Goal: Complete application form: Complete application form

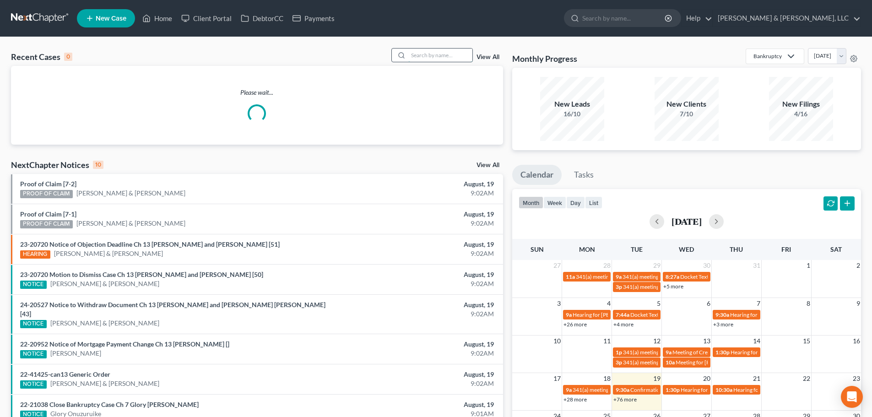
click at [431, 54] on input "search" at bounding box center [440, 55] width 64 height 13
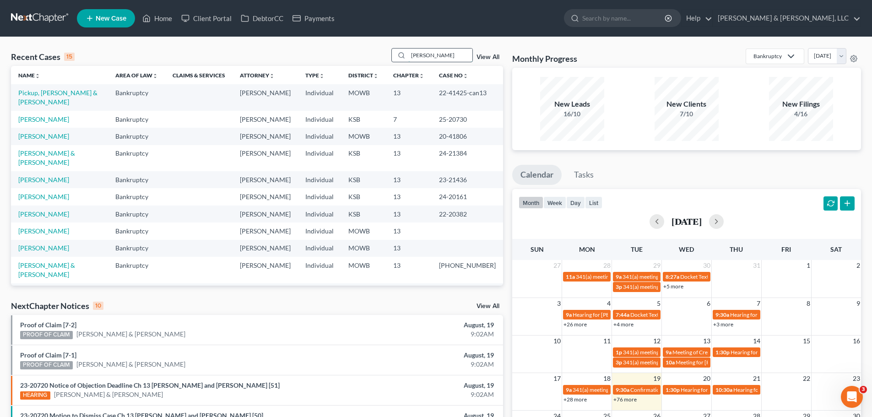
type input "[PERSON_NAME]"
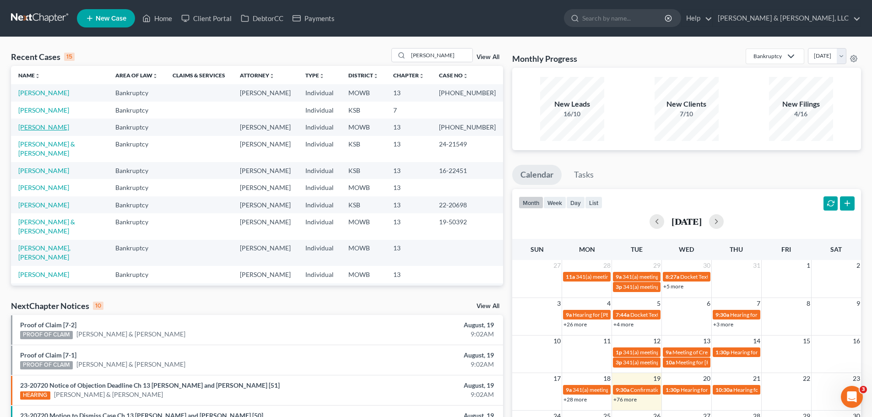
click at [46, 127] on link "[PERSON_NAME]" at bounding box center [43, 127] width 51 height 8
select select "6"
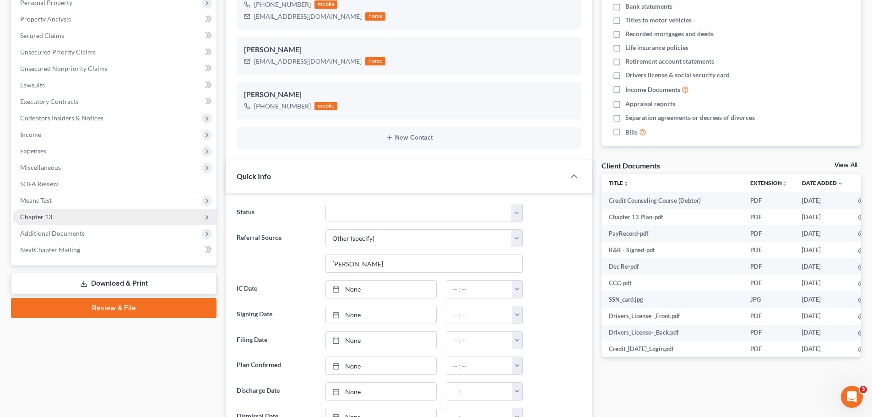
scroll to position [163, 0]
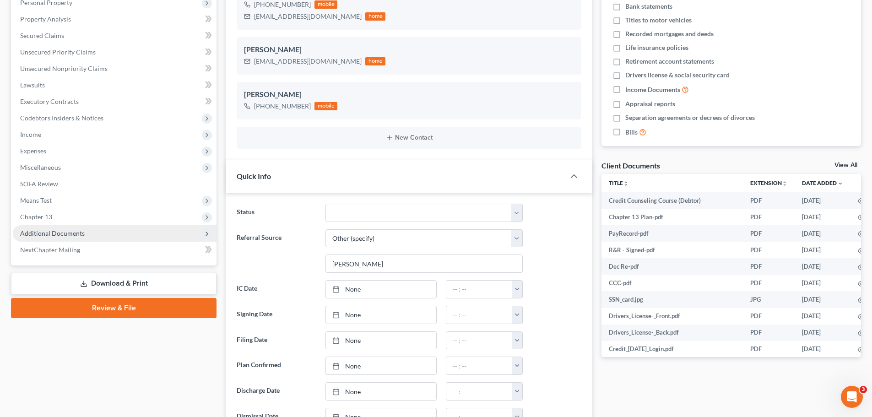
click at [87, 232] on span "Additional Documents" at bounding box center [115, 233] width 204 height 16
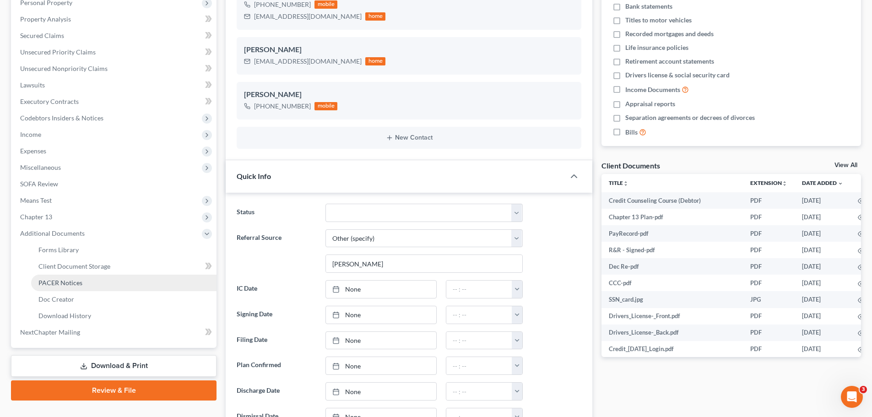
click at [95, 281] on link "PACER Notices" at bounding box center [123, 283] width 185 height 16
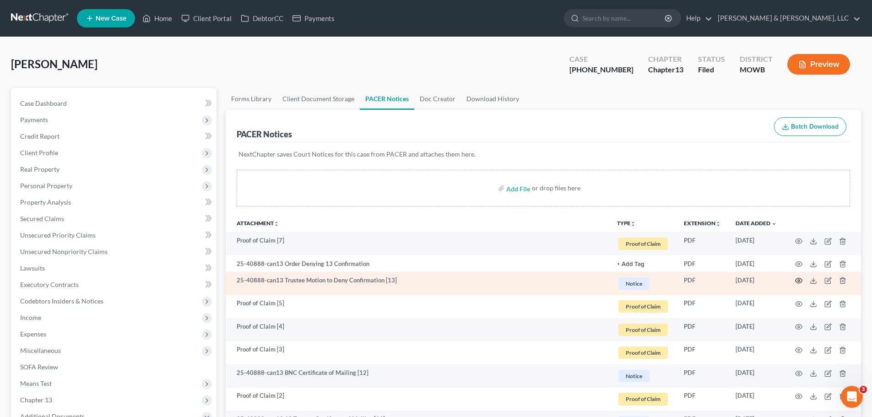
click at [798, 279] on icon "button" at bounding box center [799, 280] width 7 height 5
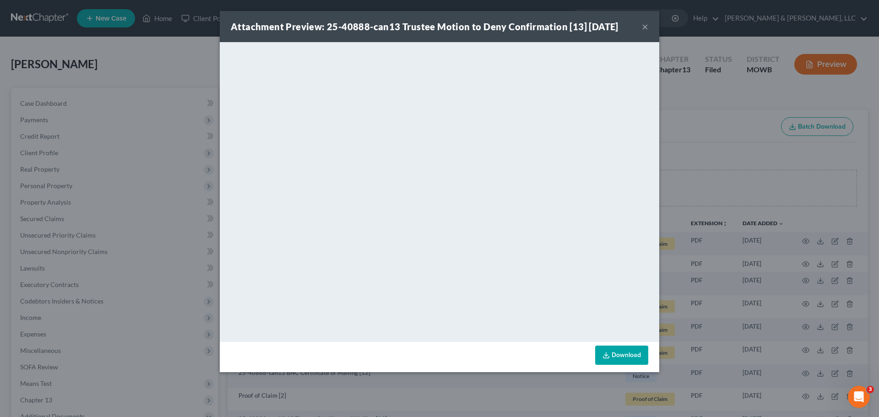
click at [646, 24] on button "×" at bounding box center [645, 26] width 6 height 11
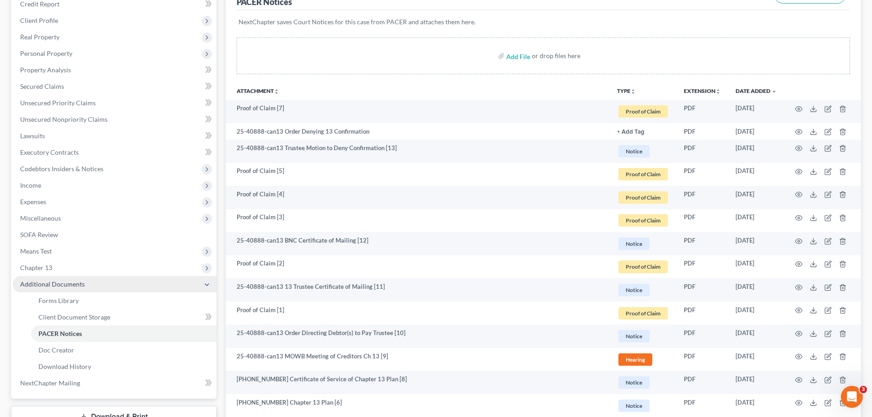
scroll to position [137, 0]
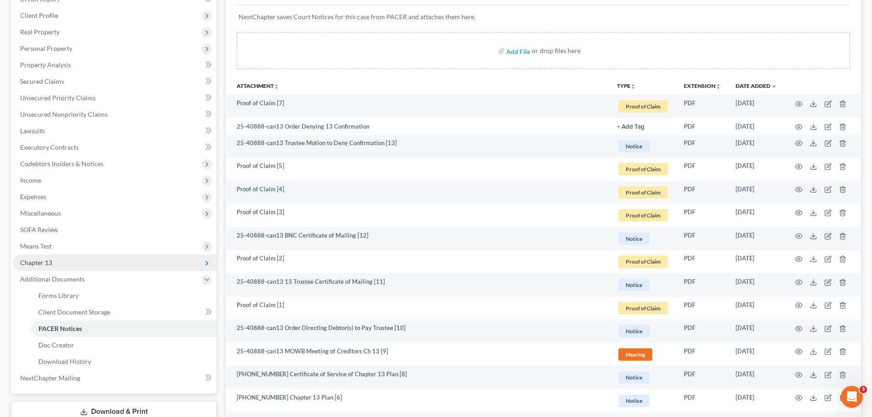
click at [53, 262] on span "Chapter 13" at bounding box center [115, 263] width 204 height 16
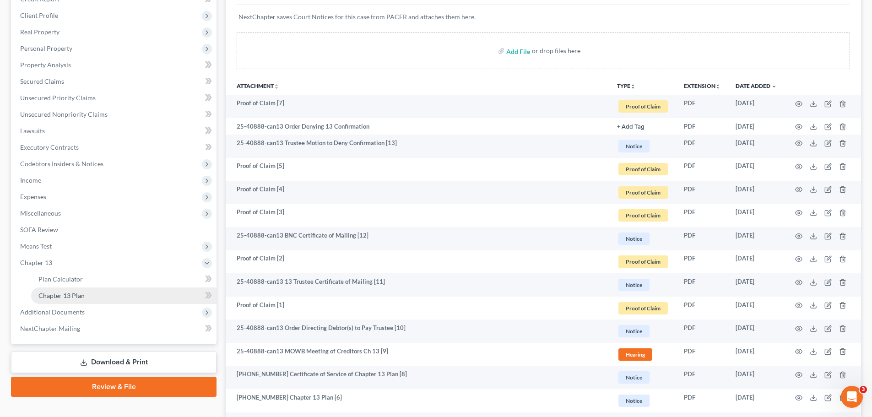
click at [71, 290] on link "Chapter 13 Plan" at bounding box center [123, 296] width 185 height 16
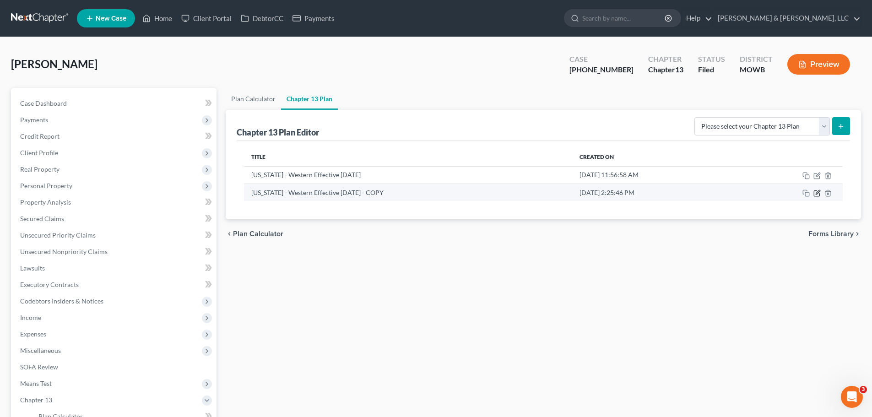
click at [815, 192] on icon "button" at bounding box center [816, 193] width 5 height 5
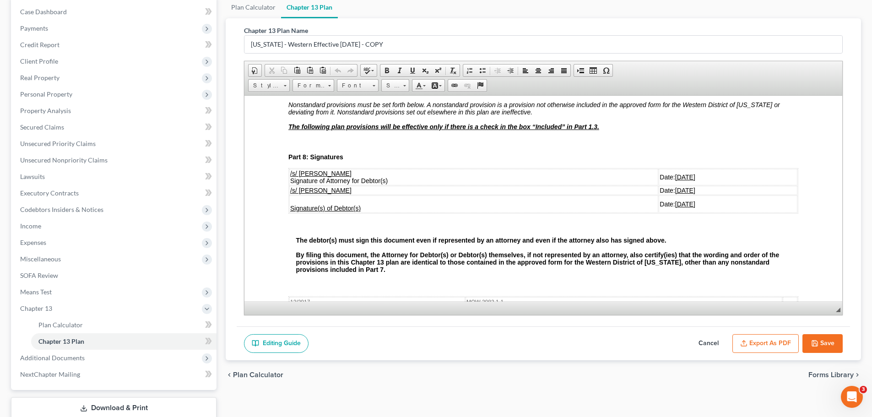
scroll to position [2289, 0]
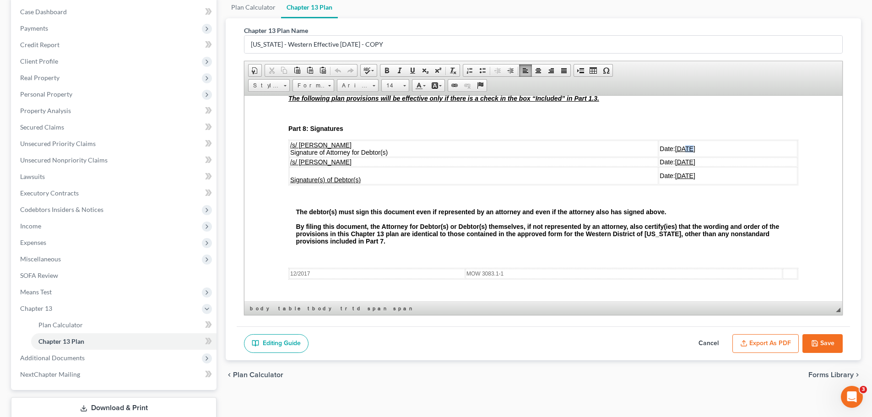
drag, startPoint x: 654, startPoint y: 148, endPoint x: 649, endPoint y: 150, distance: 5.4
click at [675, 150] on u "[DATE]" at bounding box center [685, 148] width 20 height 7
drag, startPoint x: 654, startPoint y: 163, endPoint x: 649, endPoint y: 165, distance: 5.5
click at [675, 165] on u "[DATE]" at bounding box center [685, 161] width 20 height 7
drag, startPoint x: 653, startPoint y: 178, endPoint x: 648, endPoint y: 177, distance: 5.5
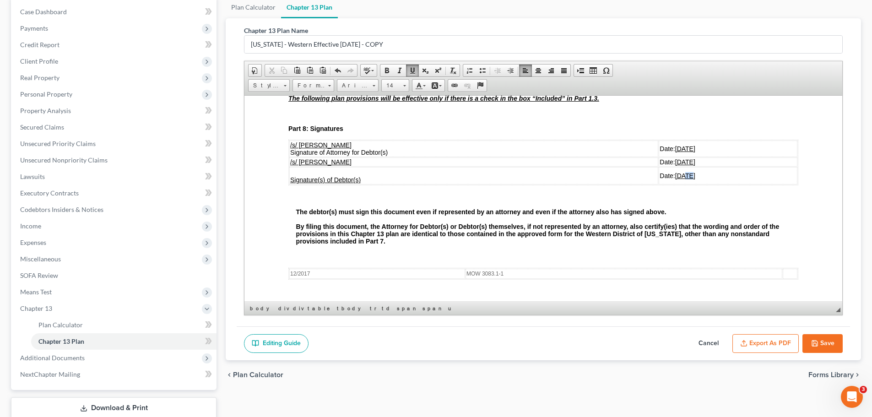
click at [675, 177] on u "[DATE]" at bounding box center [685, 175] width 20 height 7
click at [827, 337] on button "Save" at bounding box center [823, 343] width 40 height 19
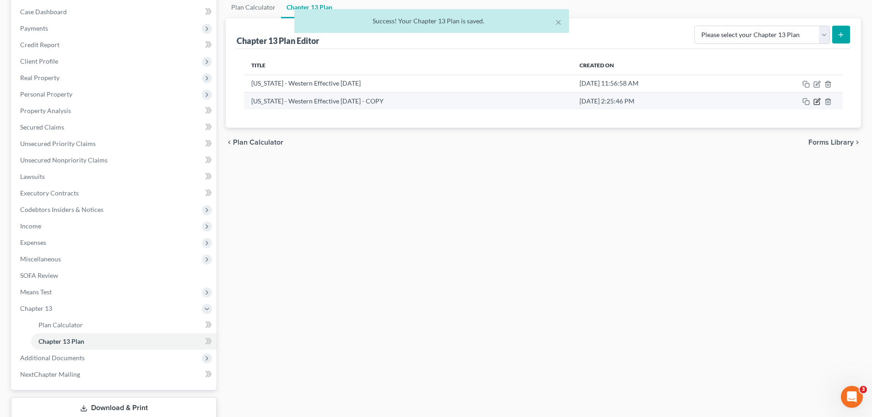
click at [817, 103] on icon "button" at bounding box center [818, 100] width 4 height 4
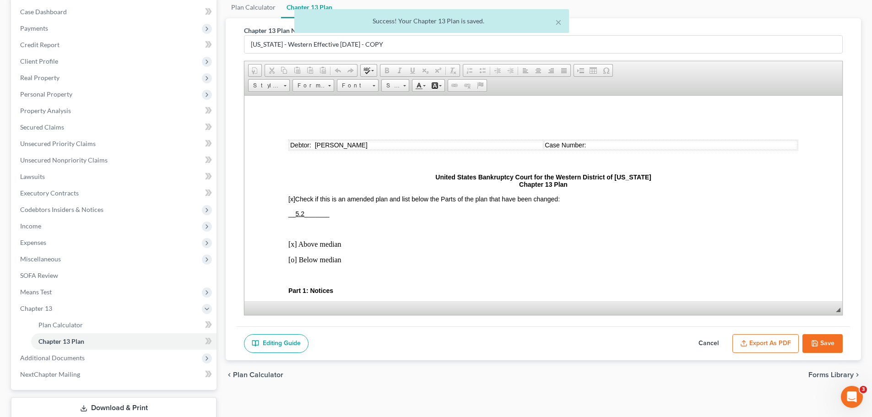
scroll to position [0, 0]
drag, startPoint x: 784, startPoint y: 342, endPoint x: 778, endPoint y: 335, distance: 9.1
click at [784, 342] on button "Export as PDF" at bounding box center [766, 343] width 66 height 19
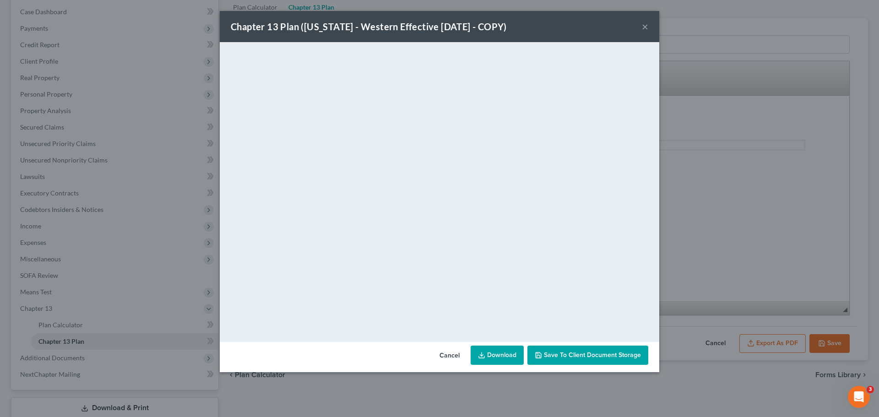
click at [643, 26] on button "×" at bounding box center [645, 26] width 6 height 11
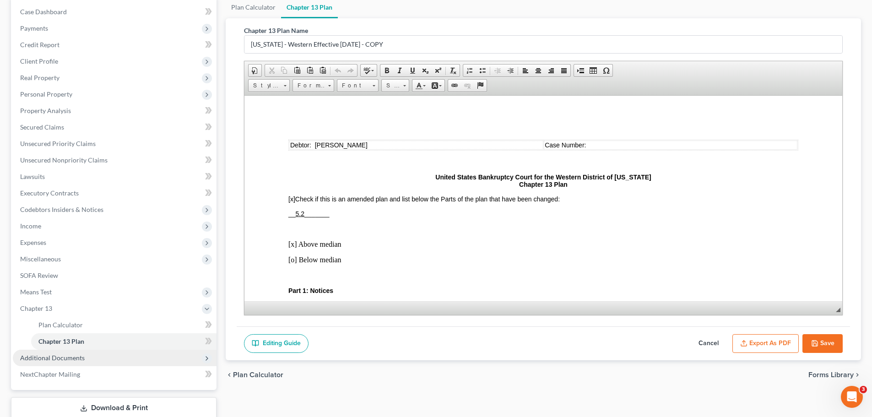
click at [65, 356] on span "Additional Documents" at bounding box center [52, 358] width 65 height 8
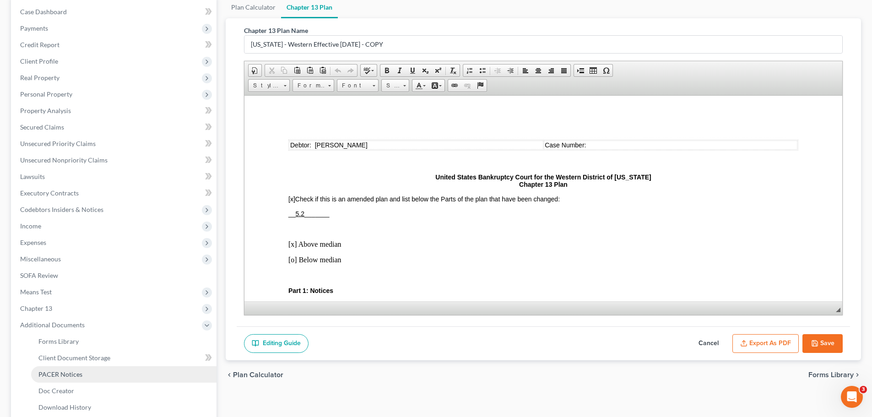
click at [81, 371] on span "PACER Notices" at bounding box center [60, 374] width 44 height 8
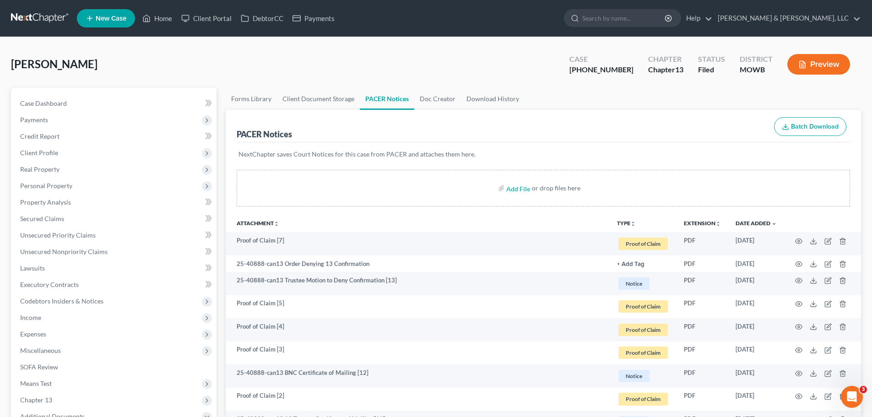
scroll to position [137, 0]
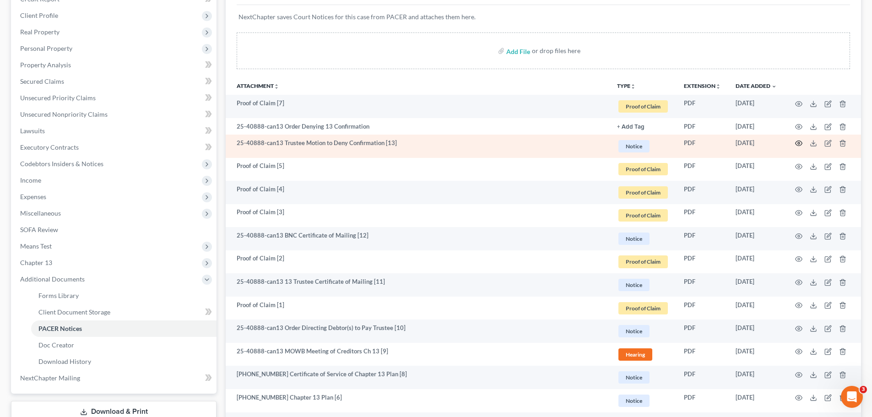
click at [800, 141] on icon "button" at bounding box center [798, 143] width 7 height 7
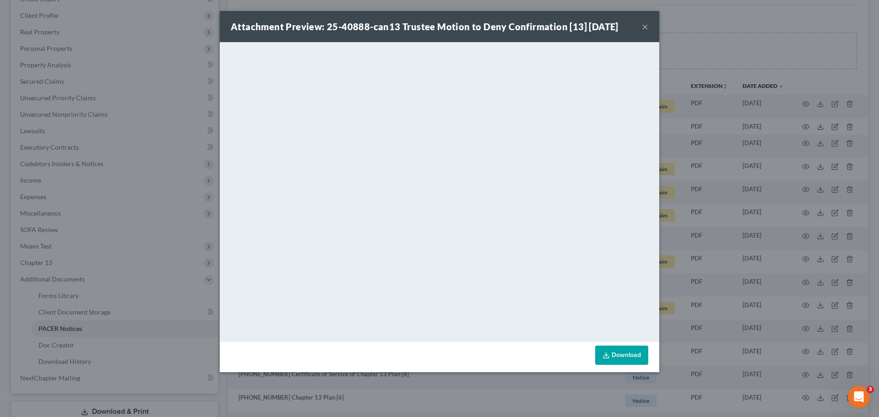
click at [643, 26] on button "×" at bounding box center [645, 26] width 6 height 11
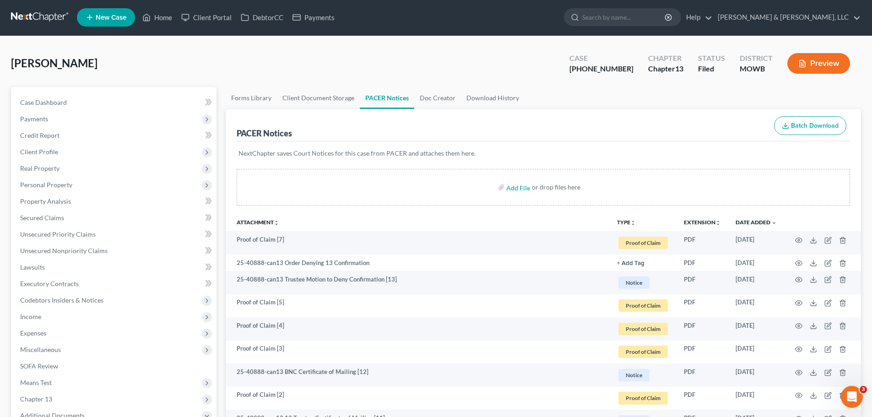
scroll to position [0, 0]
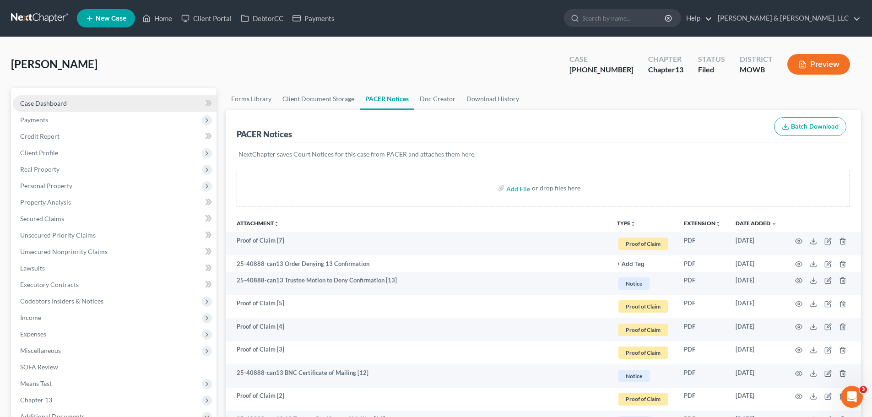
click at [63, 101] on span "Case Dashboard" at bounding box center [43, 103] width 47 height 8
select select "6"
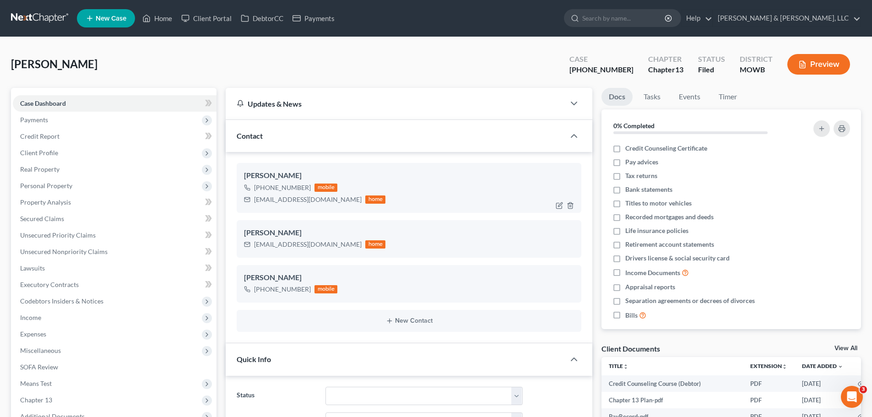
scroll to position [163, 0]
drag, startPoint x: 254, startPoint y: 201, endPoint x: 331, endPoint y: 197, distance: 76.5
click at [331, 197] on div "[EMAIL_ADDRESS][DOMAIN_NAME] home" at bounding box center [314, 200] width 141 height 12
copy div "[EMAIL_ADDRESS][DOMAIN_NAME]"
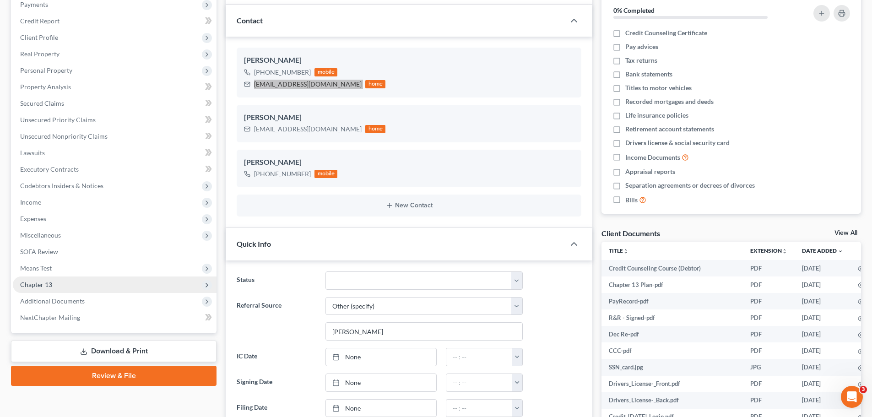
scroll to position [137, 0]
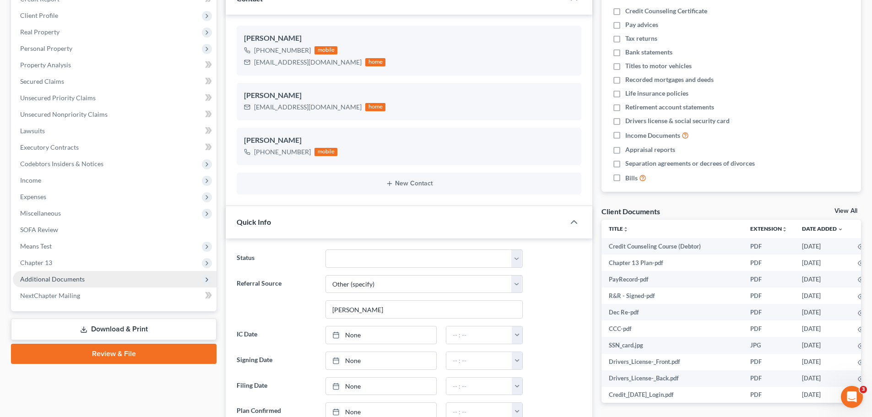
click at [79, 281] on span "Additional Documents" at bounding box center [52, 279] width 65 height 8
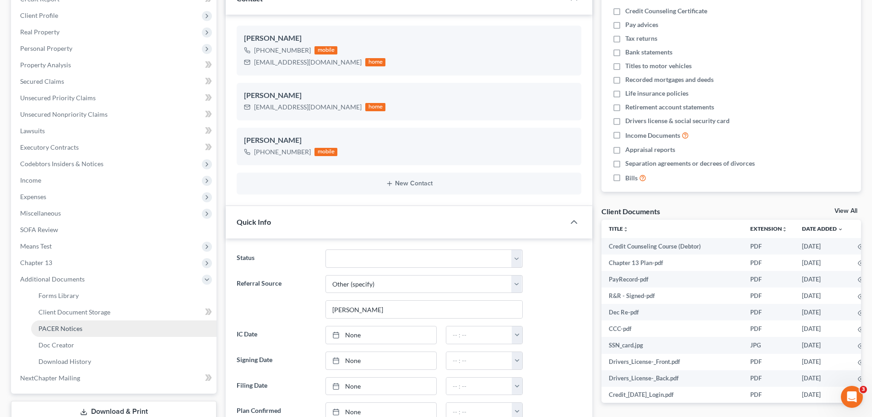
click at [73, 325] on span "PACER Notices" at bounding box center [60, 329] width 44 height 8
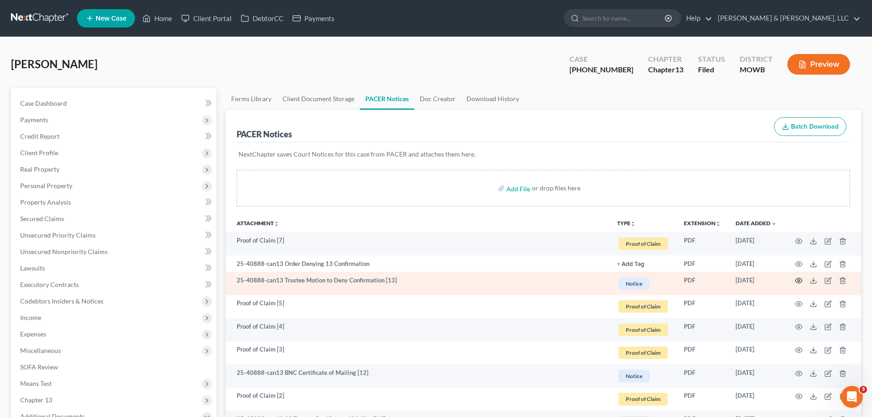
click at [800, 280] on icon "button" at bounding box center [798, 280] width 7 height 7
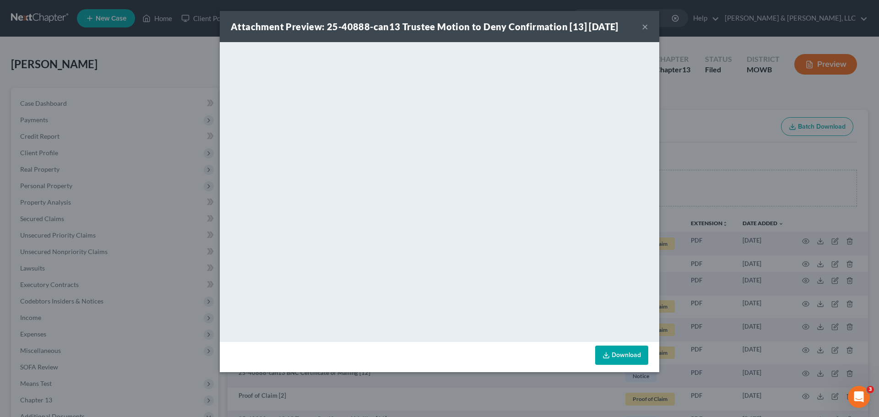
click at [645, 27] on button "×" at bounding box center [645, 26] width 6 height 11
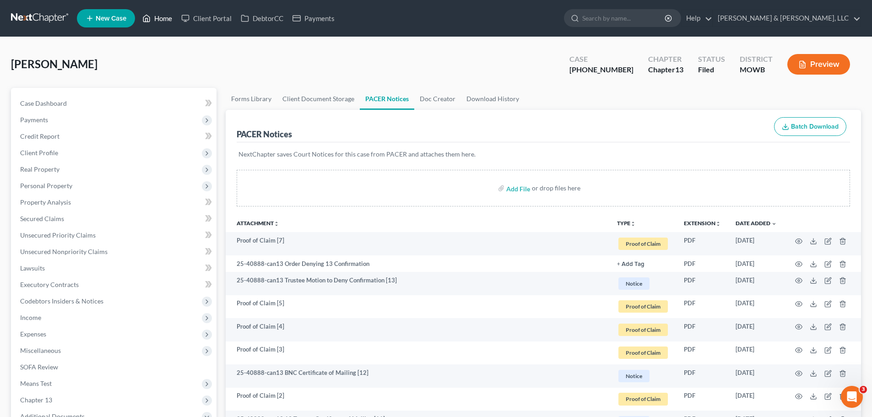
click at [157, 21] on link "Home" at bounding box center [157, 18] width 39 height 16
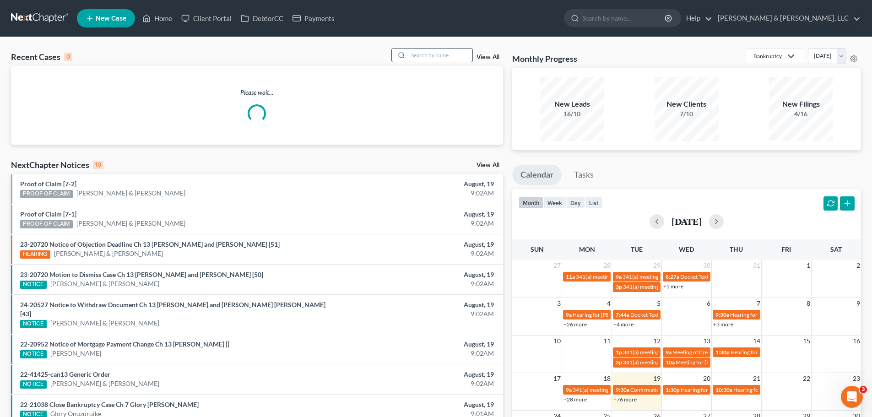
click at [453, 60] on input "search" at bounding box center [440, 55] width 64 height 13
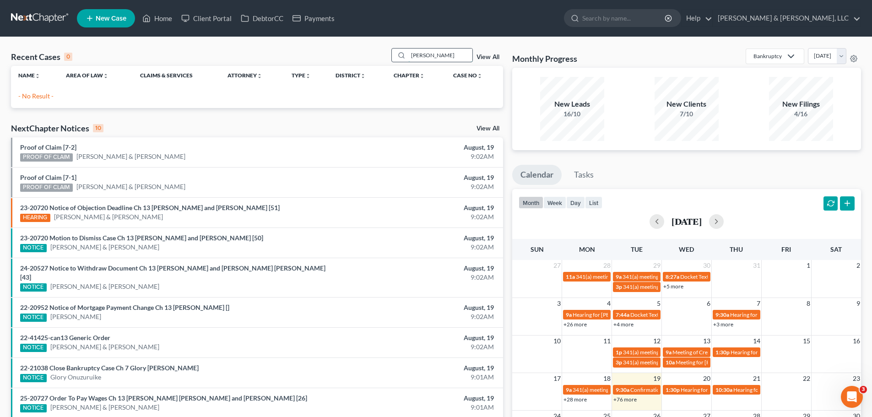
type input "[PERSON_NAME]"
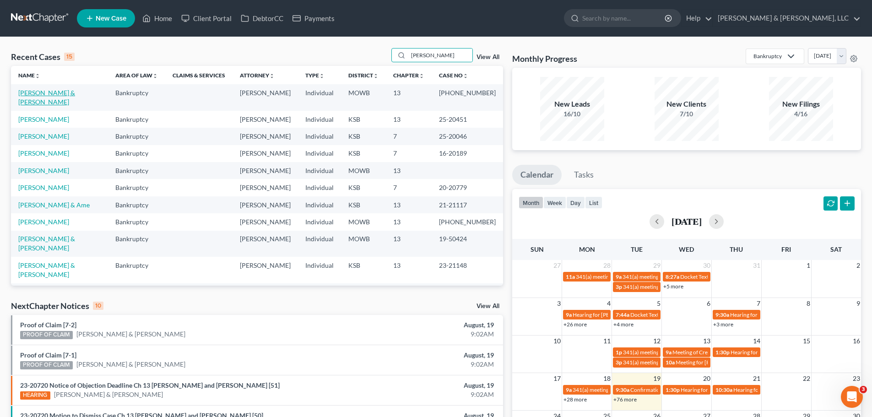
click at [65, 92] on link "[PERSON_NAME] & [PERSON_NAME]" at bounding box center [46, 97] width 57 height 17
select select "2"
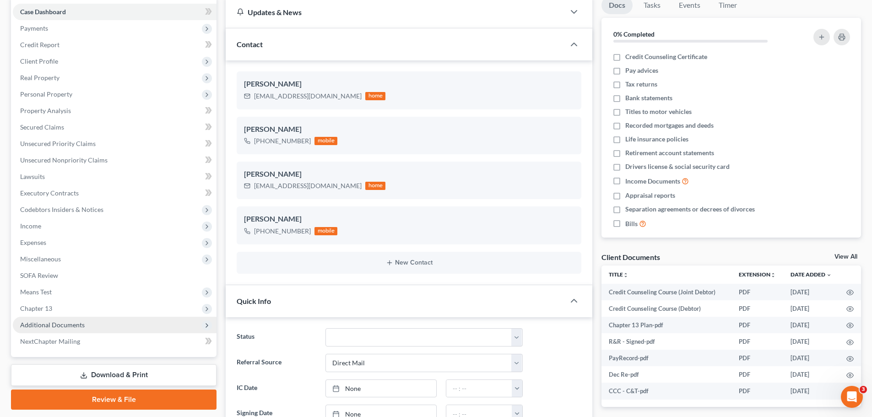
scroll to position [224, 0]
click at [93, 327] on span "Additional Documents" at bounding box center [115, 325] width 204 height 16
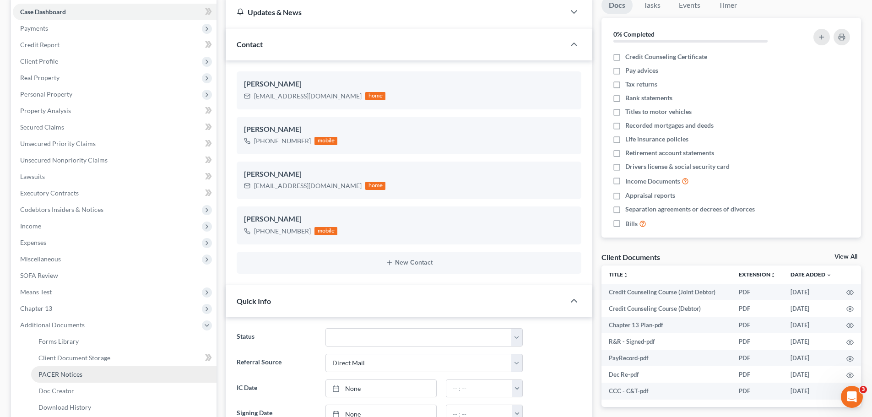
click at [59, 373] on span "PACER Notices" at bounding box center [60, 374] width 44 height 8
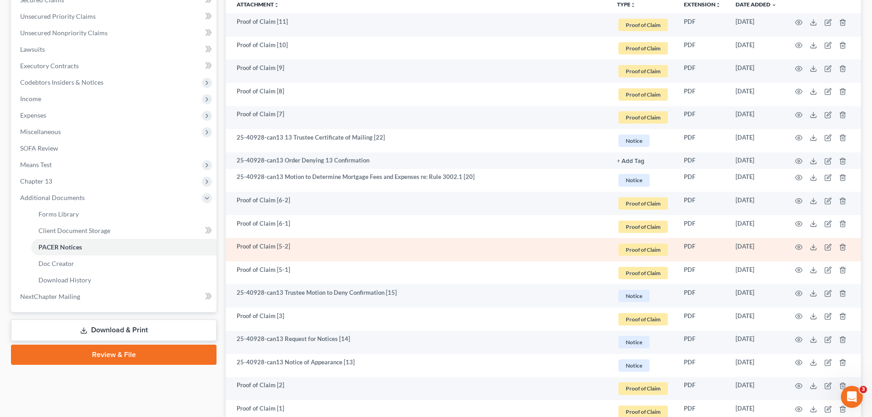
scroll to position [229, 0]
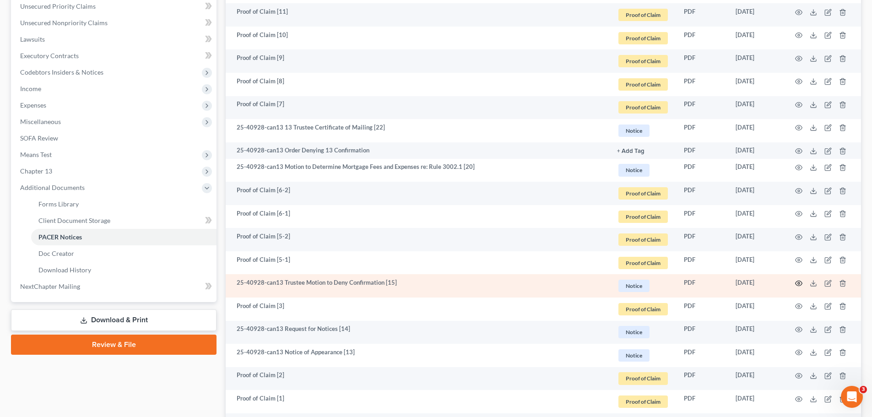
click at [797, 284] on icon "button" at bounding box center [798, 283] width 7 height 7
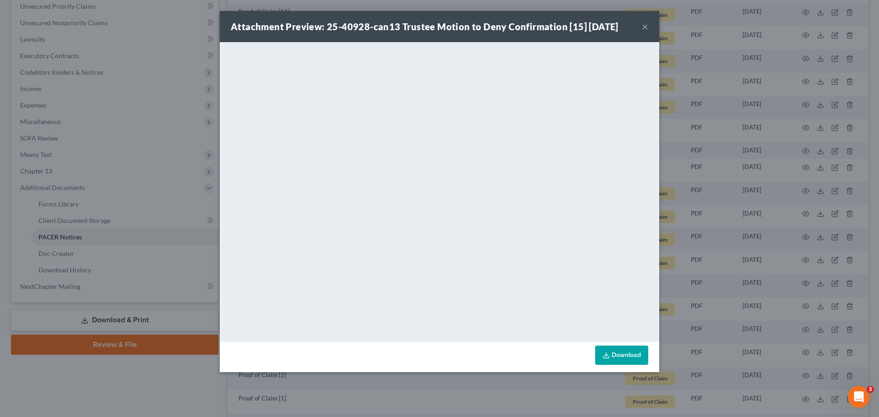
click at [646, 25] on button "×" at bounding box center [645, 26] width 6 height 11
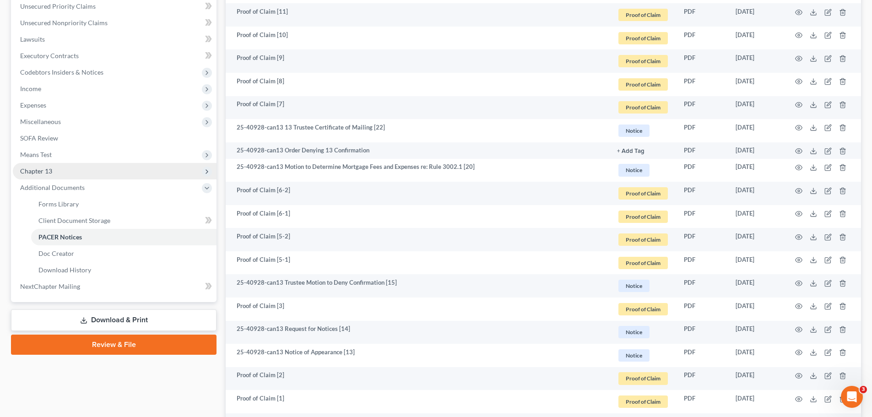
click at [56, 169] on span "Chapter 13" at bounding box center [115, 171] width 204 height 16
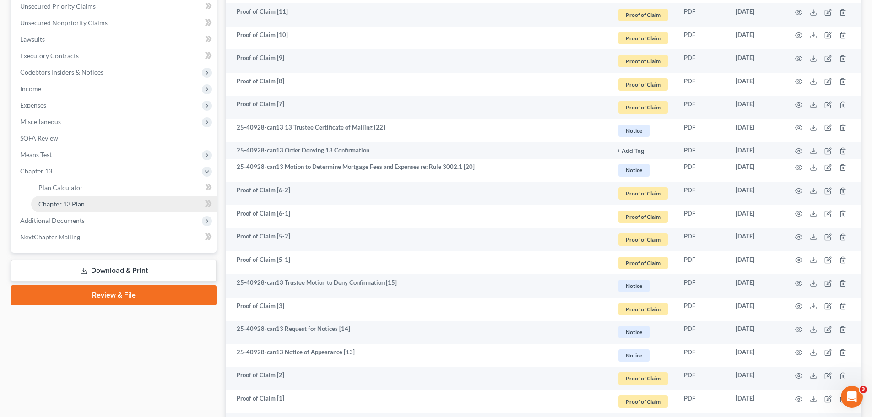
click at [65, 203] on span "Chapter 13 Plan" at bounding box center [61, 204] width 46 height 8
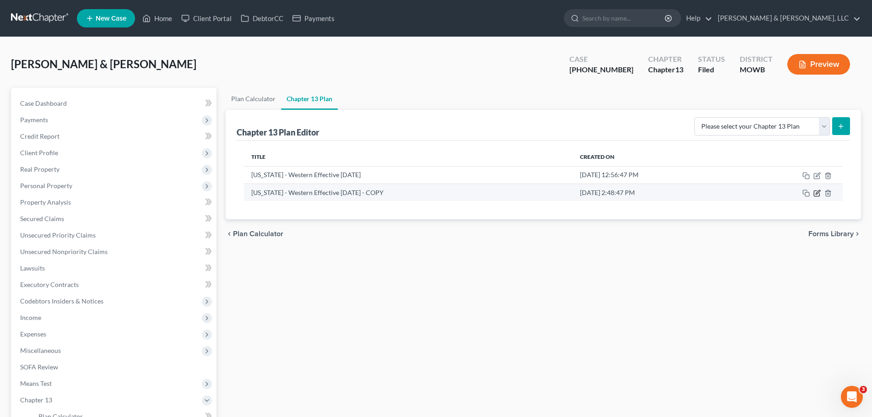
click at [819, 193] on icon "button" at bounding box center [818, 192] width 4 height 4
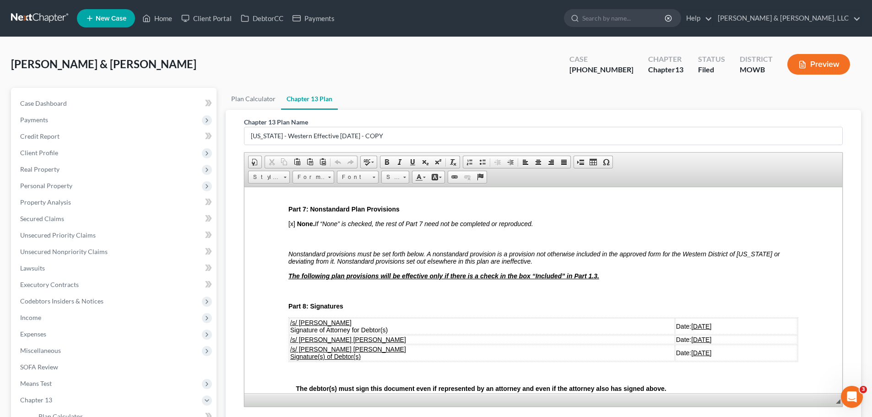
scroll to position [2106, 0]
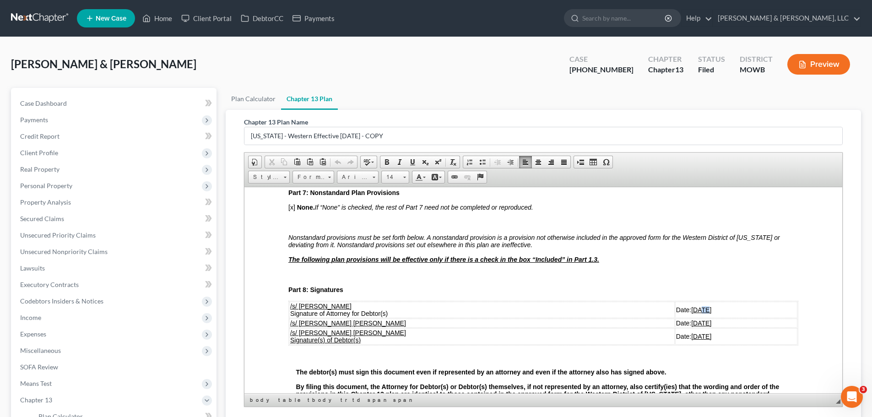
drag, startPoint x: 647, startPoint y: 304, endPoint x: 653, endPoint y: 304, distance: 6.4
click at [691, 306] on u "[DATE]" at bounding box center [701, 309] width 20 height 7
drag, startPoint x: 648, startPoint y: 315, endPoint x: 654, endPoint y: 315, distance: 5.5
click at [691, 319] on u "[DATE]" at bounding box center [701, 322] width 20 height 7
drag, startPoint x: 648, startPoint y: 330, endPoint x: 653, endPoint y: 330, distance: 5.5
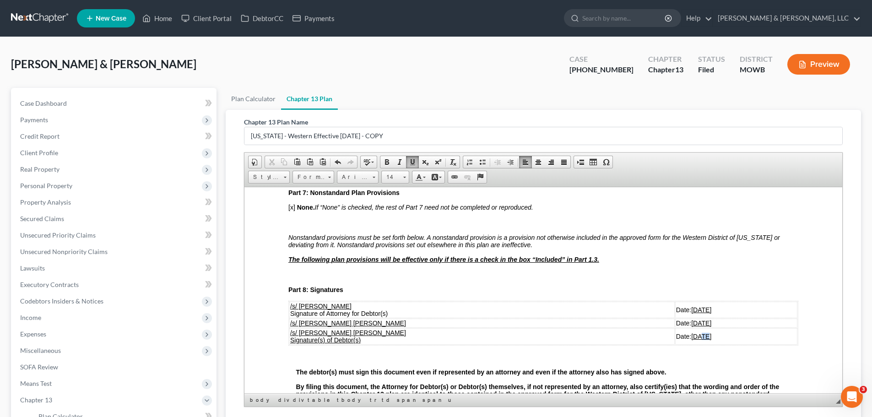
click at [691, 332] on u "[DATE]" at bounding box center [701, 335] width 20 height 7
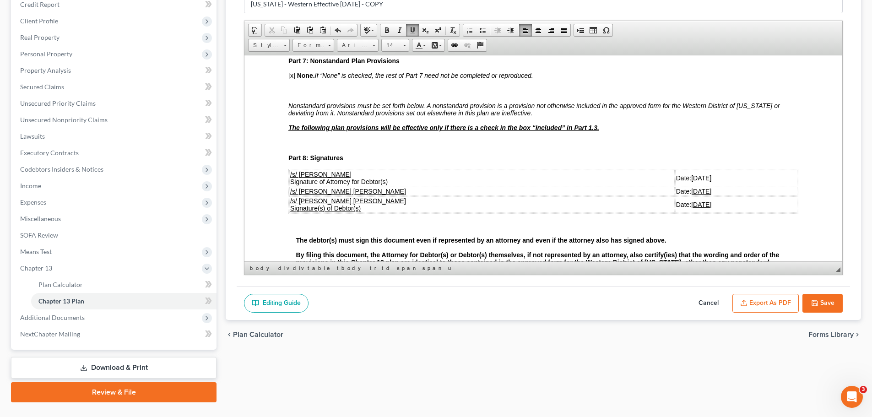
scroll to position [137, 0]
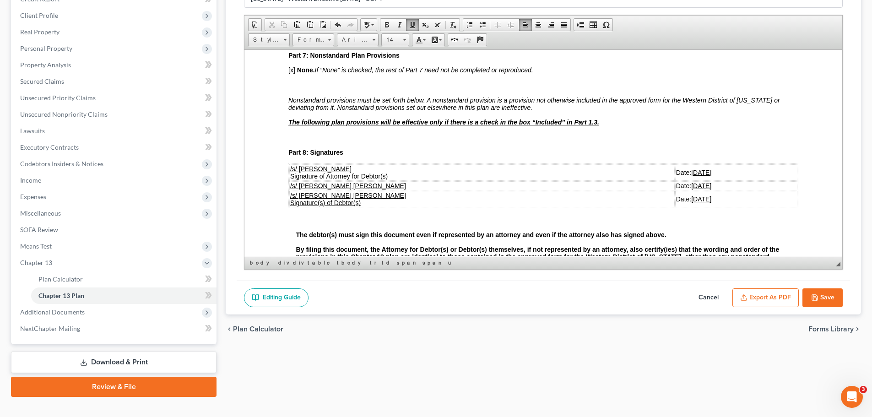
click at [815, 295] on icon "button" at bounding box center [814, 297] width 7 height 7
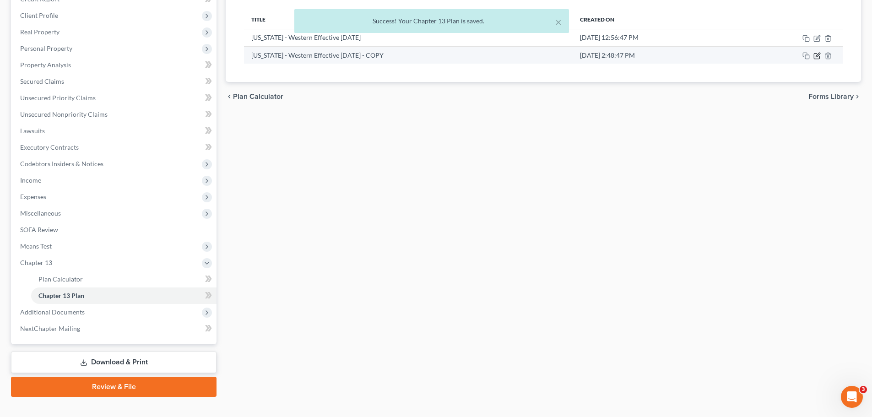
click at [815, 56] on icon "button" at bounding box center [817, 55] width 7 height 7
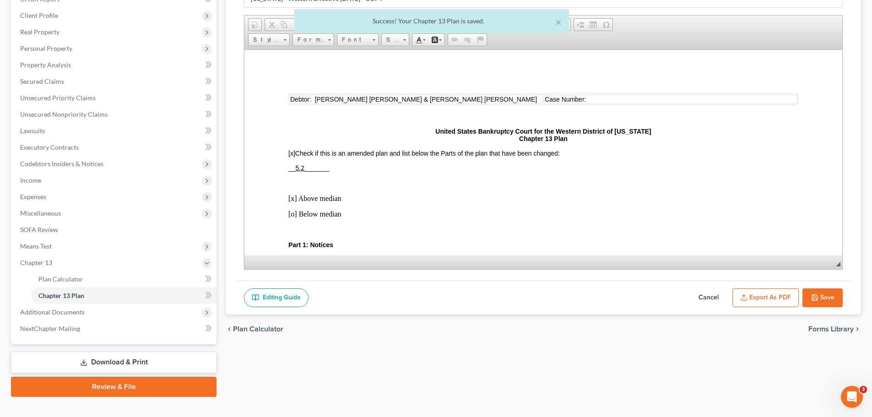
scroll to position [0, 0]
drag, startPoint x: 771, startPoint y: 296, endPoint x: 775, endPoint y: 297, distance: 4.6
click at [771, 297] on button "Export as PDF" at bounding box center [766, 297] width 66 height 19
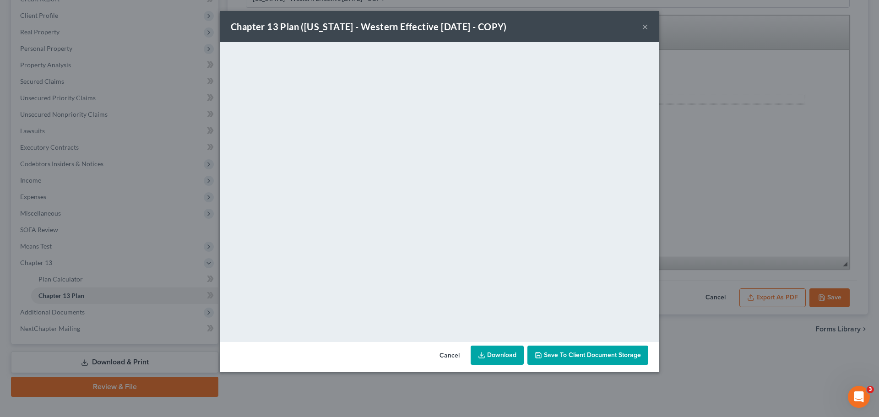
drag, startPoint x: 645, startPoint y: 27, endPoint x: 638, endPoint y: 30, distance: 7.4
click at [645, 27] on button "×" at bounding box center [645, 26] width 6 height 11
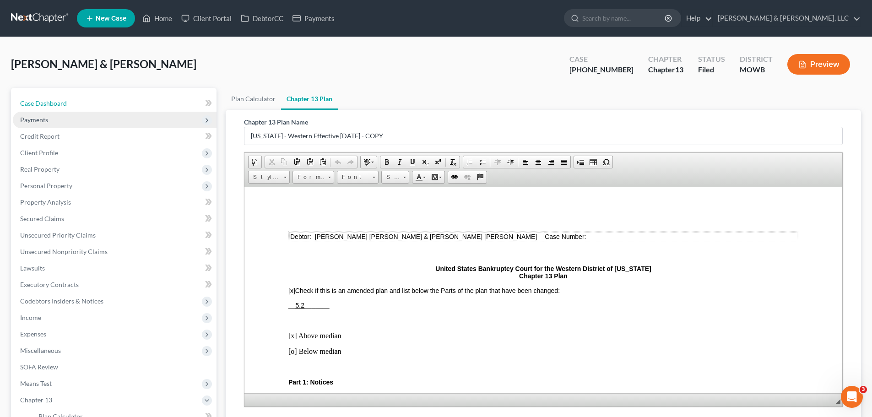
drag, startPoint x: 85, startPoint y: 104, endPoint x: 126, endPoint y: 116, distance: 43.2
click at [85, 104] on link "Case Dashboard" at bounding box center [115, 103] width 204 height 16
select select "2"
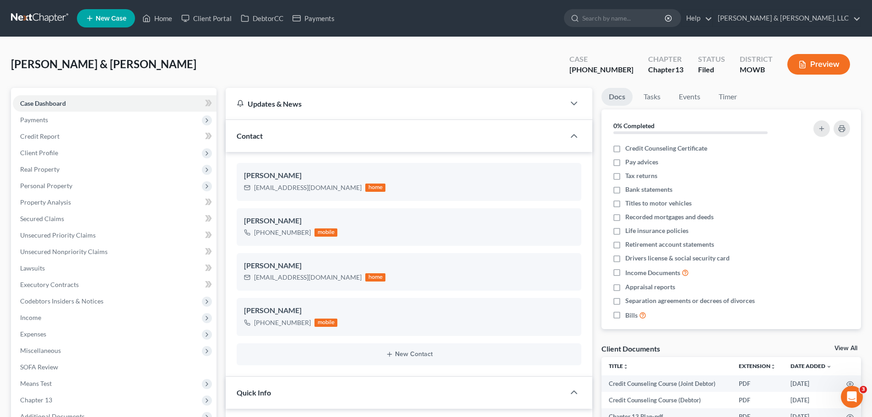
scroll to position [224, 0]
drag, startPoint x: 255, startPoint y: 187, endPoint x: 316, endPoint y: 186, distance: 61.4
click at [320, 186] on div "[EMAIL_ADDRESS][DOMAIN_NAME] home" at bounding box center [314, 188] width 141 height 12
copy div "[EMAIL_ADDRESS][DOMAIN_NAME]"
drag, startPoint x: 254, startPoint y: 278, endPoint x: 324, endPoint y: 278, distance: 69.6
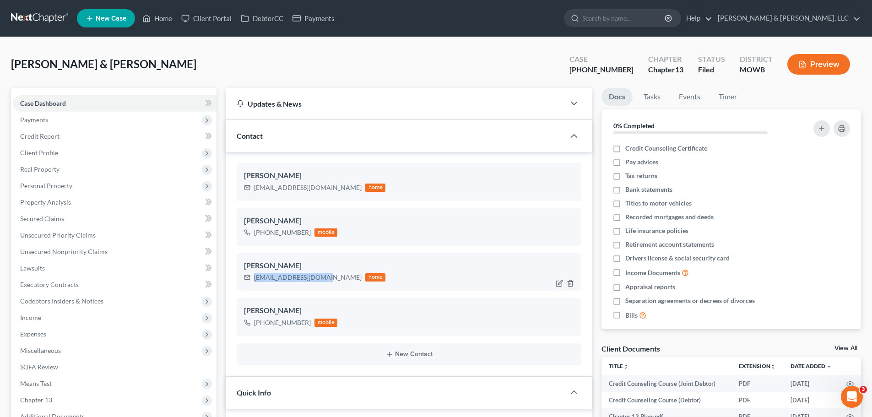
click at [324, 278] on div "[EMAIL_ADDRESS][DOMAIN_NAME]" at bounding box center [308, 277] width 108 height 9
copy div "[EMAIL_ADDRESS][DOMAIN_NAME]"
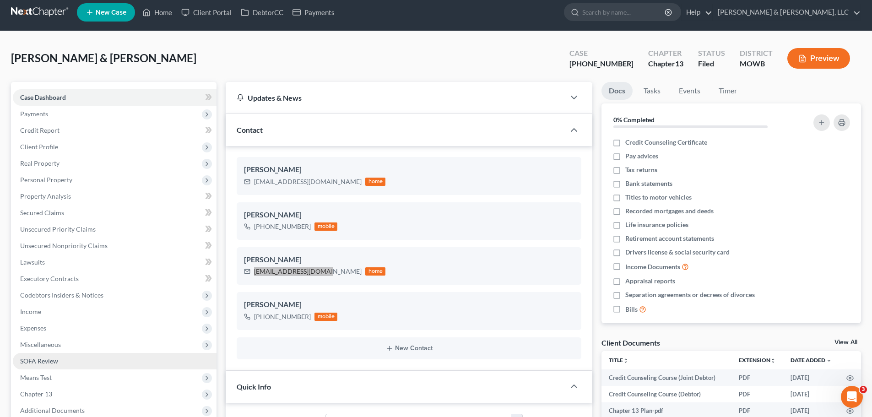
scroll to position [92, 0]
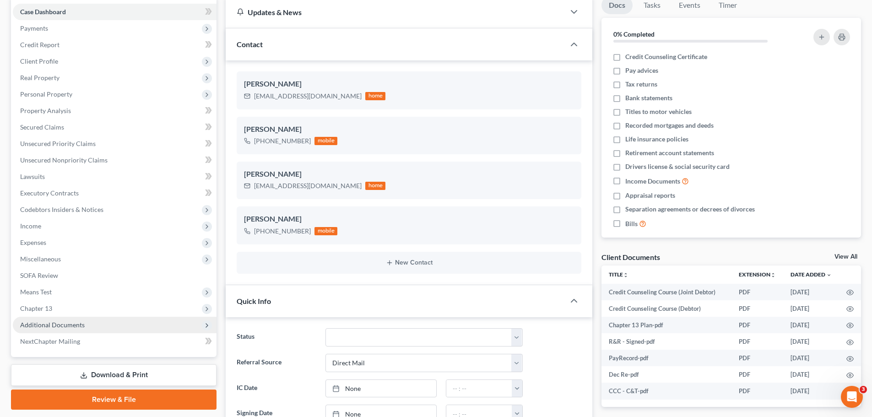
drag, startPoint x: 72, startPoint y: 322, endPoint x: 67, endPoint y: 323, distance: 5.6
click at [72, 322] on span "Additional Documents" at bounding box center [52, 325] width 65 height 8
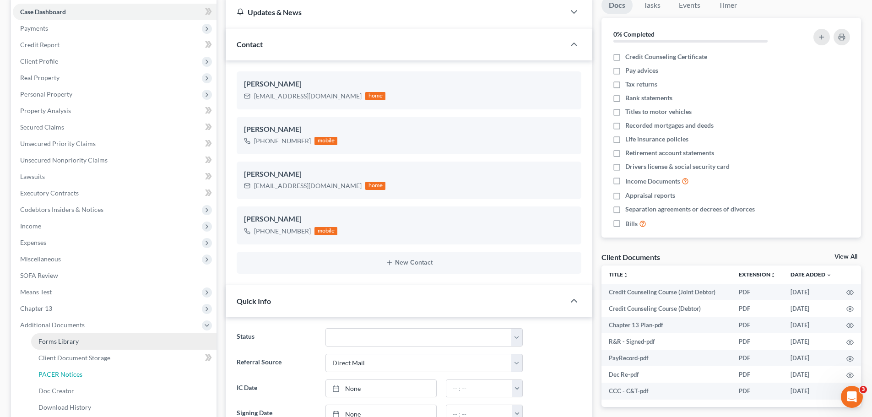
click at [72, 369] on link "PACER Notices" at bounding box center [123, 374] width 185 height 16
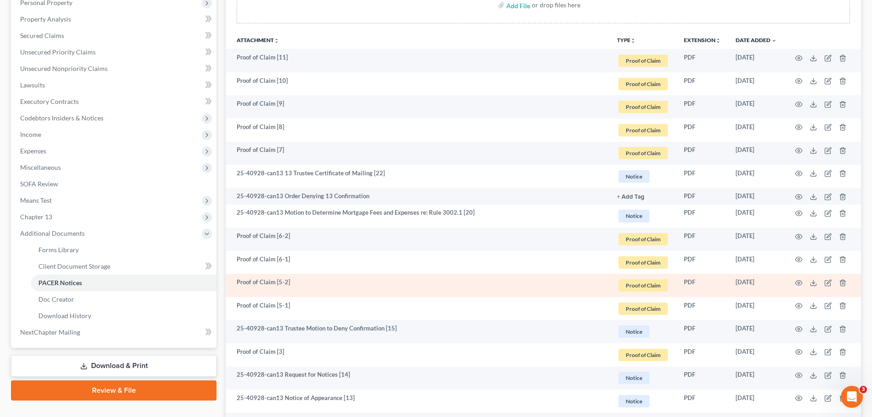
scroll to position [229, 0]
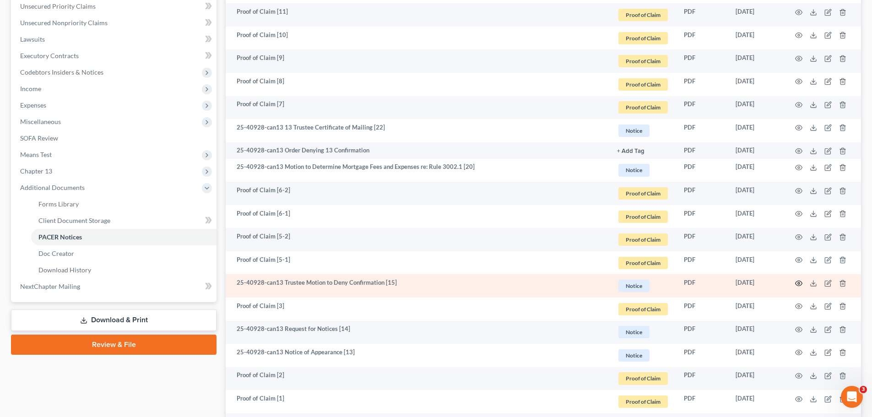
click at [798, 284] on icon "button" at bounding box center [798, 283] width 7 height 7
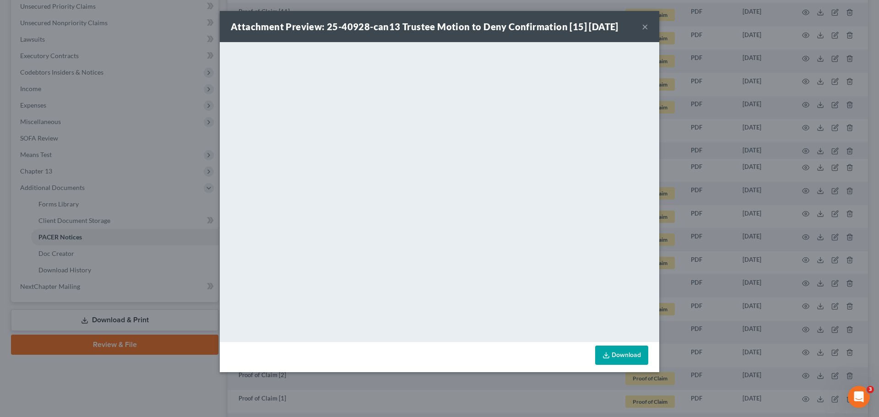
click at [644, 27] on button "×" at bounding box center [645, 26] width 6 height 11
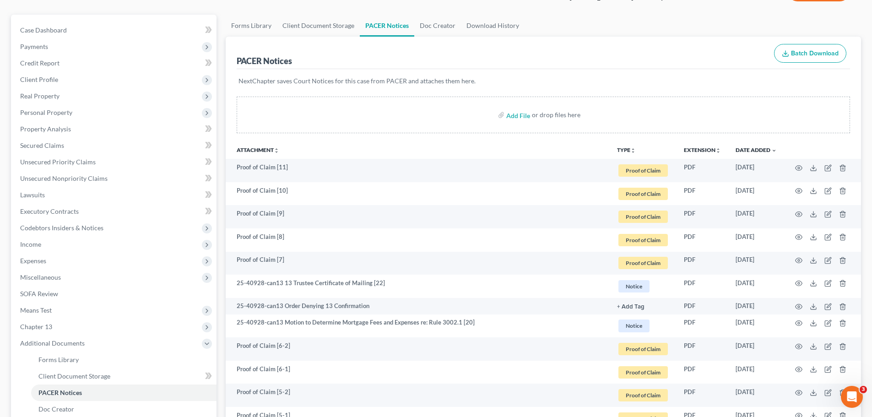
scroll to position [0, 0]
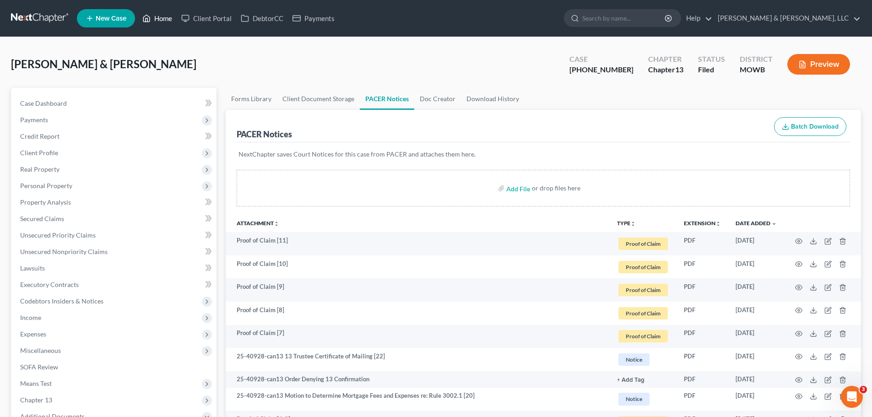
click at [161, 16] on link "Home" at bounding box center [157, 18] width 39 height 16
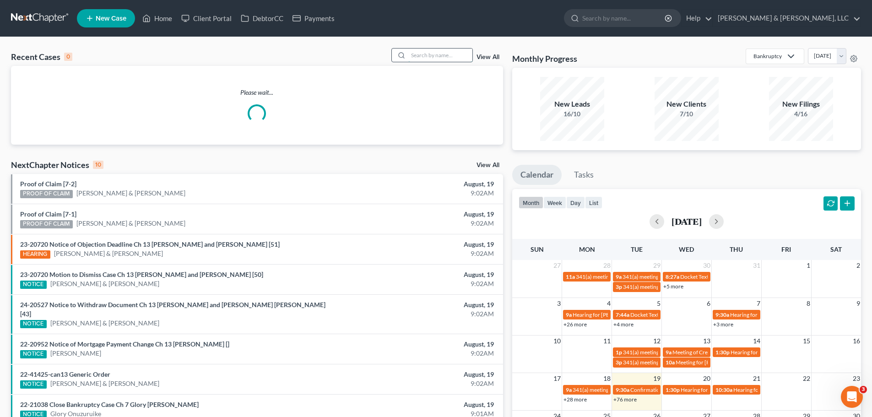
click at [442, 58] on input "search" at bounding box center [440, 55] width 64 height 13
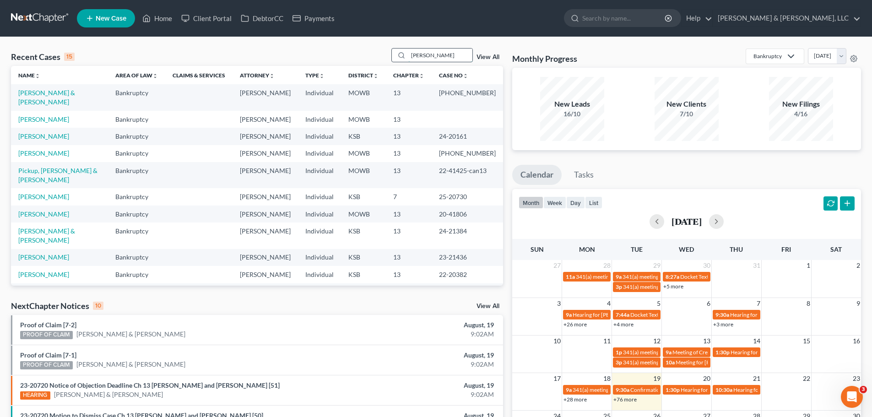
type input "[PERSON_NAME]"
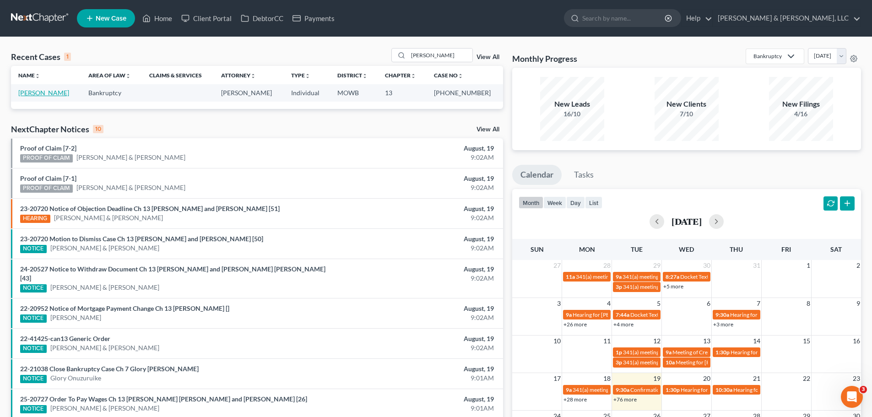
click at [69, 93] on link "[PERSON_NAME]" at bounding box center [43, 93] width 51 height 8
select select "6"
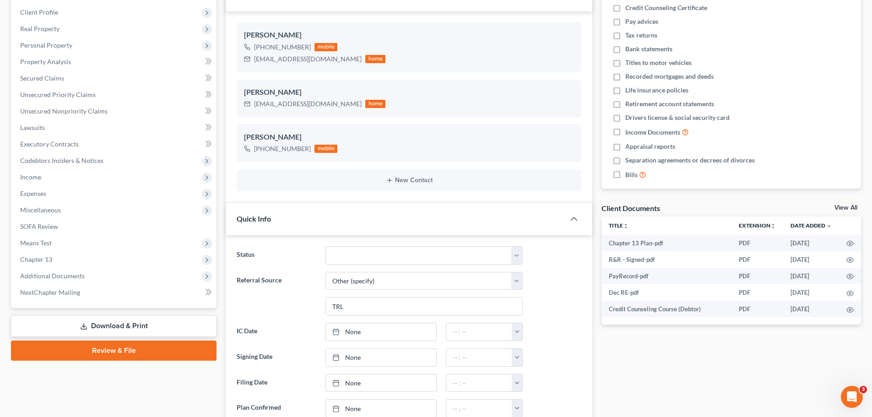
scroll to position [137, 0]
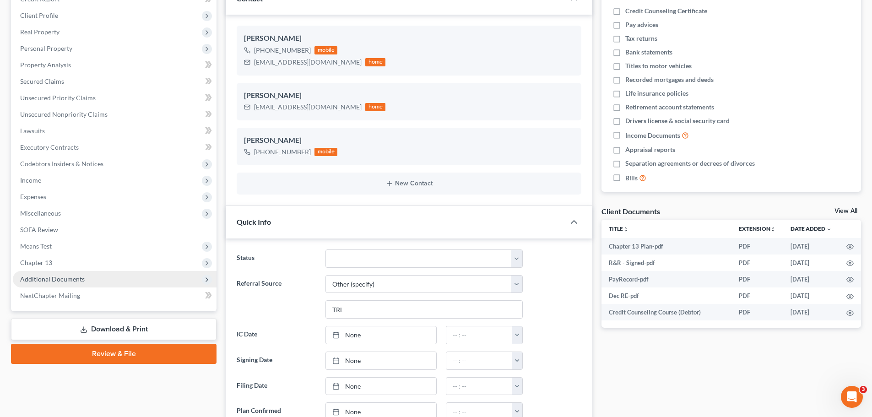
click at [83, 274] on span "Additional Documents" at bounding box center [115, 279] width 204 height 16
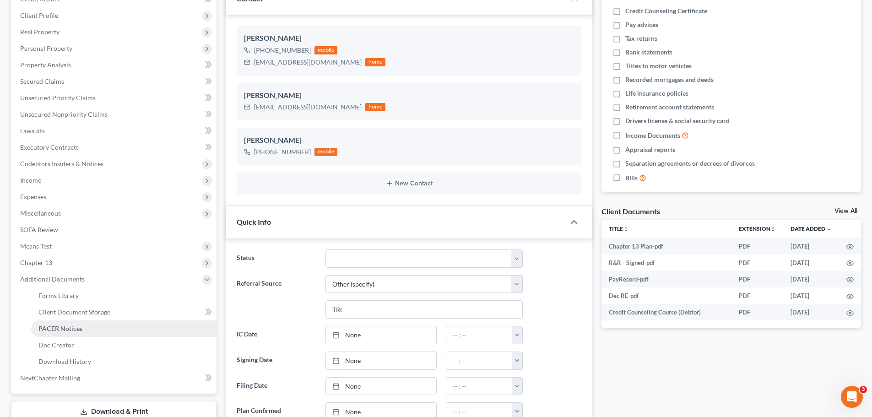
click at [64, 326] on span "PACER Notices" at bounding box center [60, 329] width 44 height 8
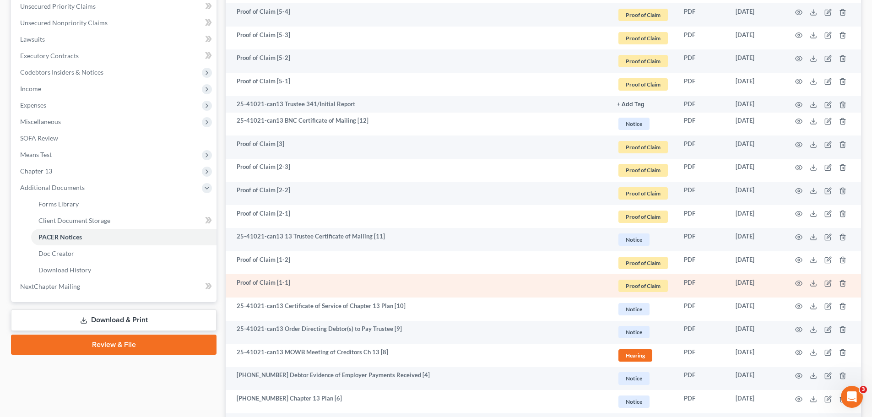
scroll to position [183, 0]
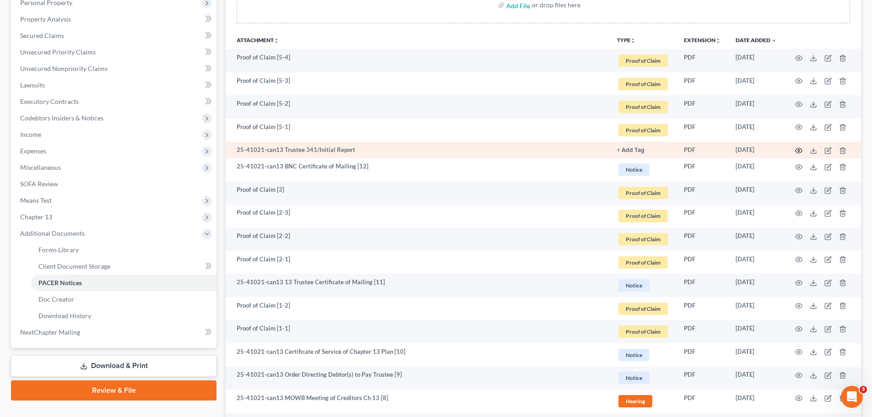
click at [799, 147] on icon "button" at bounding box center [798, 150] width 7 height 7
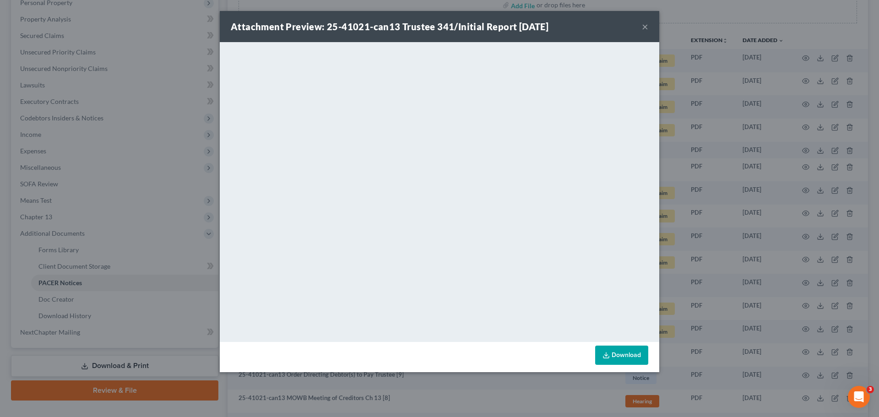
click at [646, 23] on button "×" at bounding box center [645, 26] width 6 height 11
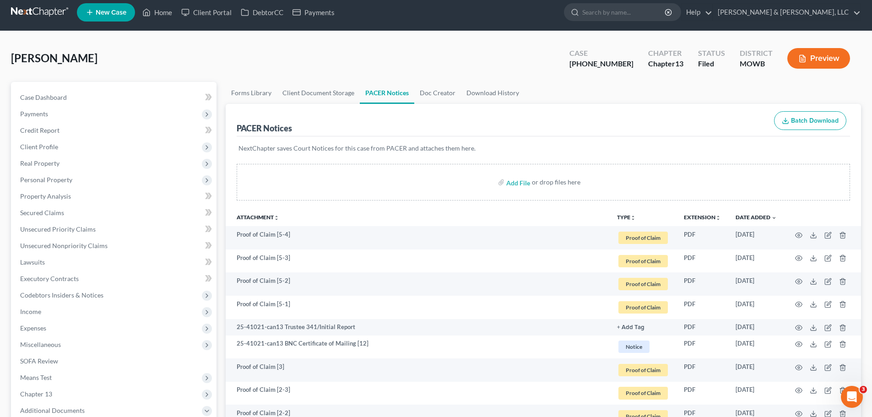
scroll to position [0, 0]
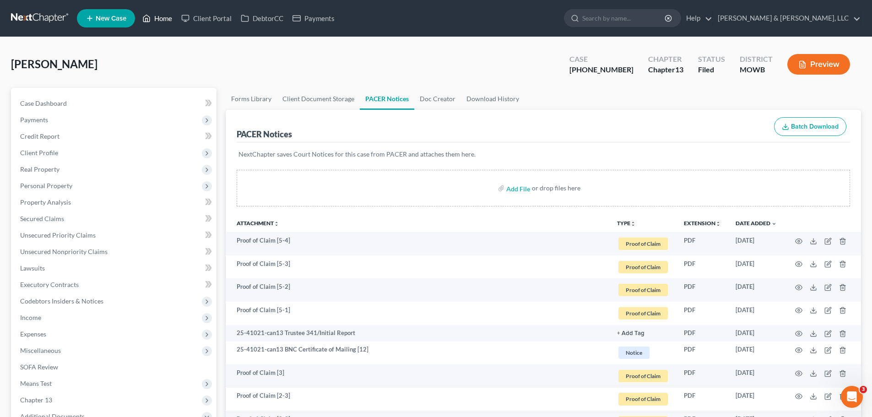
click at [168, 20] on link "Home" at bounding box center [157, 18] width 39 height 16
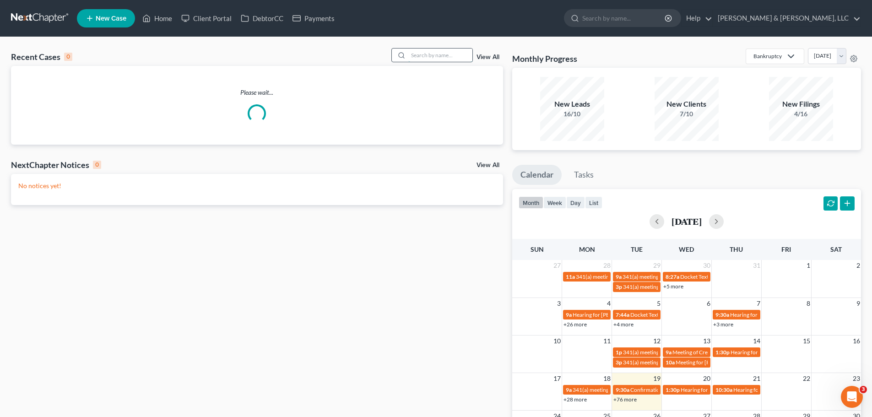
click at [416, 53] on input "search" at bounding box center [440, 55] width 64 height 13
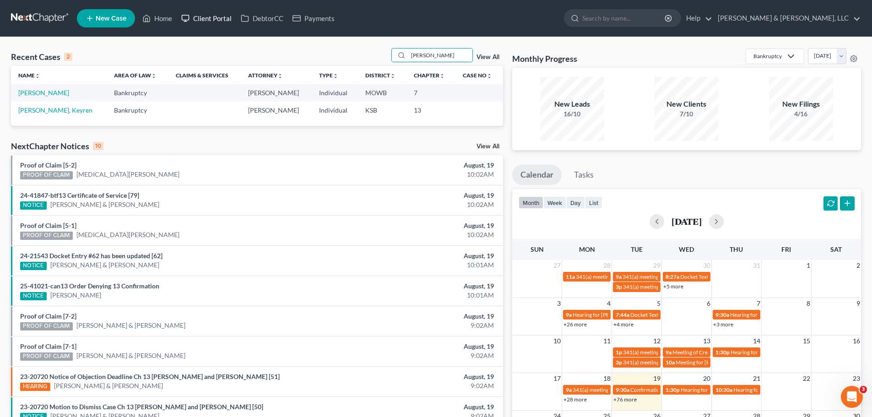
type input "[PERSON_NAME]"
click at [223, 20] on link "Client Portal" at bounding box center [207, 18] width 60 height 16
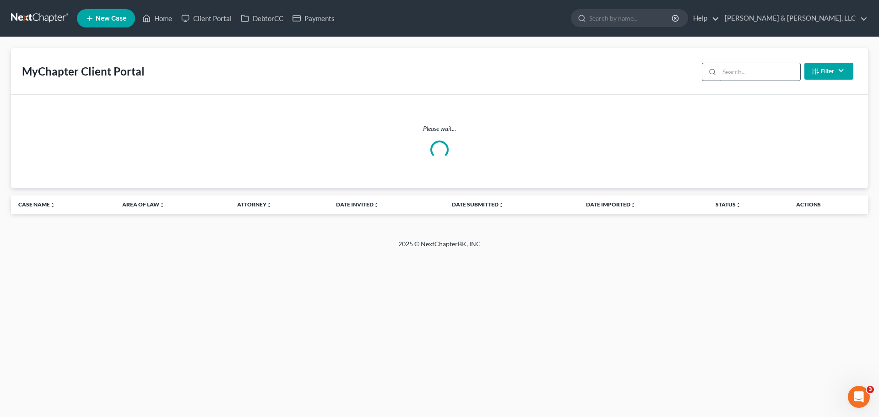
click at [737, 75] on input "search" at bounding box center [759, 71] width 81 height 17
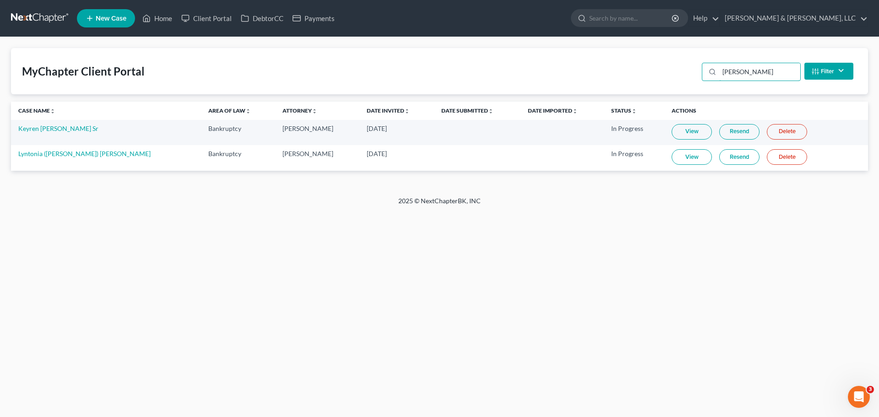
type input "[PERSON_NAME]"
click at [168, 19] on link "Home" at bounding box center [157, 18] width 39 height 16
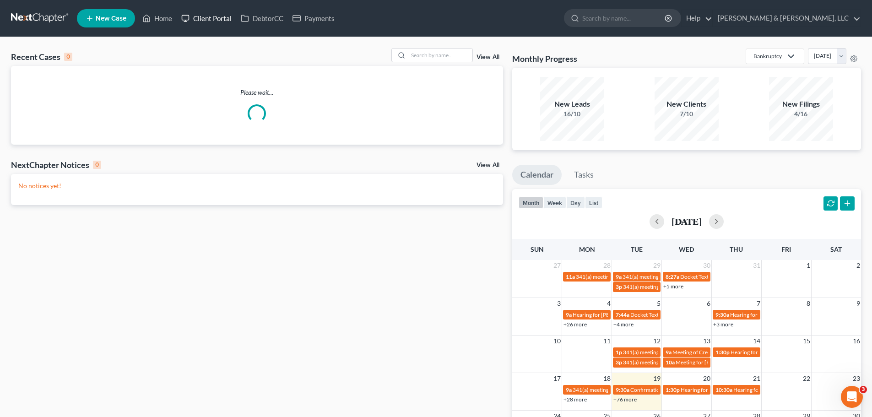
click at [231, 25] on link "Client Portal" at bounding box center [207, 18] width 60 height 16
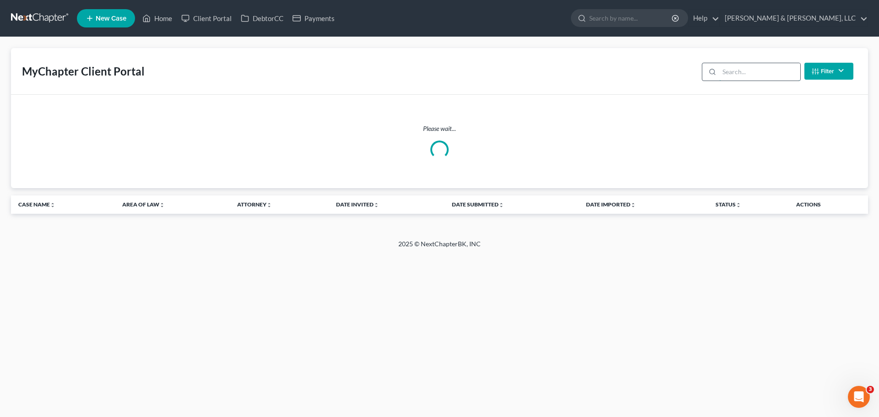
click at [749, 72] on input "search" at bounding box center [759, 71] width 81 height 17
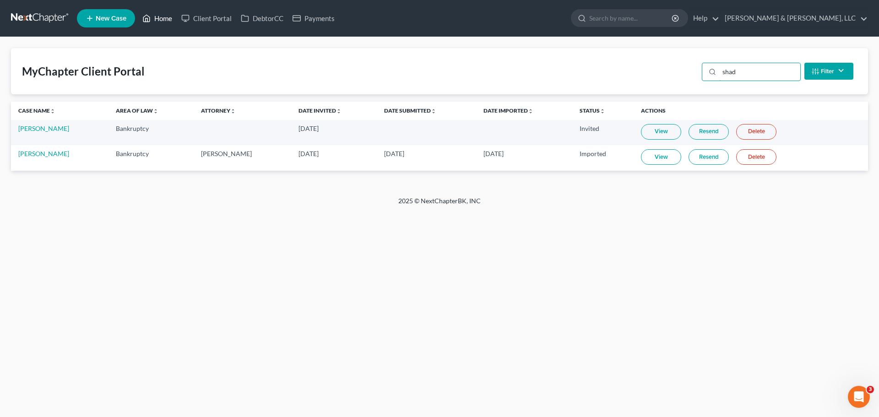
type input "shad"
click at [154, 21] on link "Home" at bounding box center [157, 18] width 39 height 16
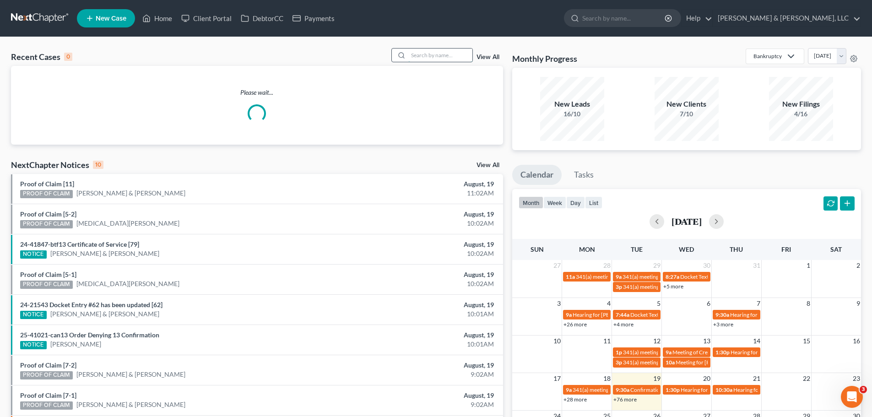
click at [442, 56] on input "search" at bounding box center [440, 55] width 64 height 13
type input "[PERSON_NAME]"
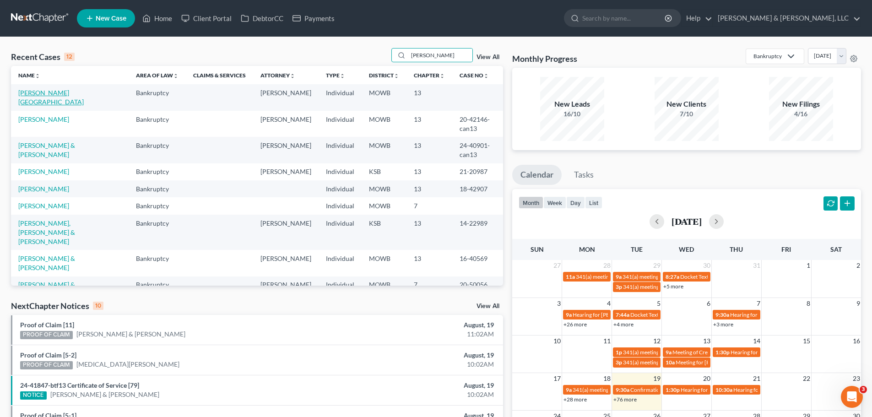
click at [46, 96] on link "[PERSON_NAME][GEOGRAPHIC_DATA]" at bounding box center [50, 97] width 65 height 17
select select "2"
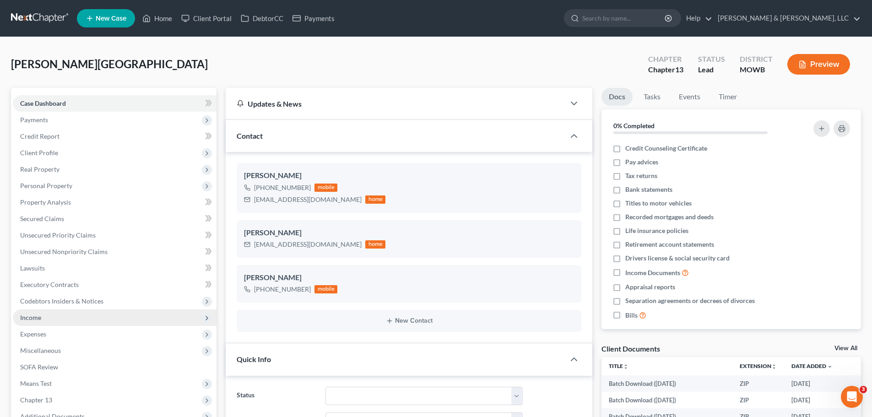
scroll to position [224, 0]
click at [49, 322] on span "Income" at bounding box center [115, 318] width 204 height 16
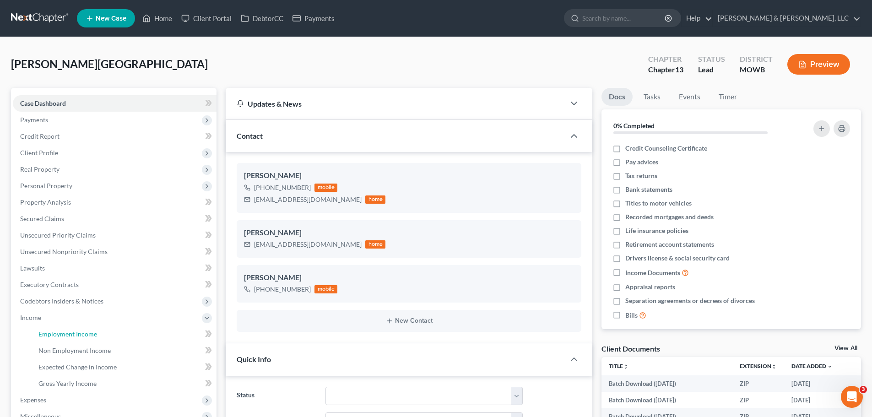
click at [60, 332] on span "Employment Income" at bounding box center [67, 334] width 59 height 8
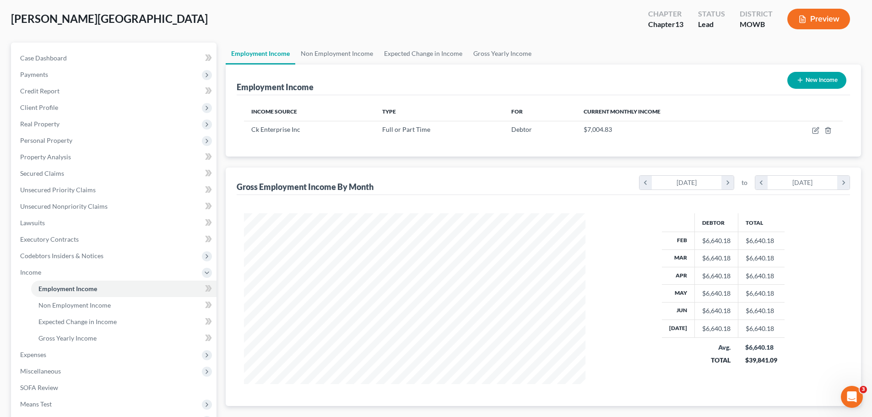
scroll to position [46, 0]
click at [74, 128] on span "Real Property" at bounding box center [115, 123] width 204 height 16
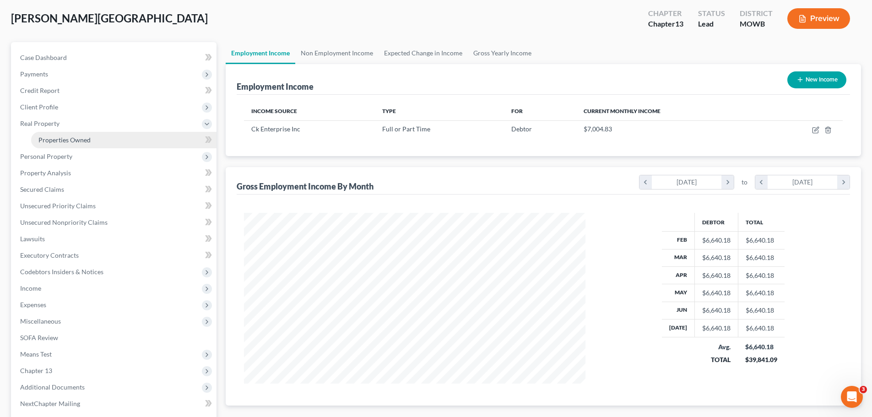
click at [74, 139] on span "Properties Owned" at bounding box center [64, 140] width 52 height 8
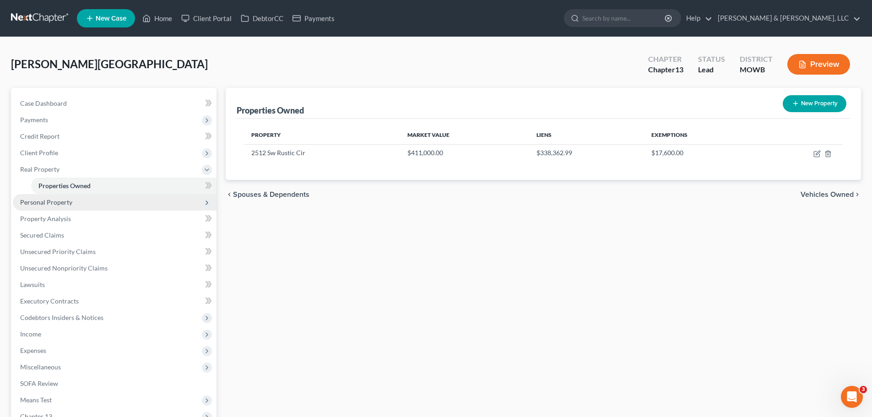
click at [65, 201] on span "Personal Property" at bounding box center [46, 202] width 52 height 8
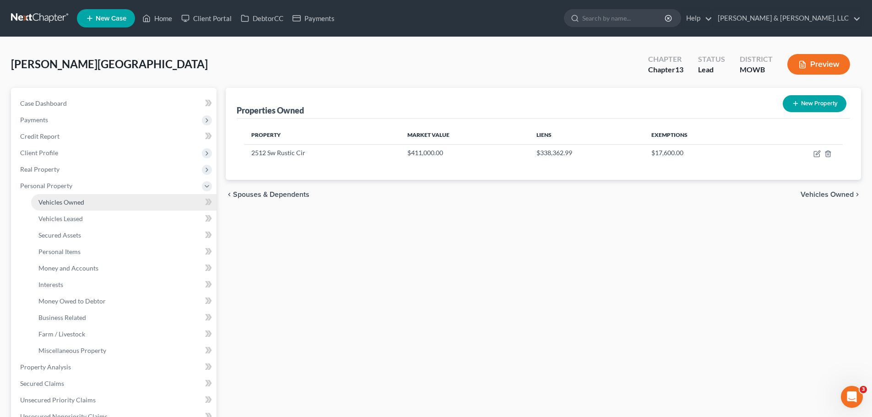
click at [78, 204] on span "Vehicles Owned" at bounding box center [61, 202] width 46 height 8
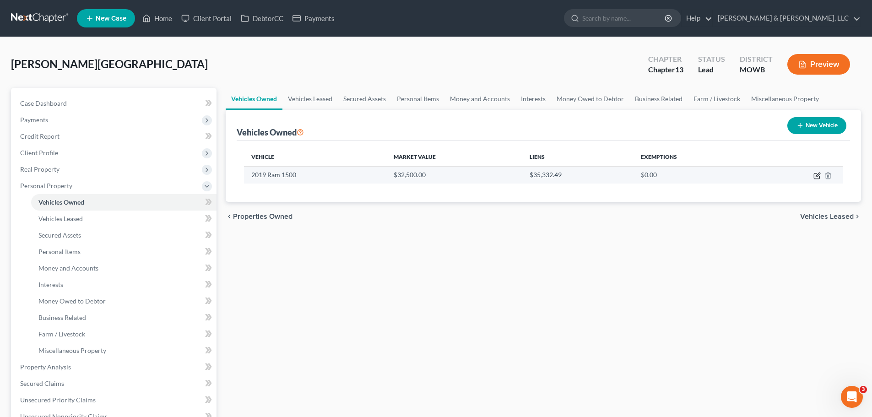
click at [817, 174] on icon "button" at bounding box center [817, 175] width 7 height 7
select select "0"
select select "7"
select select "2"
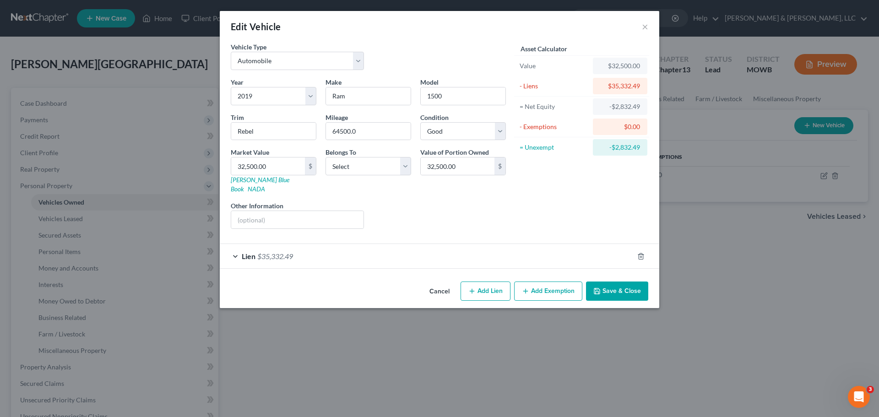
click at [534, 282] on button "Add Exemption" at bounding box center [548, 291] width 68 height 19
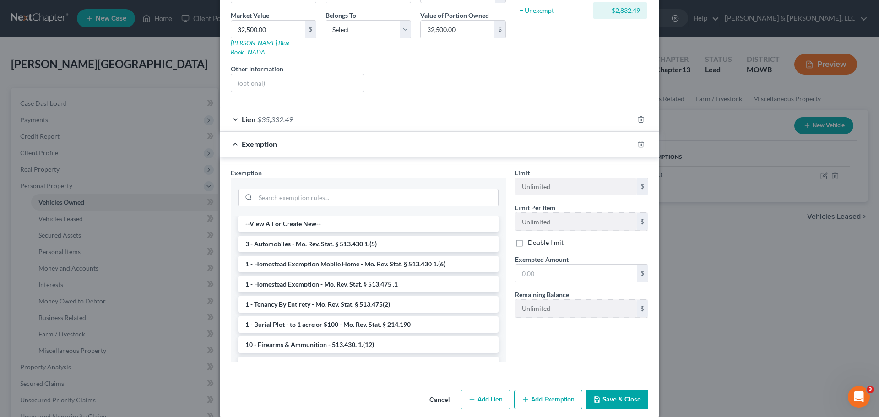
scroll to position [137, 0]
click at [338, 239] on li "3 - Automobiles - Mo. Rev. Stat. § 513.430 1.(5)" at bounding box center [368, 243] width 261 height 16
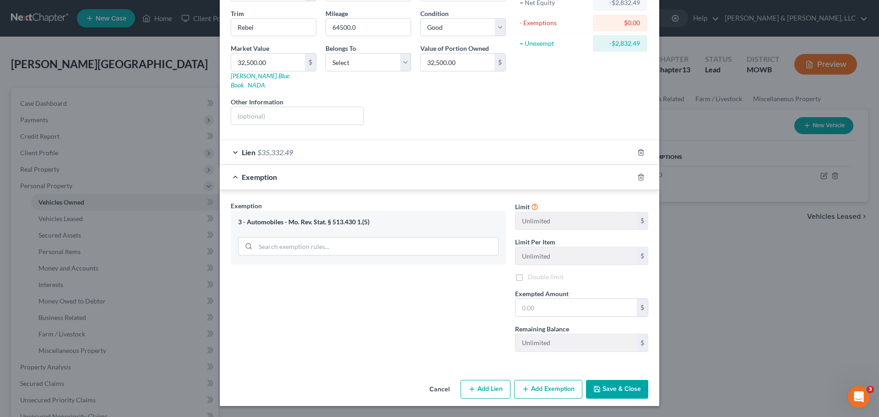
scroll to position [95, 0]
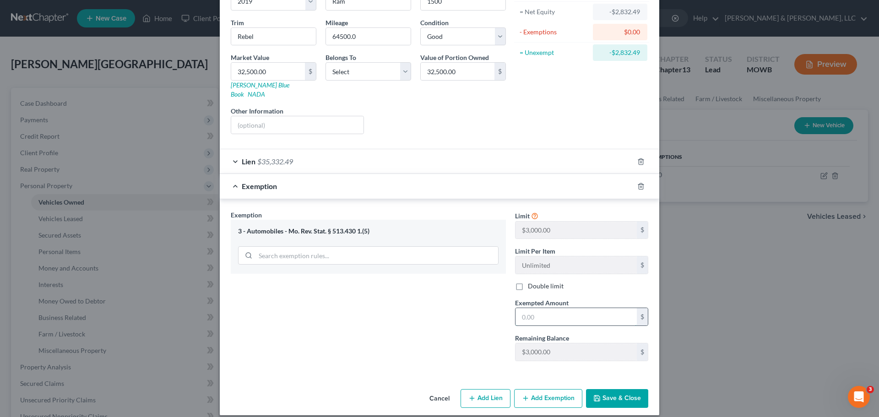
click at [544, 308] on input "text" at bounding box center [576, 316] width 121 height 17
type input "3,000"
click at [611, 389] on button "Save & Close" at bounding box center [617, 398] width 62 height 19
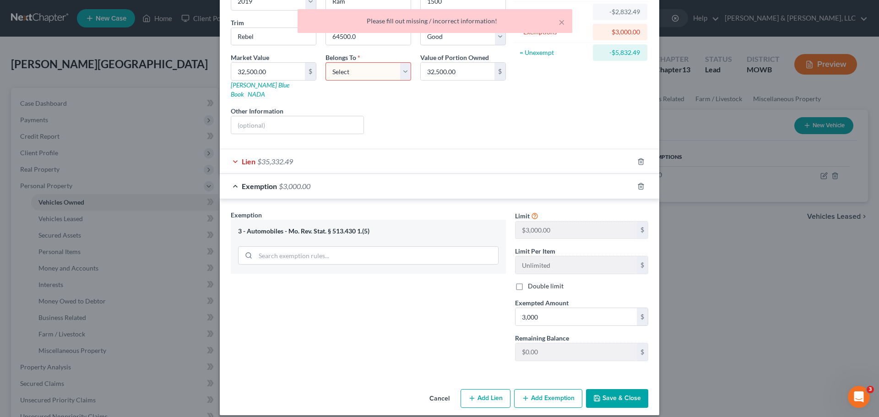
click at [370, 71] on select "Select Debtor 1 Only Debtor 2 Only Debtor 1 And Debtor 2 Only At Least One Of T…" at bounding box center [369, 71] width 86 height 18
click at [326, 62] on select "Select Debtor 1 Only Debtor 2 Only Debtor 1 And Debtor 2 Only At Least One Of T…" at bounding box center [369, 71] width 86 height 18
click at [295, 150] on div "Lien $35,332.49" at bounding box center [427, 161] width 414 height 24
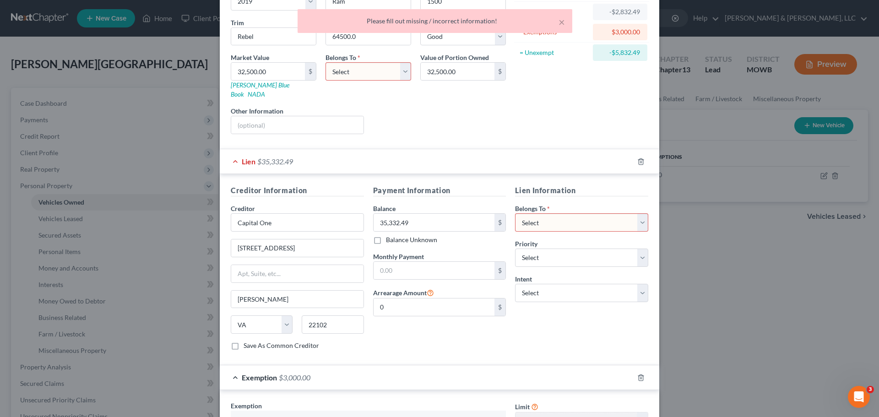
click at [549, 213] on select "Select Debtor 1 Only Debtor 2 Only Debtor 1 And Debtor 2 Only At Least One Of T…" at bounding box center [581, 222] width 133 height 18
select select "0"
click at [515, 213] on select "Select Debtor 1 Only Debtor 2 Only Debtor 1 And Debtor 2 Only At Least One Of T…" at bounding box center [581, 222] width 133 height 18
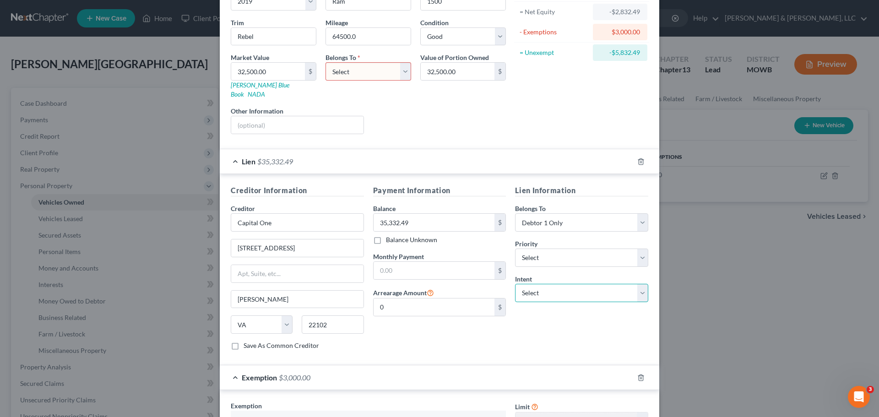
click at [549, 288] on select "Select Surrender Redeem Reaffirm Avoid Other" at bounding box center [581, 293] width 133 height 18
select select "2"
click at [515, 284] on select "Select Surrender Redeem Reaffirm Avoid Other" at bounding box center [581, 293] width 133 height 18
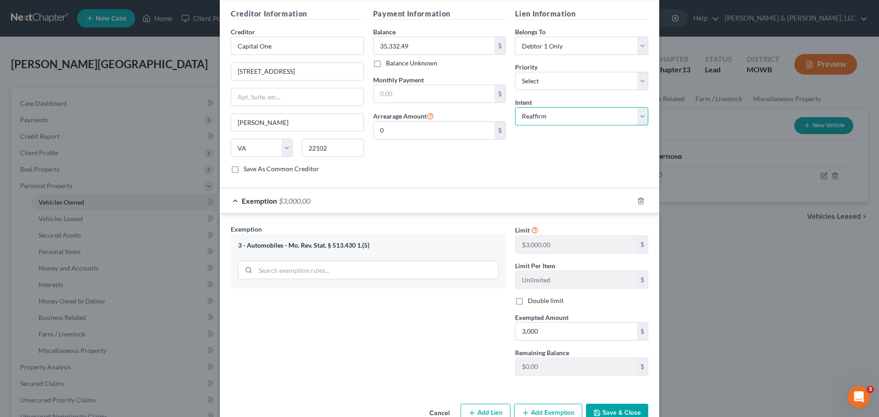
scroll to position [278, 0]
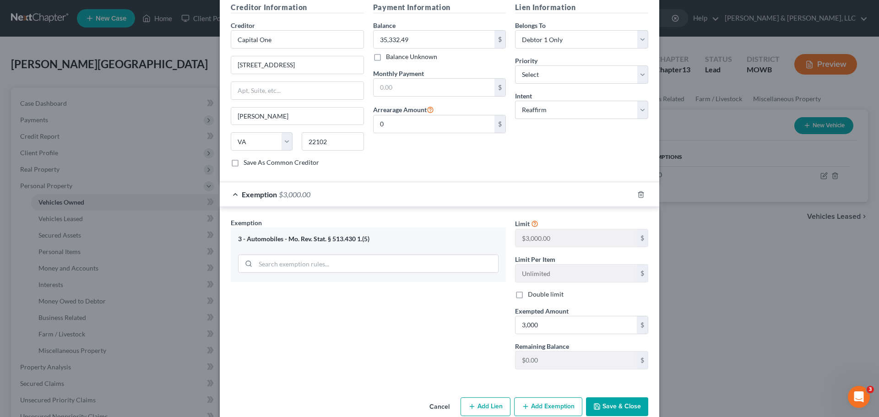
click at [630, 402] on button "Save & Close" at bounding box center [617, 406] width 62 height 19
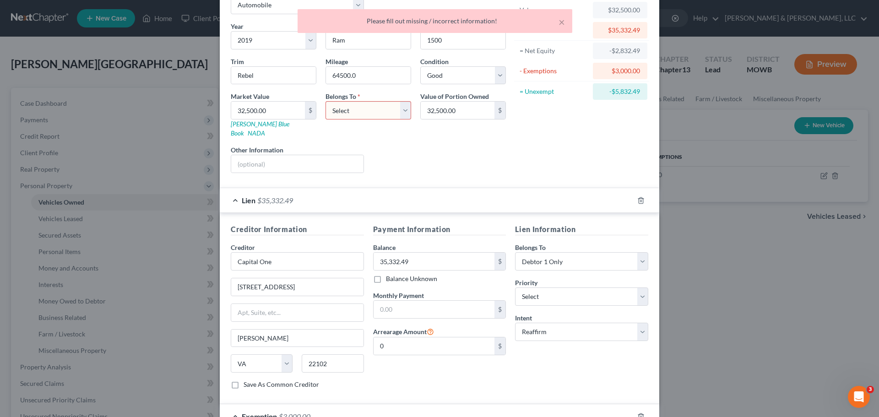
scroll to position [49, 0]
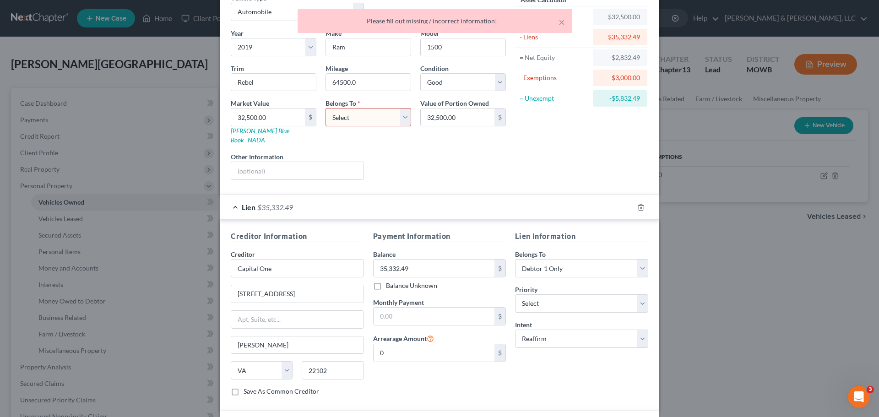
click at [375, 122] on select "Select Debtor 1 Only Debtor 2 Only Debtor 1 And Debtor 2 Only At Least One Of T…" at bounding box center [369, 117] width 86 height 18
select select "0"
click at [326, 108] on select "Select Debtor 1 Only Debtor 2 Only Debtor 1 And Debtor 2 Only At Least One Of T…" at bounding box center [369, 117] width 86 height 18
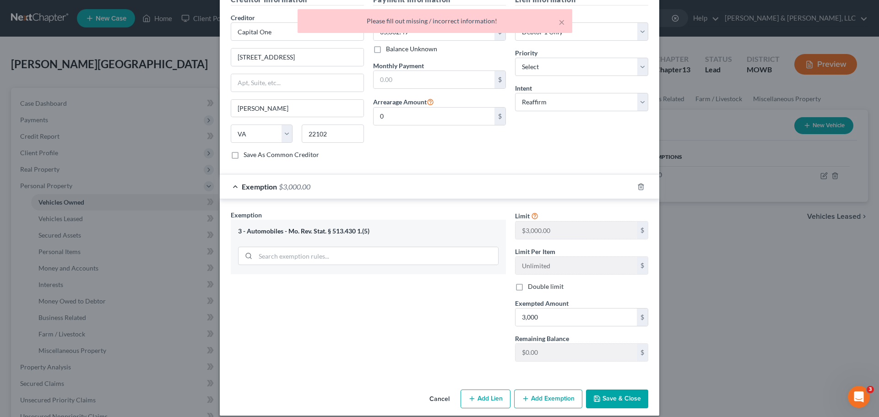
scroll to position [286, 0]
drag, startPoint x: 613, startPoint y: 388, endPoint x: 607, endPoint y: 383, distance: 7.5
click at [612, 389] on button "Save & Close" at bounding box center [617, 398] width 62 height 19
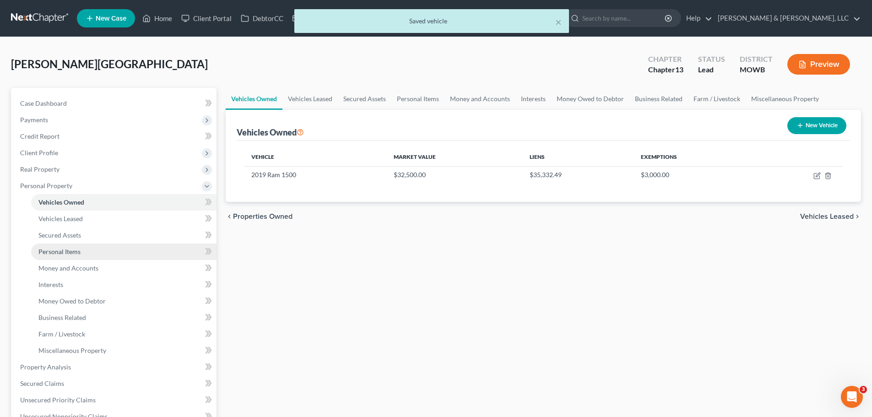
click at [75, 251] on span "Personal Items" at bounding box center [59, 252] width 42 height 8
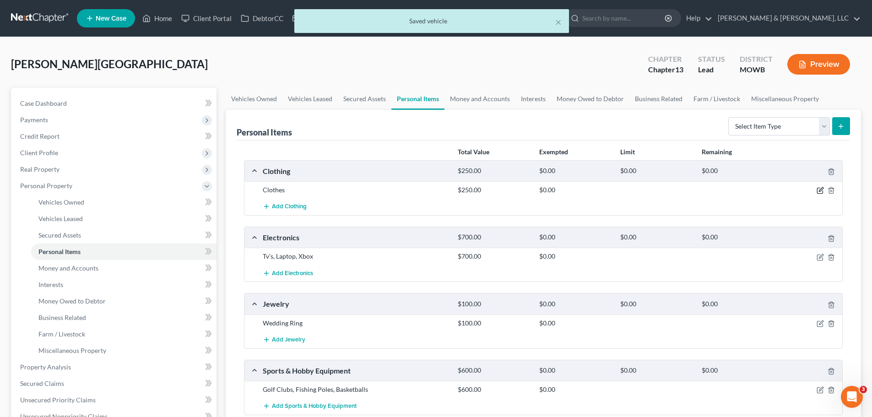
click at [820, 190] on icon "button" at bounding box center [820, 190] width 7 height 7
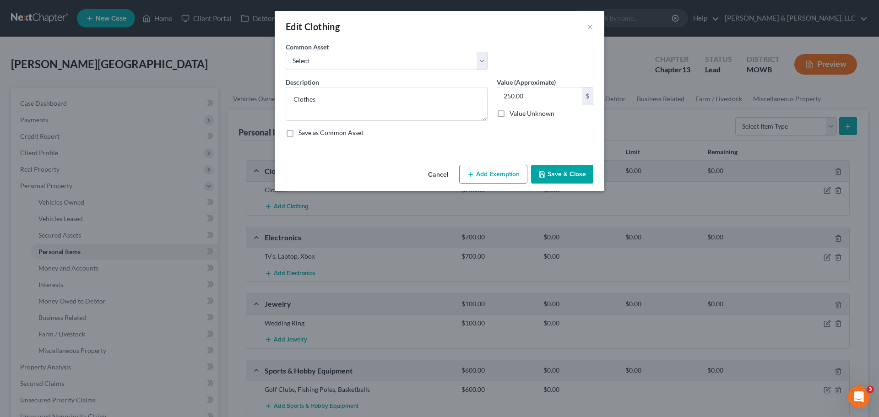
click at [506, 171] on button "Add Exemption" at bounding box center [493, 174] width 68 height 19
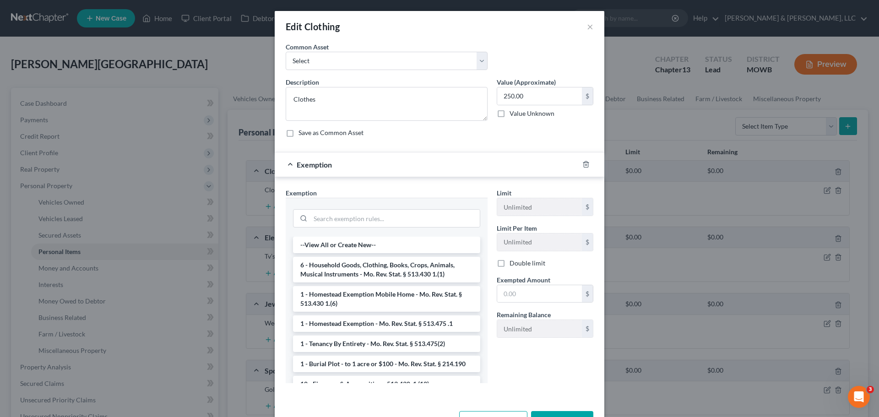
click at [386, 265] on li "6 - Household Goods, Clothing, Books, Crops, Animals, Musical Instruments - Mo.…" at bounding box center [386, 270] width 187 height 26
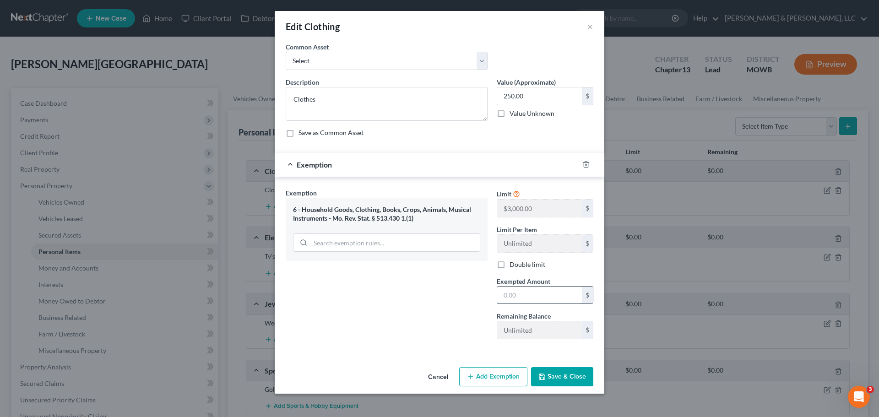
click at [528, 299] on input "text" at bounding box center [539, 295] width 85 height 17
type input "250"
click at [559, 377] on button "Save & Close" at bounding box center [562, 376] width 62 height 19
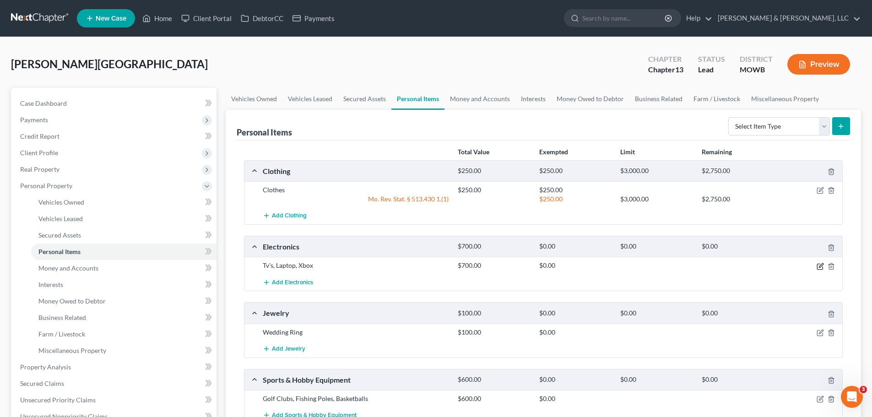
drag, startPoint x: 820, startPoint y: 265, endPoint x: 811, endPoint y: 265, distance: 9.6
click at [821, 265] on icon "button" at bounding box center [821, 265] width 4 height 4
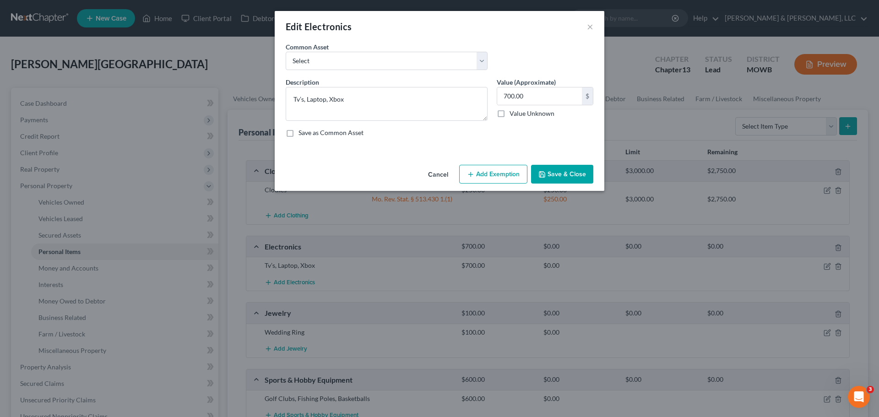
click at [507, 177] on button "Add Exemption" at bounding box center [493, 174] width 68 height 19
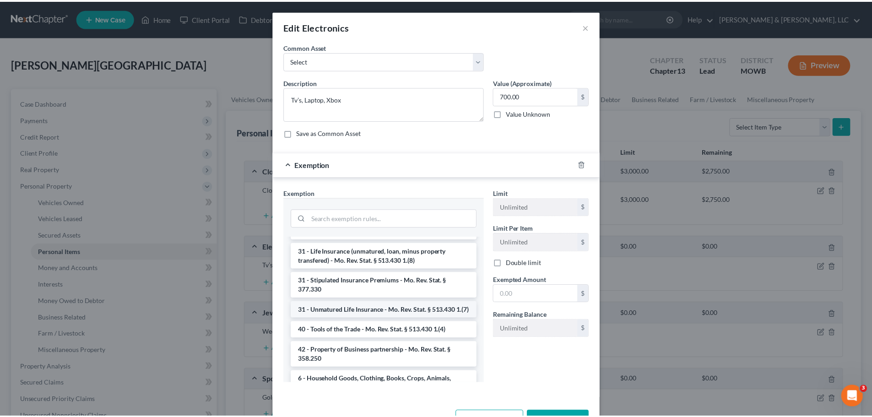
scroll to position [934, 0]
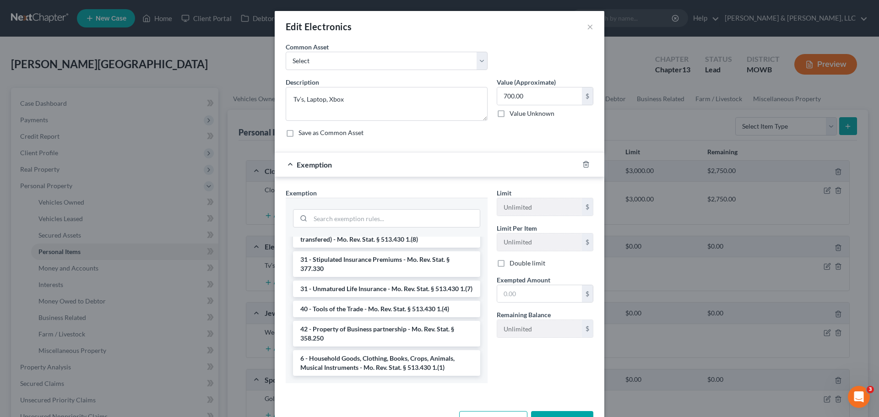
drag, startPoint x: 380, startPoint y: 368, endPoint x: 413, endPoint y: 348, distance: 38.6
click at [381, 368] on li "6 - Household Goods, Clothing, Books, Crops, Animals, Musical Instruments - Mo.…" at bounding box center [386, 363] width 187 height 26
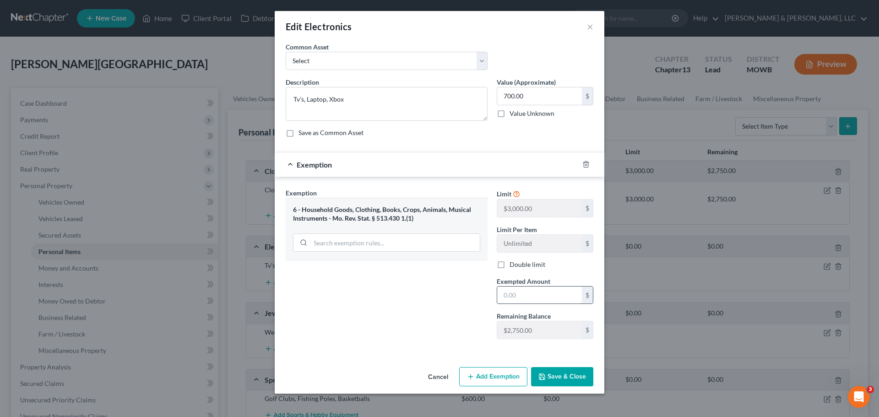
click at [542, 290] on input "text" at bounding box center [539, 295] width 85 height 17
type input "700"
click at [559, 373] on button "Save & Close" at bounding box center [562, 376] width 62 height 19
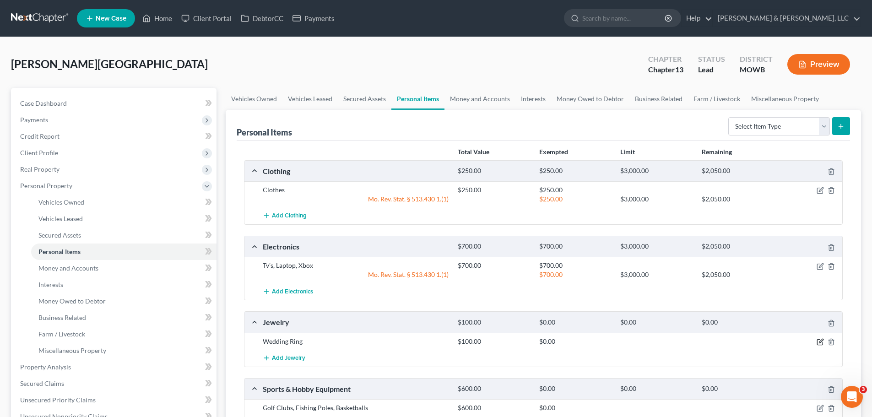
click at [819, 343] on icon "button" at bounding box center [820, 341] width 7 height 7
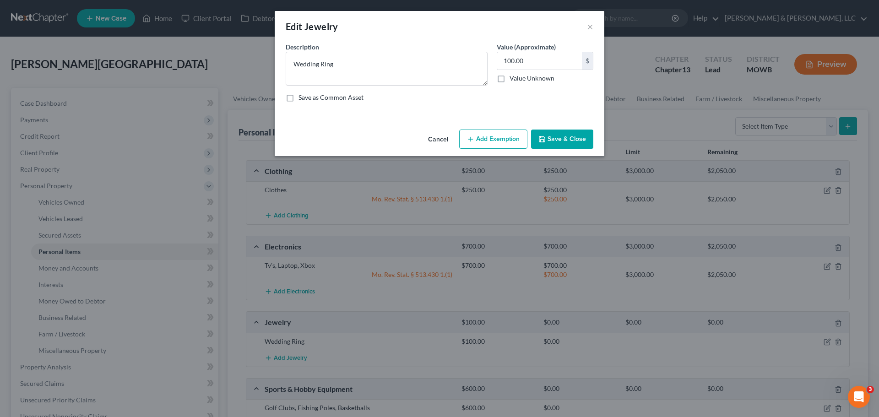
click at [483, 139] on button "Add Exemption" at bounding box center [493, 139] width 68 height 19
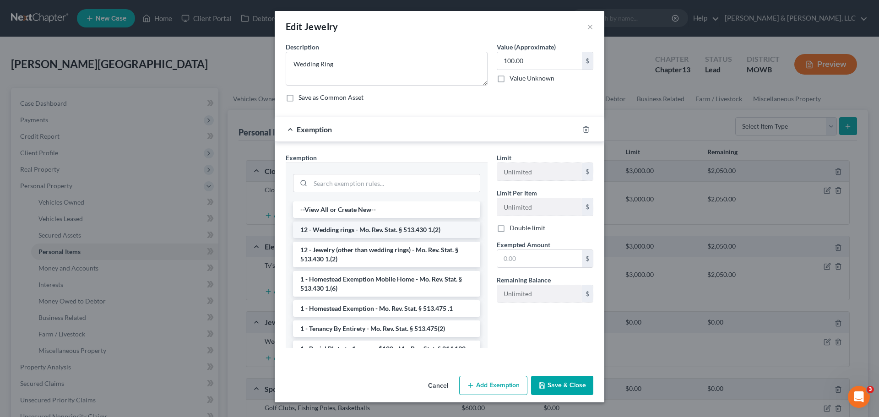
click at [395, 232] on li "12 - Wedding rings - Mo. Rev. Stat. § 513.430 1.(2)" at bounding box center [386, 230] width 187 height 16
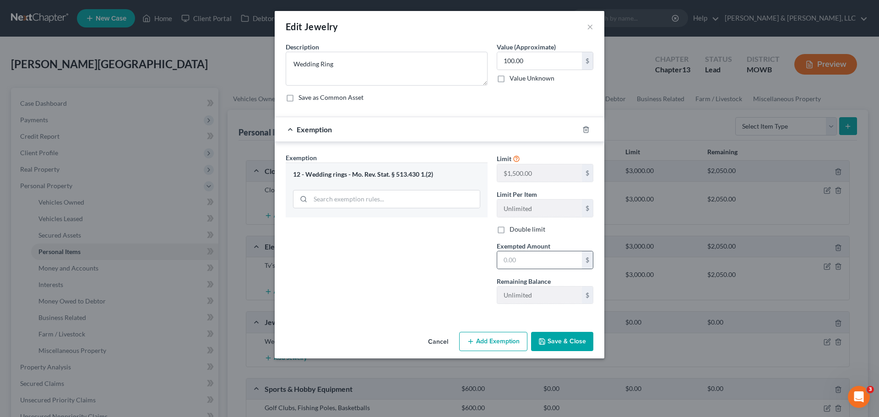
click at [531, 251] on div "$" at bounding box center [545, 260] width 97 height 18
click at [533, 254] on input "text" at bounding box center [539, 259] width 85 height 17
type input "100"
click at [554, 338] on button "Save & Close" at bounding box center [562, 341] width 62 height 19
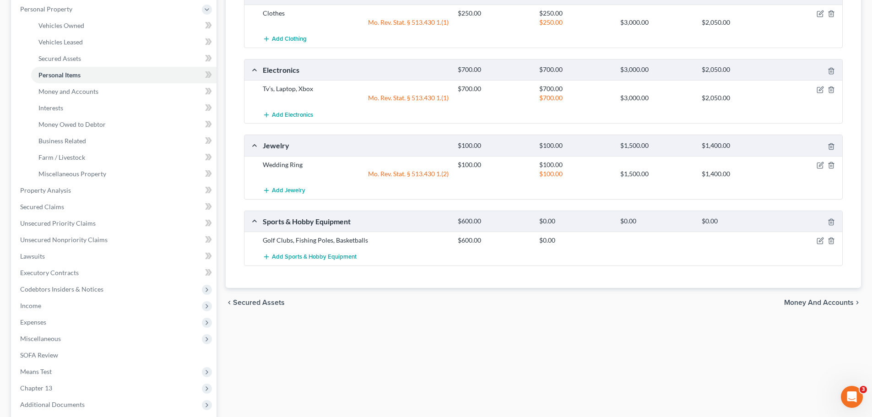
scroll to position [183, 0]
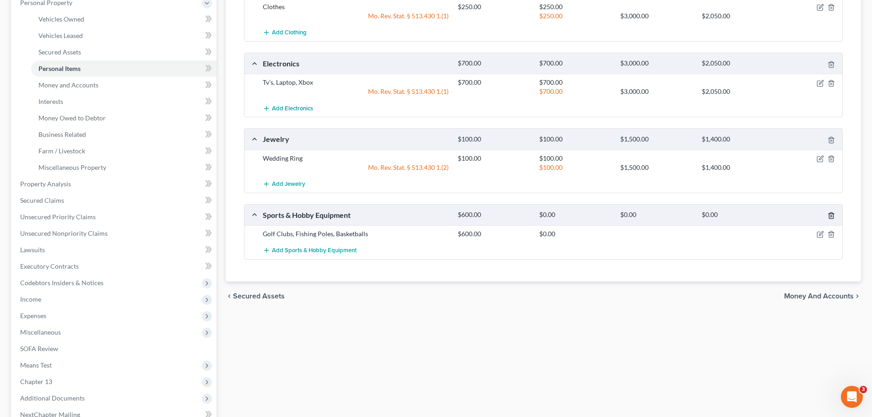
click at [830, 216] on icon "button" at bounding box center [831, 215] width 7 height 7
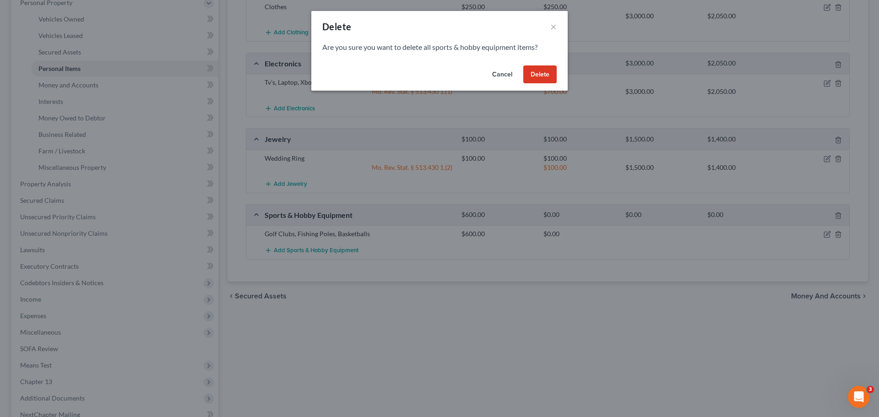
click at [537, 77] on button "Delete" at bounding box center [539, 74] width 33 height 18
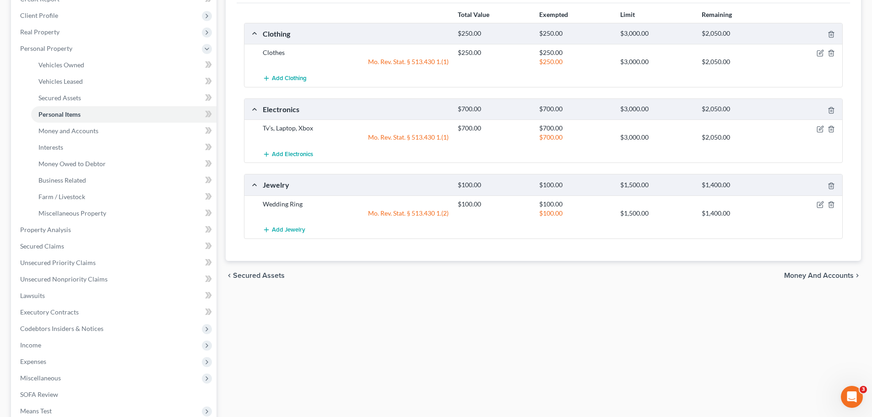
scroll to position [92, 0]
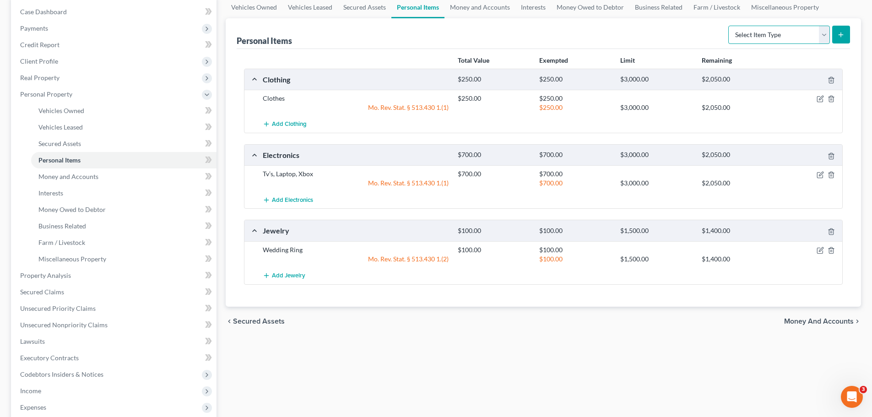
click at [769, 40] on select "Select Item Type Clothing Collectibles Of Value Electronics Firearms Household …" at bounding box center [779, 35] width 102 height 18
select select "household_goods"
click at [729, 26] on select "Select Item Type Clothing Collectibles Of Value Electronics Firearms Household …" at bounding box center [779, 35] width 102 height 18
click at [838, 34] on icon "submit" at bounding box center [840, 34] width 7 height 7
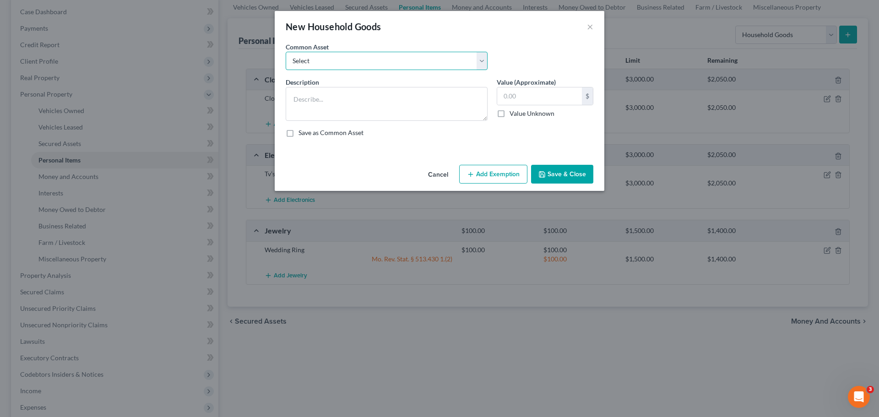
click at [452, 63] on select "Select Furniture, small appliances, basic tools, bedding, towels, knick knacks,…" at bounding box center [387, 61] width 202 height 18
select select "0"
click at [286, 52] on select "Select Furniture, small appliances, basic tools, bedding, towels, knick knacks,…" at bounding box center [387, 61] width 202 height 18
type textarea "Furniture, small appliances, basic tools, bedding, towels, knick knacks, & asso…"
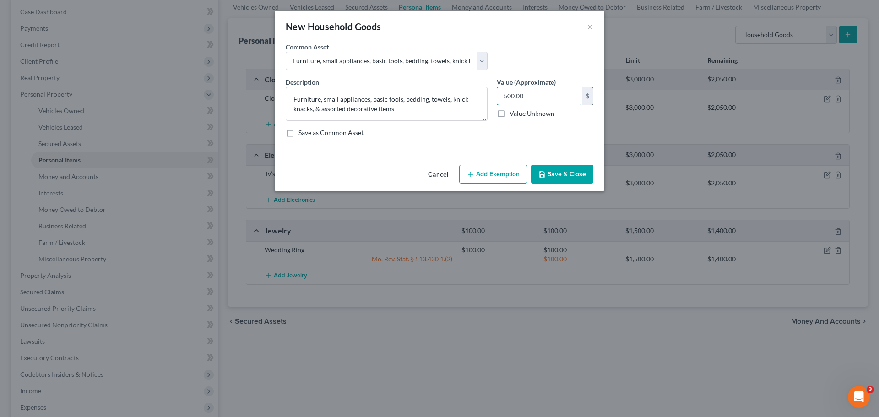
click at [553, 101] on input "500.00" at bounding box center [539, 95] width 85 height 17
type input "950"
drag, startPoint x: 506, startPoint y: 172, endPoint x: 503, endPoint y: 180, distance: 8.8
click at [506, 172] on button "Add Exemption" at bounding box center [493, 174] width 68 height 19
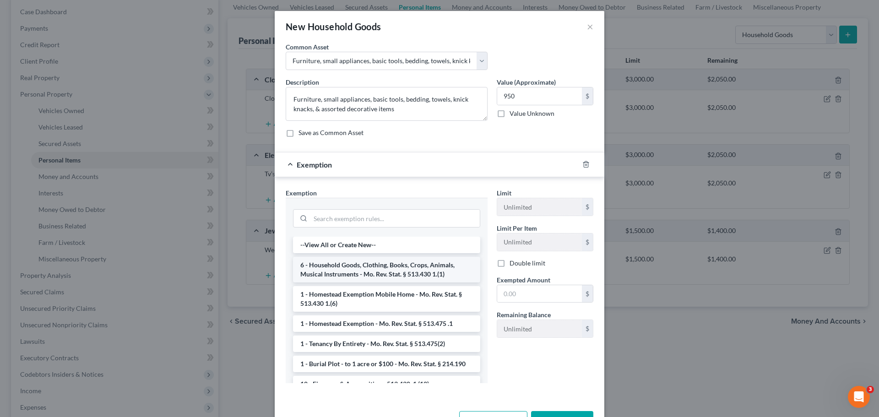
click at [384, 273] on li "6 - Household Goods, Clothing, Books, Crops, Animals, Musical Instruments - Mo.…" at bounding box center [386, 270] width 187 height 26
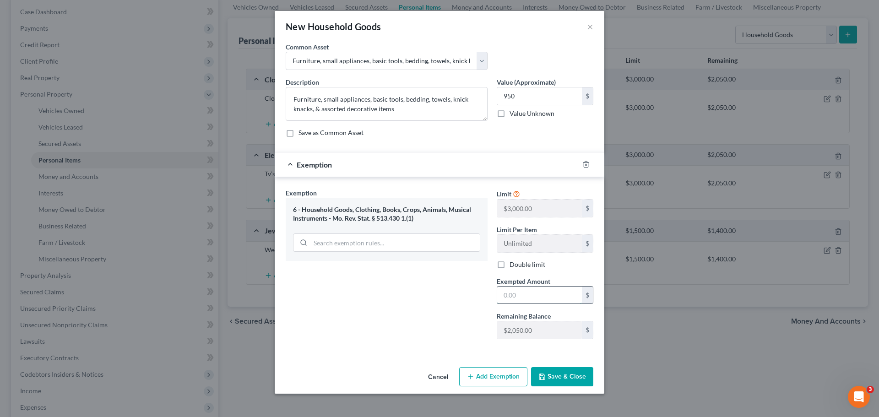
click at [535, 302] on input "text" at bounding box center [539, 295] width 85 height 17
type input "950"
click at [576, 381] on button "Save & Close" at bounding box center [562, 376] width 62 height 19
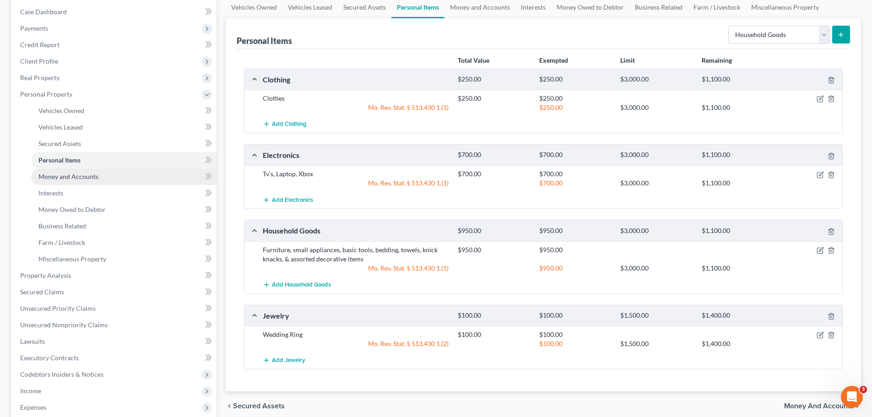
click at [60, 178] on span "Money and Accounts" at bounding box center [68, 177] width 60 height 8
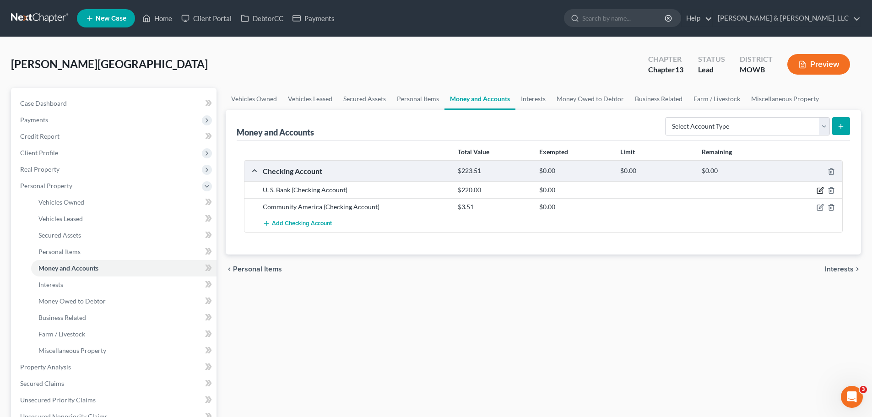
click at [821, 190] on icon "button" at bounding box center [820, 190] width 7 height 7
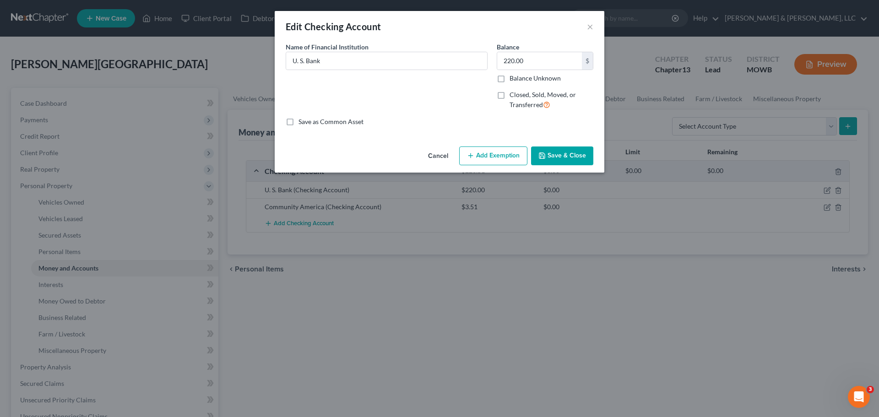
click at [464, 155] on button "Add Exemption" at bounding box center [493, 156] width 68 height 19
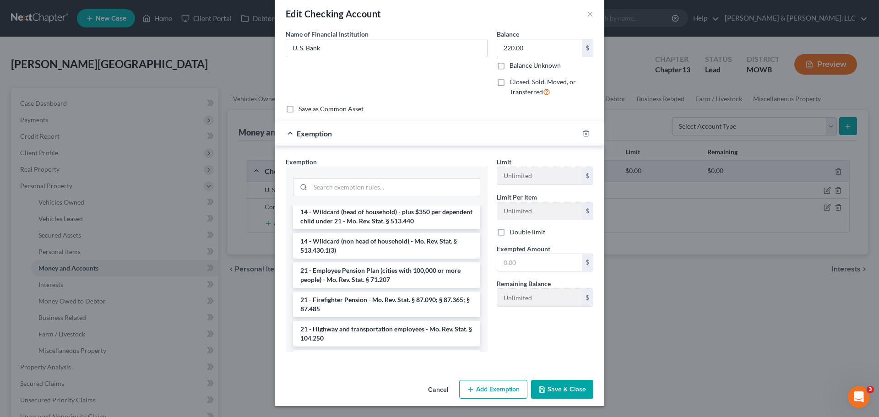
scroll to position [156, 0]
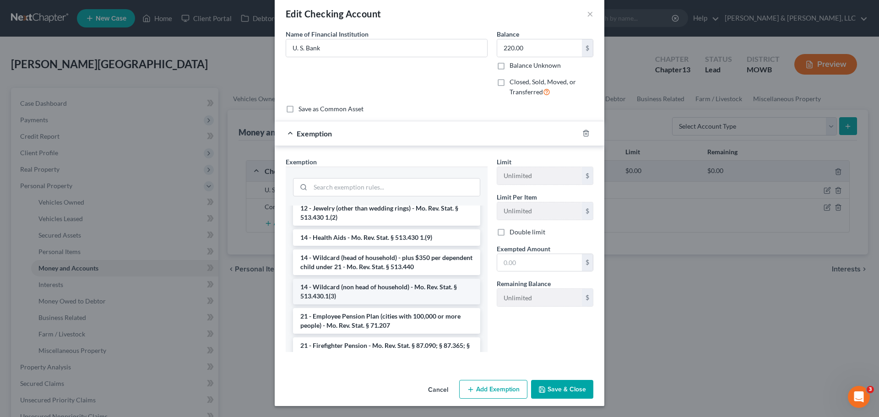
click at [434, 290] on li "14 - Wildcard (non head of household) - Mo. Rev. Stat. § 513.430.1(3)" at bounding box center [386, 292] width 187 height 26
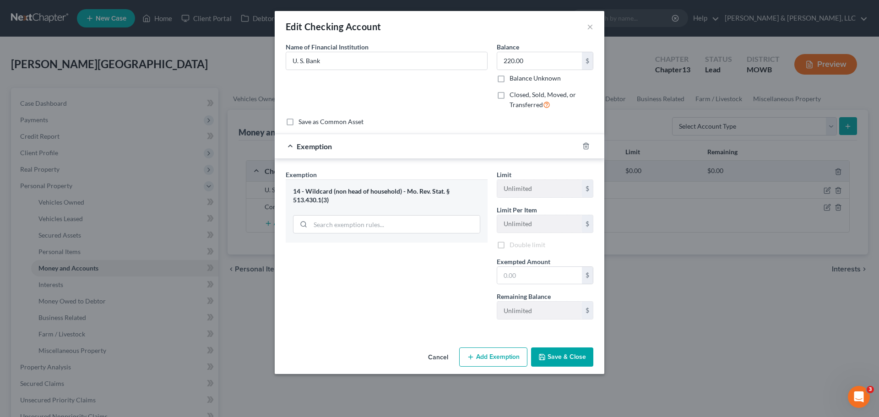
scroll to position [0, 0]
click at [531, 278] on input "text" at bounding box center [539, 275] width 85 height 17
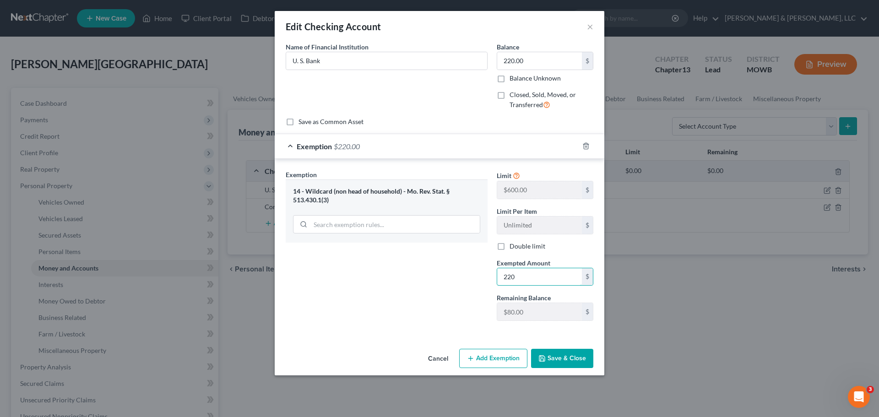
type input "220"
click at [566, 362] on button "Save & Close" at bounding box center [562, 358] width 62 height 19
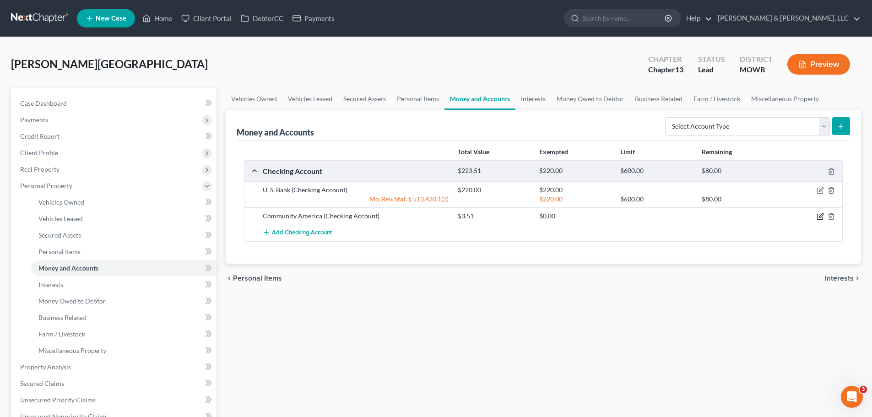
click at [819, 216] on icon "button" at bounding box center [820, 216] width 7 height 7
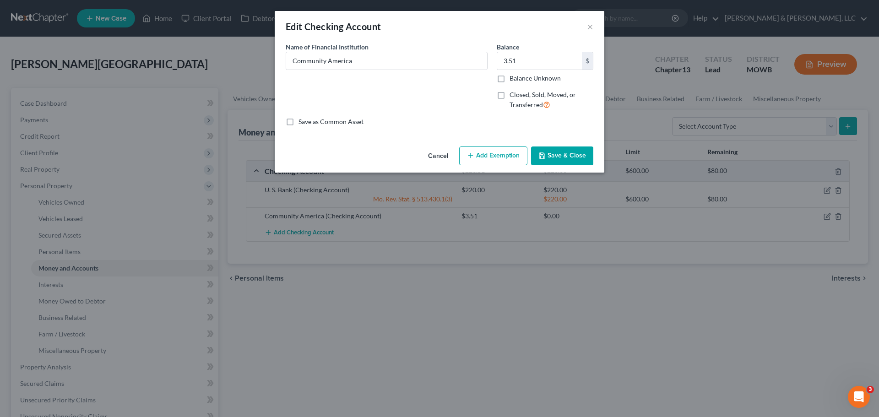
click at [494, 157] on button "Add Exemption" at bounding box center [493, 156] width 68 height 19
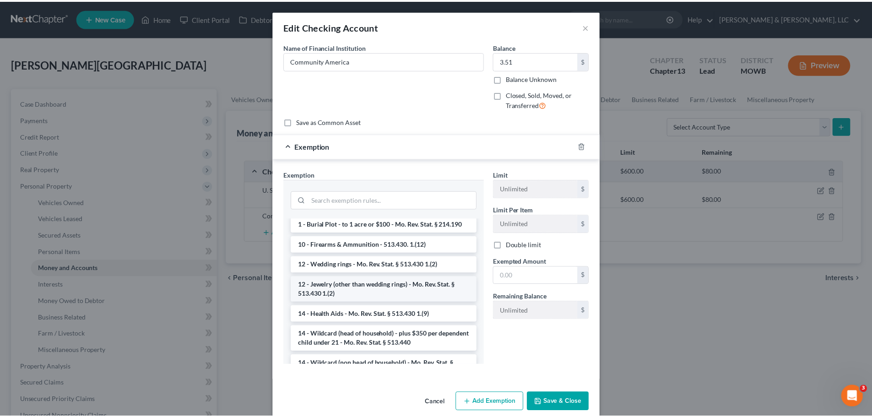
scroll to position [137, 0]
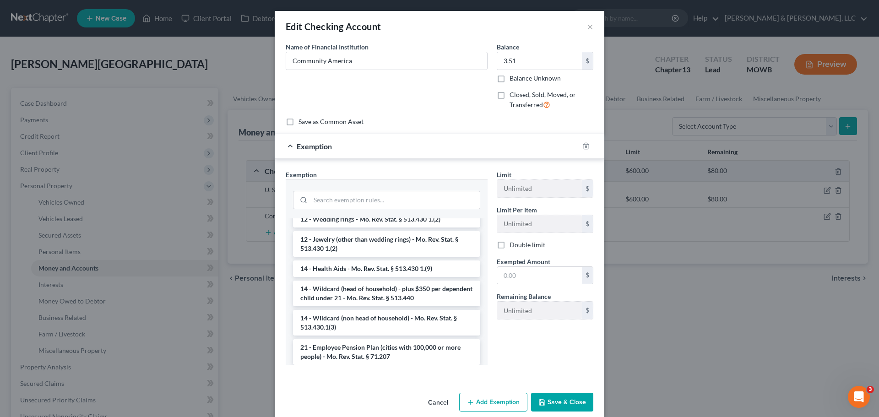
click at [405, 313] on li "14 - Wildcard (non head of household) - Mo. Rev. Stat. § 513.430.1(3)" at bounding box center [386, 323] width 187 height 26
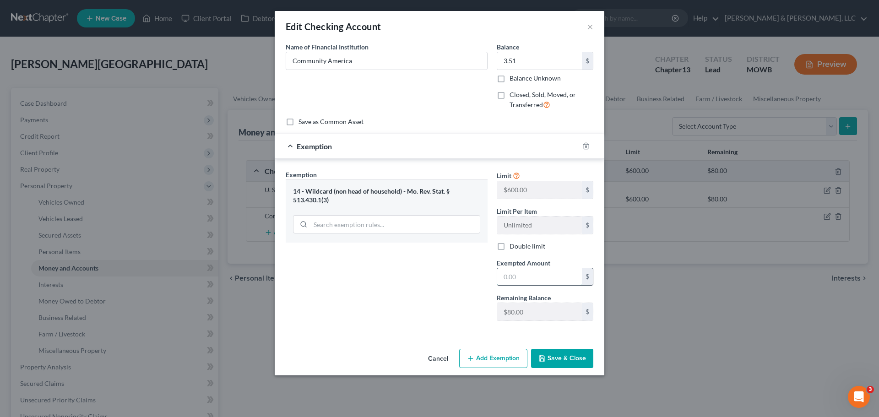
click at [527, 277] on input "text" at bounding box center [539, 276] width 85 height 17
type input "3.51"
click at [580, 359] on button "Save & Close" at bounding box center [562, 358] width 62 height 19
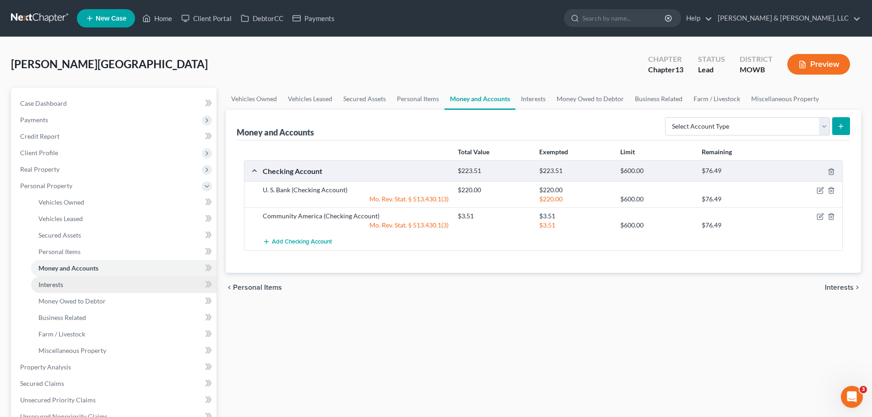
drag, startPoint x: 63, startPoint y: 288, endPoint x: 67, endPoint y: 283, distance: 6.8
click at [63, 288] on span "Interests" at bounding box center [50, 285] width 25 height 8
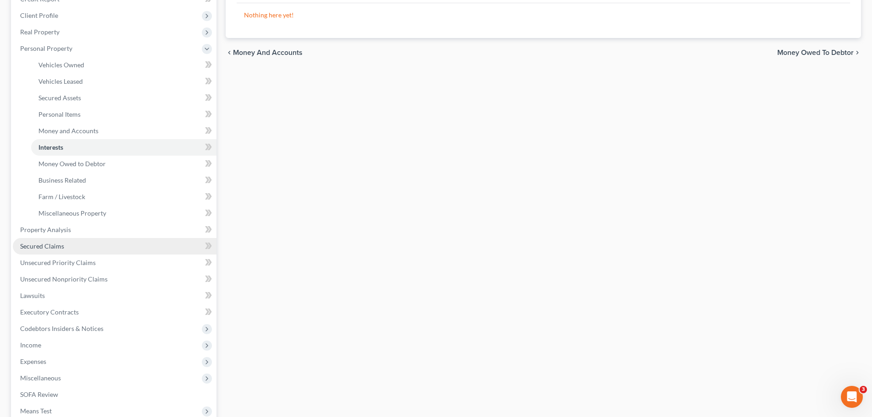
click at [63, 246] on span "Secured Claims" at bounding box center [42, 246] width 44 height 8
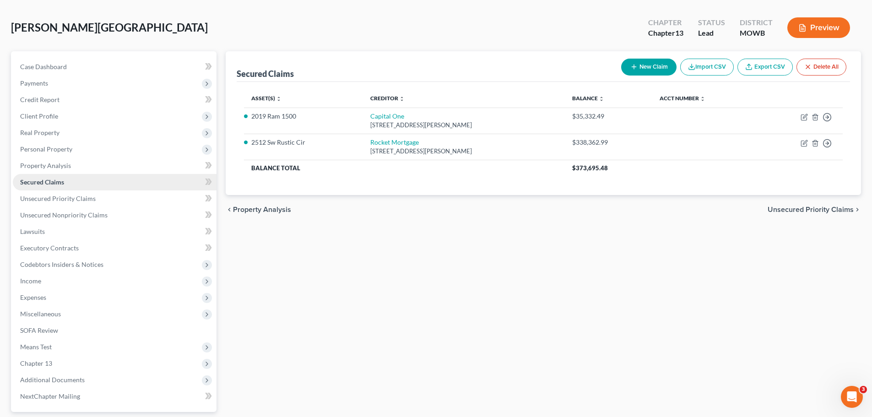
scroll to position [92, 0]
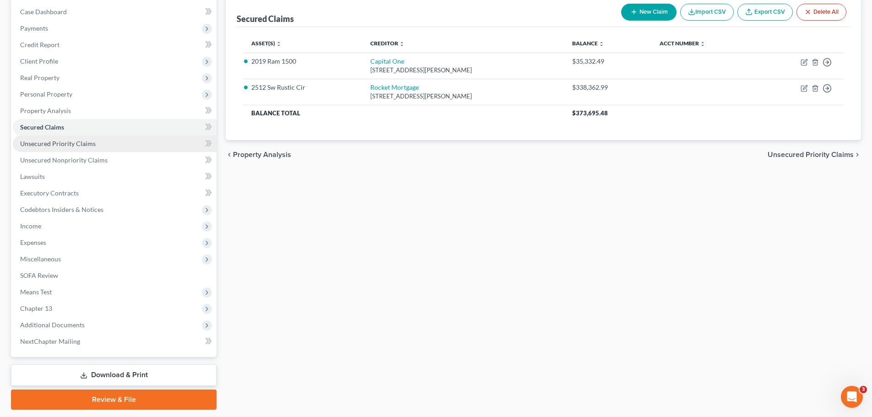
click at [74, 147] on link "Unsecured Priority Claims" at bounding box center [115, 144] width 204 height 16
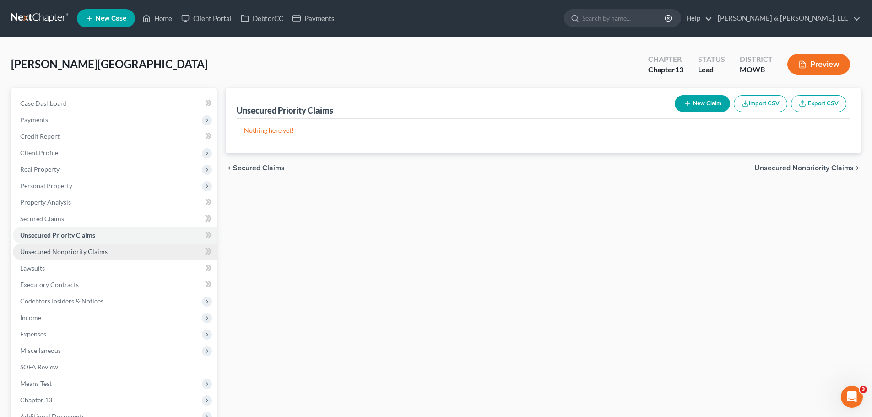
click at [85, 247] on link "Unsecured Nonpriority Claims" at bounding box center [115, 252] width 204 height 16
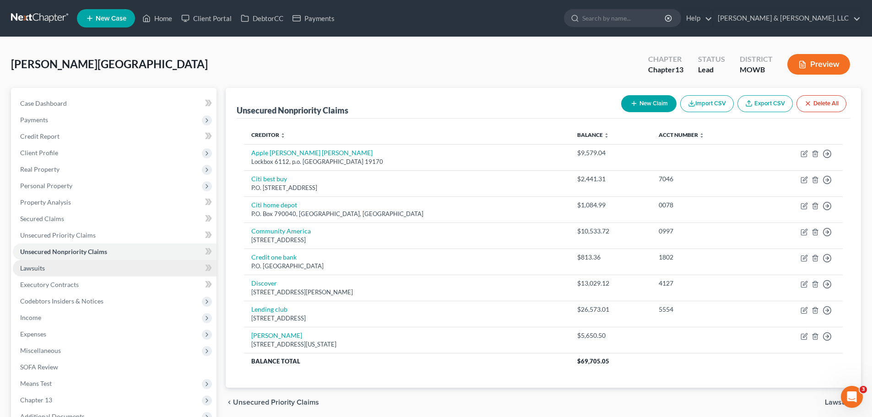
click at [49, 269] on link "Lawsuits" at bounding box center [115, 268] width 204 height 16
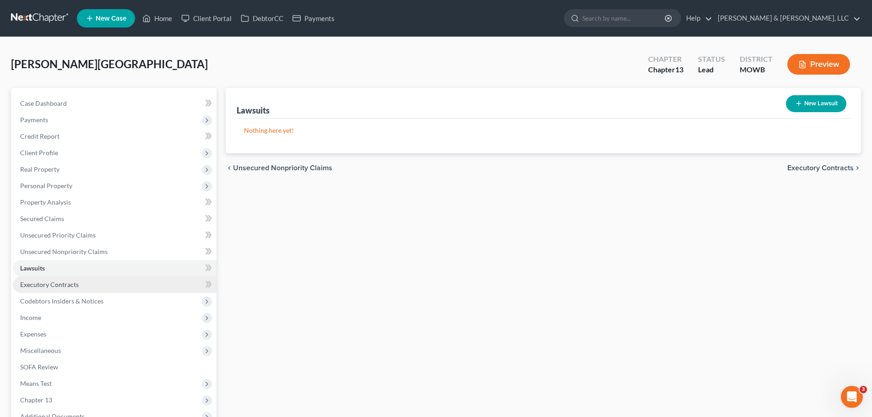
click at [73, 282] on span "Executory Contracts" at bounding box center [49, 285] width 59 height 8
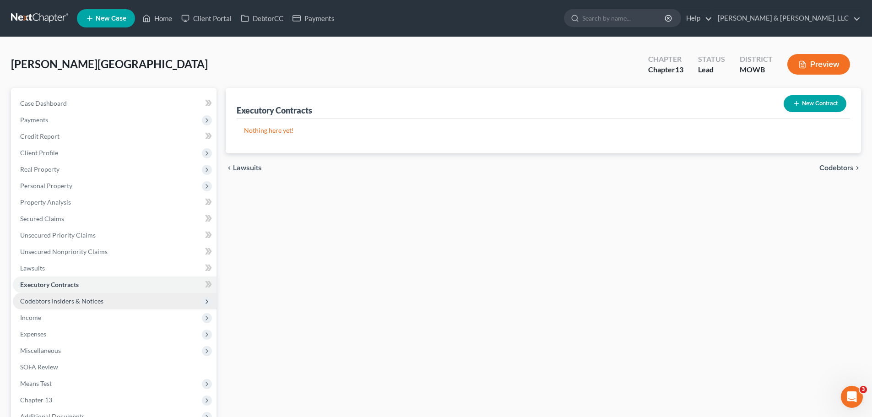
click at [82, 300] on span "Codebtors Insiders & Notices" at bounding box center [61, 301] width 83 height 8
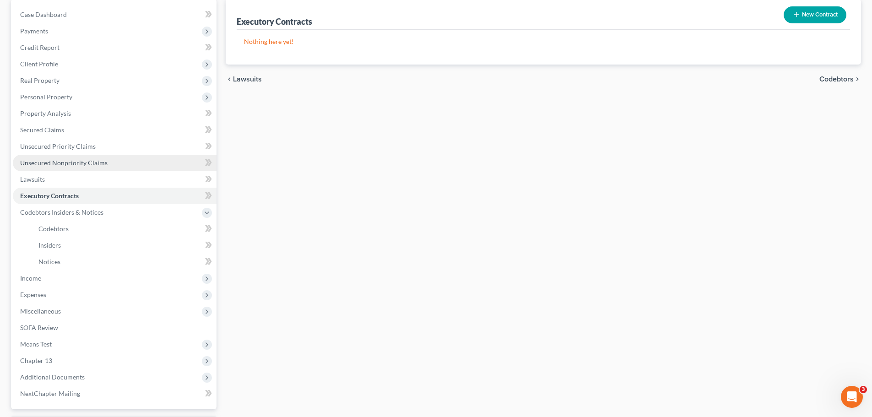
scroll to position [92, 0]
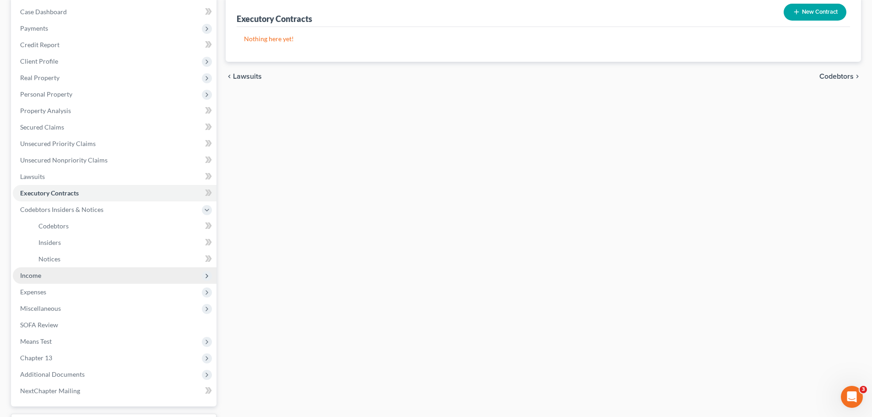
click at [54, 277] on span "Income" at bounding box center [115, 275] width 204 height 16
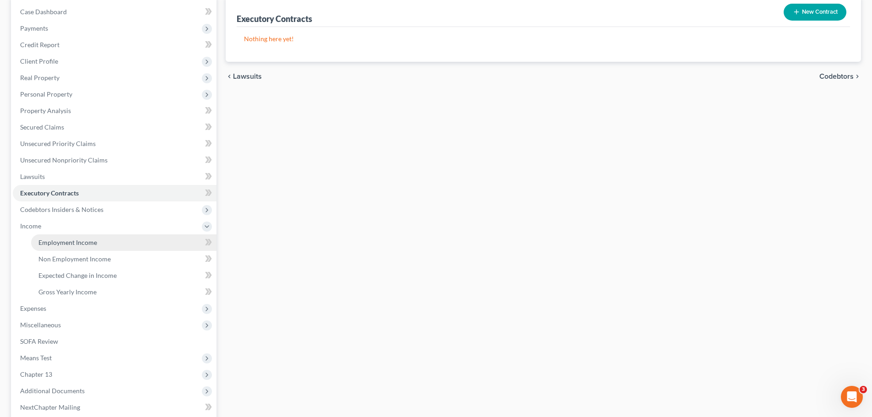
click at [73, 241] on span "Employment Income" at bounding box center [67, 243] width 59 height 8
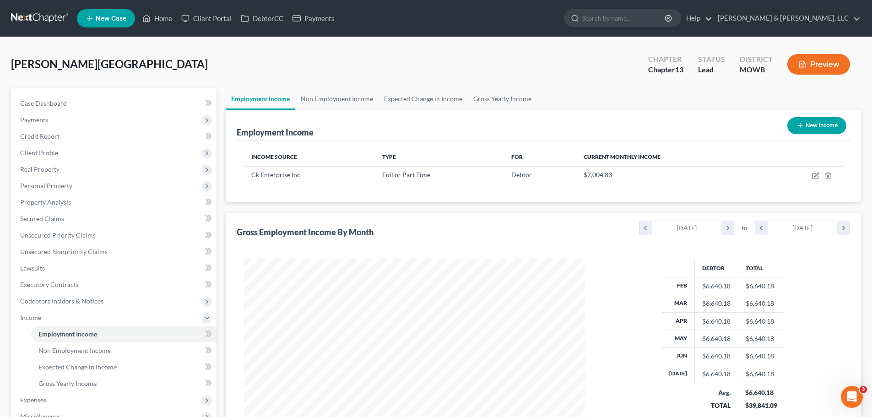
scroll to position [171, 360]
click at [80, 350] on span "Non Employment Income" at bounding box center [74, 351] width 72 height 8
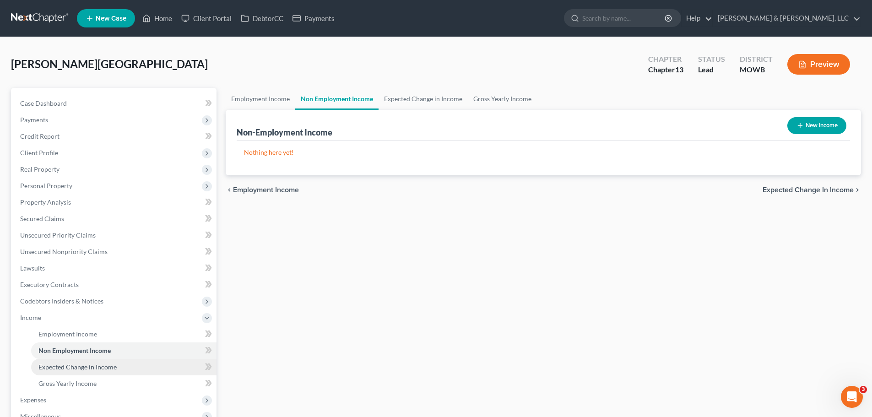
click at [91, 371] on link "Expected Change in Income" at bounding box center [123, 367] width 185 height 16
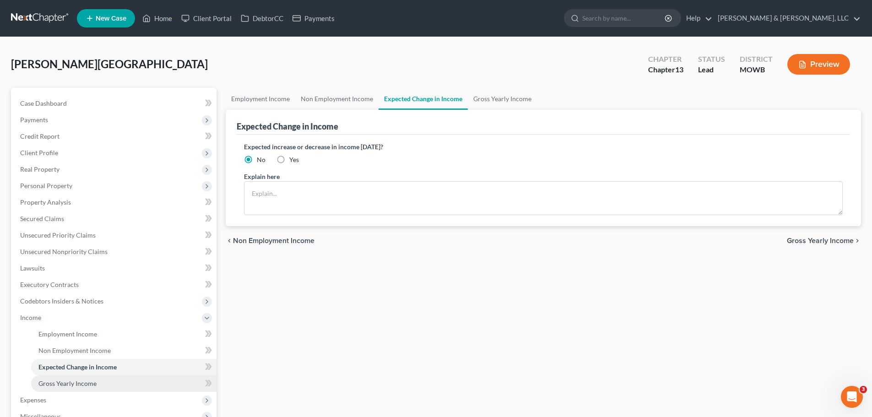
click at [97, 380] on link "Gross Yearly Income" at bounding box center [123, 383] width 185 height 16
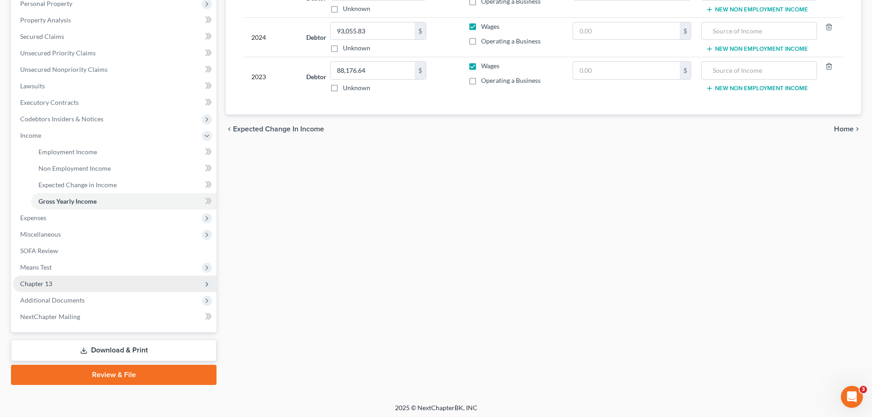
scroll to position [183, 0]
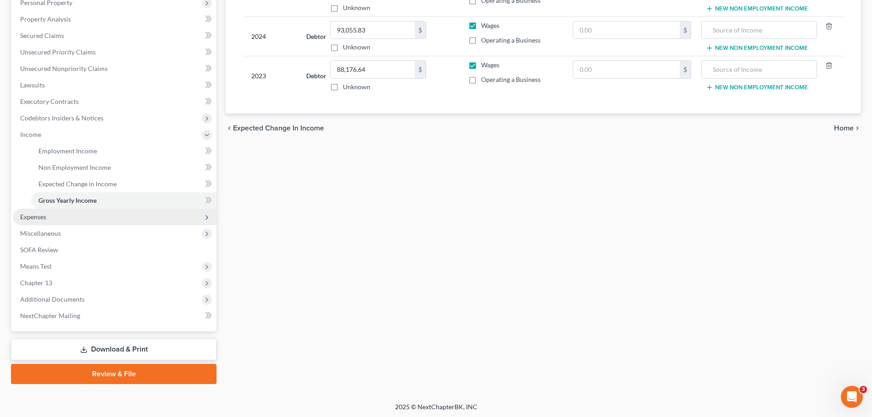
click at [46, 216] on span "Expenses" at bounding box center [33, 217] width 26 height 8
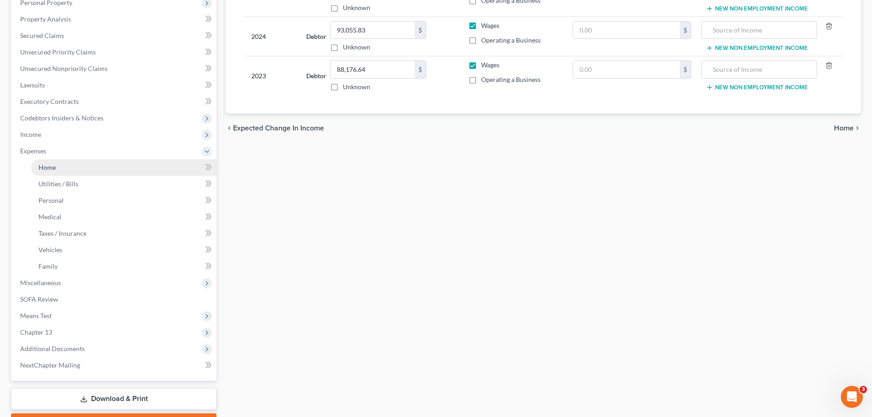
click at [64, 165] on link "Home" at bounding box center [123, 167] width 185 height 16
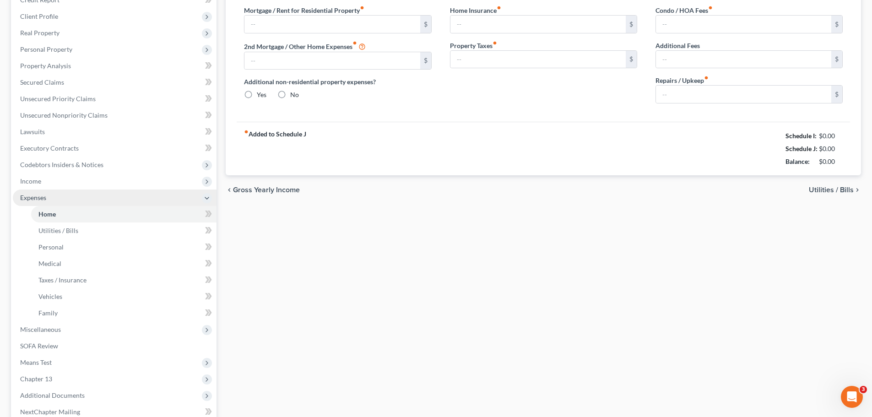
scroll to position [92, 0]
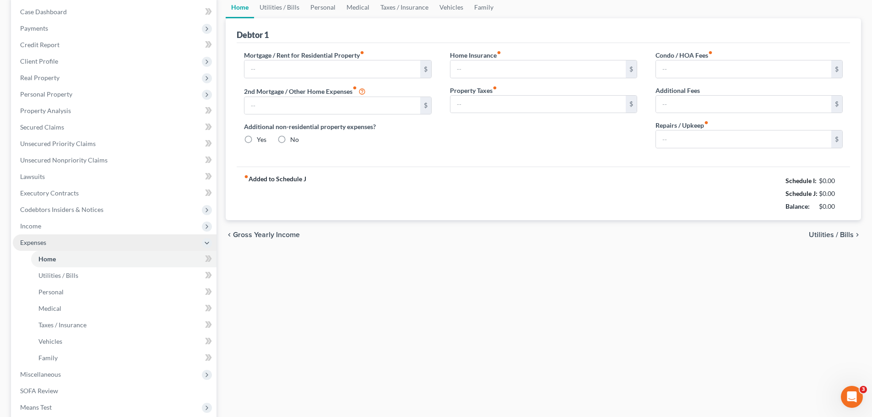
type input "2,389.93"
type input "0.00"
radio input "true"
type input "0.00"
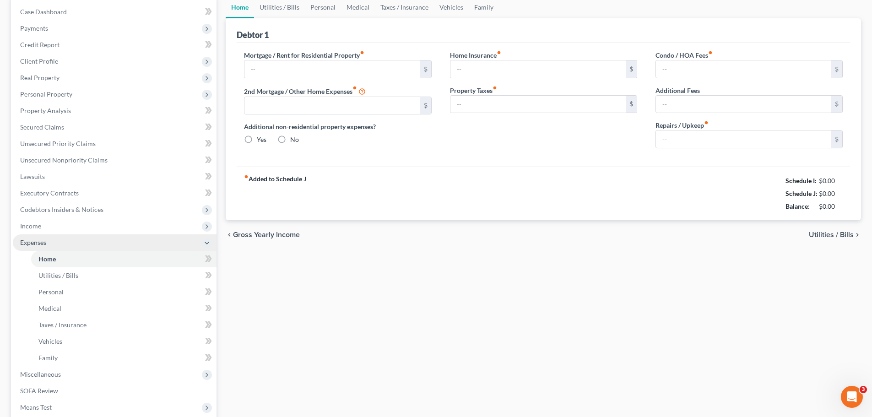
type input "0.00"
type input "150.00"
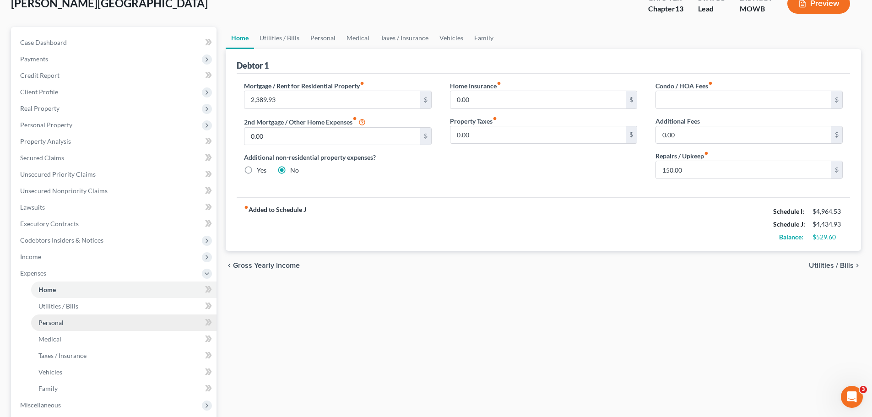
scroll to position [137, 0]
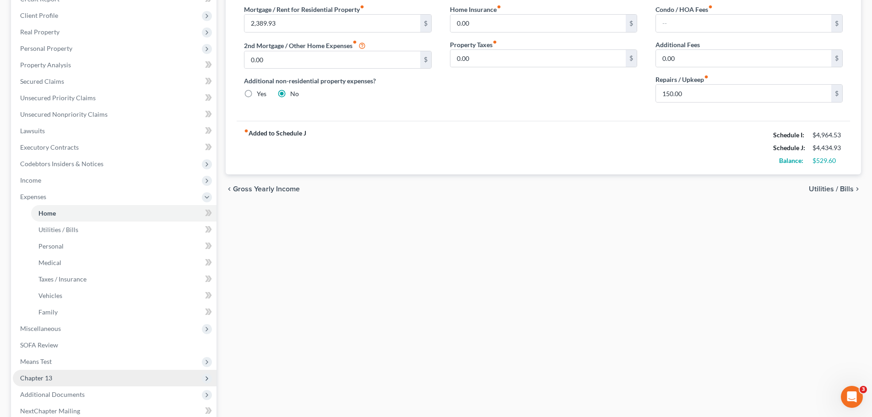
click at [59, 375] on span "Chapter 13" at bounding box center [115, 378] width 204 height 16
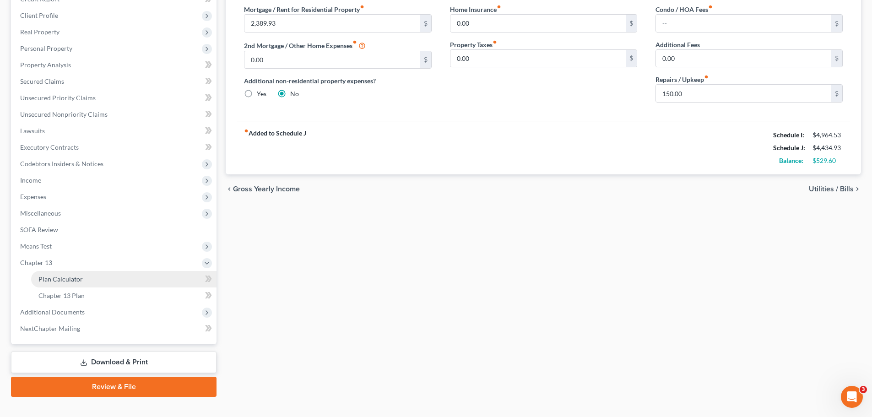
click at [77, 279] on span "Plan Calculator" at bounding box center [60, 279] width 44 height 8
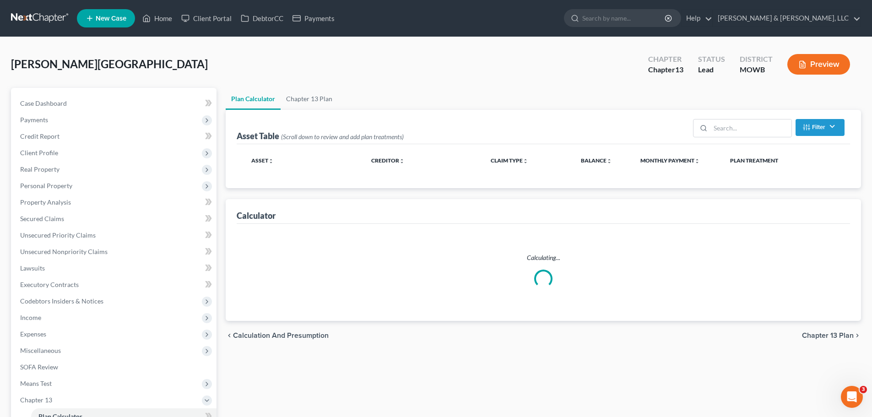
select select "59"
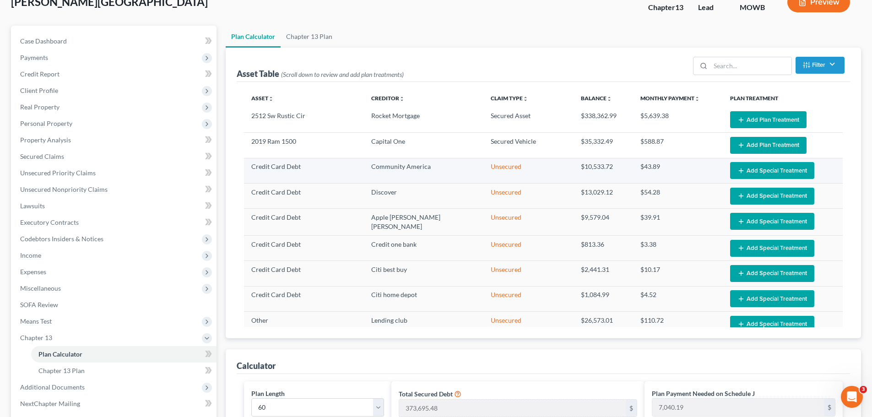
scroll to position [46, 0]
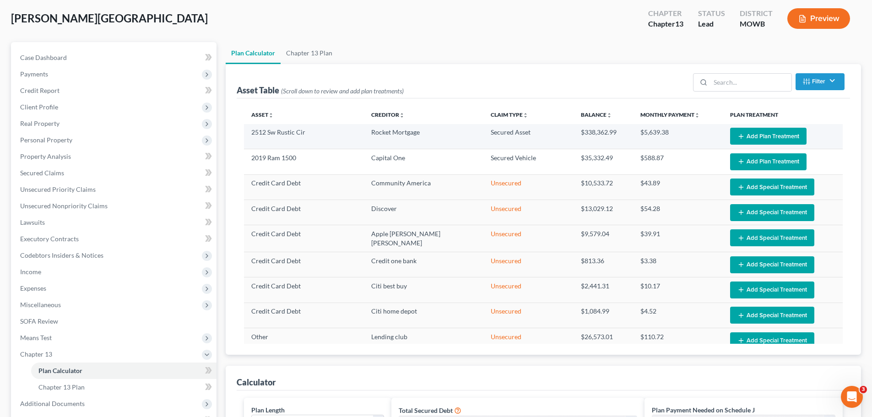
click at [750, 137] on button "Add Plan Treatment" at bounding box center [768, 136] width 76 height 17
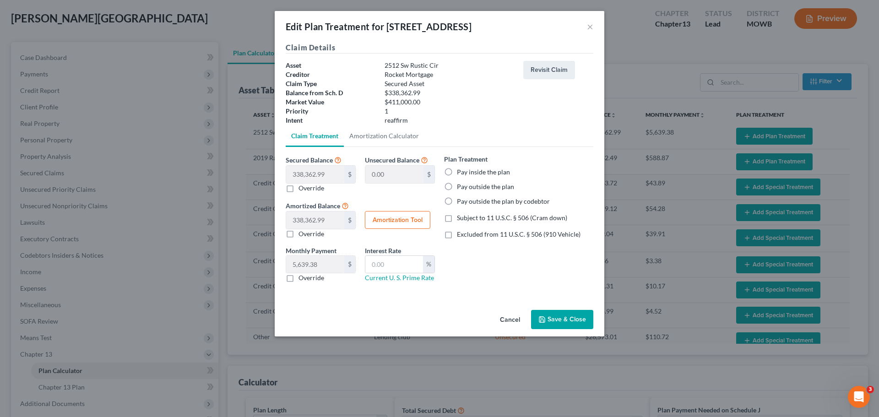
click at [475, 175] on label "Pay inside the plan" at bounding box center [483, 172] width 53 height 9
click at [467, 174] on input "Pay inside the plan" at bounding box center [464, 171] width 6 height 6
radio input "true"
click at [495, 233] on span "Excluded from 11 U.S.C. § 506 (910 Vehicle)" at bounding box center [519, 234] width 124 height 8
click at [467, 233] on input "Excluded from 11 U.S.C. § 506 (910 Vehicle)" at bounding box center [464, 233] width 6 height 6
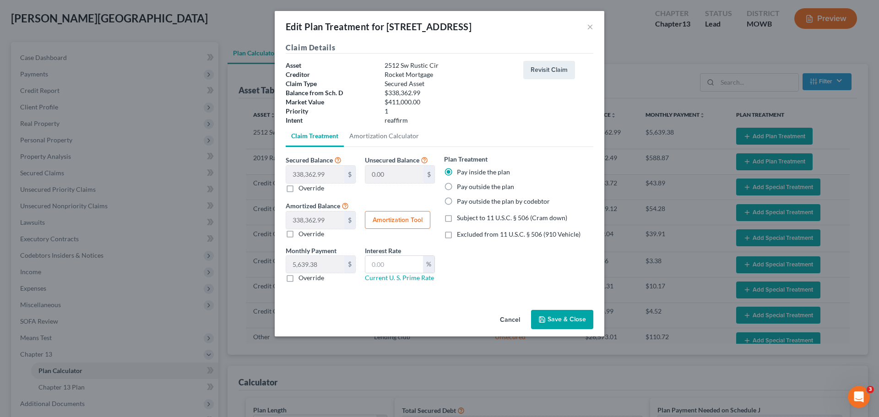
checkbox input "true"
click at [378, 136] on link "Amortization Calculator" at bounding box center [384, 136] width 81 height 22
type input "338,362.99"
type input "60"
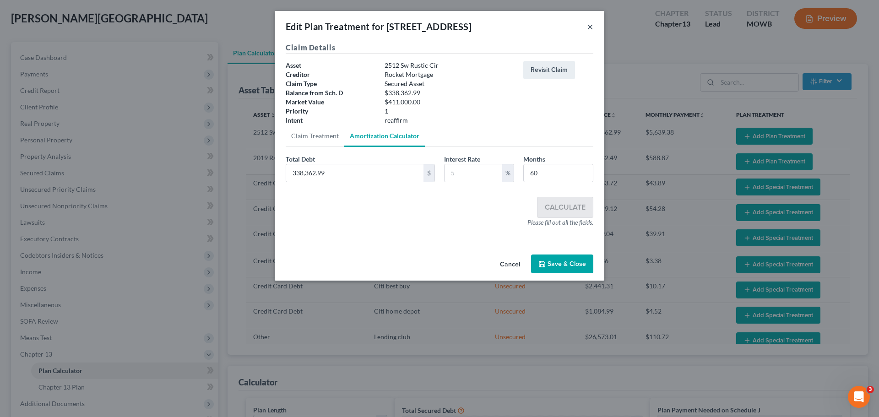
click at [590, 26] on button "×" at bounding box center [590, 26] width 6 height 11
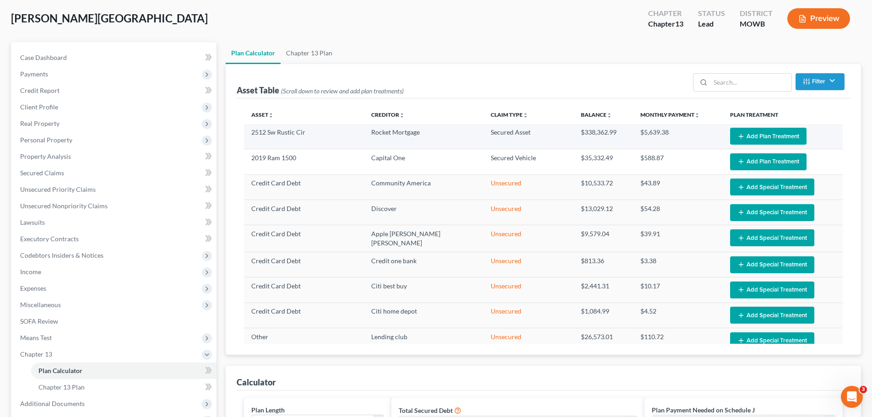
click at [752, 134] on button "Add Plan Treatment" at bounding box center [768, 136] width 76 height 17
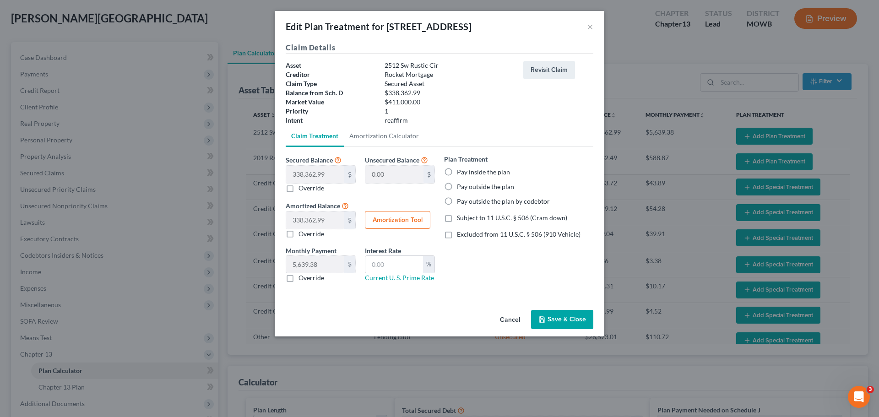
click at [485, 188] on label "Pay outside the plan" at bounding box center [485, 186] width 57 height 9
click at [467, 188] on input "Pay outside the plan" at bounding box center [464, 185] width 6 height 6
radio input "true"
click at [571, 319] on button "Save & Close" at bounding box center [562, 319] width 62 height 19
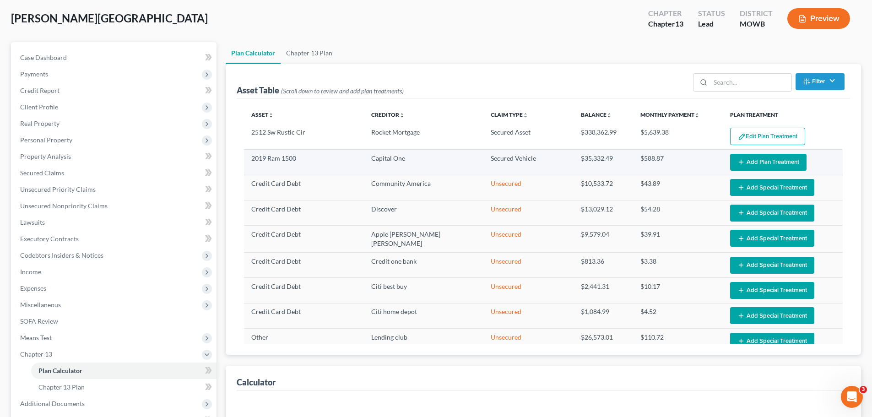
select select "59"
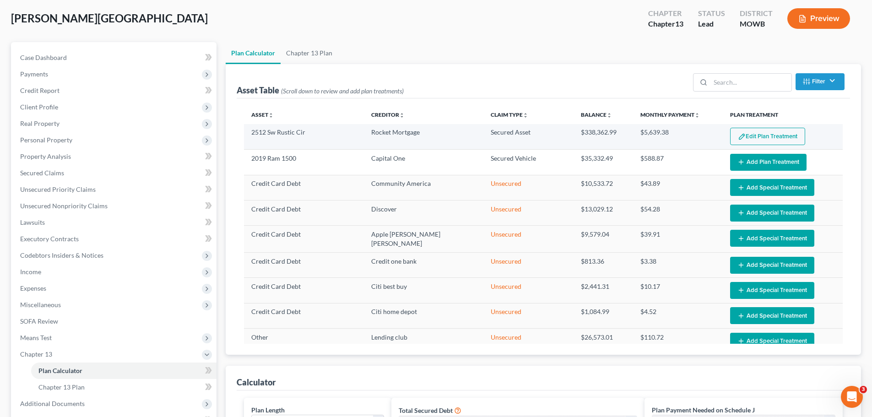
click at [738, 138] on img "button" at bounding box center [742, 137] width 8 height 8
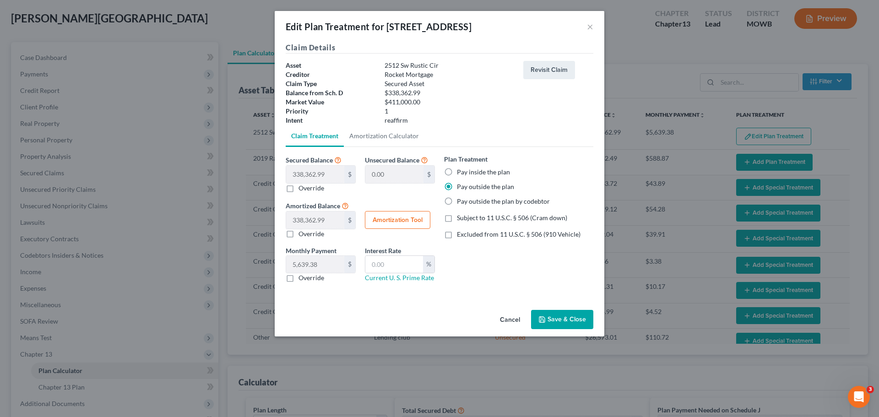
click at [577, 318] on button "Save & Close" at bounding box center [562, 319] width 62 height 19
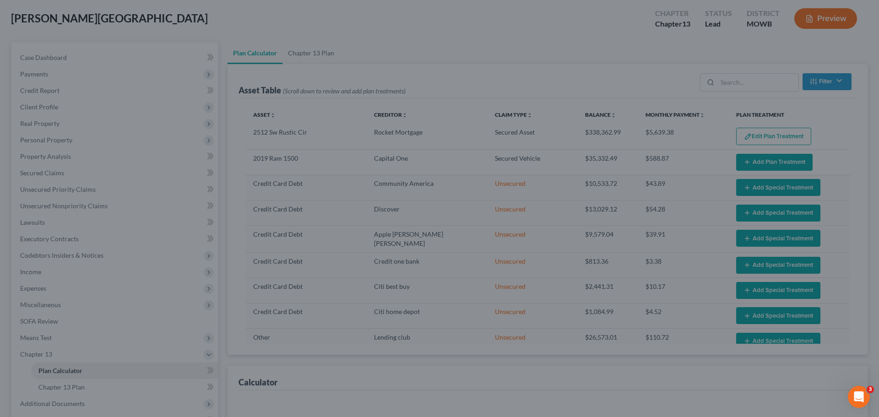
select select "59"
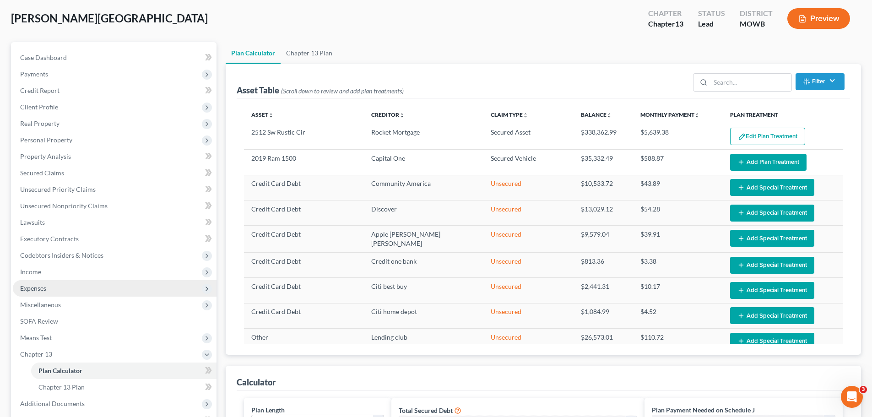
click at [38, 289] on span "Expenses" at bounding box center [33, 288] width 26 height 8
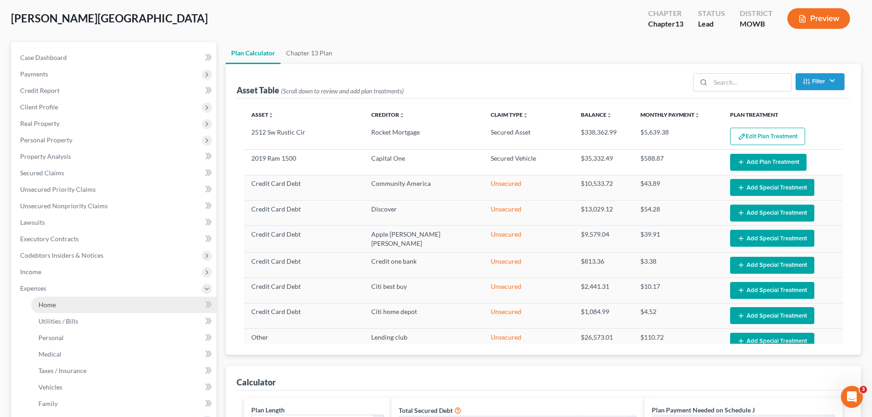
click at [68, 301] on link "Home" at bounding box center [123, 305] width 185 height 16
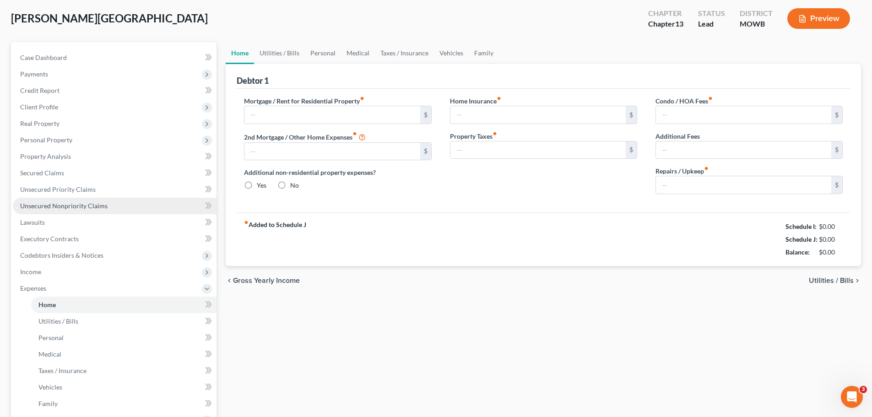
scroll to position [9, 0]
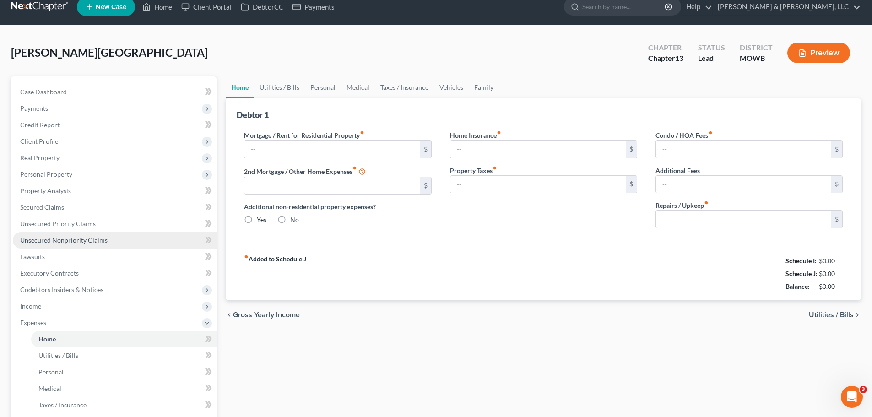
type input "2,389.93"
type input "0.00"
radio input "true"
type input "0.00"
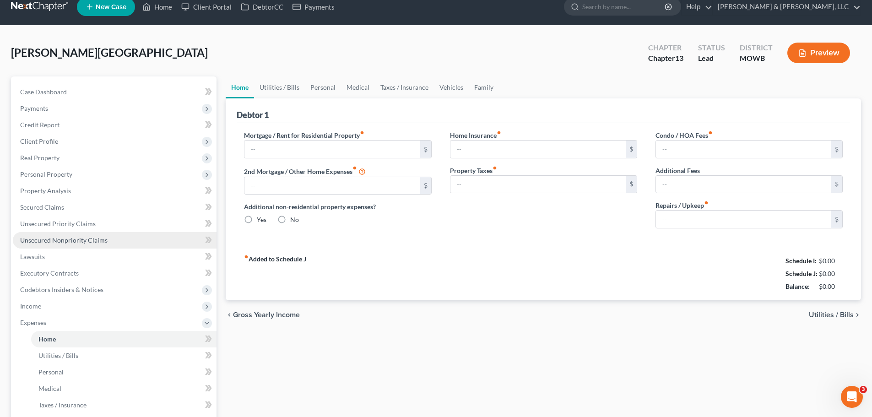
type input "0.00"
type input "150.00"
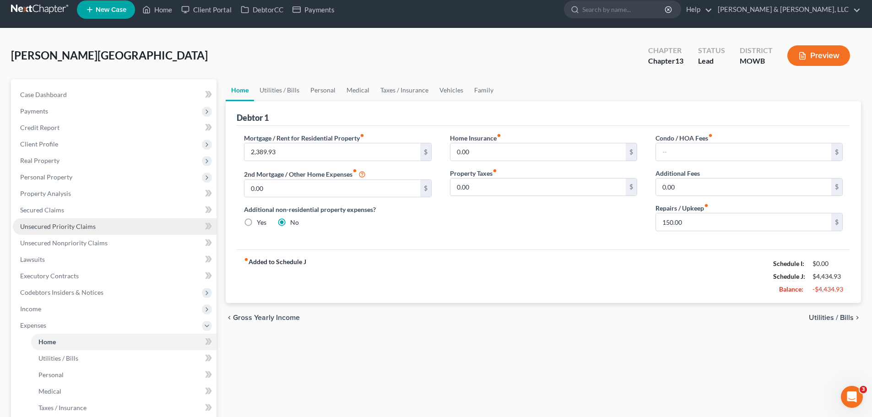
scroll to position [0, 0]
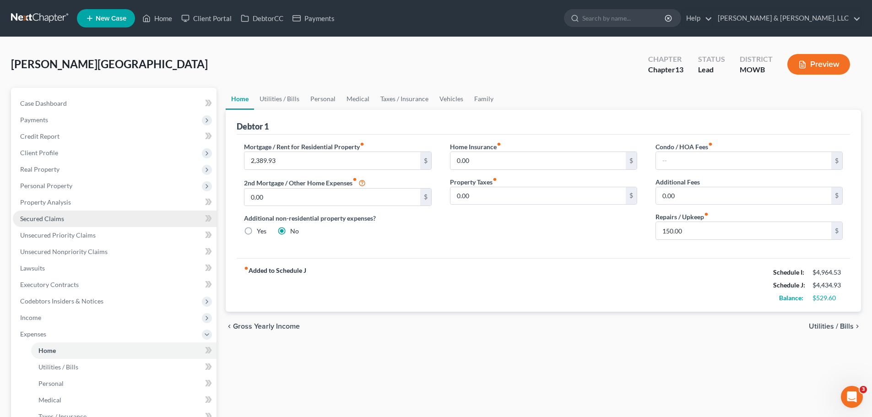
click at [60, 216] on span "Secured Claims" at bounding box center [42, 219] width 44 height 8
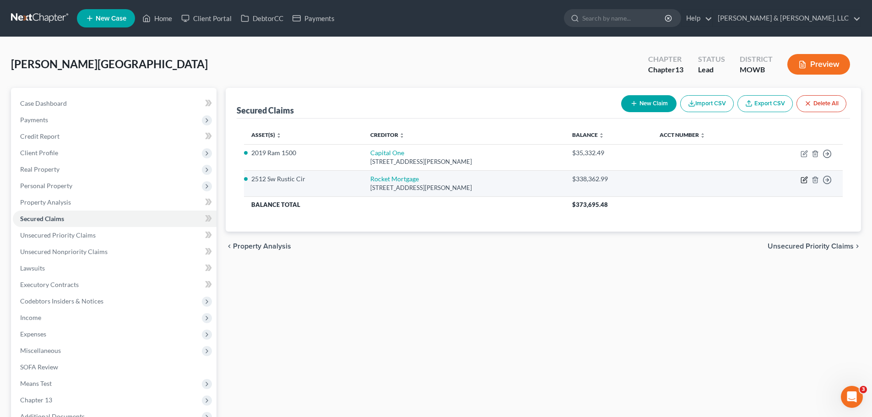
click at [802, 179] on icon "button" at bounding box center [803, 180] width 5 height 5
select select "23"
select select "2"
select select "0"
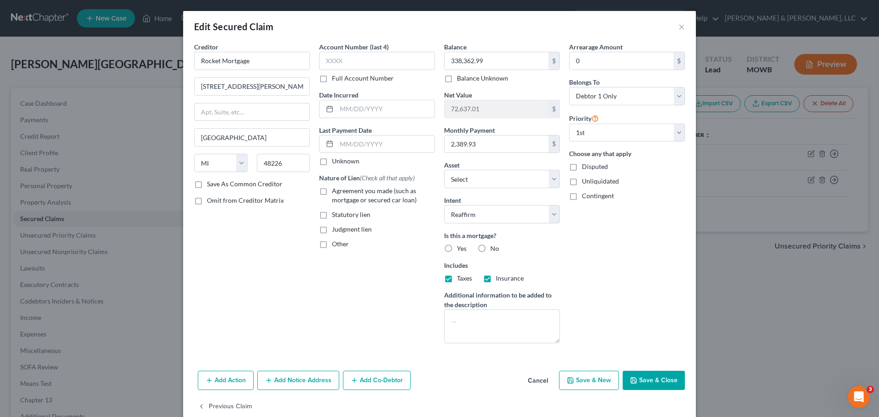
click at [655, 382] on button "Save & Close" at bounding box center [654, 380] width 62 height 19
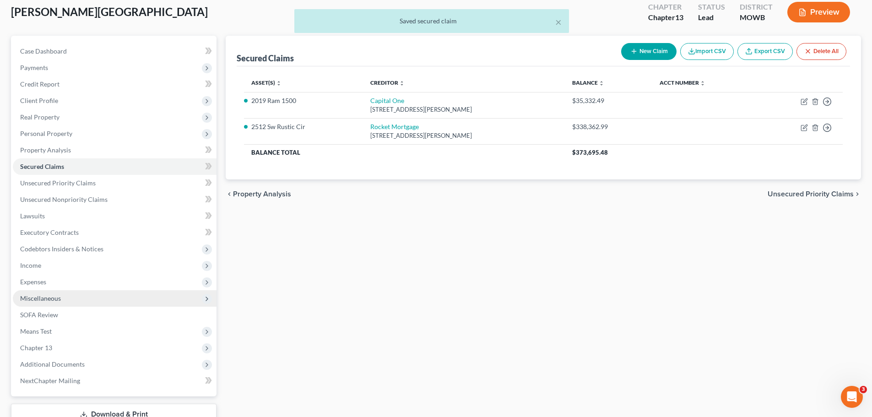
scroll to position [119, 0]
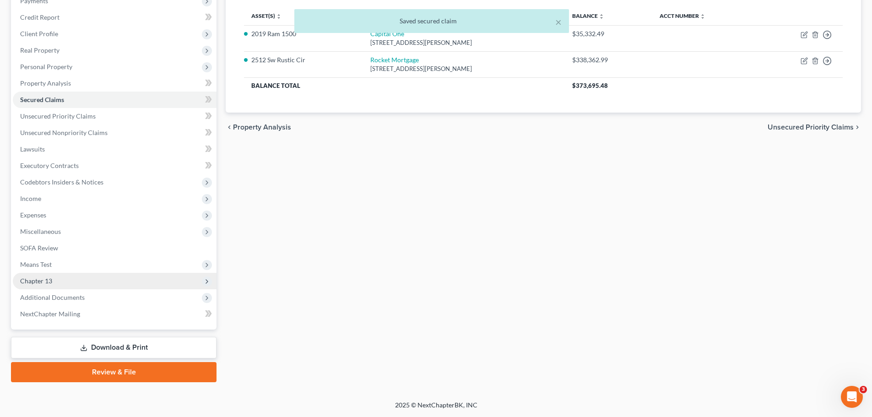
click at [59, 277] on span "Chapter 13" at bounding box center [115, 281] width 204 height 16
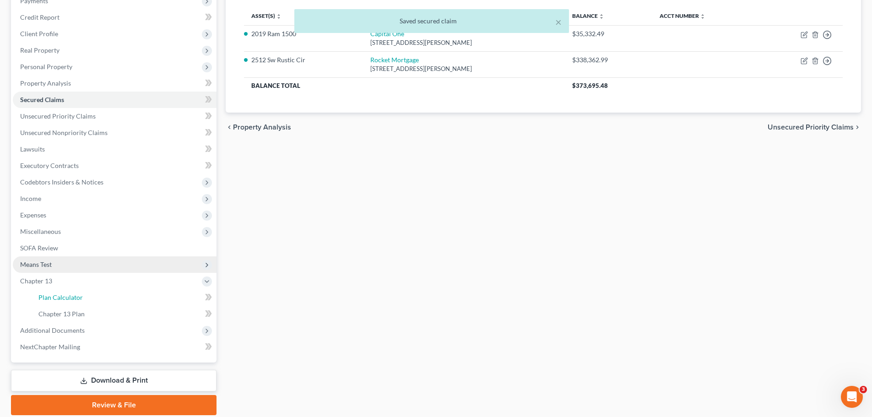
click at [66, 296] on span "Plan Calculator" at bounding box center [60, 297] width 44 height 8
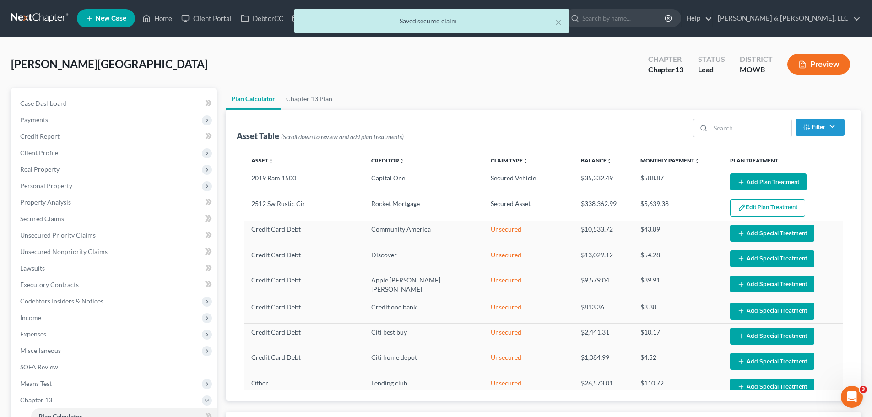
select select "59"
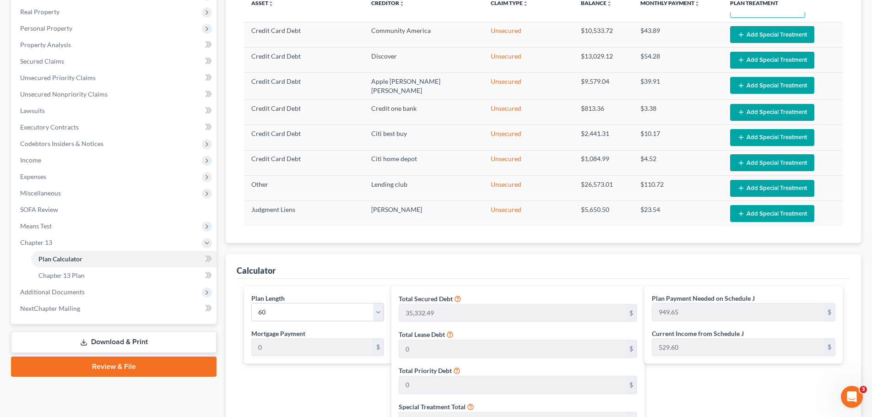
scroll to position [275, 0]
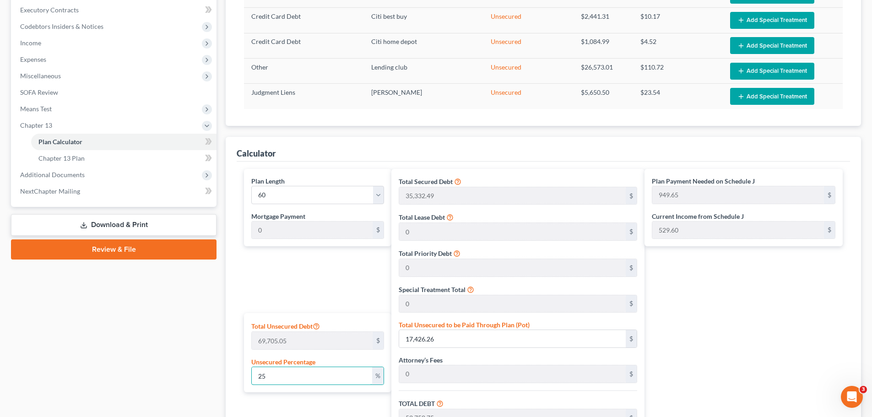
drag, startPoint x: 277, startPoint y: 379, endPoint x: 205, endPoint y: 377, distance: 72.4
click at [206, 377] on div "Petition Navigation Case Dashboard Payments Invoices Payments Payments Credit R…" at bounding box center [435, 197] width 859 height 768
type input "35,332.49"
type input "2,826.59"
type input "38,159.08"
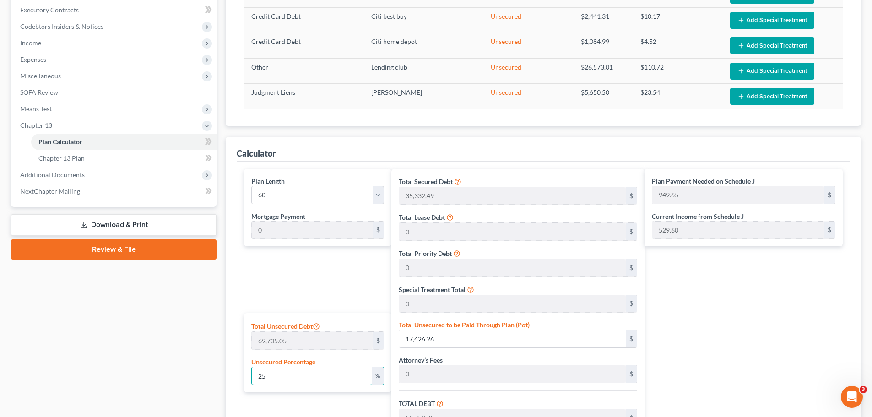
type input "635.98"
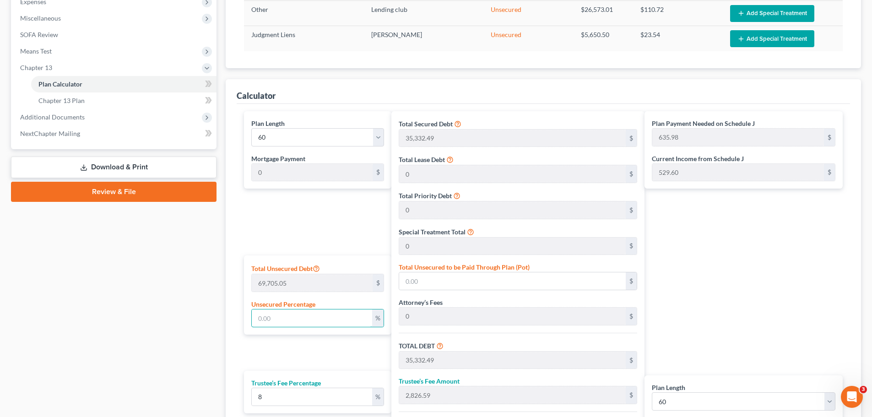
scroll to position [320, 0]
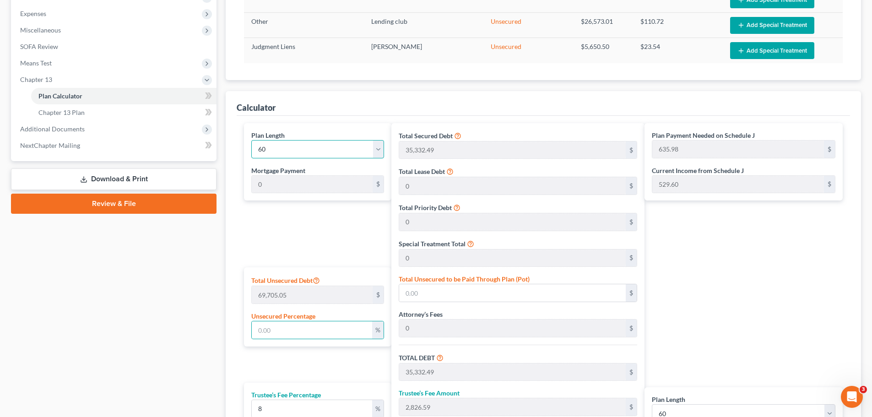
click at [331, 145] on select "1 2 3 4 5 6 7 8 9 10 11 12 13 14 15 16 17 18 19 20 21 22 23 24 25 26 27 28 29 3…" at bounding box center [317, 149] width 133 height 18
select select "56"
click at [251, 140] on select "1 2 3 4 5 6 7 8 9 10 11 12 13 14 15 16 17 18 19 20 21 22 23 24 25 26 27 28 29 3…" at bounding box center [317, 149] width 133 height 18
type input "669.45"
select select "56"
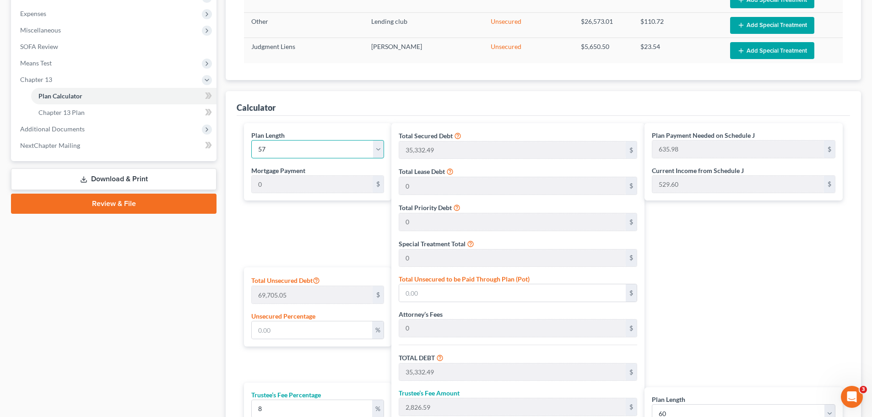
type input "669.45"
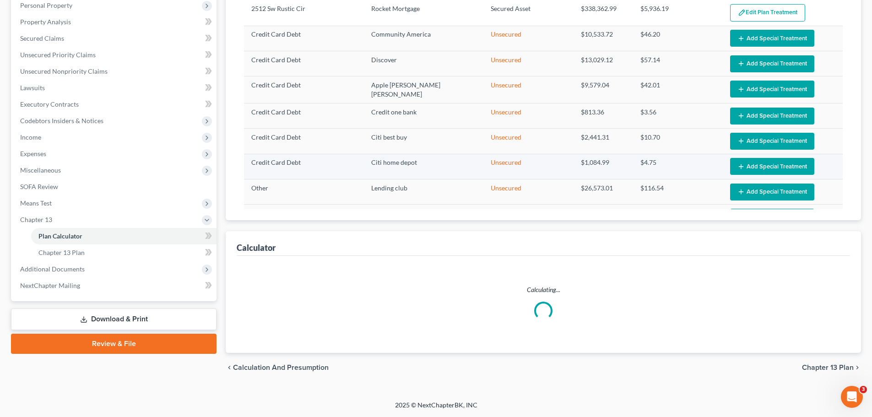
scroll to position [0, 0]
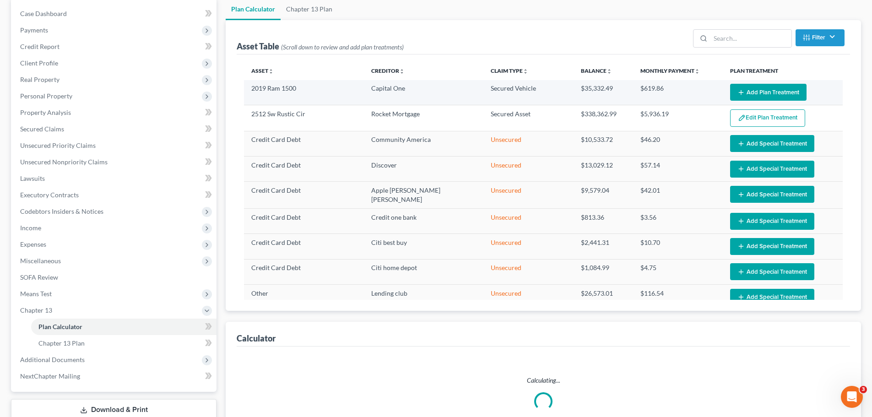
select select "56"
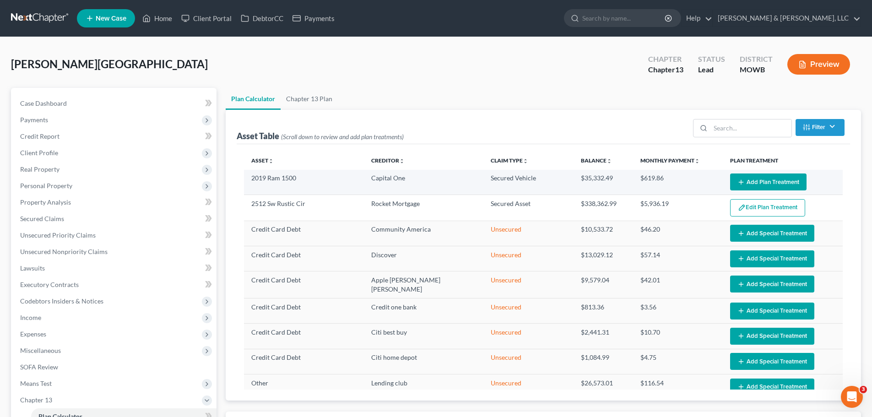
click at [746, 181] on button "Add Plan Treatment" at bounding box center [768, 182] width 76 height 17
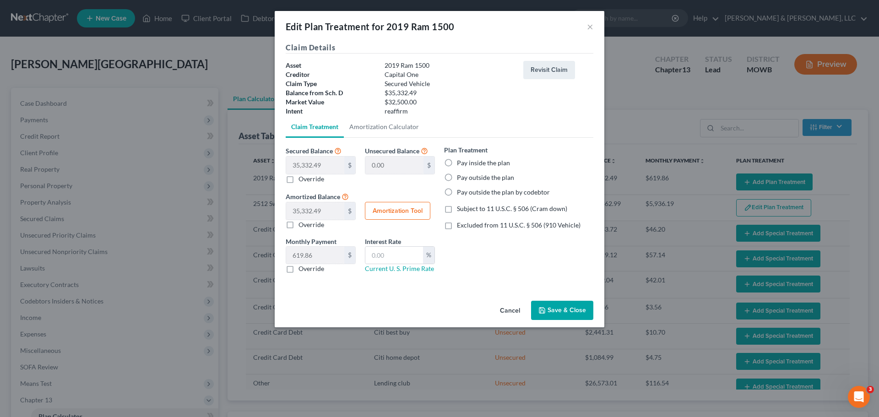
drag, startPoint x: 465, startPoint y: 163, endPoint x: 501, endPoint y: 216, distance: 64.3
click at [465, 163] on label "Pay inside the plan" at bounding box center [483, 162] width 53 height 9
click at [465, 163] on input "Pay inside the plan" at bounding box center [464, 161] width 6 height 6
radio input "true"
drag, startPoint x: 504, startPoint y: 225, endPoint x: 432, endPoint y: 175, distance: 87.9
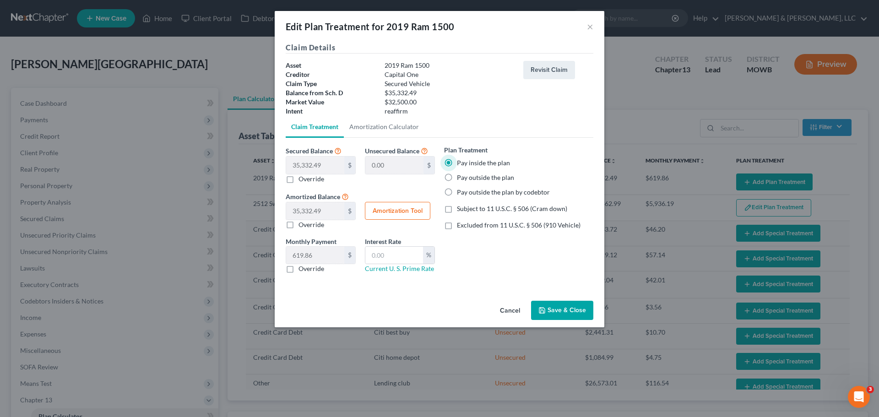
click at [505, 225] on span "Excluded from 11 U.S.C. § 506 (910 Vehicle)" at bounding box center [519, 225] width 124 height 8
click at [467, 225] on input "Excluded from 11 U.S.C. § 506 (910 Vehicle)" at bounding box center [464, 224] width 6 height 6
checkbox input "true"
click at [381, 131] on link "Amortization Calculator" at bounding box center [384, 127] width 81 height 22
type input "35,332.49"
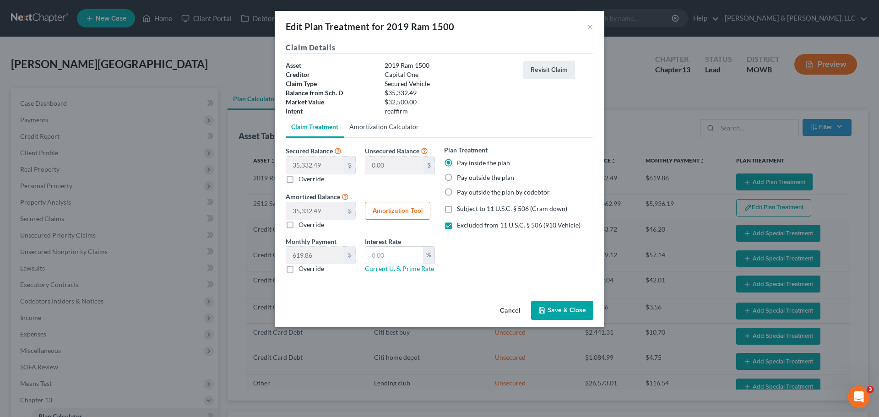
type input "57"
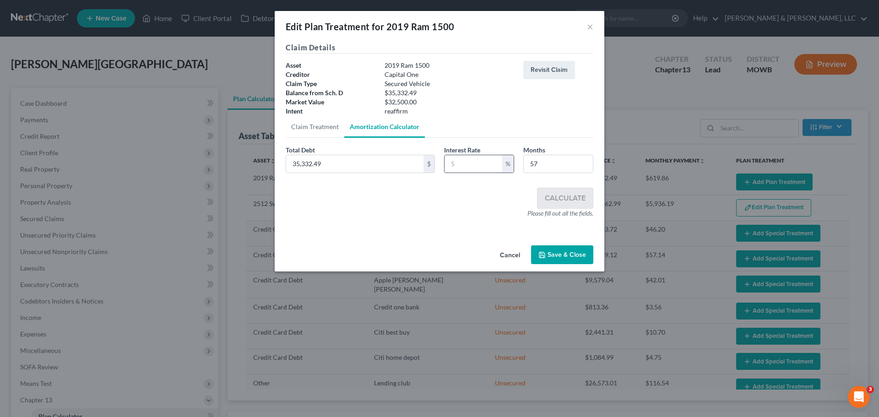
click at [472, 163] on input "text" at bounding box center [474, 163] width 58 height 17
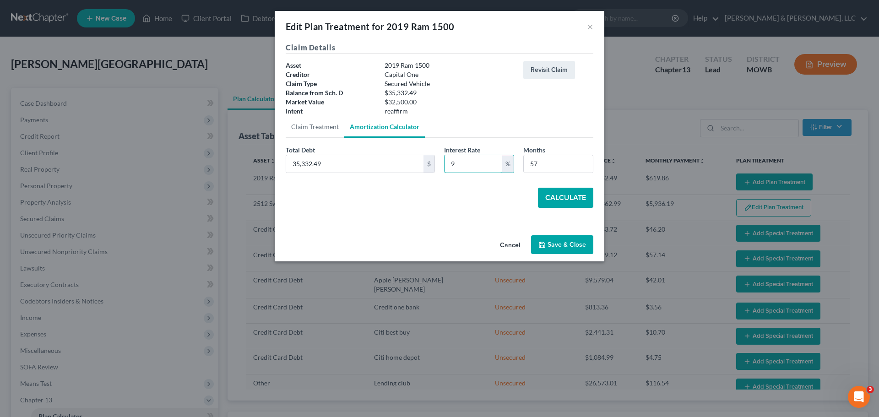
type input "9"
click at [553, 191] on button "Calculate" at bounding box center [565, 198] width 55 height 20
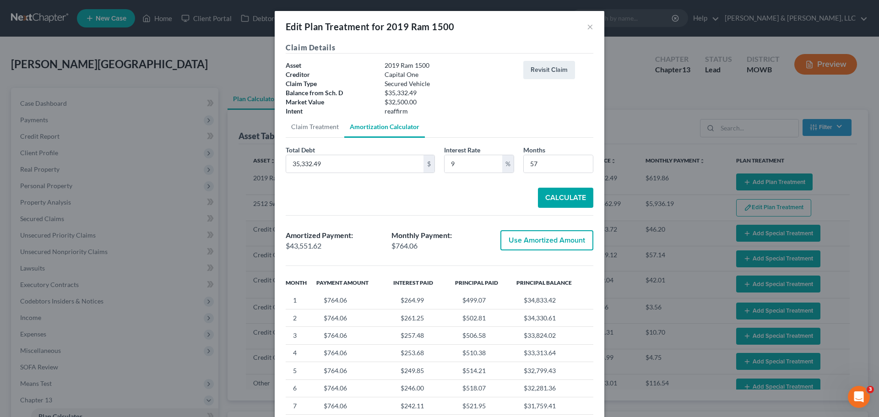
click at [529, 242] on button "Use Amortized Amount" at bounding box center [546, 240] width 93 height 20
type input "43,551.62"
checkbox input "true"
type input "764.06"
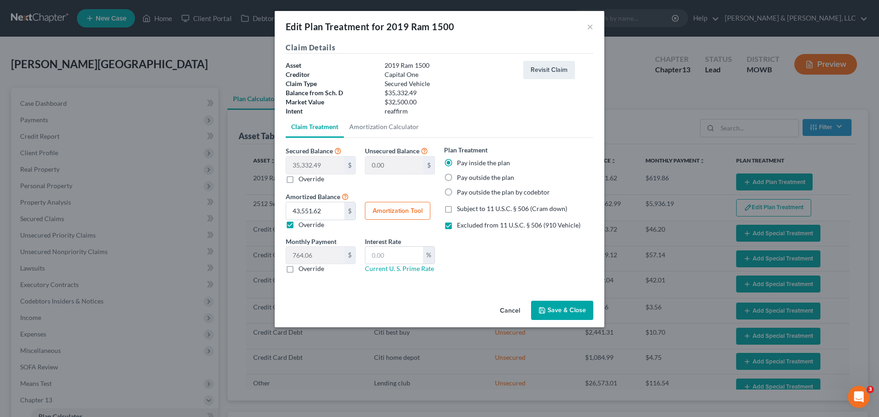
click at [554, 309] on button "Save & Close" at bounding box center [562, 310] width 62 height 19
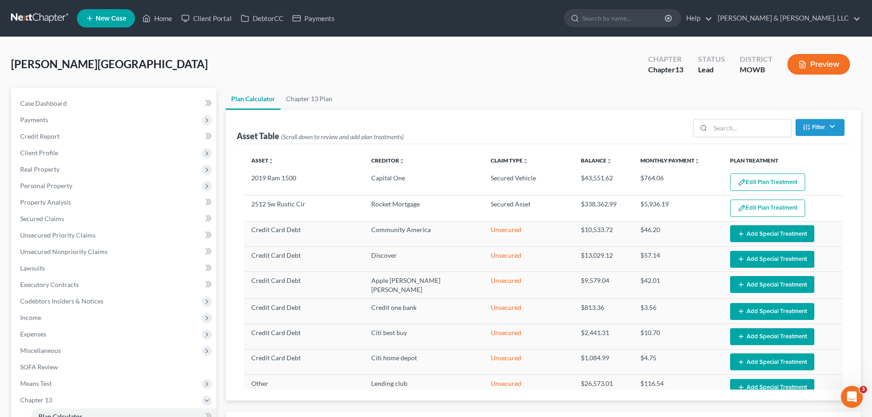
select select "56"
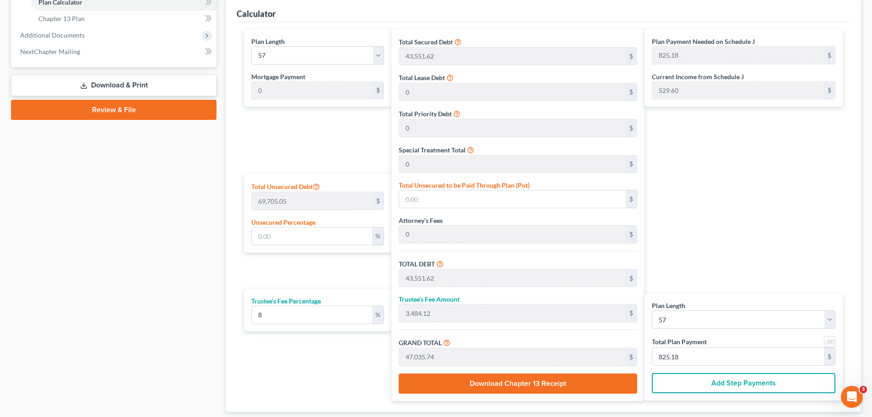
scroll to position [473, 0]
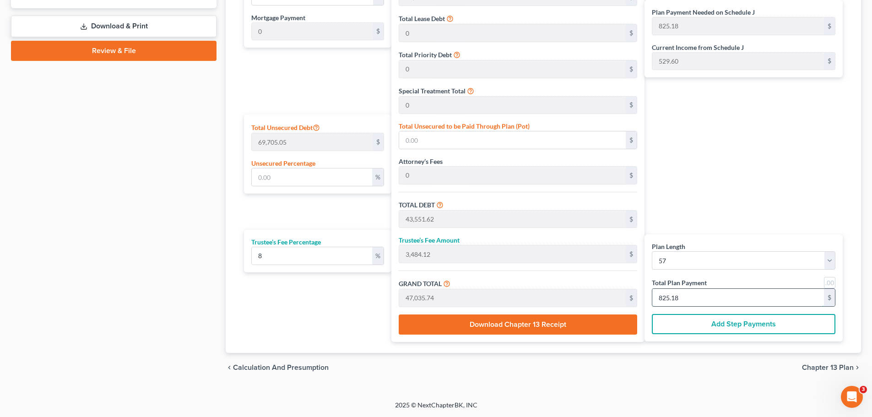
click at [685, 299] on input "825.18" at bounding box center [738, 297] width 172 height 17
type input "0"
type input "422.22"
type input "33.77"
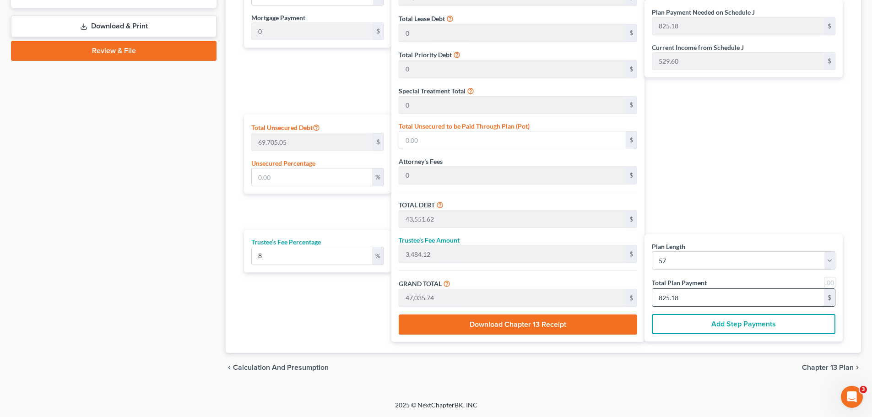
type input "456.00"
type input "8"
type input "4,380.55"
type input "350.44"
type input "4,731.00"
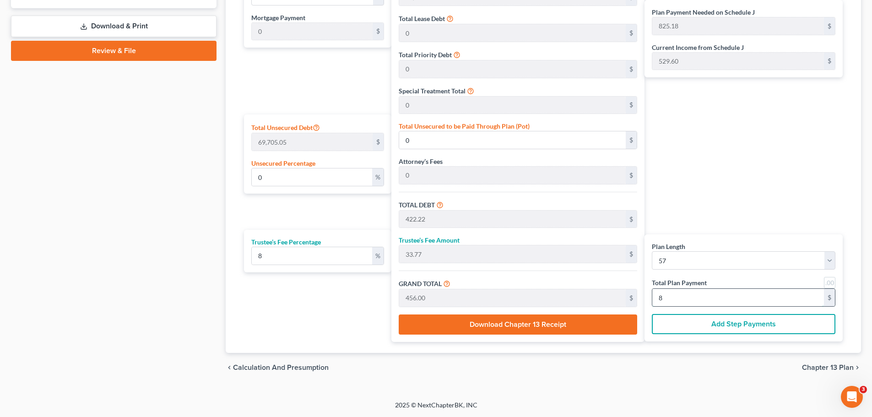
type input "83"
type input "0.36"
type input "253.93"
type input "43,805.55"
type input "3,504.44"
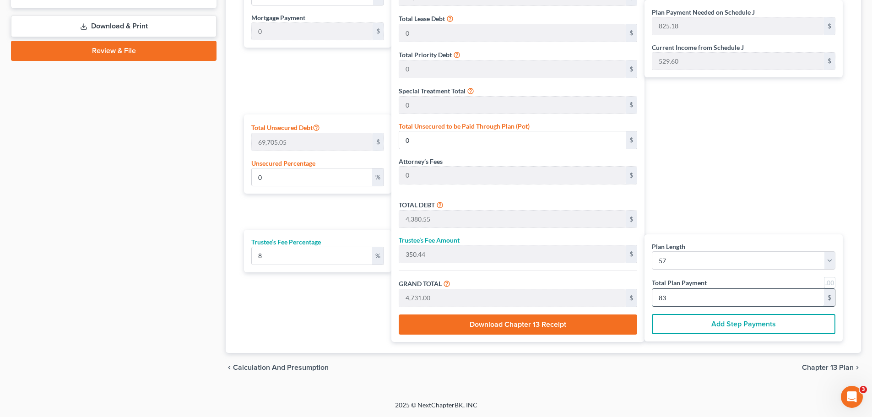
type input "47,310.00"
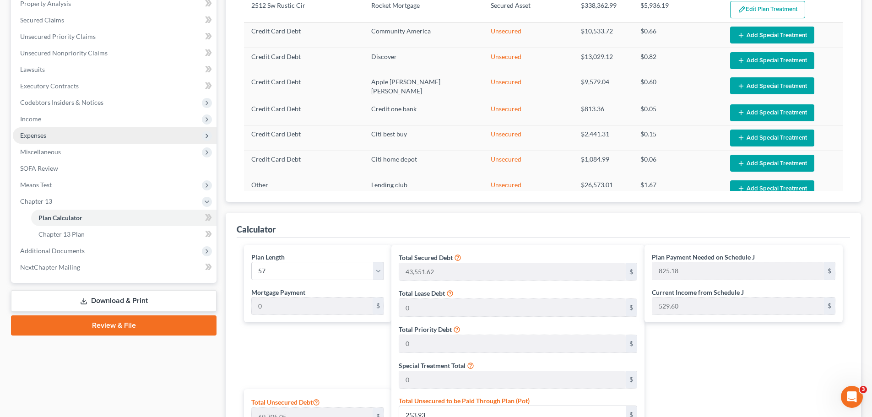
type input "830"
click at [49, 141] on span "Expenses" at bounding box center [115, 135] width 204 height 16
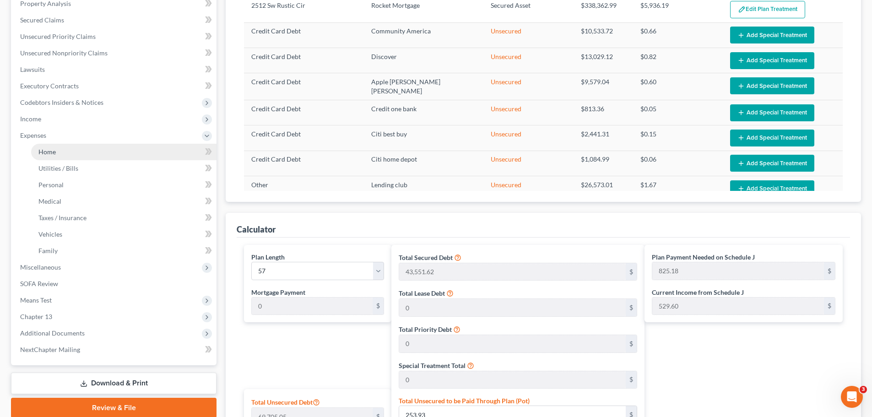
click at [56, 147] on link "Home" at bounding box center [123, 152] width 185 height 16
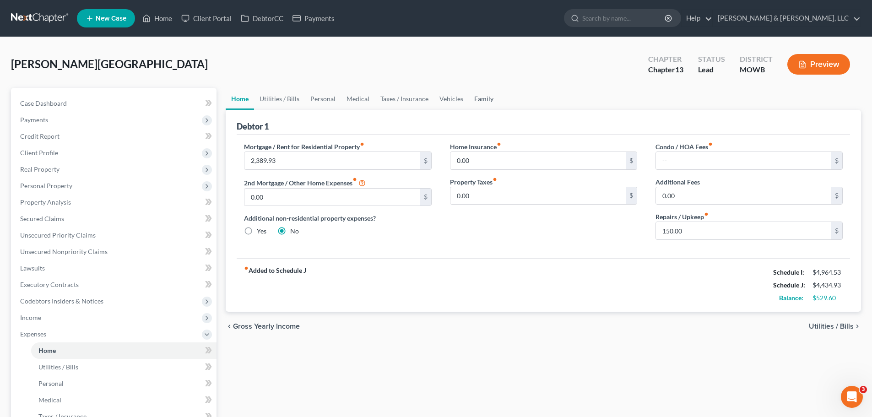
click at [482, 99] on link "Family" at bounding box center [484, 99] width 30 height 22
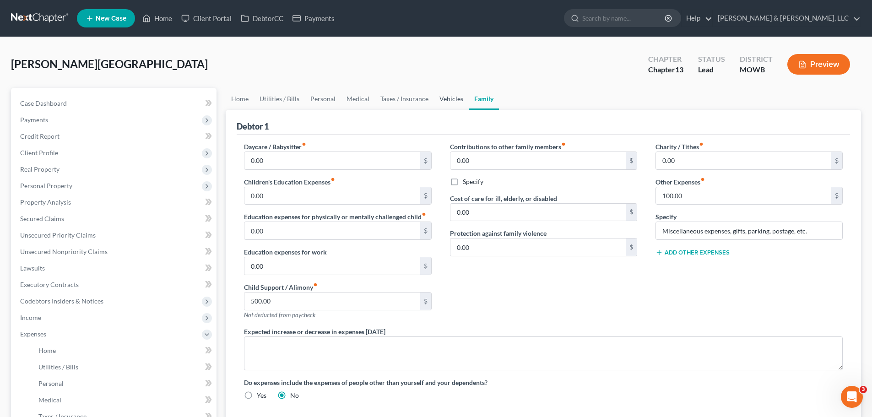
click at [457, 102] on link "Vehicles" at bounding box center [451, 99] width 35 height 22
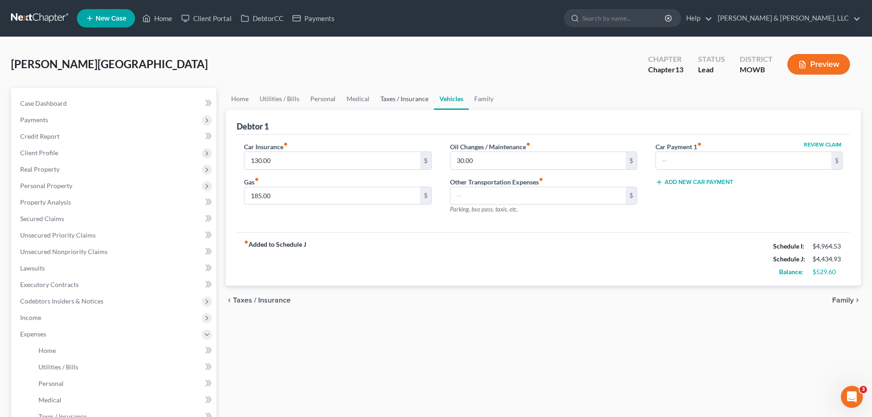
click at [408, 98] on link "Taxes / Insurance" at bounding box center [404, 99] width 59 height 22
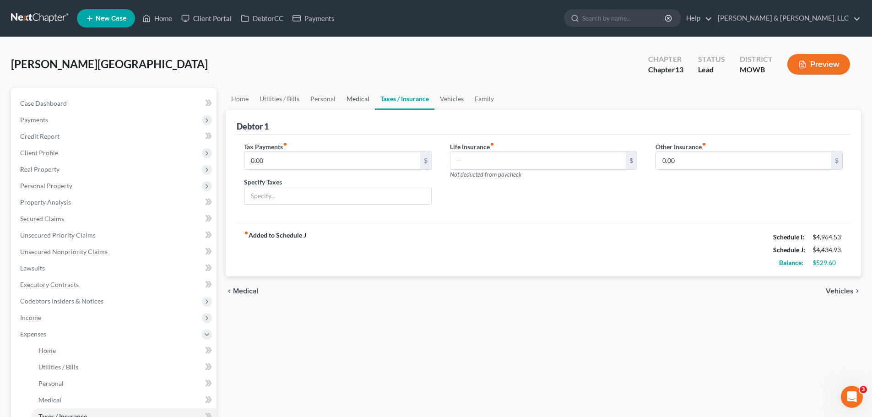
click at [341, 101] on link "Medical" at bounding box center [358, 99] width 34 height 22
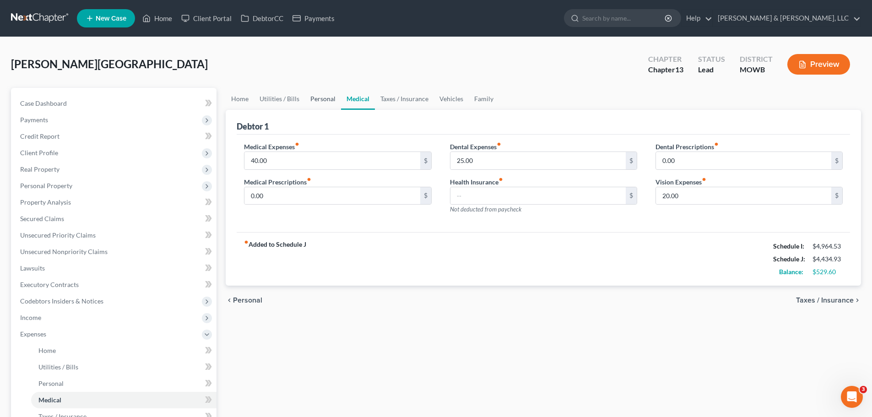
click at [311, 103] on link "Personal" at bounding box center [323, 99] width 36 height 22
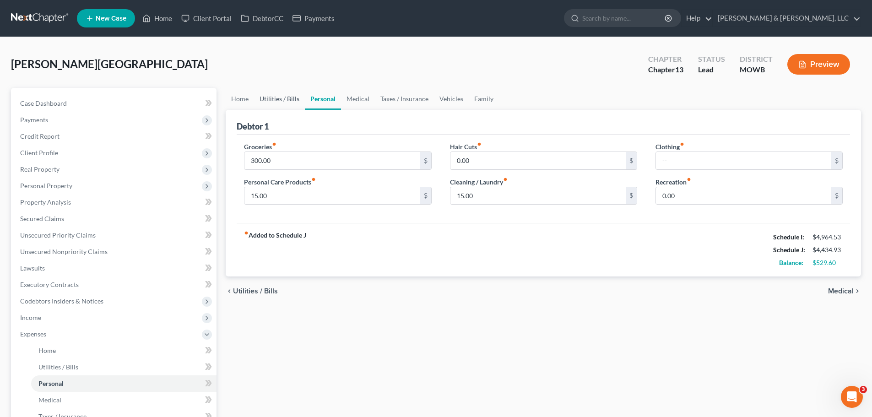
click at [291, 96] on link "Utilities / Bills" at bounding box center [279, 99] width 51 height 22
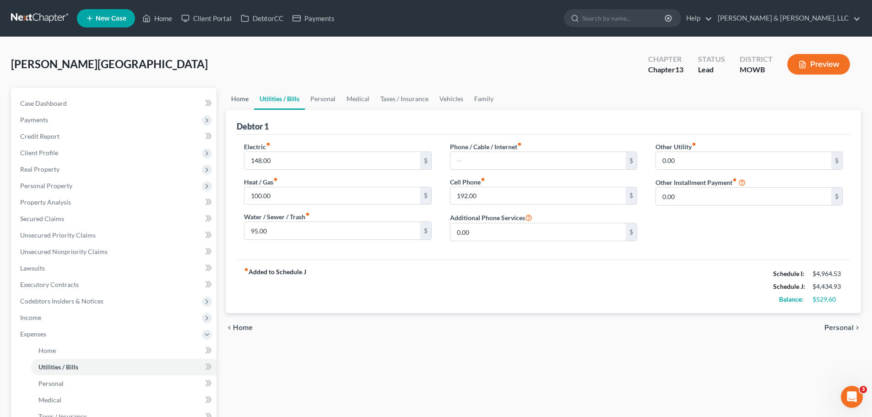
click at [241, 100] on link "Home" at bounding box center [240, 99] width 28 height 22
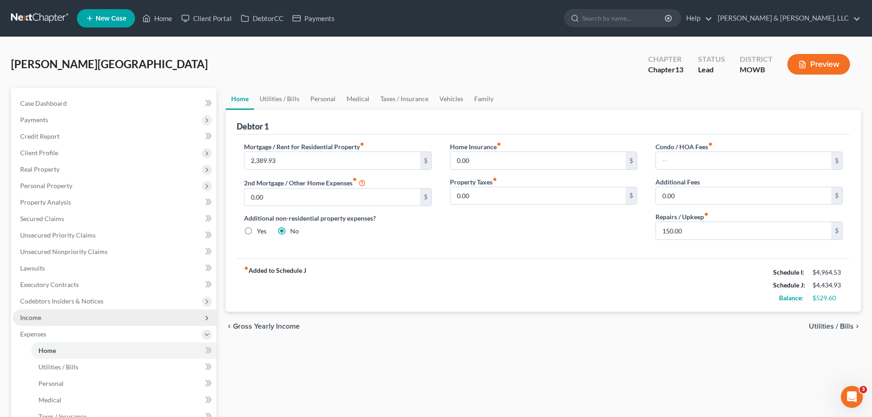
click at [36, 315] on span "Income" at bounding box center [30, 318] width 21 height 8
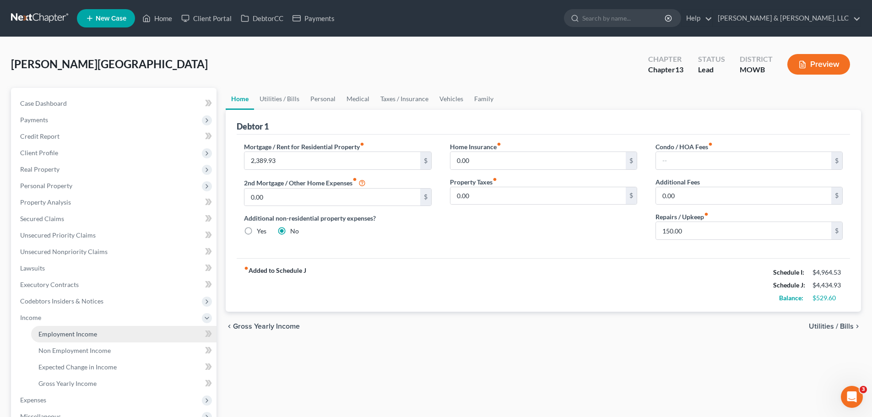
click at [54, 331] on span "Employment Income" at bounding box center [67, 334] width 59 height 8
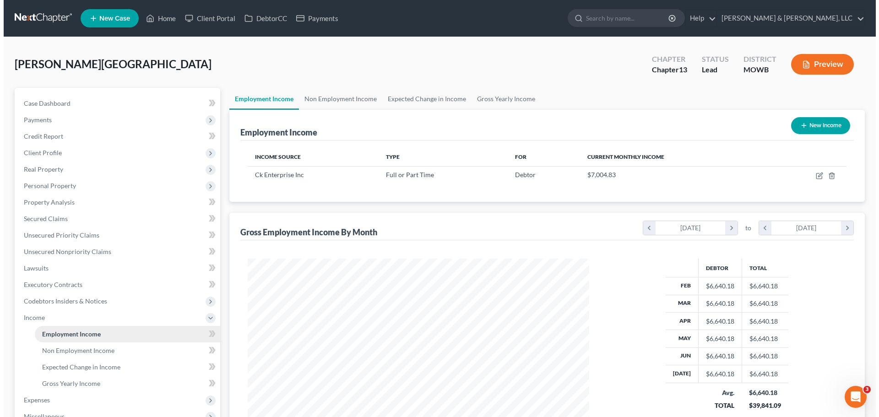
scroll to position [171, 360]
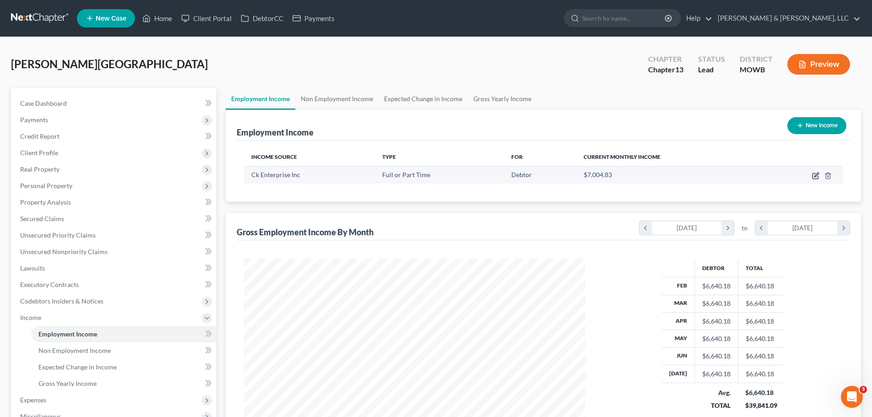
click at [819, 174] on icon "button" at bounding box center [817, 175] width 4 height 4
select select "0"
select select "26"
select select "2"
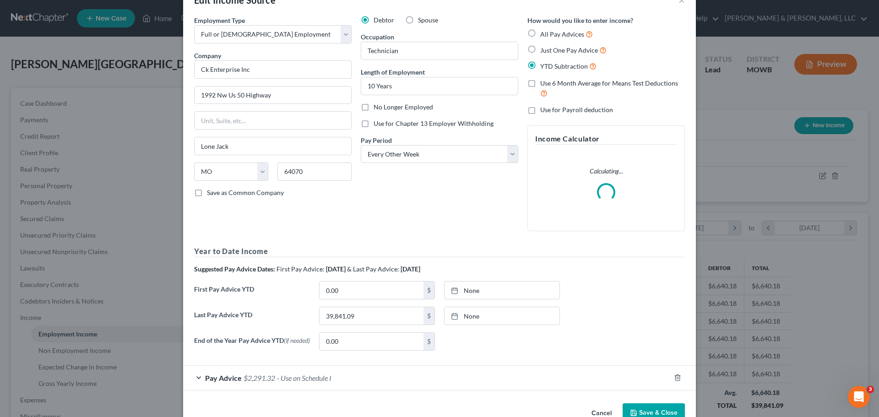
scroll to position [52, 0]
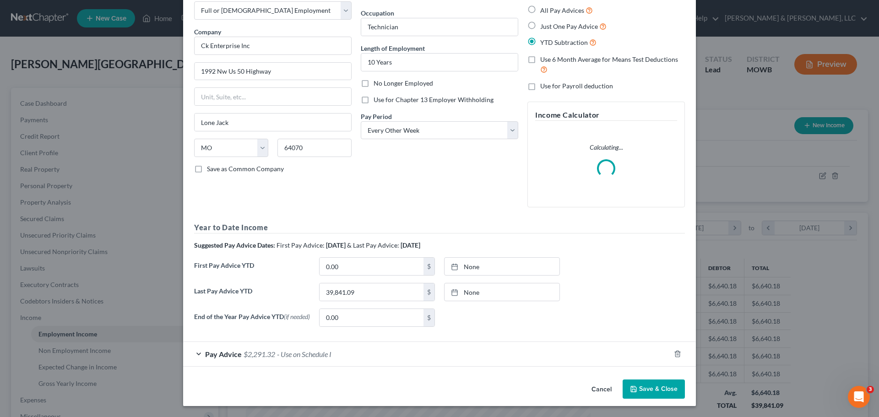
drag, startPoint x: 291, startPoint y: 358, endPoint x: 294, endPoint y: 199, distance: 159.4
click at [291, 358] on span "- Use on Schedule I" at bounding box center [304, 354] width 54 height 9
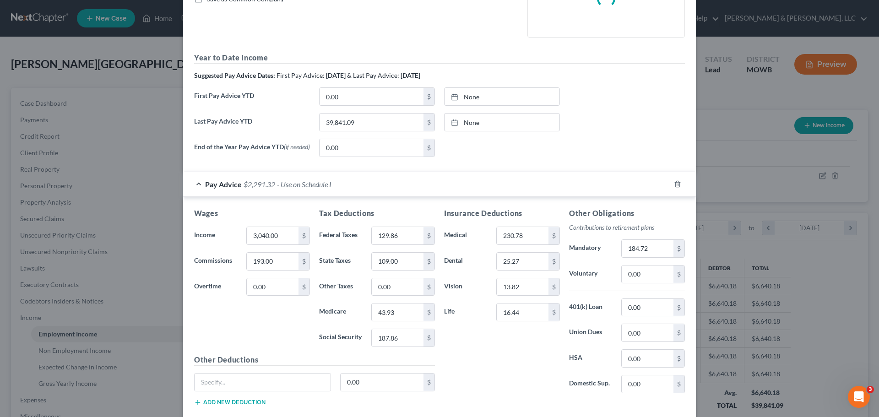
scroll to position [235, 0]
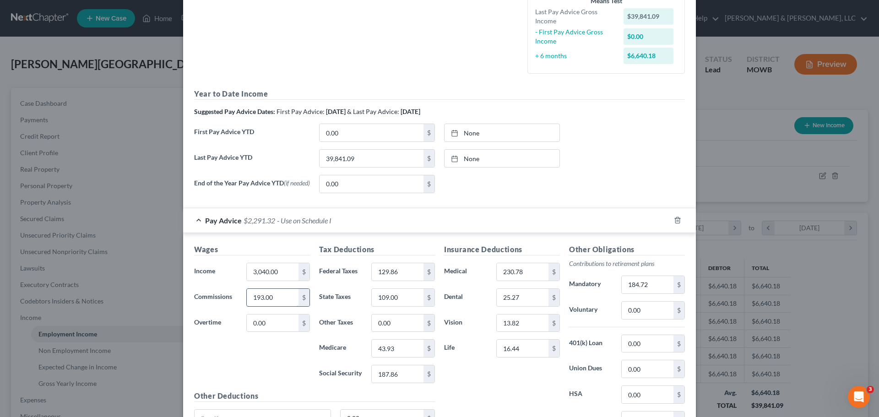
click at [253, 301] on input "193.00" at bounding box center [273, 297] width 52 height 17
click at [254, 301] on input "193.00" at bounding box center [273, 297] width 52 height 17
click at [257, 300] on input "193.00" at bounding box center [273, 297] width 52 height 17
drag, startPoint x: 257, startPoint y: 300, endPoint x: 251, endPoint y: 301, distance: 6.0
click at [251, 301] on input "193.00" at bounding box center [273, 297] width 52 height 17
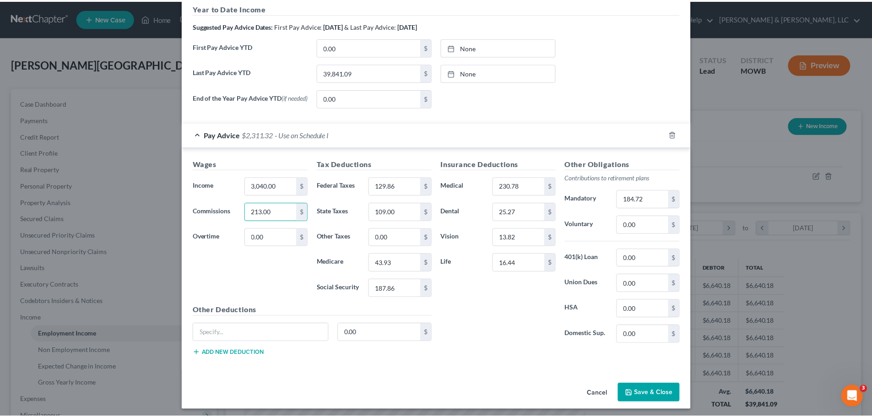
scroll to position [327, 0]
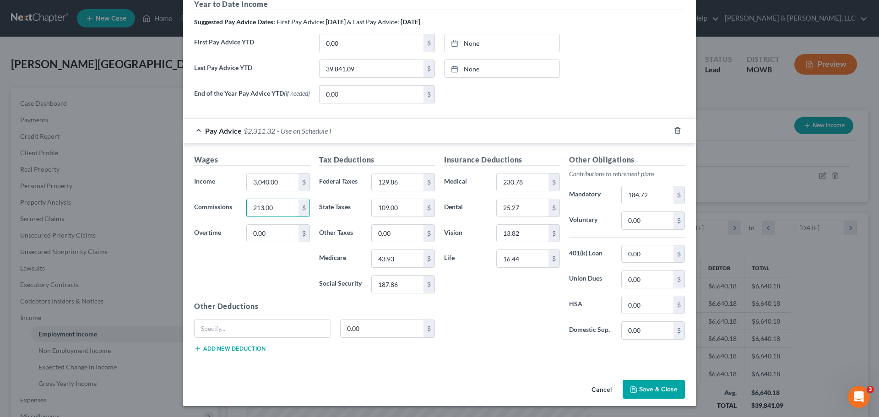
type input "213.00"
click at [642, 388] on button "Save & Close" at bounding box center [654, 389] width 62 height 19
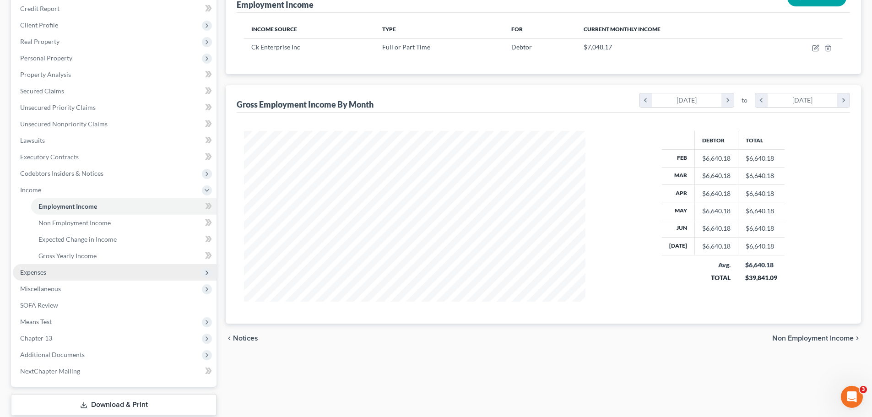
scroll to position [137, 0]
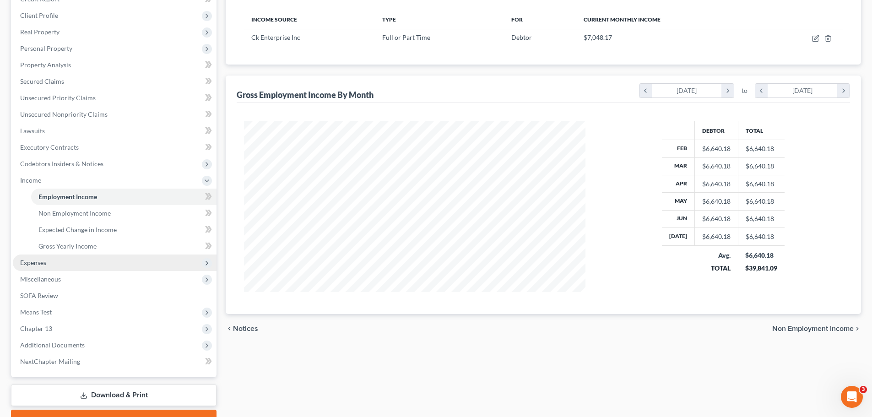
click at [50, 259] on span "Expenses" at bounding box center [115, 263] width 204 height 16
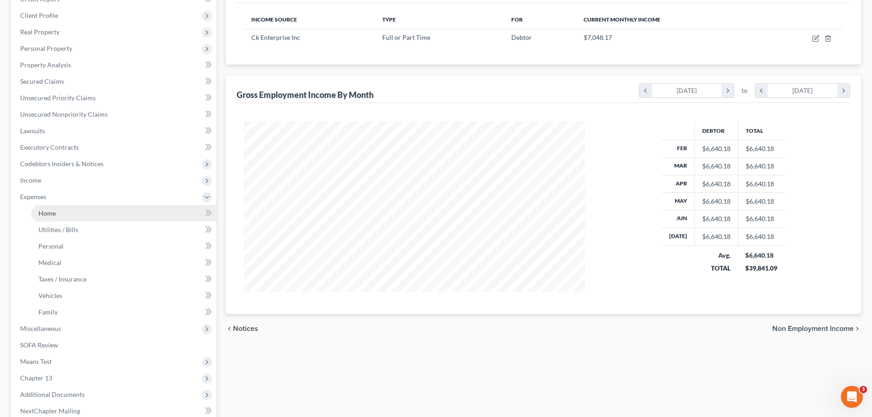
click at [67, 215] on link "Home" at bounding box center [123, 213] width 185 height 16
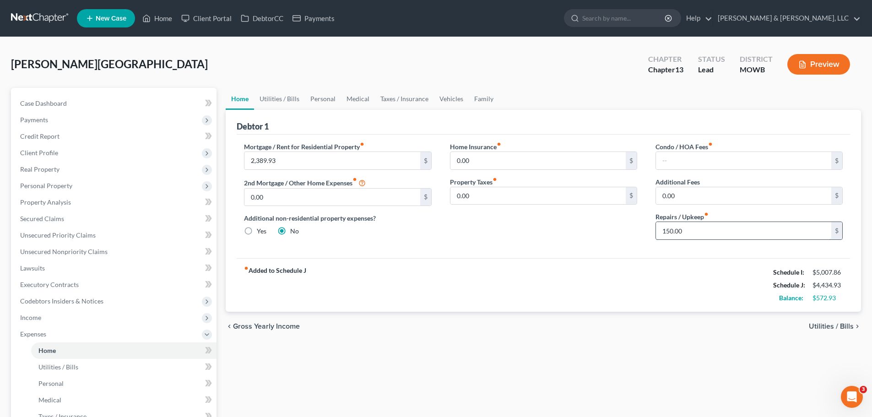
click at [696, 235] on input "150.00" at bounding box center [743, 230] width 175 height 17
type input "50"
drag, startPoint x: 474, startPoint y: 99, endPoint x: 487, endPoint y: 102, distance: 13.1
click at [474, 99] on link "Family" at bounding box center [484, 99] width 30 height 22
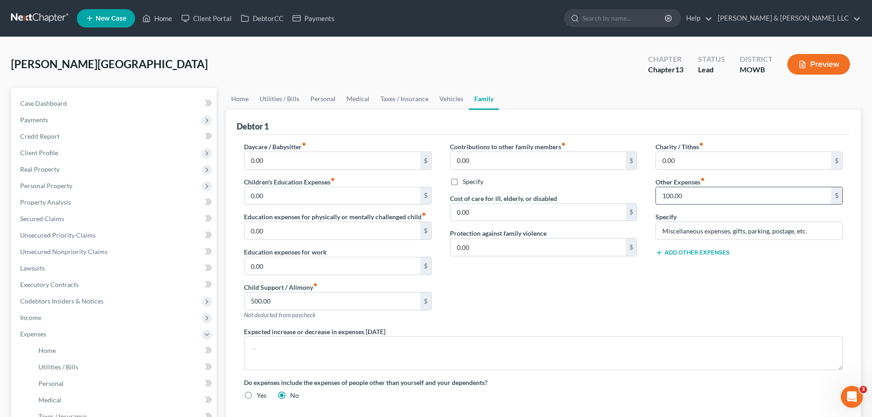
click at [699, 195] on input "100.00" at bounding box center [743, 195] width 175 height 17
type input "50"
click at [450, 95] on link "Vehicles" at bounding box center [451, 99] width 35 height 22
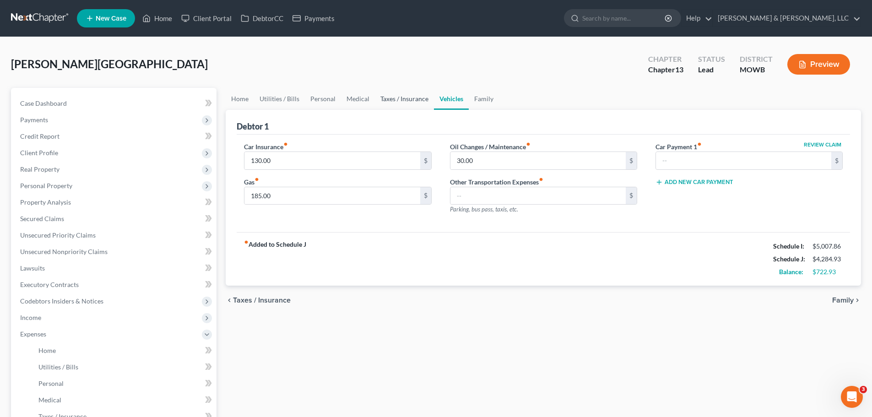
click at [391, 101] on link "Taxes / Insurance" at bounding box center [404, 99] width 59 height 22
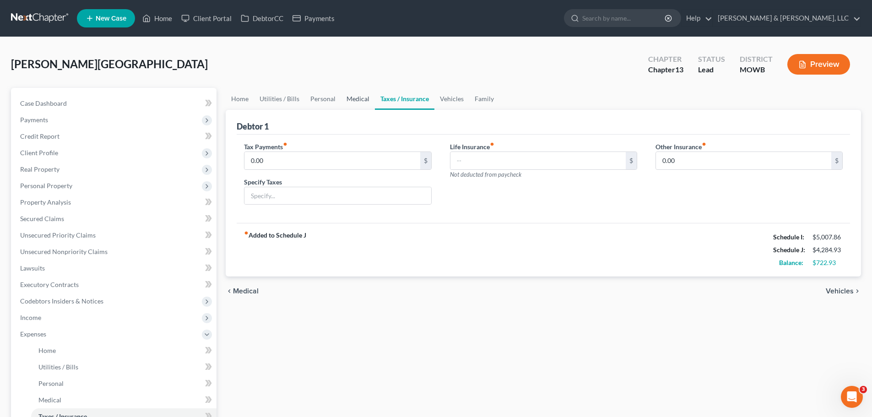
click at [360, 99] on link "Medical" at bounding box center [358, 99] width 34 height 22
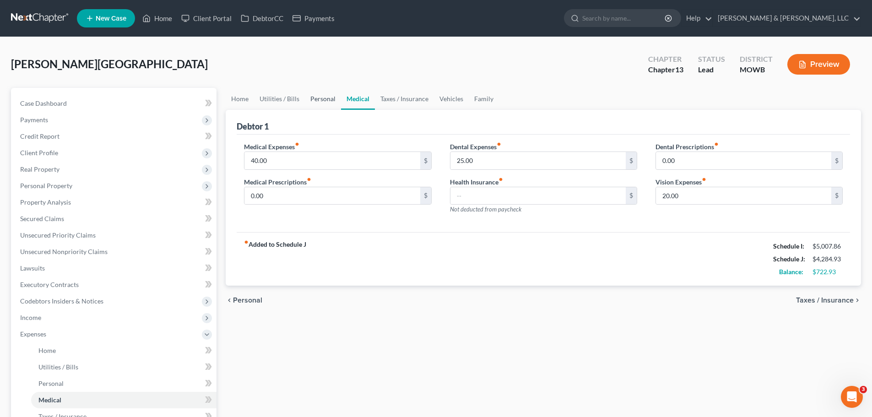
click at [325, 97] on link "Personal" at bounding box center [323, 99] width 36 height 22
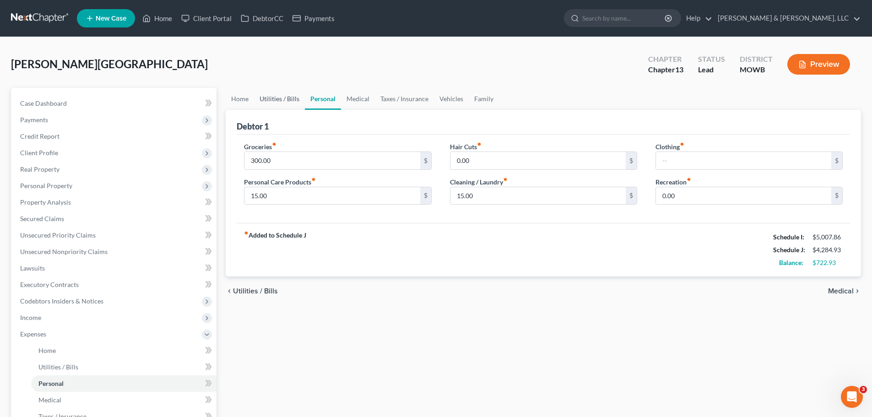
click at [277, 98] on link "Utilities / Bills" at bounding box center [279, 99] width 51 height 22
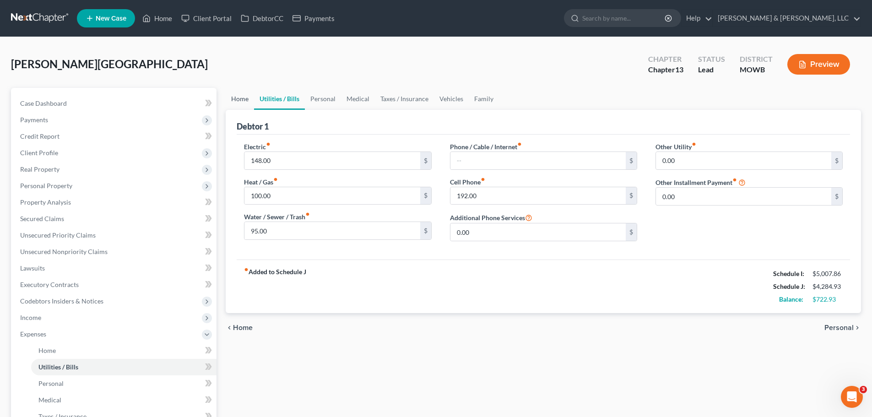
click at [242, 100] on link "Home" at bounding box center [240, 99] width 28 height 22
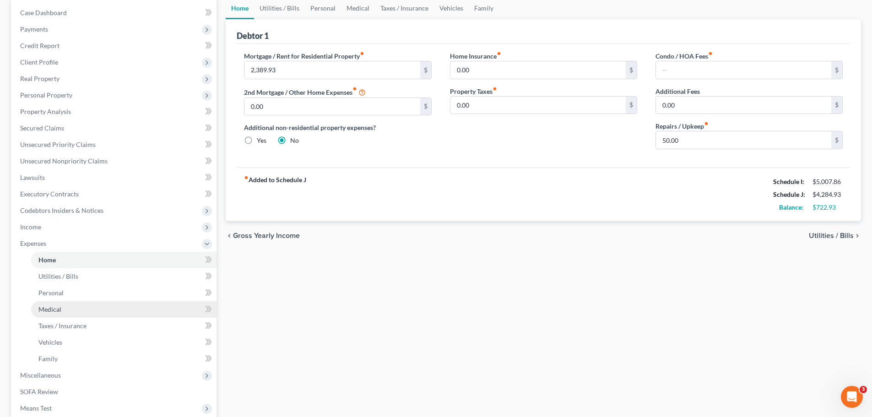
scroll to position [92, 0]
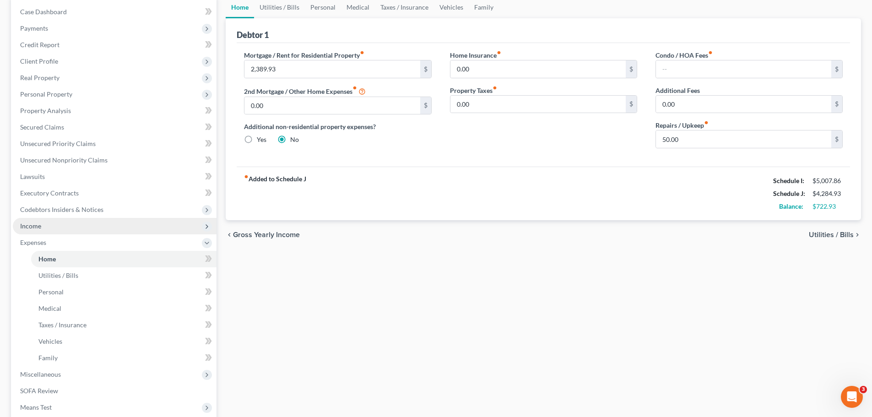
click at [33, 229] on span "Income" at bounding box center [30, 226] width 21 height 8
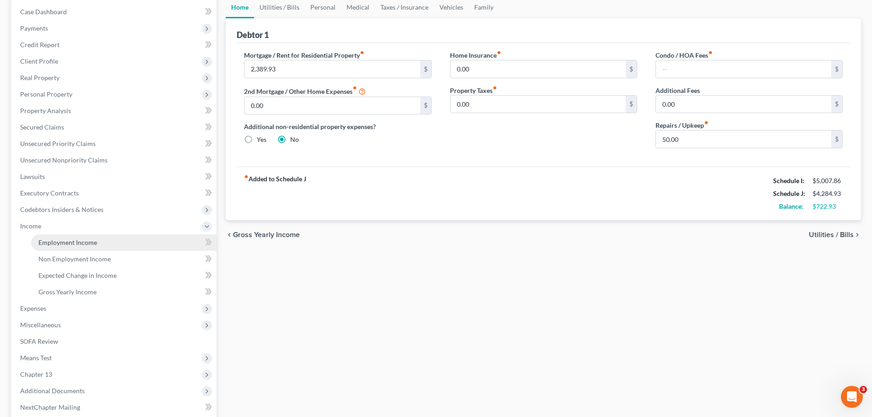
click at [62, 242] on span "Employment Income" at bounding box center [67, 243] width 59 height 8
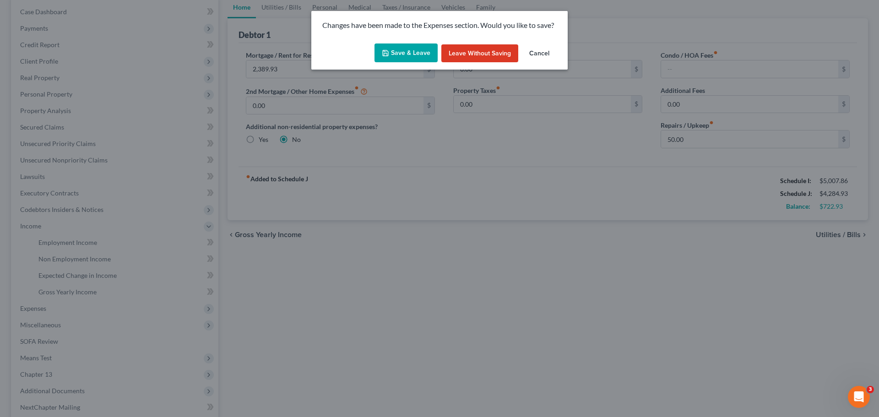
click at [411, 54] on button "Save & Leave" at bounding box center [406, 52] width 63 height 19
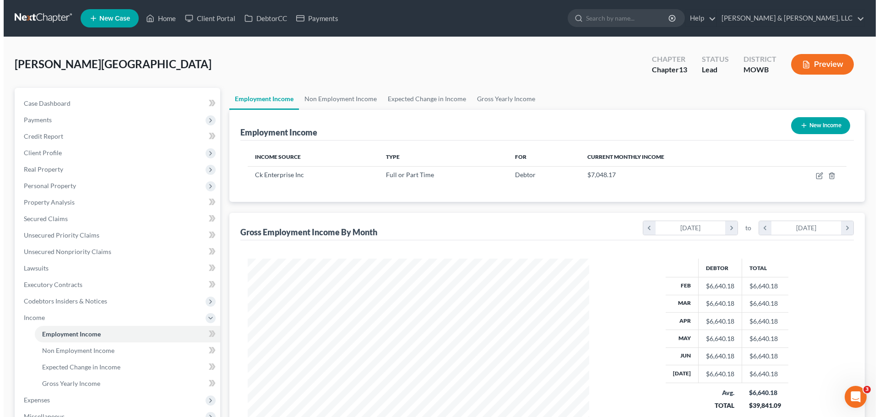
scroll to position [171, 360]
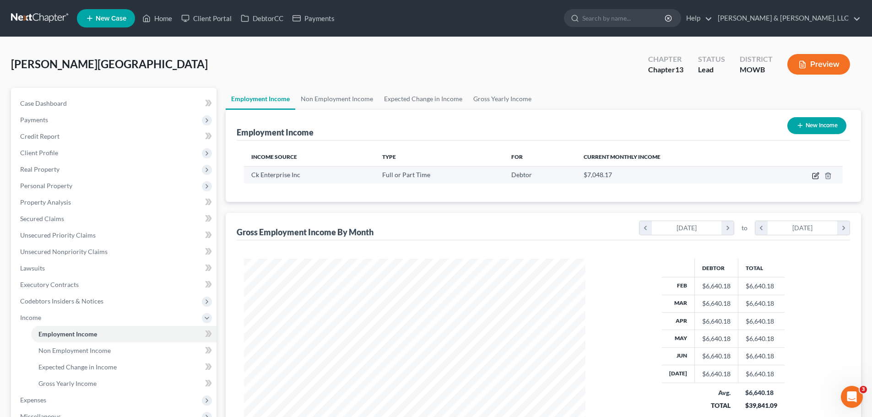
click at [815, 175] on icon "button" at bounding box center [815, 175] width 7 height 7
select select "0"
select select "26"
select select "2"
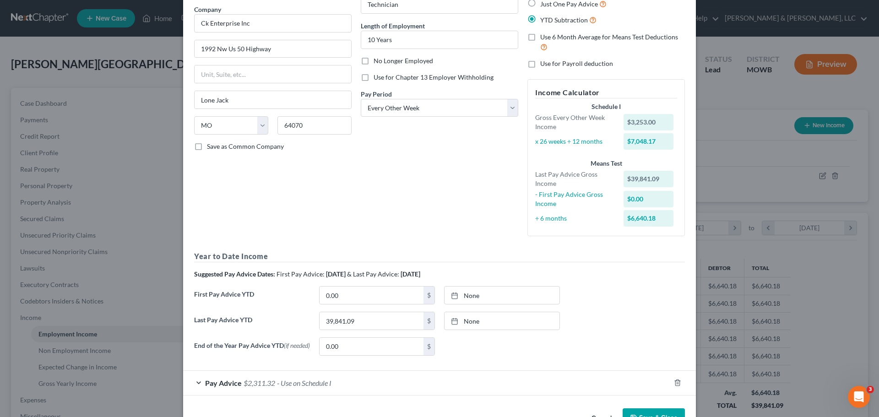
scroll to position [98, 0]
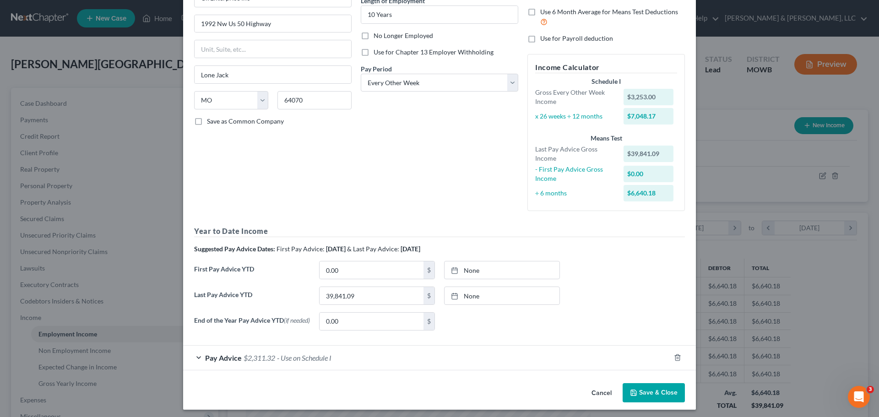
click at [311, 362] on span "- Use on Schedule I" at bounding box center [304, 357] width 54 height 9
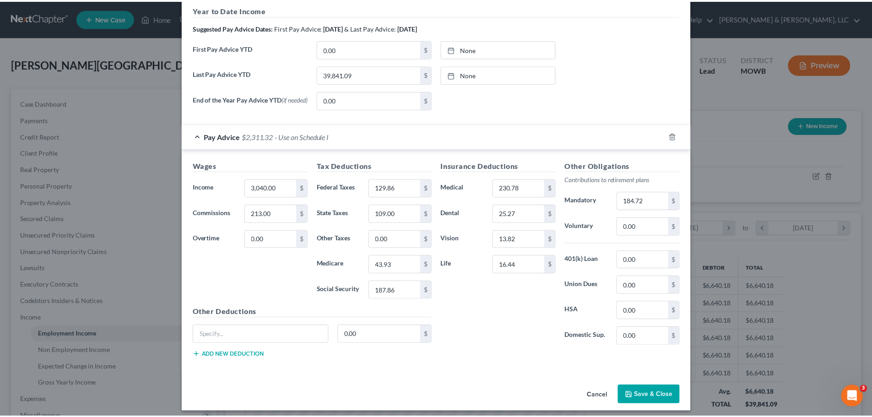
scroll to position [327, 0]
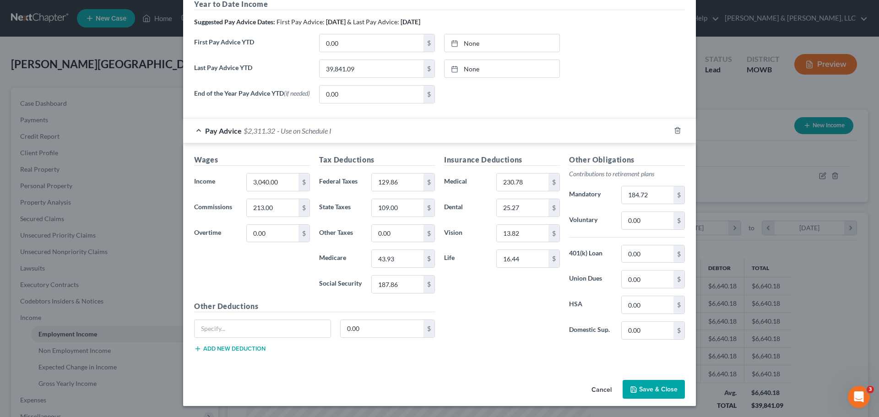
click at [647, 380] on button "Save & Close" at bounding box center [654, 389] width 62 height 19
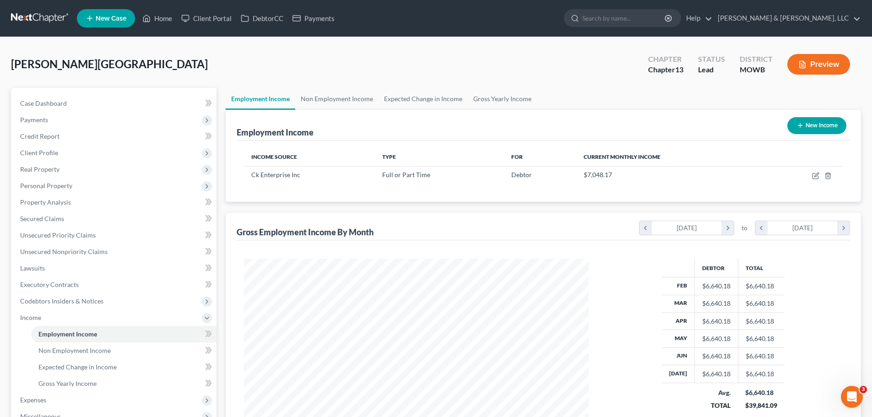
scroll to position [457676, 457487]
click at [76, 108] on link "Case Dashboard" at bounding box center [115, 103] width 204 height 16
select select "2"
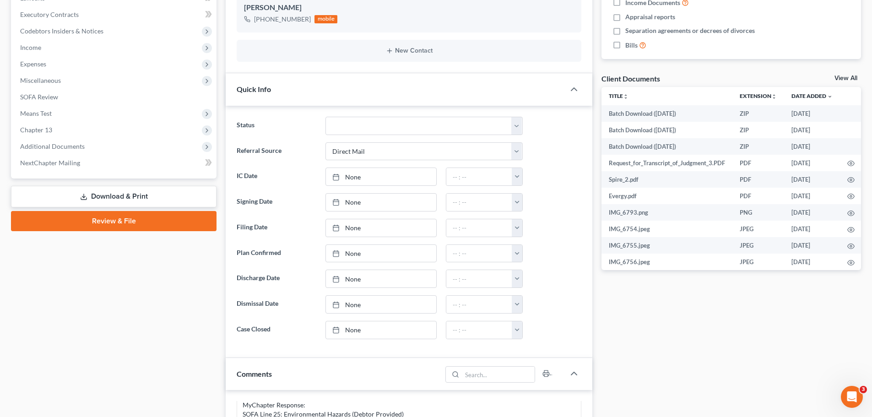
scroll to position [275, 0]
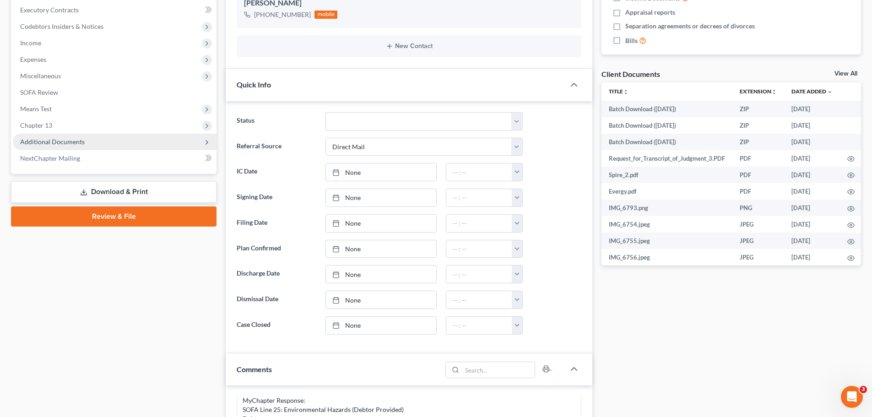
drag, startPoint x: 51, startPoint y: 130, endPoint x: 60, endPoint y: 142, distance: 14.7
click at [51, 130] on span "Chapter 13" at bounding box center [115, 125] width 204 height 16
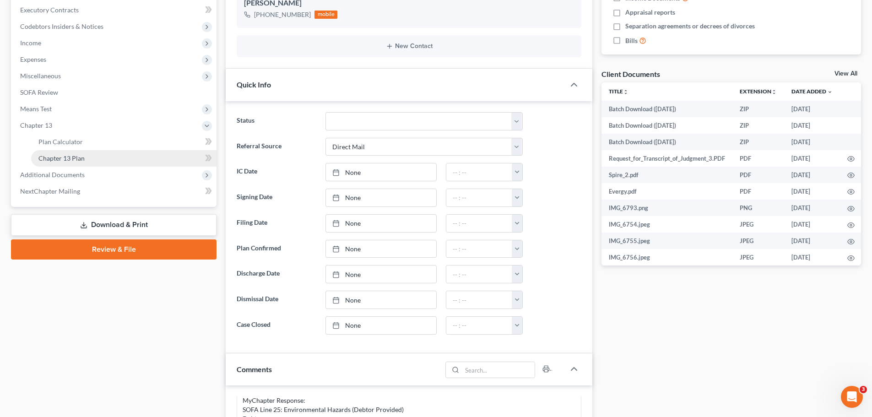
click at [63, 159] on span "Chapter 13 Plan" at bounding box center [61, 158] width 46 height 8
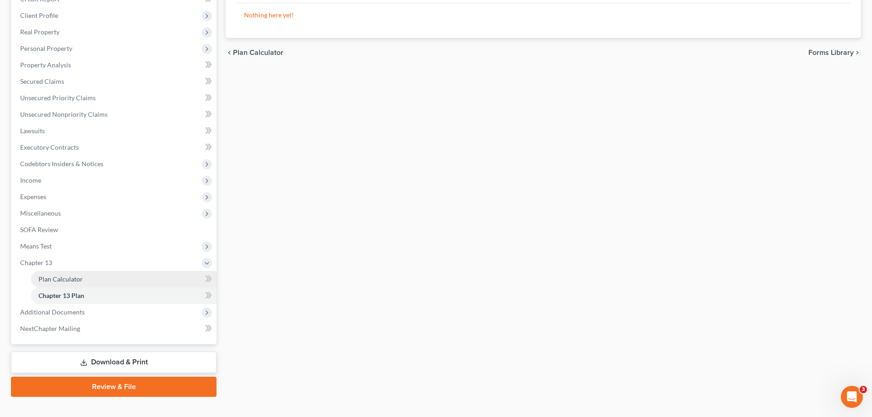
click at [66, 283] on link "Plan Calculator" at bounding box center [123, 279] width 185 height 16
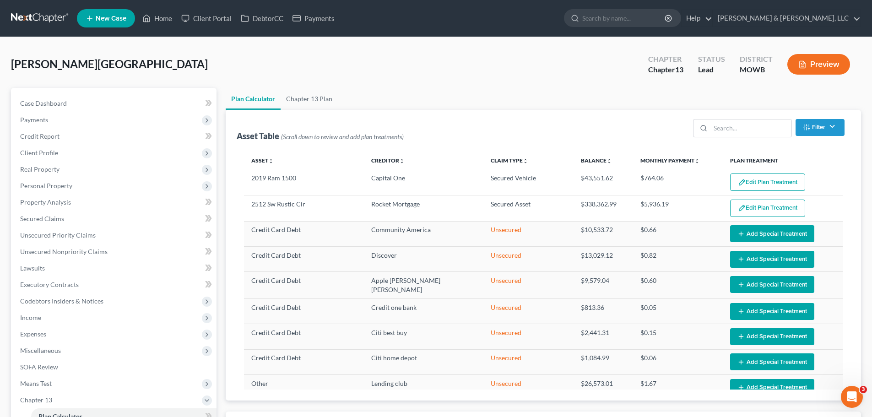
select select "56"
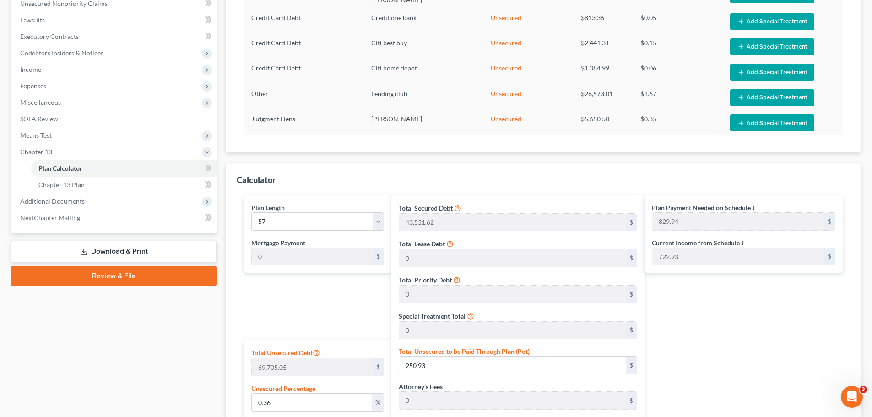
scroll to position [458, 0]
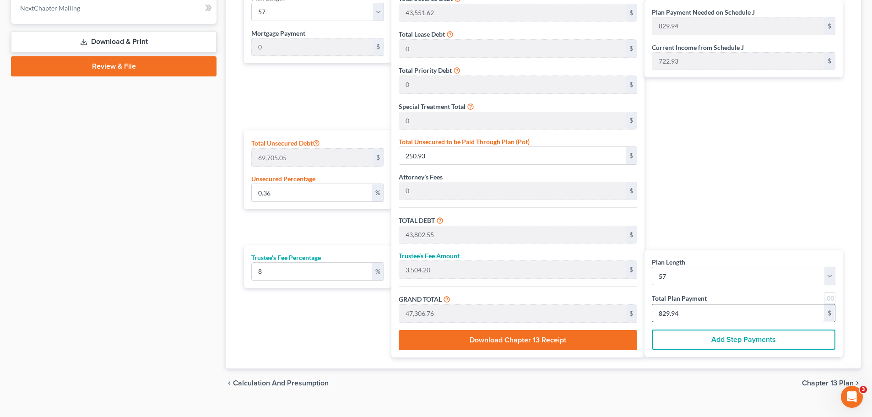
click at [687, 313] on input "829.94" at bounding box center [738, 312] width 172 height 17
type input "0"
type input "422.22"
type input "33.77"
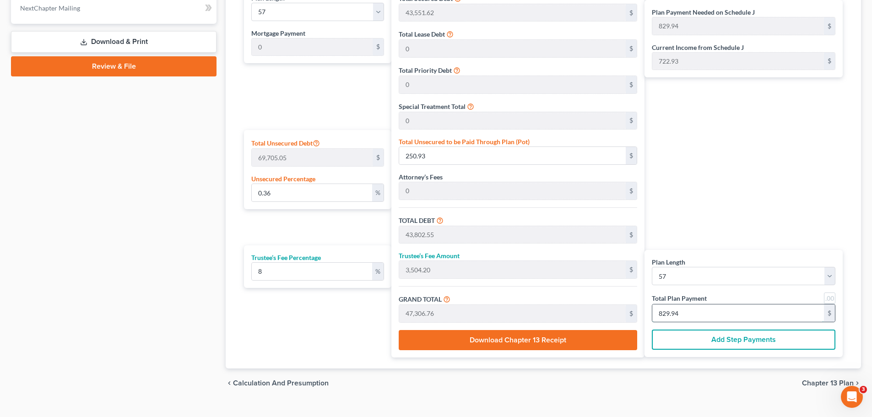
type input "456.00"
type input "8"
type input "4,380.55"
type input "350.44"
type input "4,731.00"
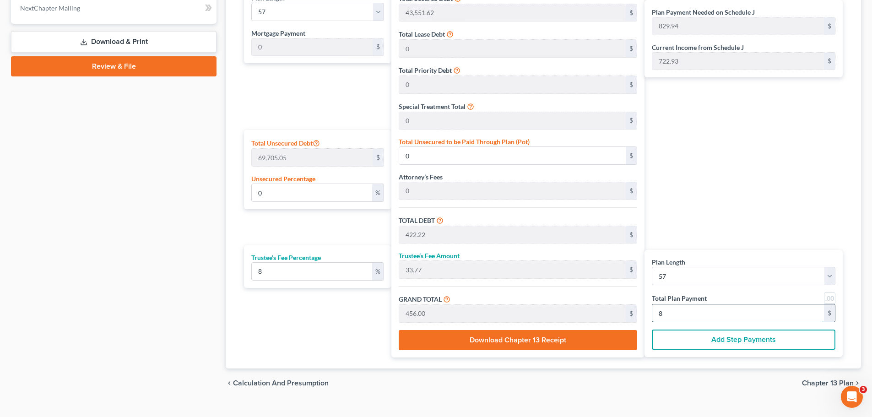
type input "83"
type input "0.36"
type input "253.93"
type input "43,805.55"
type input "3,504.44"
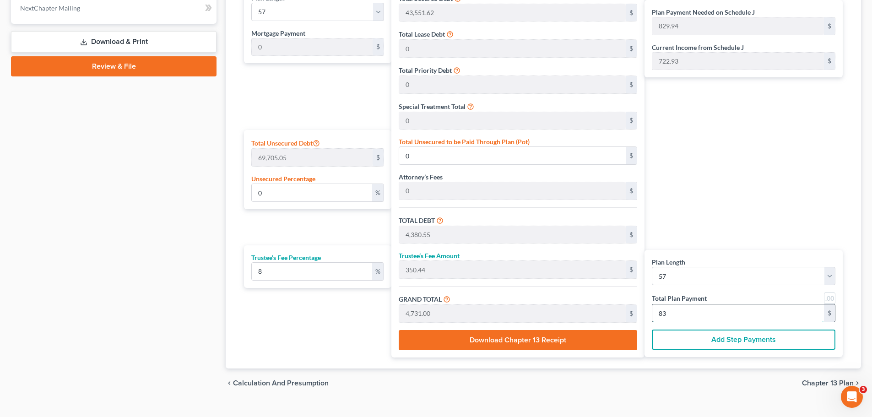
type input "47,310.00"
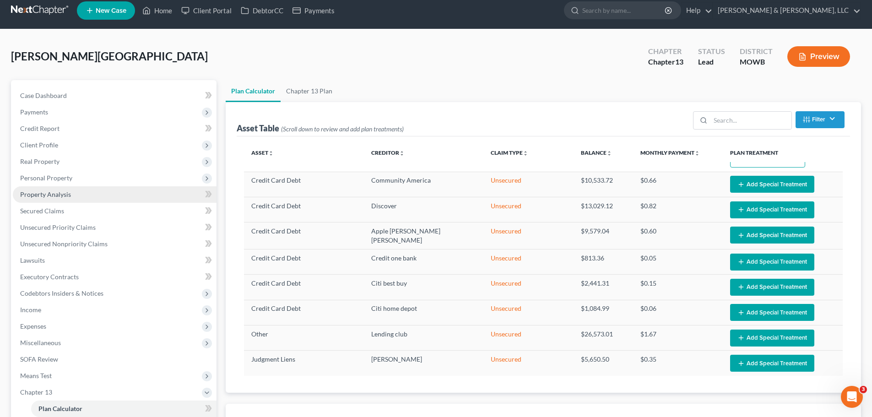
scroll to position [0, 0]
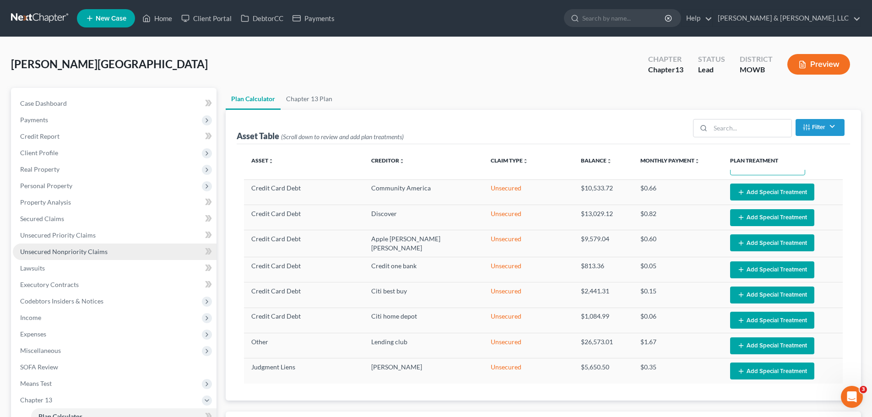
type input "830"
click at [87, 249] on span "Unsecured Nonpriority Claims" at bounding box center [63, 252] width 87 height 8
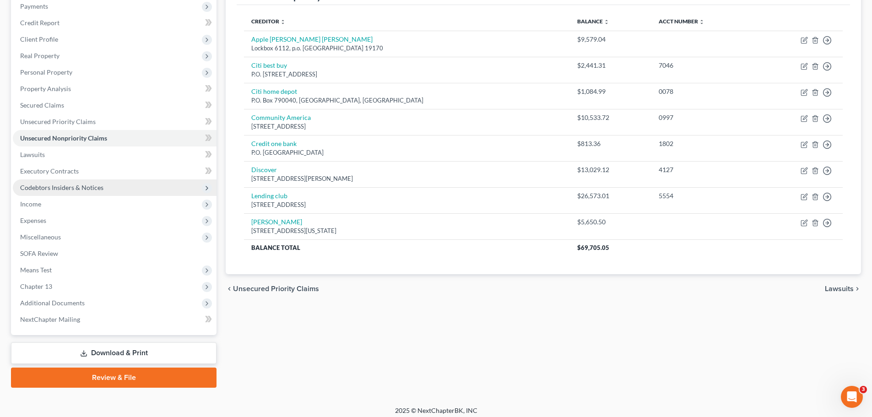
scroll to position [119, 0]
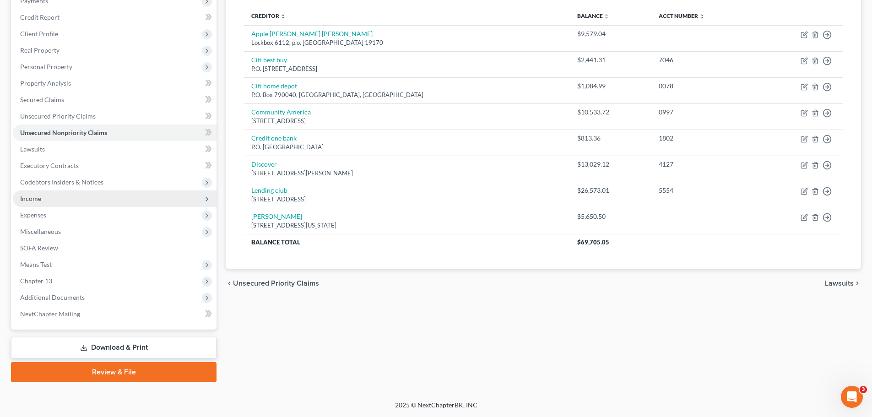
click at [60, 196] on span "Income" at bounding box center [115, 198] width 204 height 16
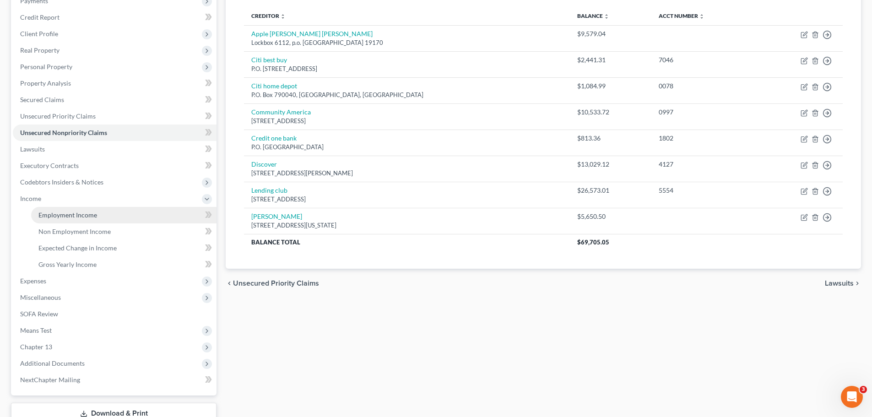
click at [65, 210] on link "Employment Income" at bounding box center [123, 215] width 185 height 16
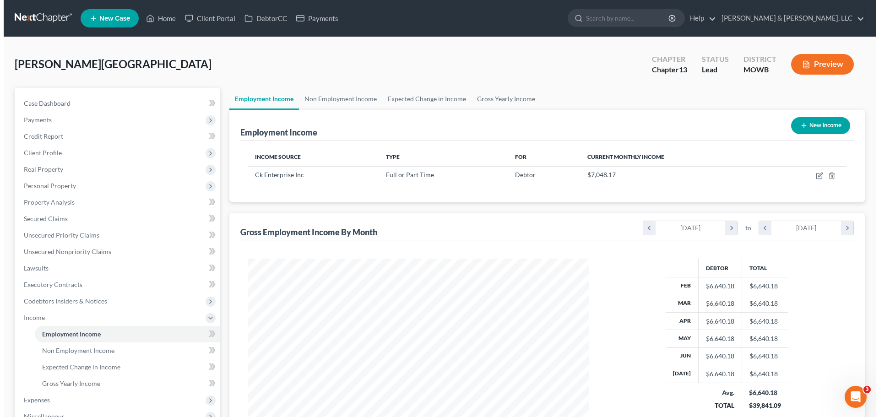
scroll to position [171, 360]
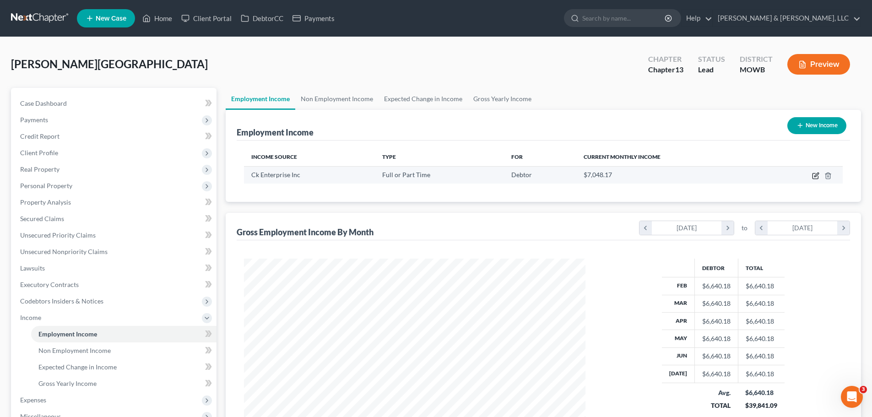
click at [815, 175] on icon "button" at bounding box center [817, 175] width 4 height 4
select select "0"
select select "26"
select select "2"
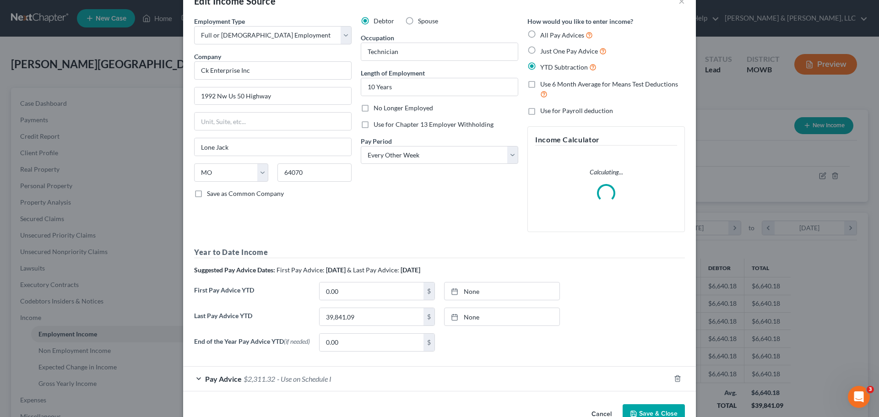
scroll to position [52, 0]
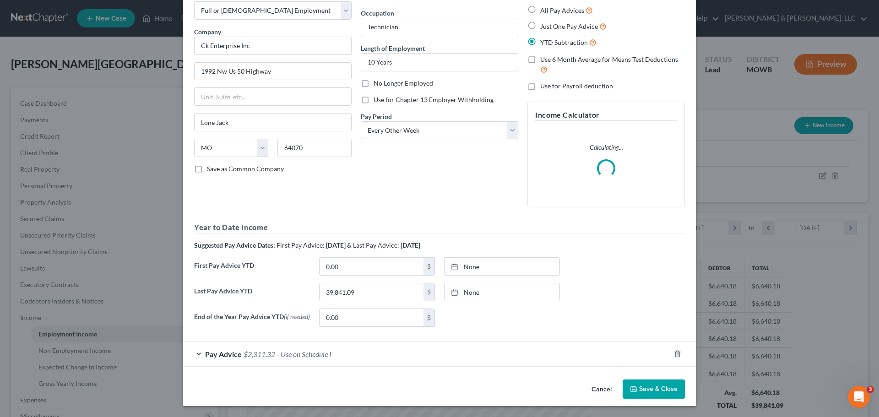
click at [262, 359] on div "Pay Advice $2,311.32 - Use on Schedule I" at bounding box center [426, 354] width 487 height 24
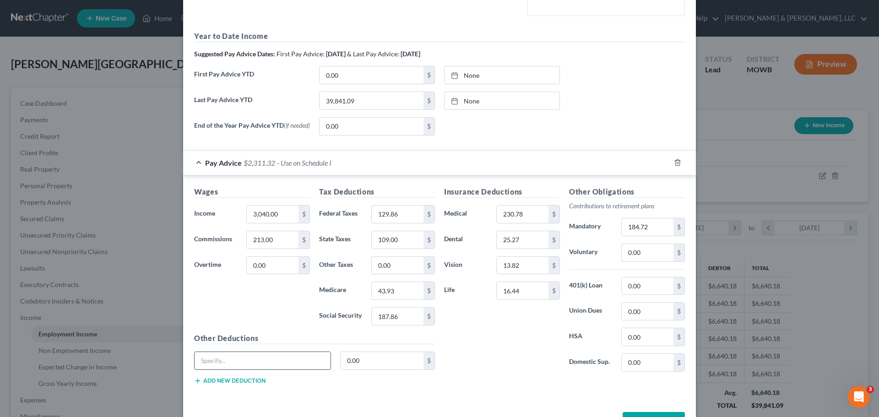
scroll to position [276, 0]
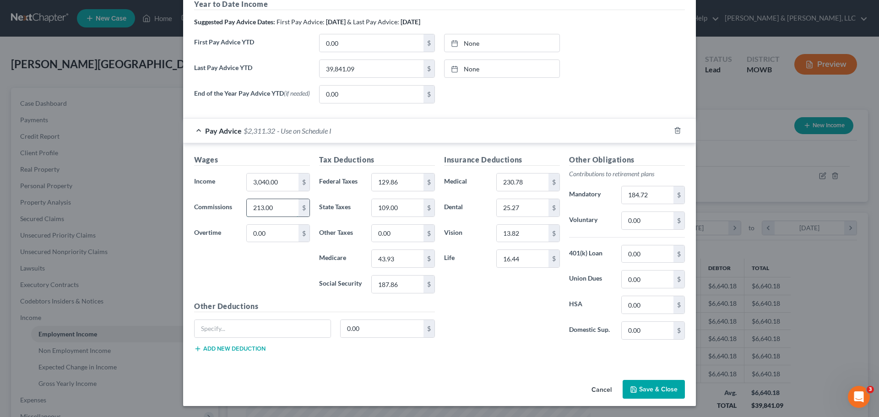
click at [255, 207] on input "213.00" at bounding box center [273, 207] width 52 height 17
click at [255, 208] on input "213.00" at bounding box center [273, 207] width 52 height 17
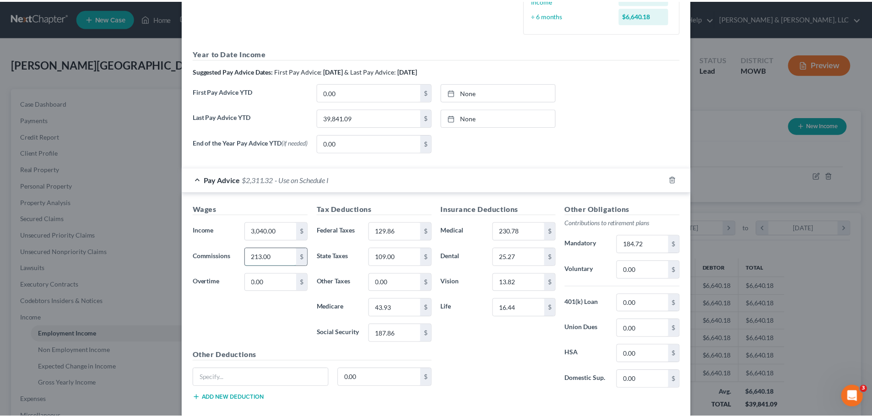
scroll to position [327, 0]
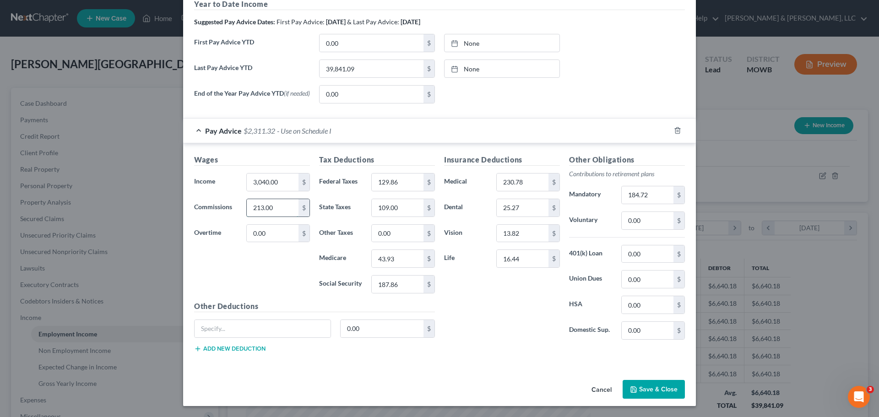
click at [259, 209] on input "213.00" at bounding box center [273, 207] width 52 height 17
type input "231.00"
click at [644, 389] on button "Save & Close" at bounding box center [654, 389] width 62 height 19
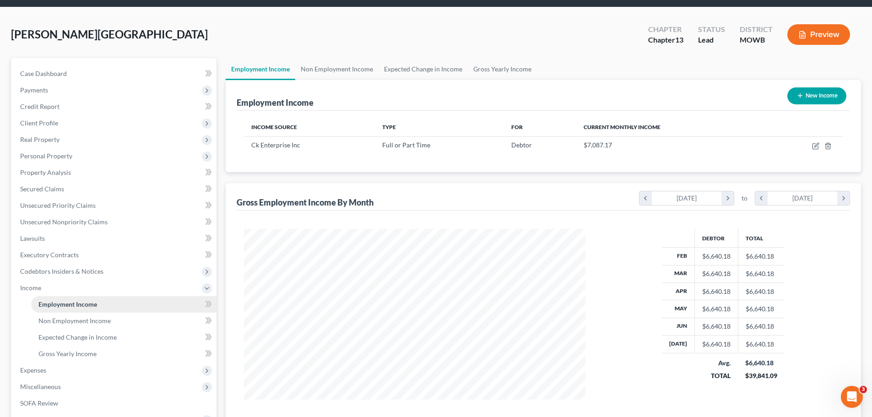
scroll to position [46, 0]
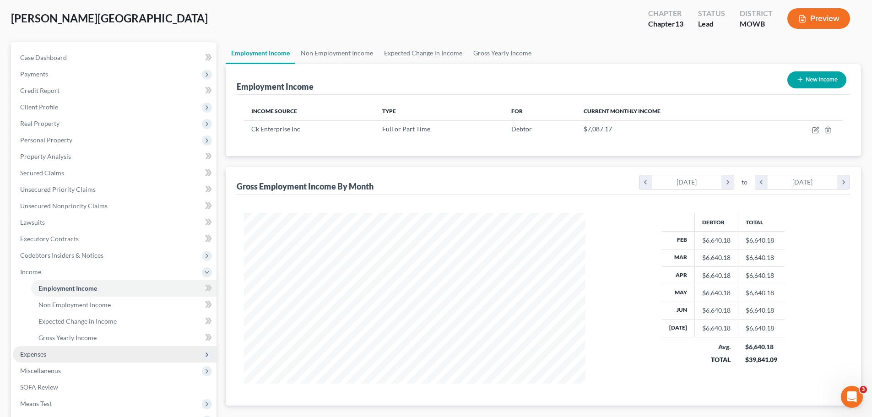
click at [49, 348] on span "Expenses" at bounding box center [115, 354] width 204 height 16
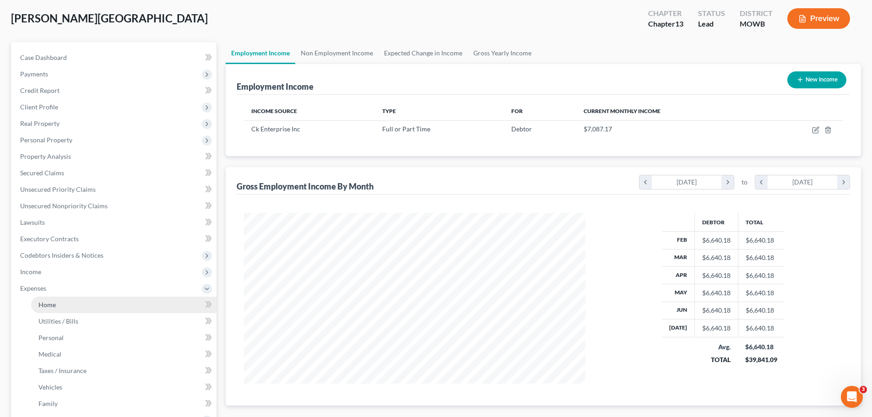
click at [57, 306] on link "Home" at bounding box center [123, 305] width 185 height 16
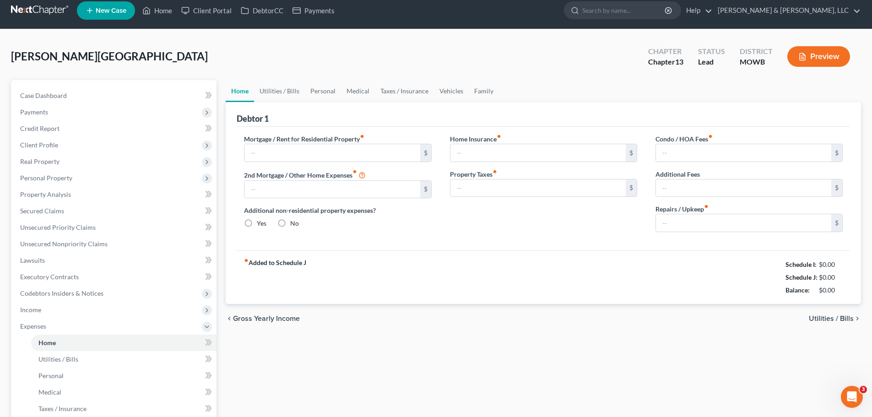
type input "2,389.93"
type input "0.00"
radio input "true"
type input "0.00"
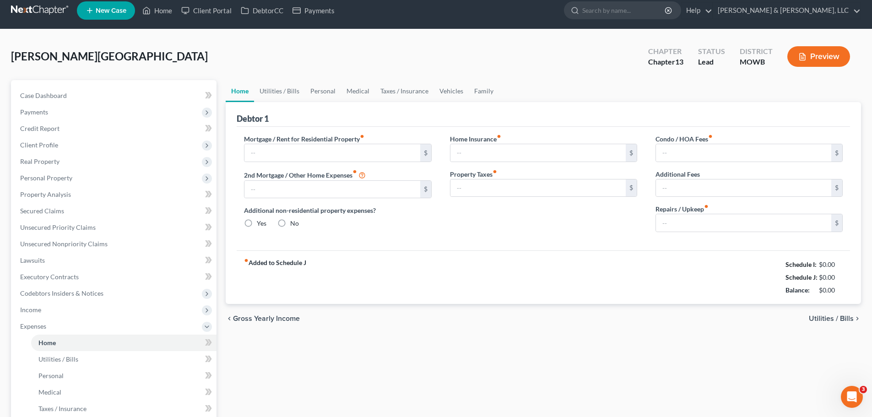
type input "0.00"
type input "50.00"
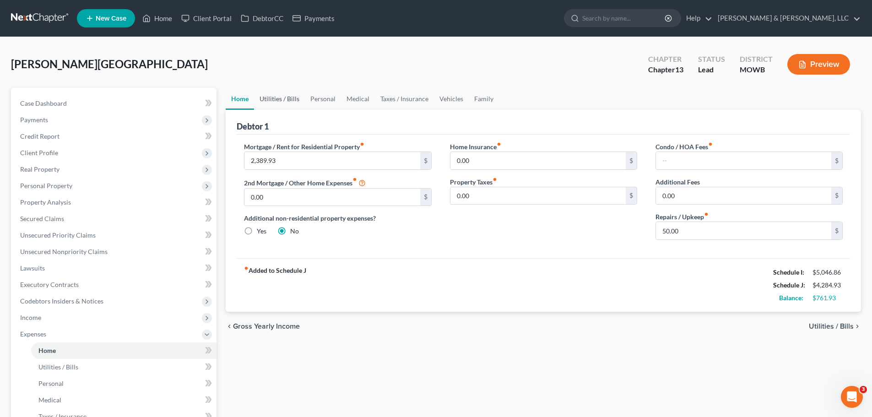
click at [282, 98] on link "Utilities / Bills" at bounding box center [279, 99] width 51 height 22
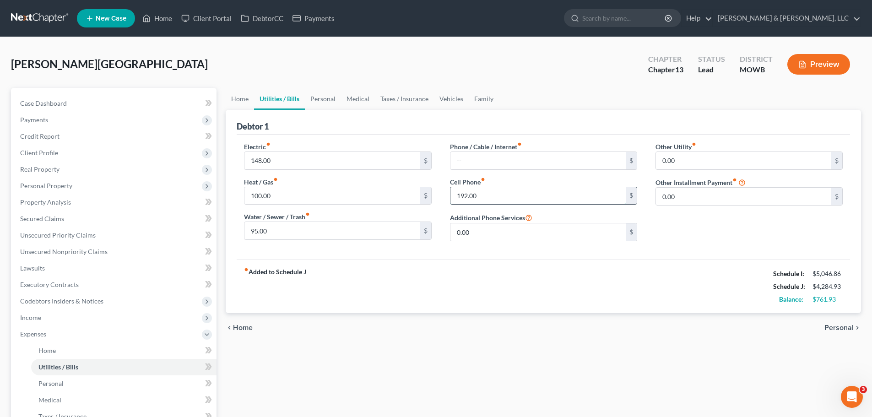
click at [491, 200] on input "192.00" at bounding box center [538, 195] width 175 height 17
type input "152"
click at [320, 99] on link "Personal" at bounding box center [323, 99] width 36 height 22
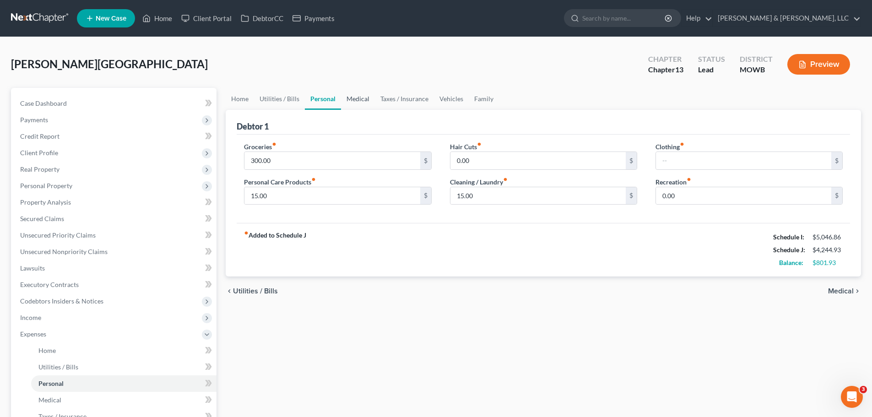
click at [356, 107] on link "Medical" at bounding box center [358, 99] width 34 height 22
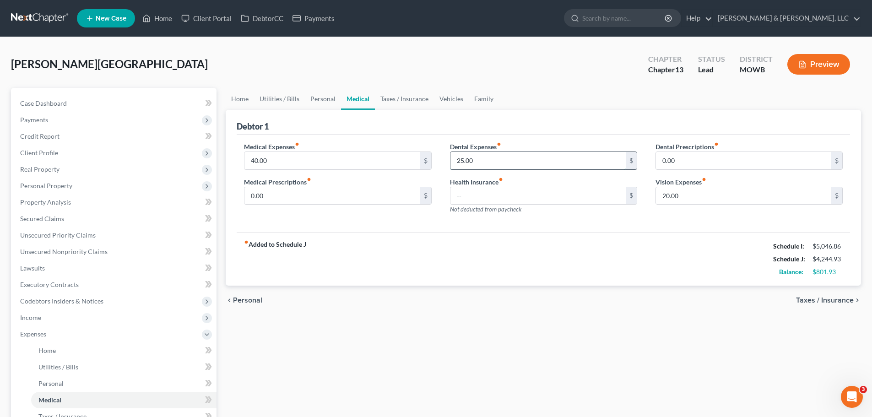
click at [576, 164] on input "25.00" at bounding box center [538, 160] width 175 height 17
click at [715, 197] on input "20.00" at bounding box center [743, 195] width 175 height 17
click at [285, 165] on input "40.00" at bounding box center [331, 160] width 175 height 17
type input "25"
click at [411, 103] on link "Taxes / Insurance" at bounding box center [404, 99] width 59 height 22
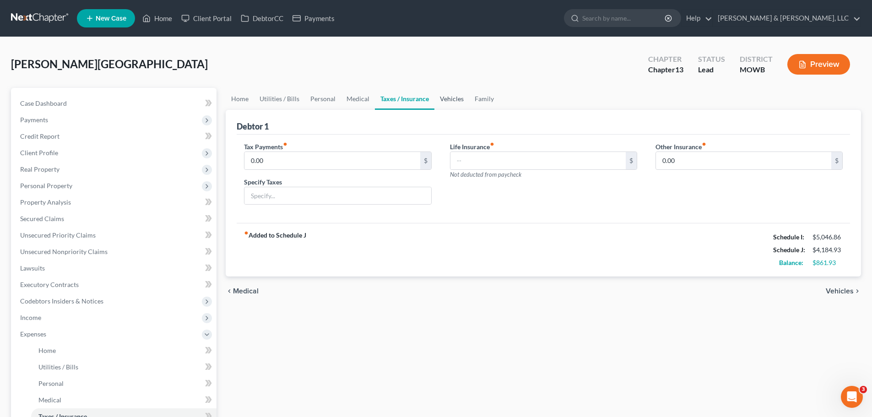
click at [455, 102] on link "Vehicles" at bounding box center [451, 99] width 35 height 22
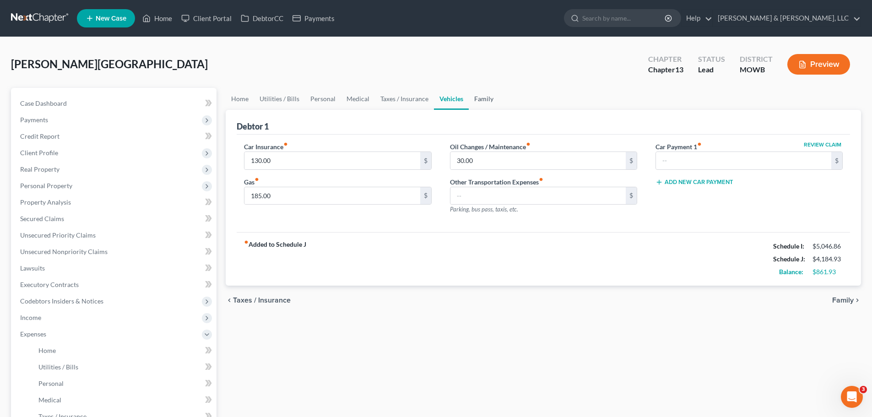
click at [479, 99] on link "Family" at bounding box center [484, 99] width 30 height 22
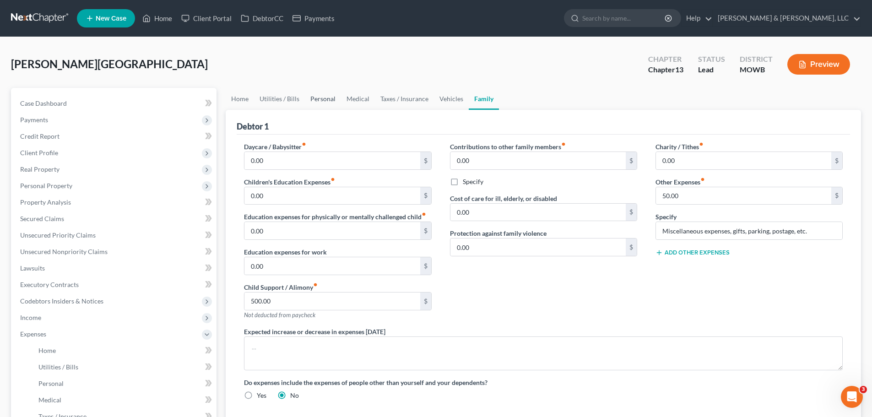
click at [315, 99] on link "Personal" at bounding box center [323, 99] width 36 height 22
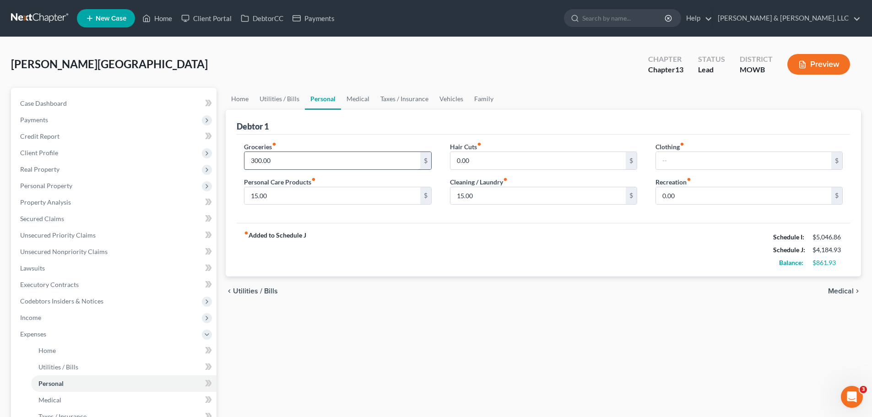
click at [291, 160] on input "300.00" at bounding box center [331, 160] width 175 height 17
type input "350"
drag, startPoint x: 369, startPoint y: 253, endPoint x: 416, endPoint y: 236, distance: 49.1
click at [369, 253] on div "fiber_manual_record Added to Schedule J Schedule I: $5,046.86 Schedule J: $4,23…" at bounding box center [544, 250] width 614 height 54
click at [689, 161] on input "text" at bounding box center [743, 160] width 175 height 17
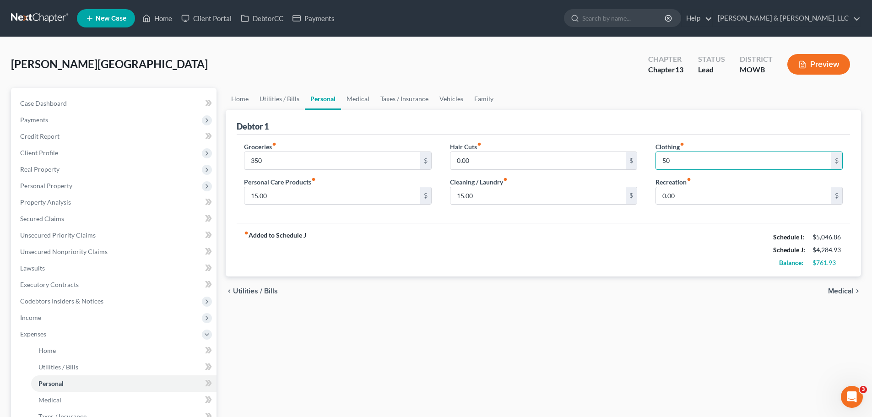
type input "50"
click at [635, 243] on div "fiber_manual_record Added to Schedule J Schedule I: $5,046.86 Schedule J: $4,28…" at bounding box center [544, 250] width 614 height 54
click at [251, 98] on link "Home" at bounding box center [240, 99] width 28 height 22
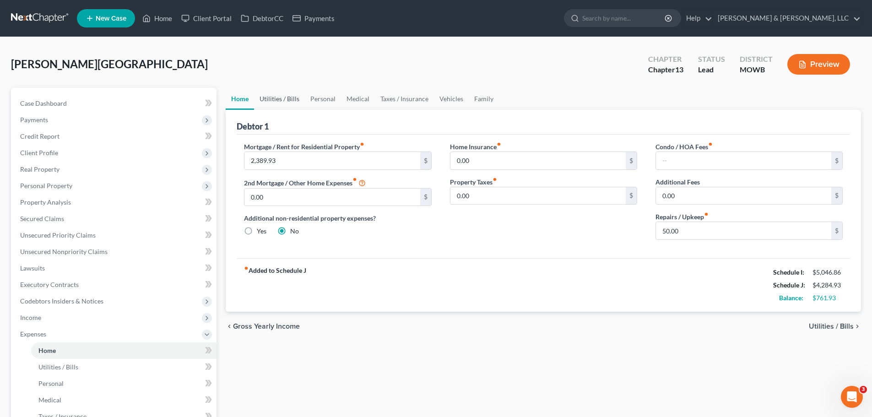
click at [276, 103] on link "Utilities / Bills" at bounding box center [279, 99] width 51 height 22
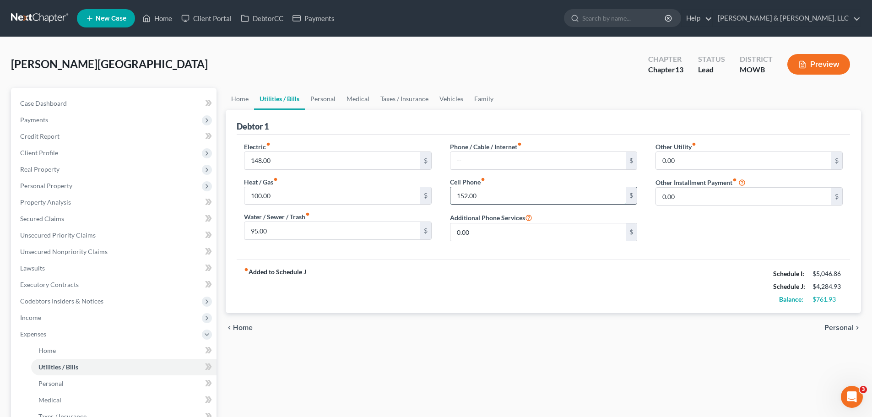
click at [503, 198] on input "152.00" at bounding box center [538, 195] width 175 height 17
type input "135"
click at [528, 291] on div "fiber_manual_record Added to Schedule J Schedule I: $5,046.86 Schedule J: $4,26…" at bounding box center [544, 287] width 614 height 54
click at [485, 103] on link "Family" at bounding box center [484, 99] width 30 height 22
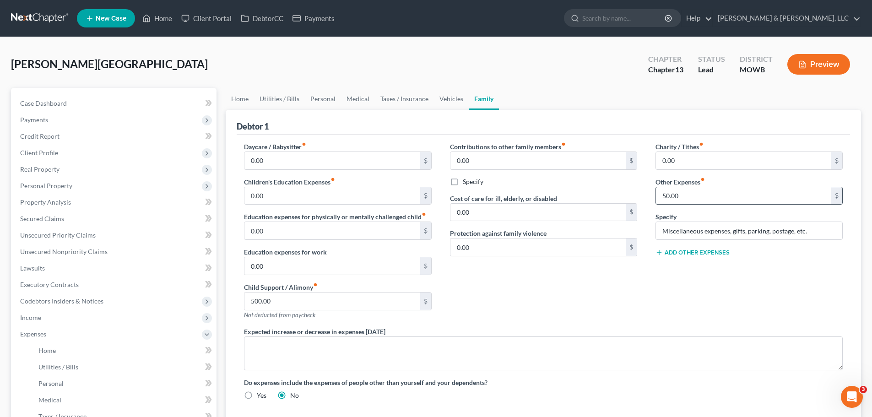
click at [708, 195] on input "50.00" at bounding box center [743, 195] width 175 height 17
type input "30"
drag, startPoint x: 437, startPoint y: 102, endPoint x: 435, endPoint y: 112, distance: 10.2
click at [437, 102] on link "Vehicles" at bounding box center [451, 99] width 35 height 22
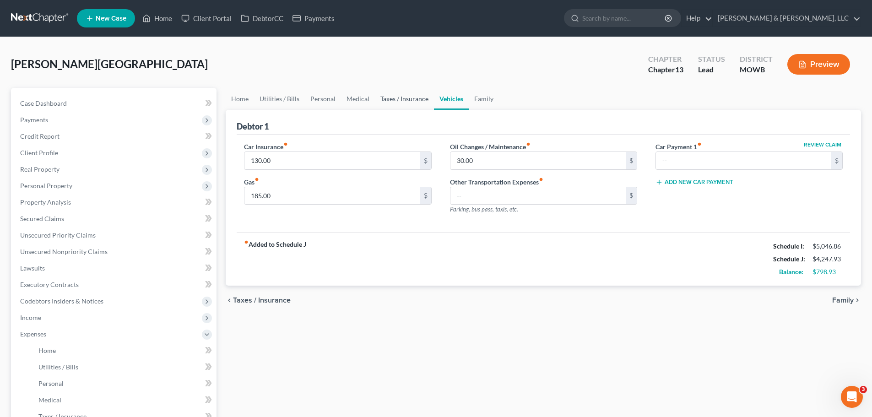
click at [403, 96] on link "Taxes / Insurance" at bounding box center [404, 99] width 59 height 22
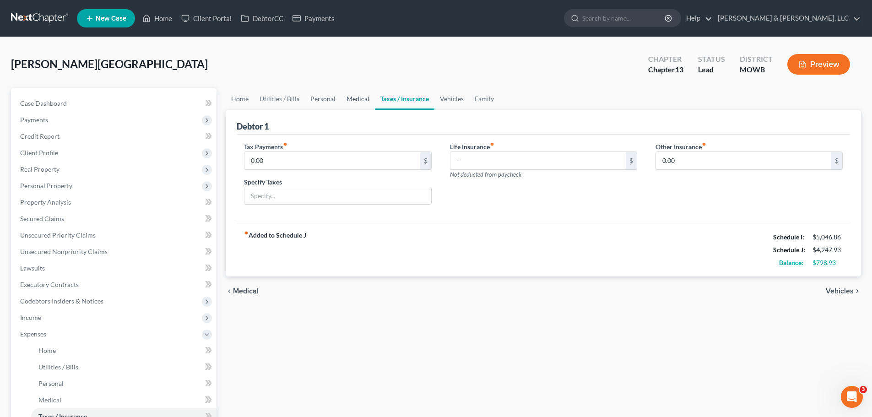
click at [355, 97] on link "Medical" at bounding box center [358, 99] width 34 height 22
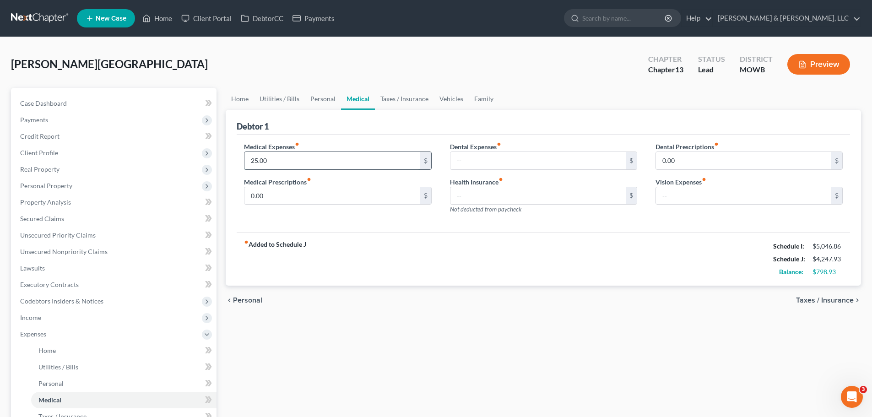
click at [275, 157] on input "25.00" at bounding box center [331, 160] width 175 height 17
type input "20"
click at [305, 101] on link "Personal" at bounding box center [323, 99] width 36 height 22
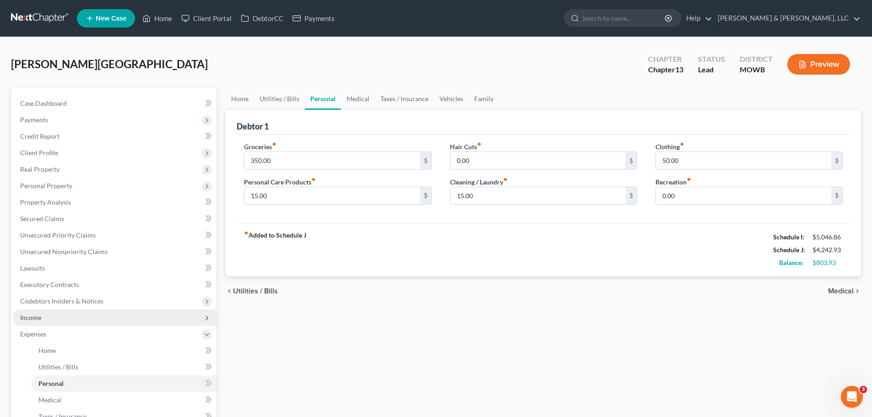
click at [51, 315] on span "Income" at bounding box center [115, 318] width 204 height 16
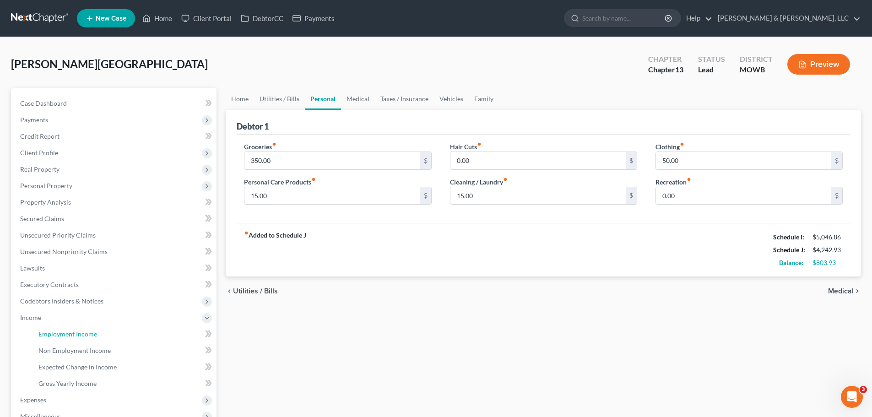
click at [59, 337] on span "Employment Income" at bounding box center [67, 334] width 59 height 8
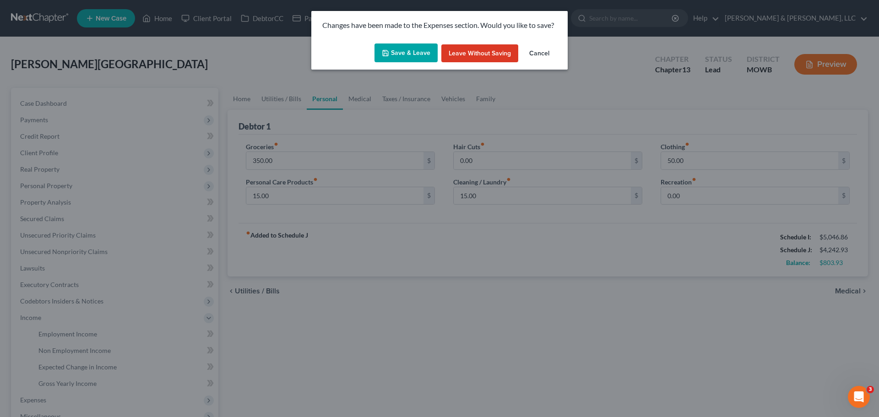
click at [410, 50] on button "Save & Leave" at bounding box center [406, 52] width 63 height 19
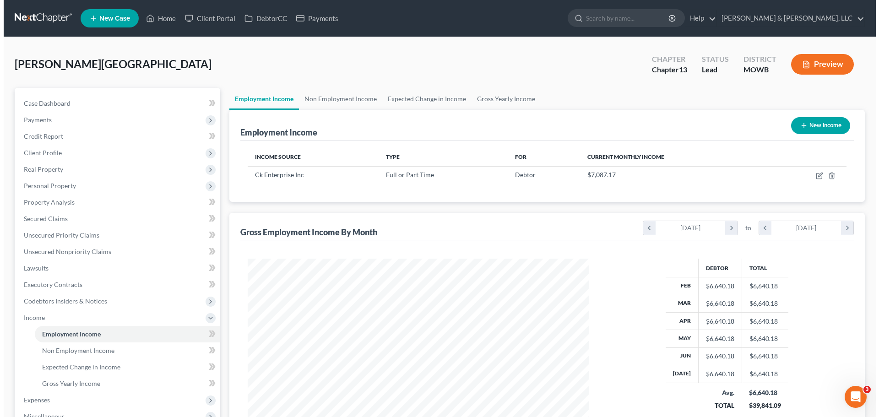
scroll to position [171, 360]
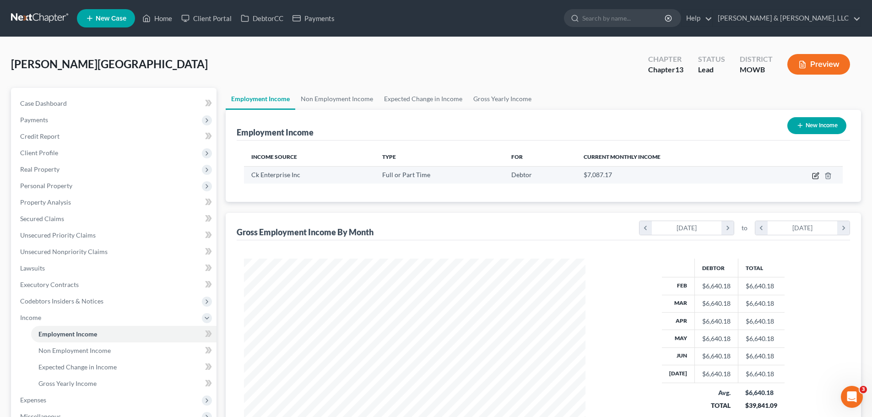
click at [815, 178] on icon "button" at bounding box center [815, 175] width 7 height 7
select select "0"
select select "26"
select select "2"
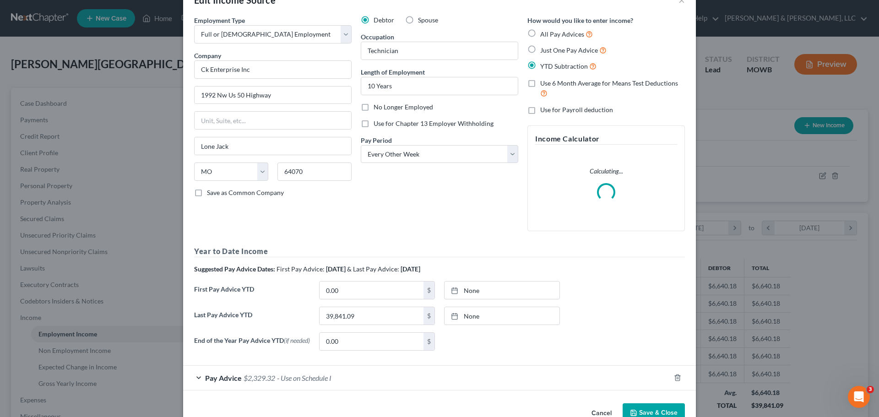
scroll to position [52, 0]
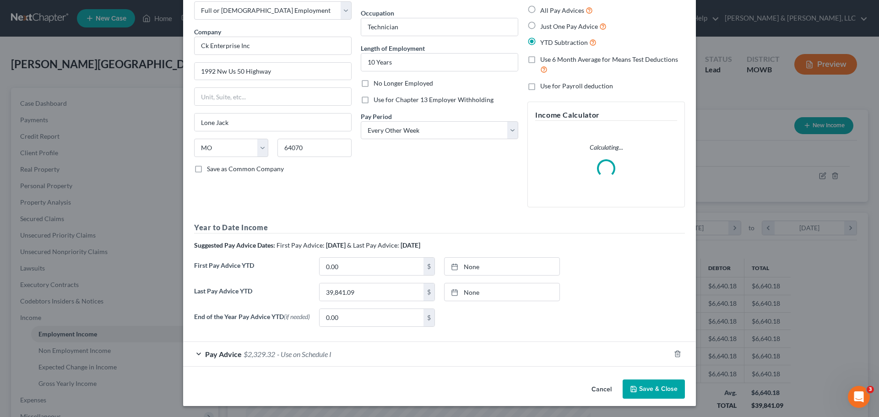
click at [274, 349] on div "Pay Advice $2,329.32 - Use on Schedule I" at bounding box center [426, 354] width 487 height 24
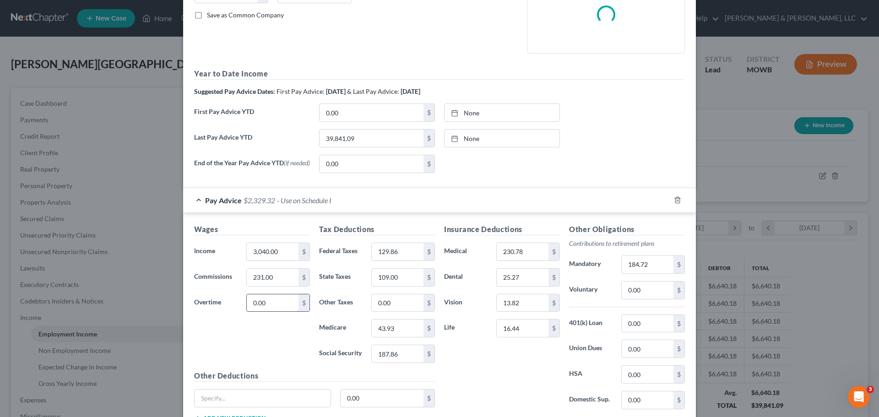
scroll to position [235, 0]
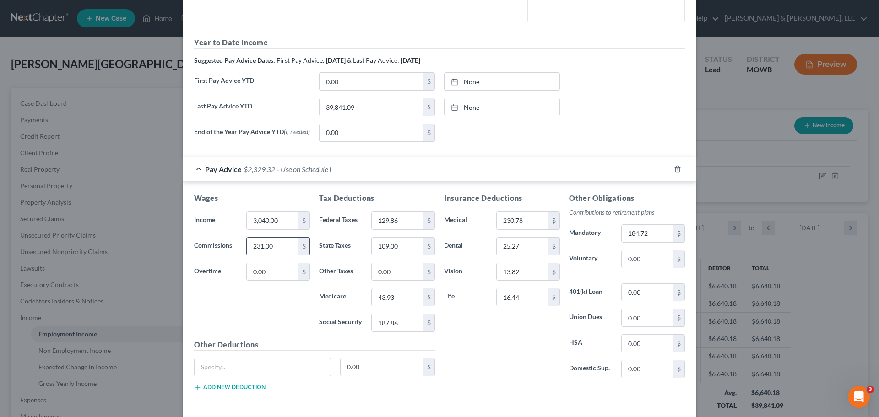
click at [254, 250] on div "Wages Income * 3,040.00 $ Commissions 231.00 $ Overtime 0.00 $" at bounding box center [252, 266] width 125 height 147
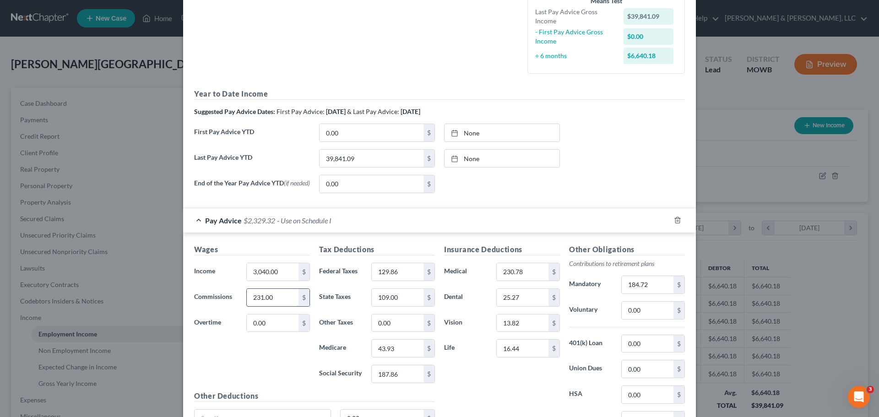
click at [258, 296] on input "231.00" at bounding box center [273, 297] width 52 height 17
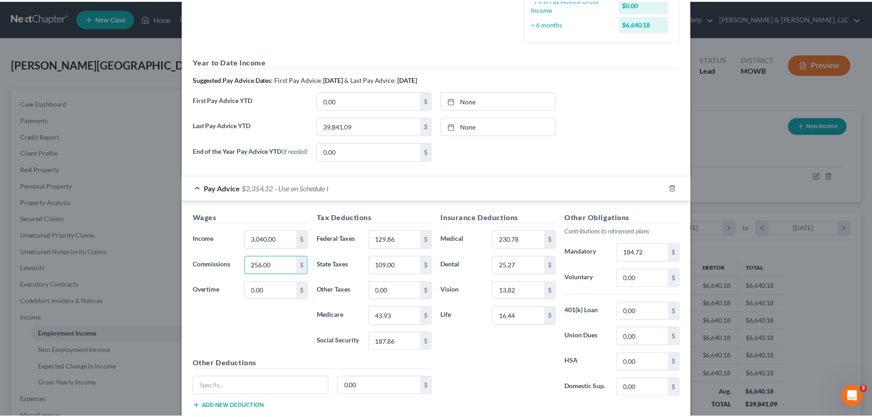
scroll to position [327, 0]
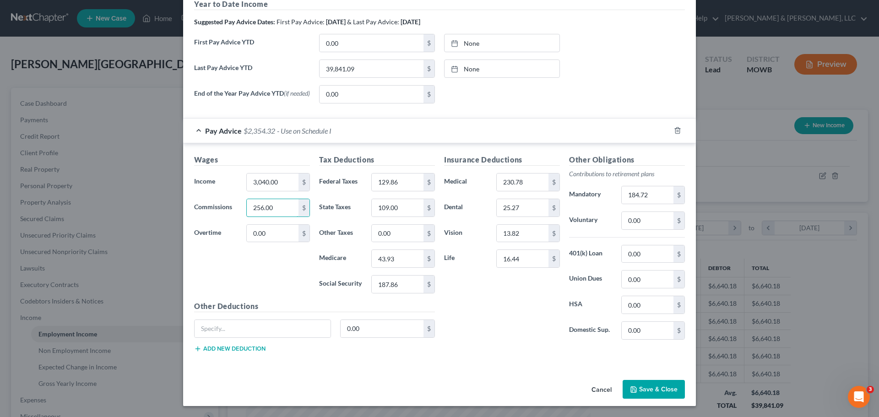
type input "256.00"
click at [662, 394] on button "Save & Close" at bounding box center [654, 389] width 62 height 19
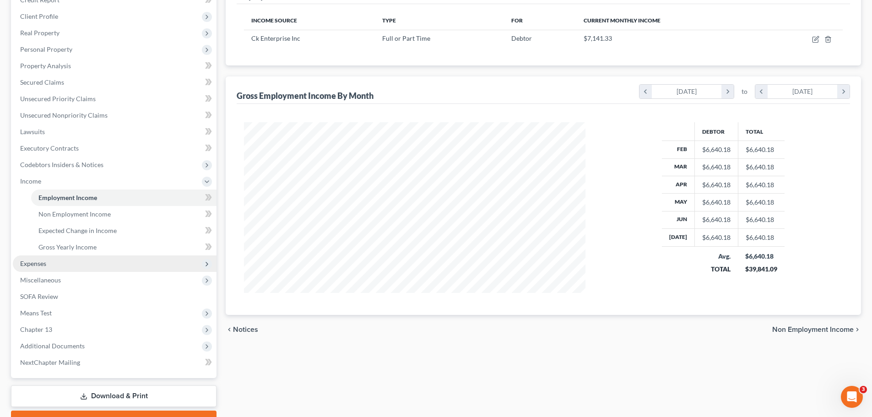
scroll to position [137, 0]
click at [64, 263] on span "Expenses" at bounding box center [115, 263] width 204 height 16
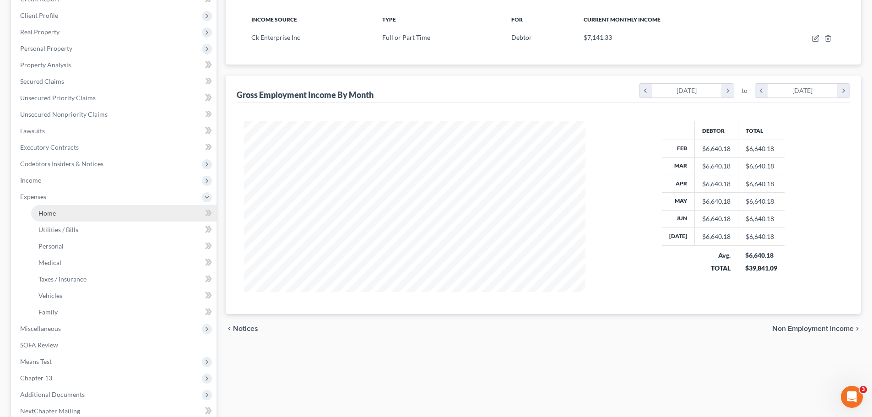
click at [67, 209] on link "Home" at bounding box center [123, 213] width 185 height 16
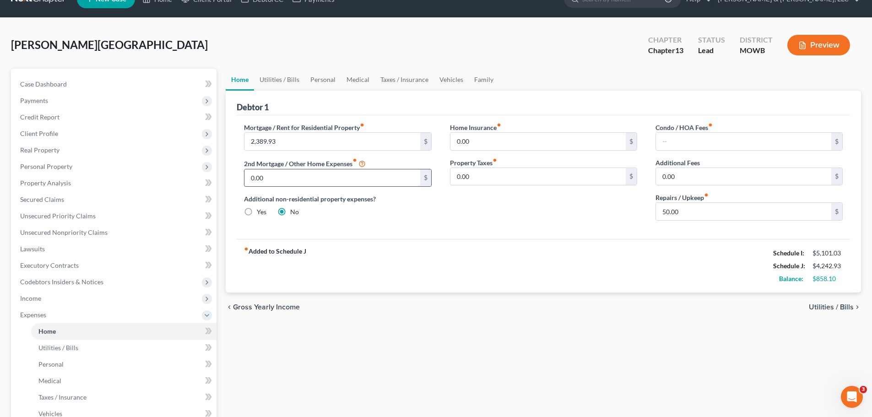
scroll to position [5, 0]
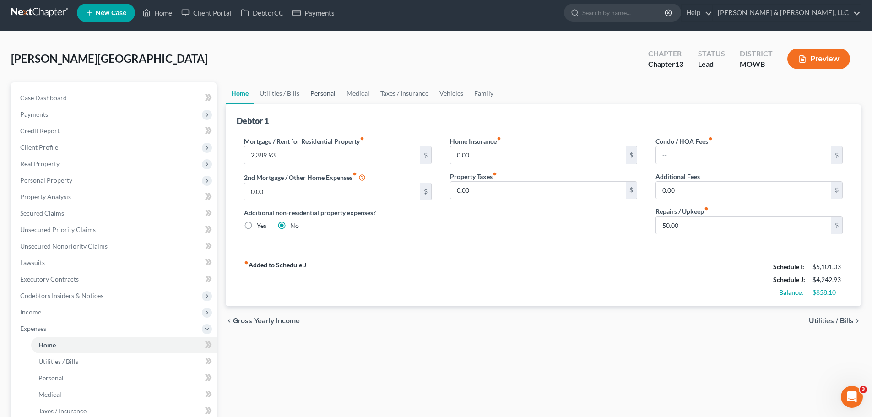
click at [331, 93] on link "Personal" at bounding box center [323, 93] width 36 height 22
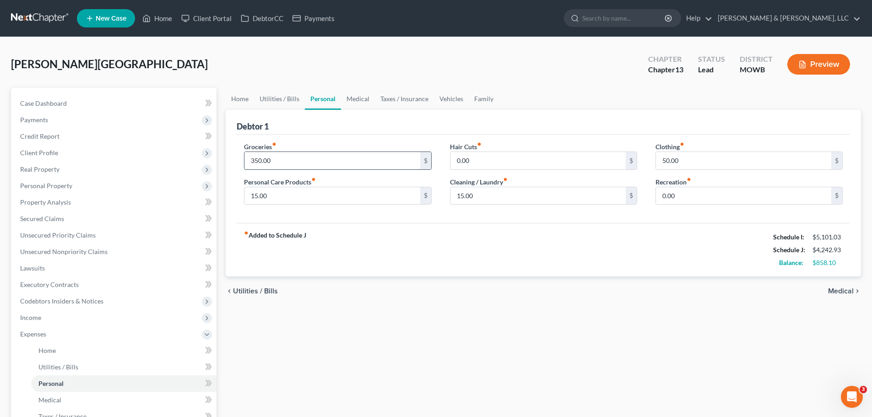
click at [305, 165] on input "350.00" at bounding box center [331, 160] width 175 height 17
click at [400, 285] on div "chevron_left Utilities / Bills Medical chevron_right" at bounding box center [543, 291] width 635 height 29
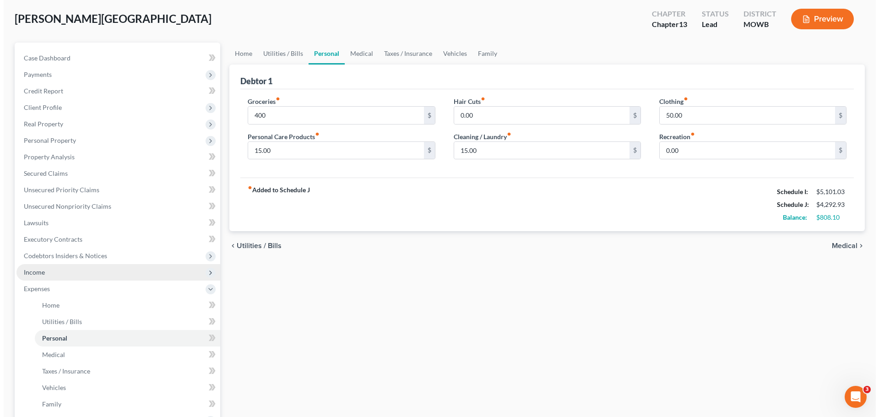
scroll to position [46, 0]
click at [54, 272] on span "Income" at bounding box center [115, 272] width 204 height 16
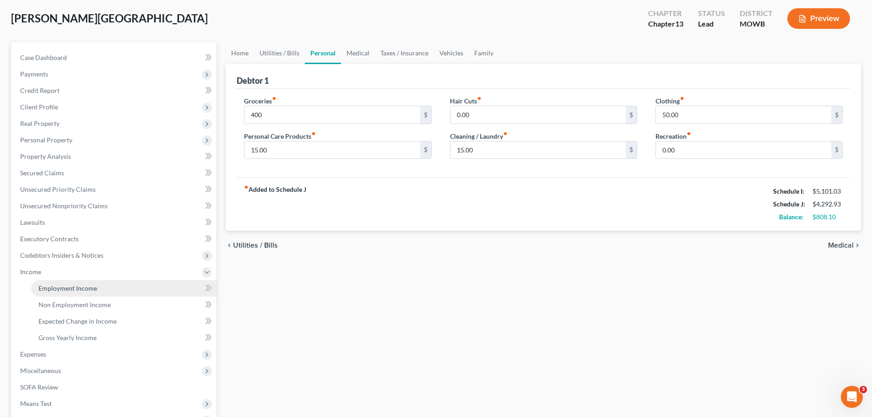
click at [71, 290] on span "Employment Income" at bounding box center [67, 288] width 59 height 8
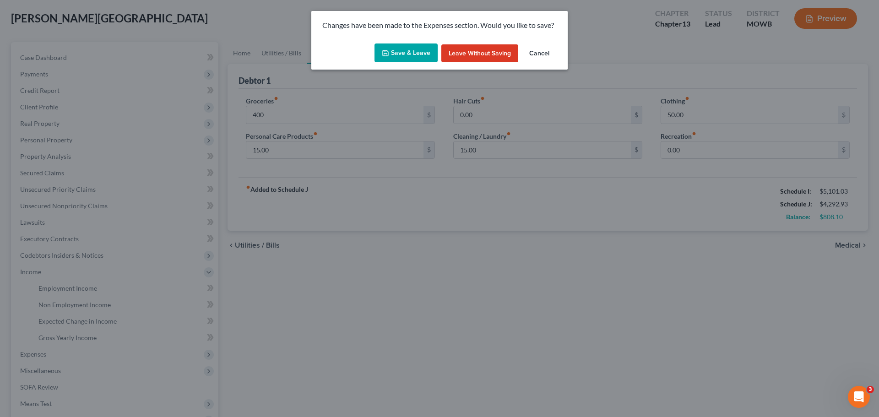
click at [430, 50] on button "Save & Leave" at bounding box center [406, 52] width 63 height 19
type input "400.00"
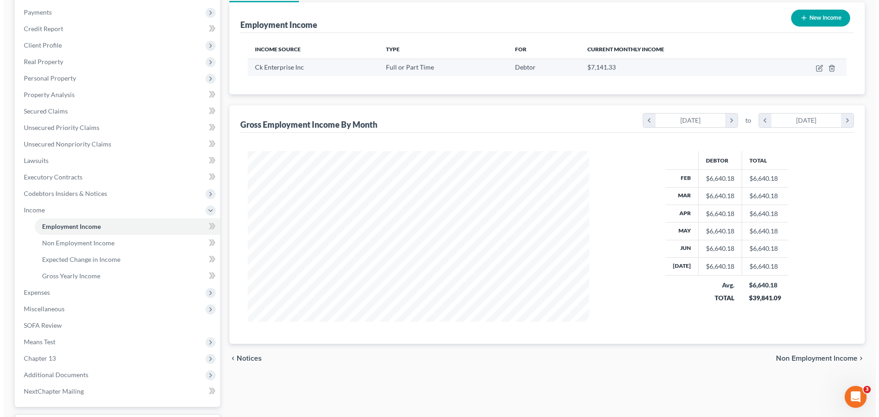
scroll to position [92, 0]
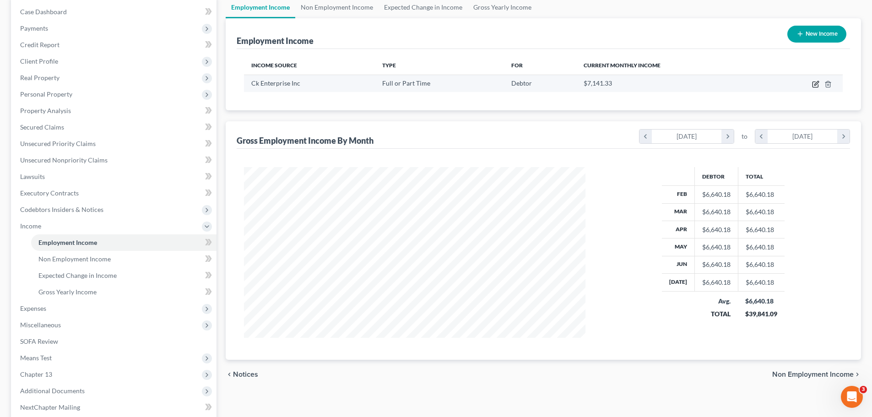
click at [816, 85] on icon "button" at bounding box center [815, 84] width 7 height 7
select select "0"
select select "26"
select select "2"
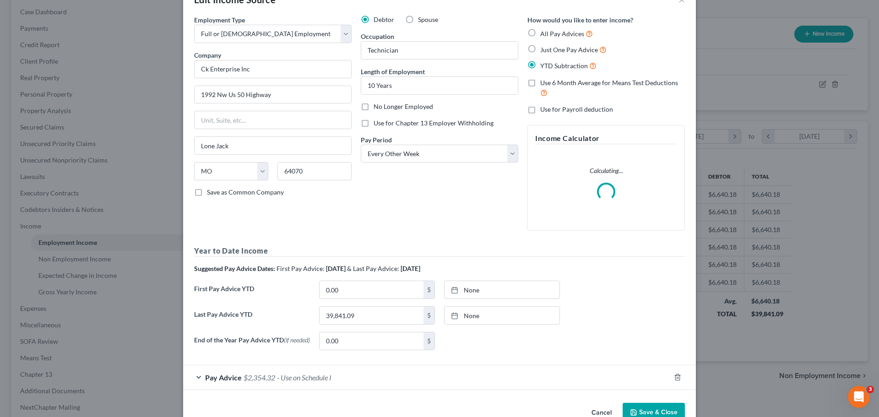
scroll to position [52, 0]
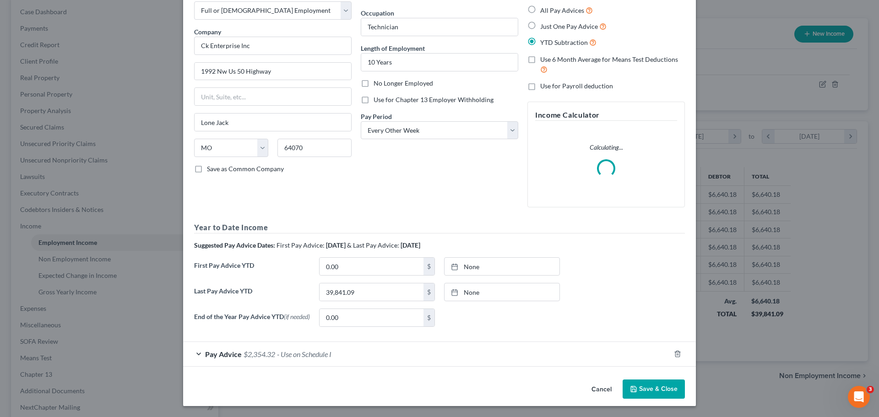
click at [271, 358] on span "$2,354.32" at bounding box center [260, 354] width 32 height 9
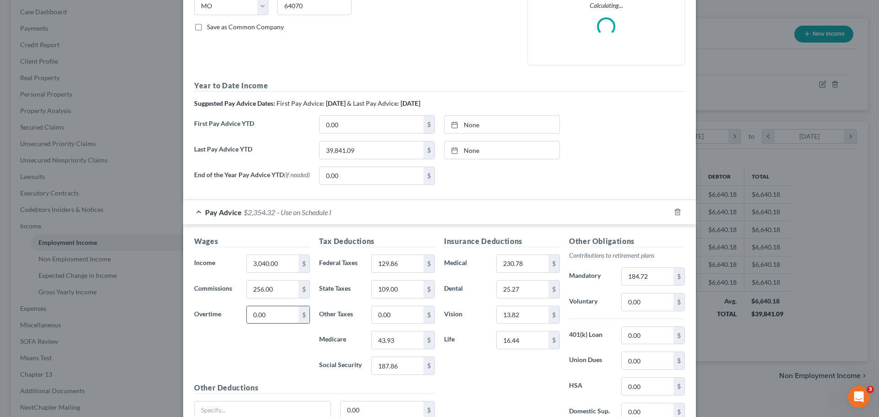
scroll to position [235, 0]
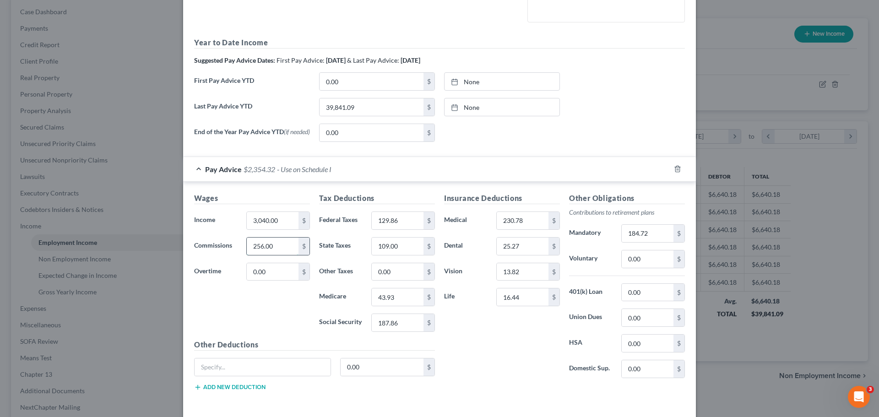
click at [256, 249] on input "256.00" at bounding box center [273, 246] width 52 height 17
click at [257, 247] on input "256.00" at bounding box center [273, 246] width 52 height 17
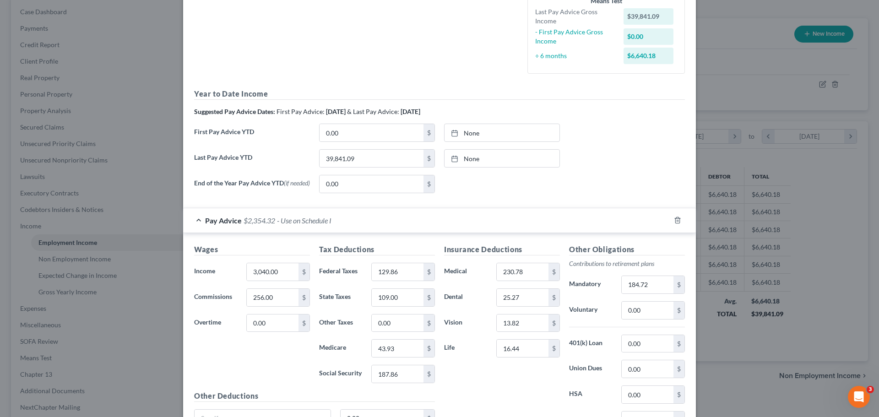
click at [255, 249] on h5 "Wages" at bounding box center [252, 249] width 116 height 11
click at [258, 301] on input "256.00" at bounding box center [273, 297] width 52 height 17
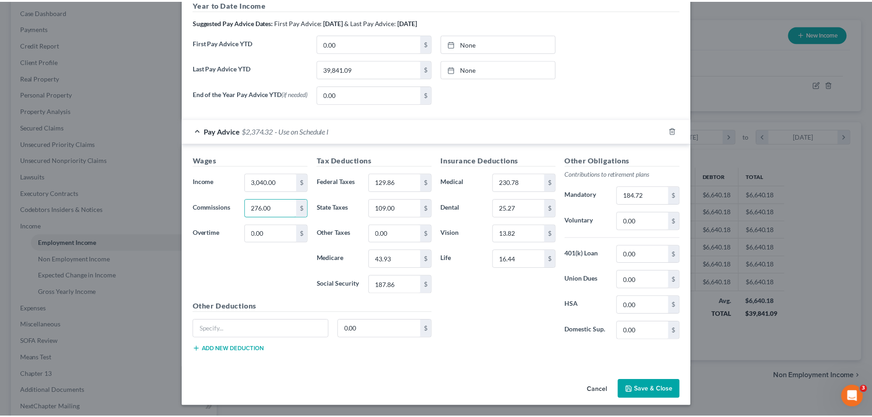
scroll to position [327, 0]
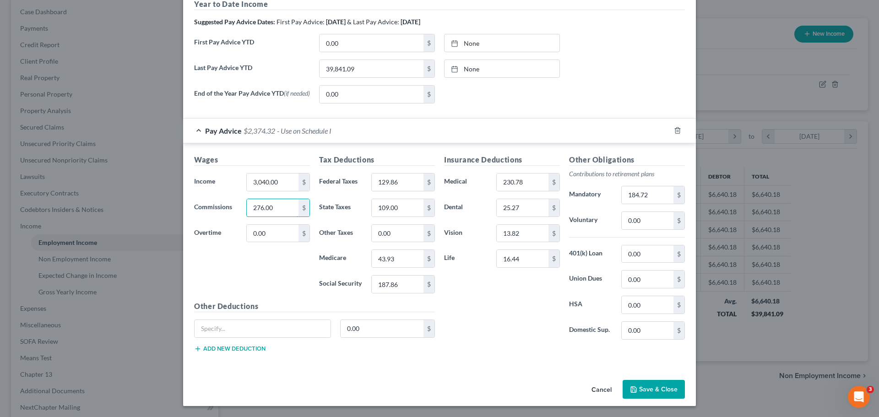
type input "276.00"
click at [664, 392] on button "Save & Close" at bounding box center [654, 389] width 62 height 19
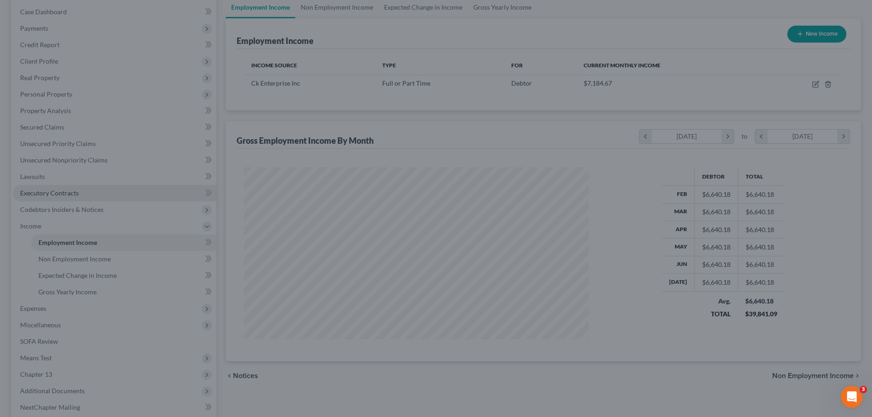
scroll to position [457676, 457487]
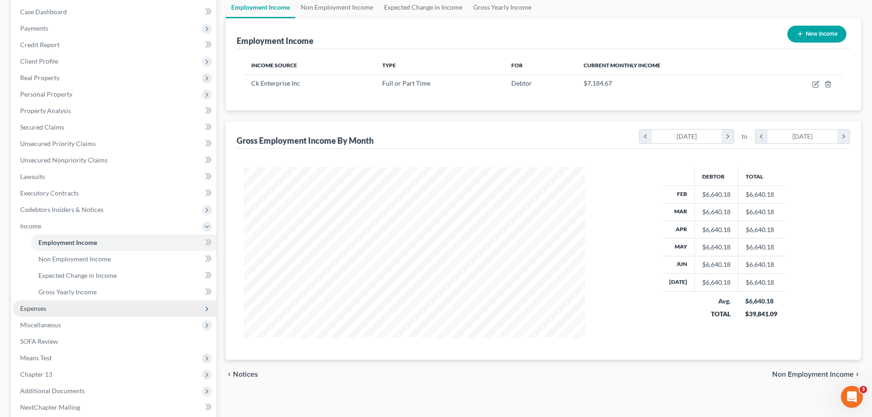
click at [46, 313] on span "Expenses" at bounding box center [115, 308] width 204 height 16
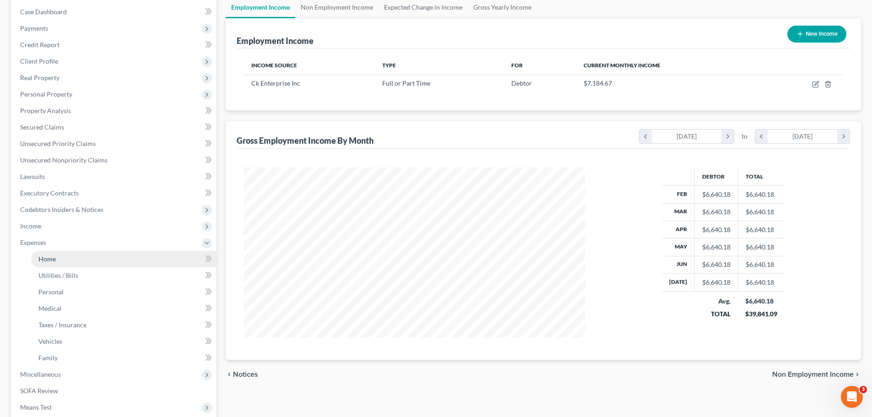
click at [58, 259] on link "Home" at bounding box center [123, 259] width 185 height 16
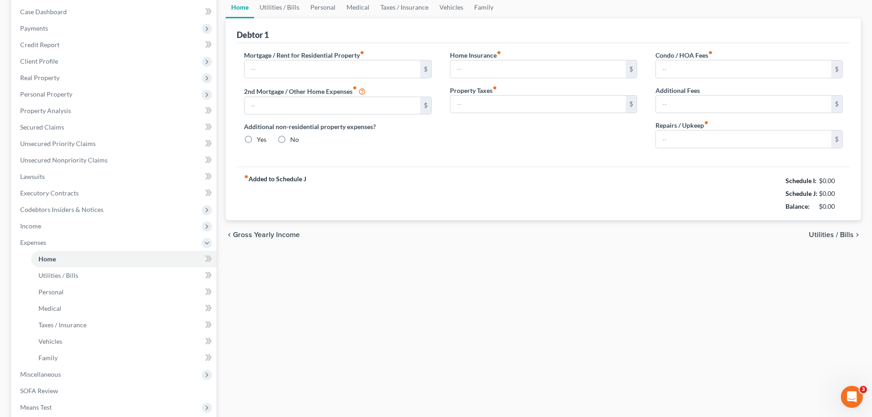
scroll to position [47, 0]
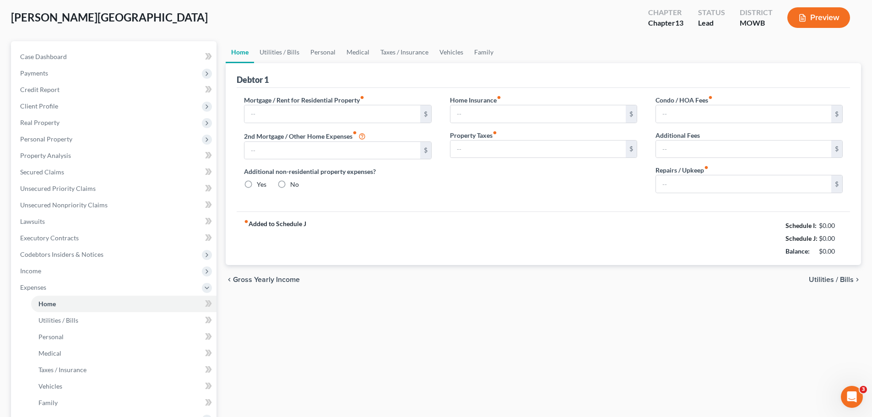
type input "2,389.93"
type input "0.00"
radio input "true"
type input "0.00"
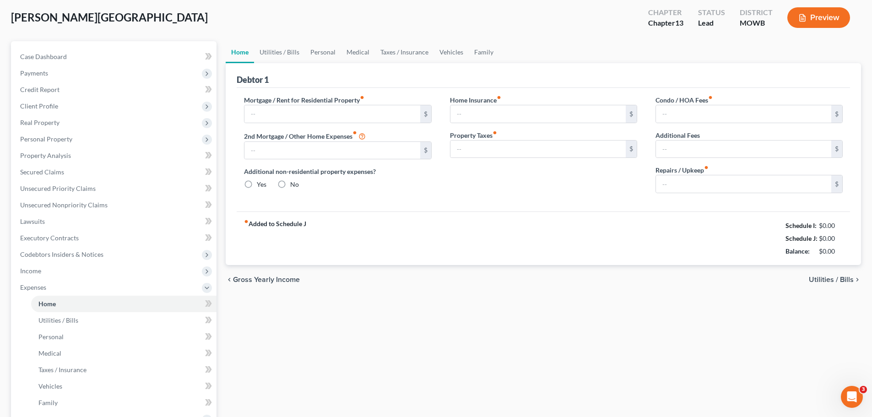
type input "0.00"
type input "50.00"
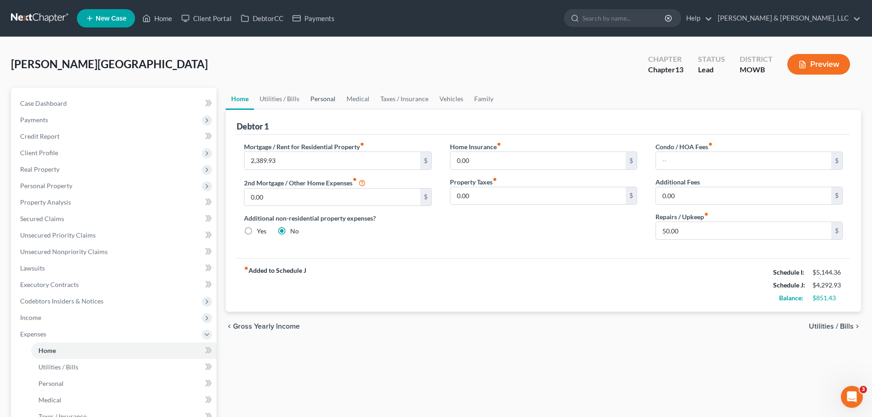
click at [324, 99] on link "Personal" at bounding box center [323, 99] width 36 height 22
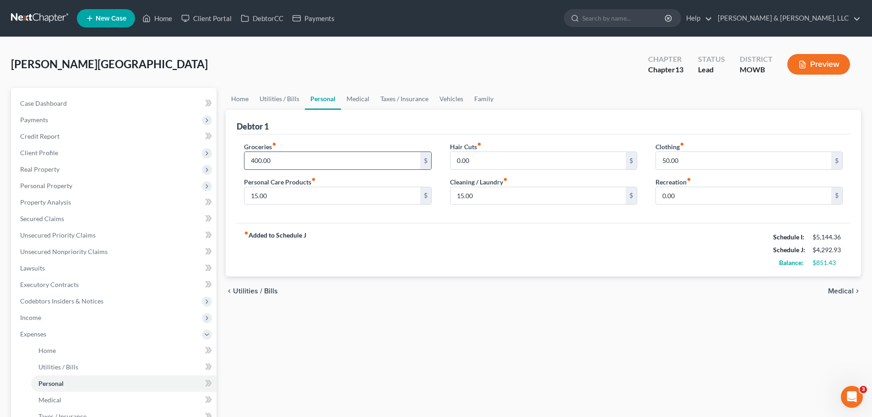
click at [257, 161] on input "400.00" at bounding box center [331, 160] width 175 height 17
click at [257, 164] on input "400.00" at bounding box center [331, 160] width 175 height 17
click at [562, 304] on div "chevron_left Utilities / Bills Medical chevron_right" at bounding box center [543, 291] width 635 height 29
click at [70, 103] on link "Case Dashboard" at bounding box center [115, 103] width 204 height 16
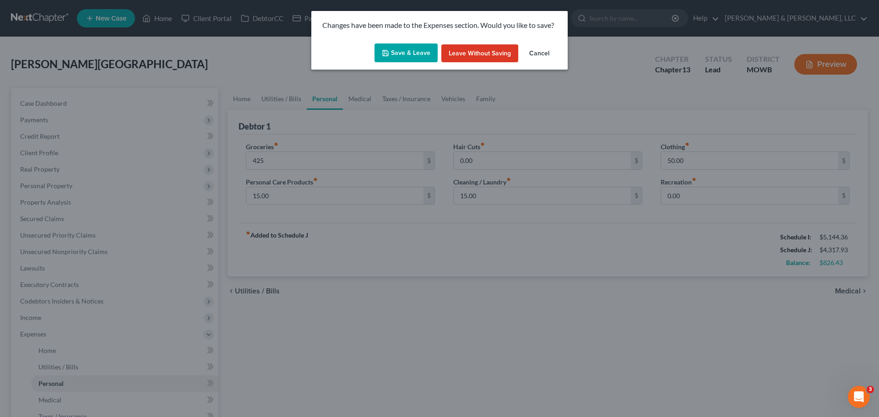
click at [408, 56] on button "Save & Leave" at bounding box center [406, 52] width 63 height 19
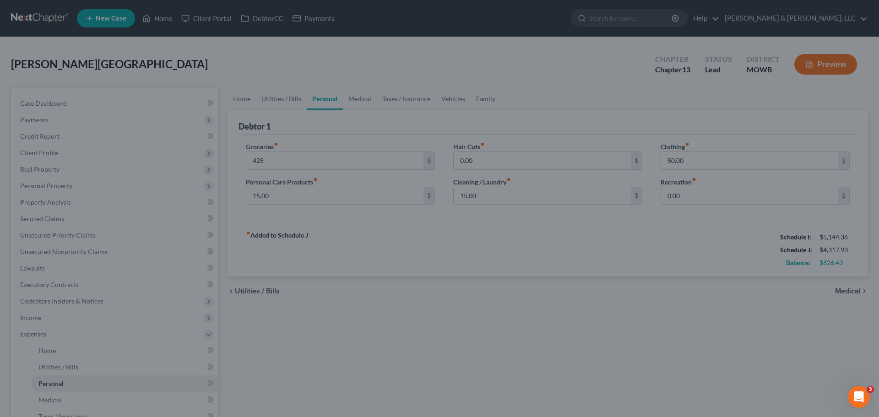
type input "425.00"
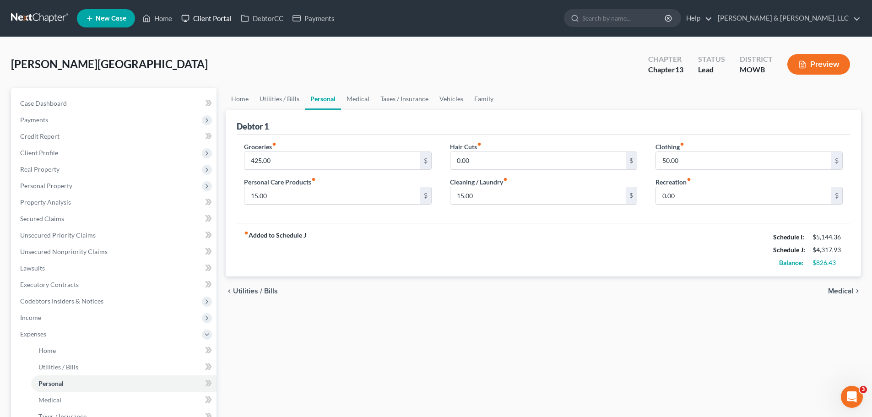
select select "2"
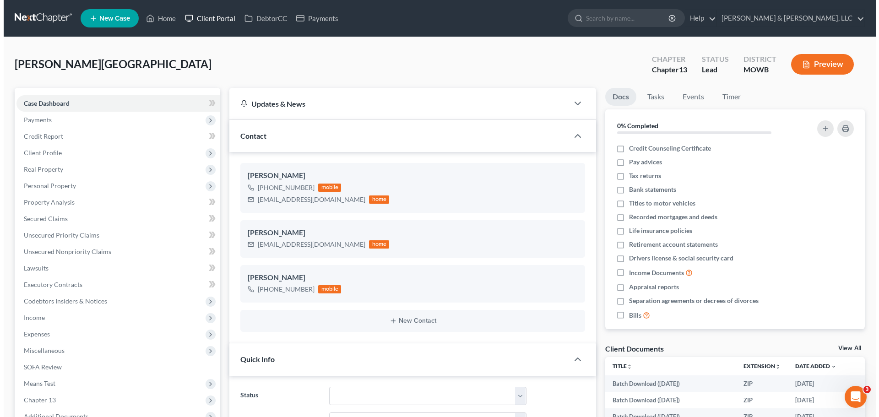
scroll to position [224, 0]
click at [229, 18] on link "Client Portal" at bounding box center [207, 18] width 60 height 16
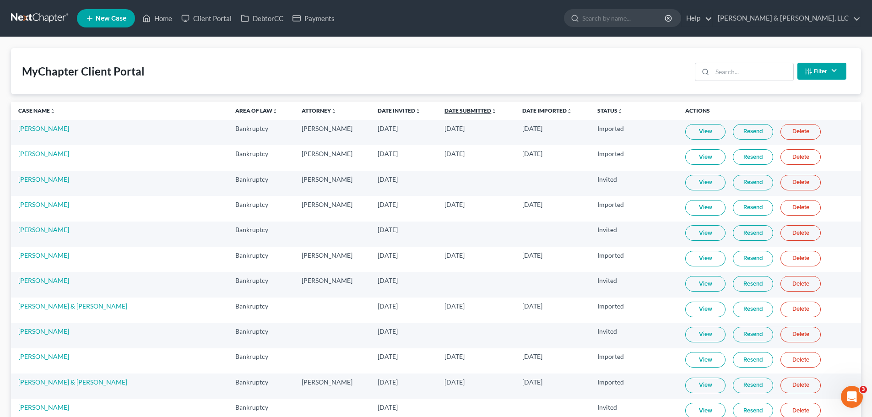
click at [445, 113] on link "Date Submitted unfold_more expand_more expand_less" at bounding box center [471, 110] width 52 height 7
click at [723, 75] on input "search" at bounding box center [752, 71] width 81 height 17
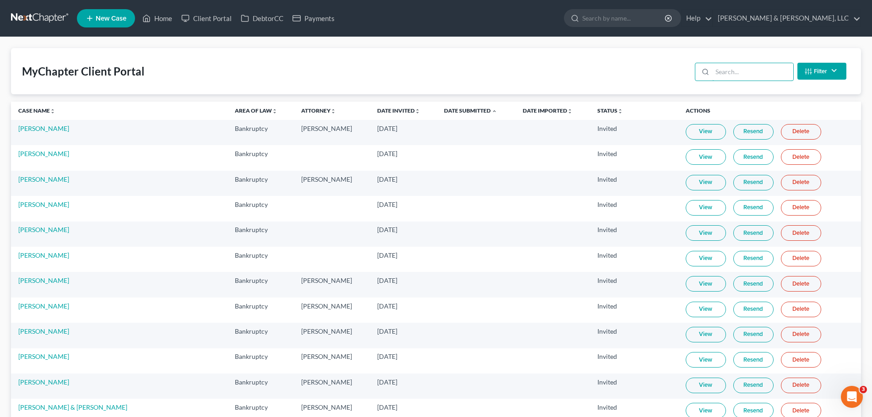
click at [737, 73] on input "search" at bounding box center [752, 71] width 81 height 17
click at [736, 71] on input "search" at bounding box center [752, 71] width 81 height 17
click at [735, 71] on input "search" at bounding box center [752, 71] width 81 height 17
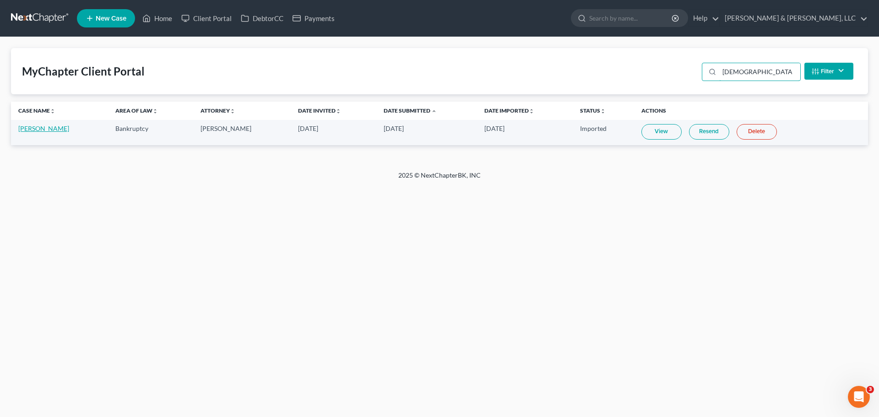
type input "[DEMOGRAPHIC_DATA]"
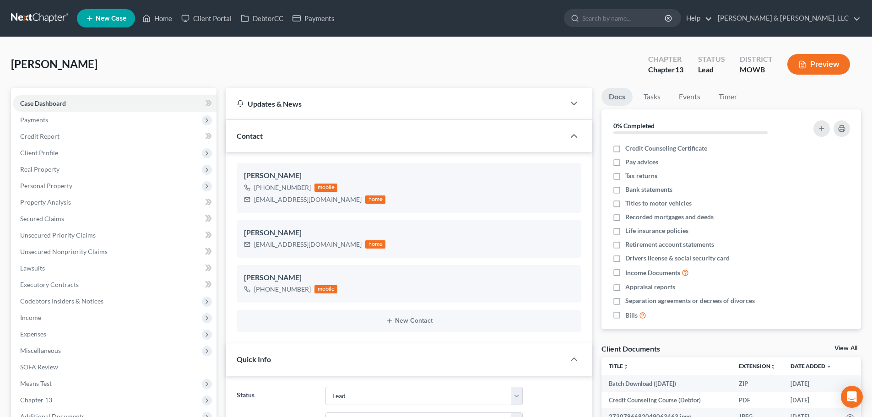
select select "8"
select select "2"
click at [93, 251] on span "Unsecured Nonpriority Claims" at bounding box center [63, 252] width 87 height 8
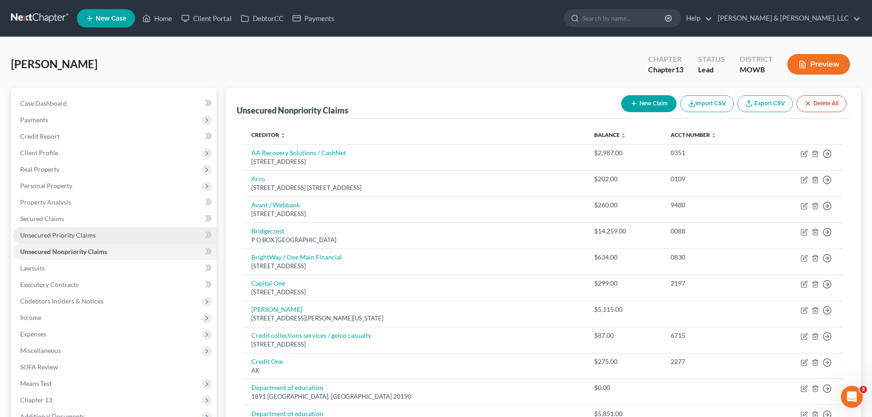
click at [86, 237] on span "Unsecured Priority Claims" at bounding box center [58, 235] width 76 height 8
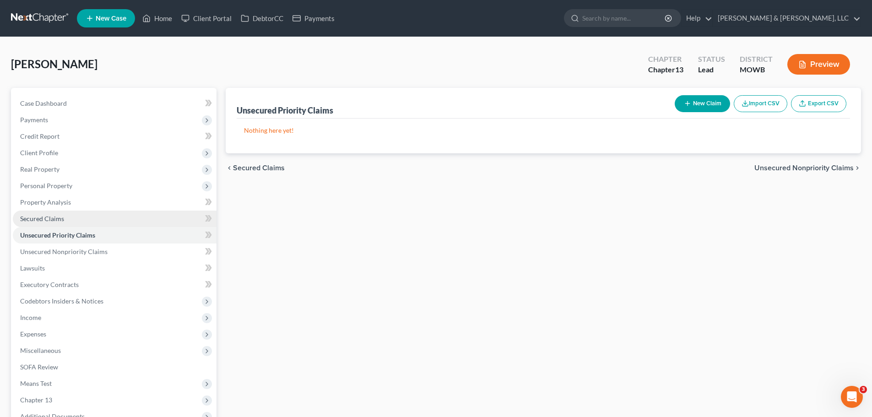
click at [66, 222] on link "Secured Claims" at bounding box center [115, 219] width 204 height 16
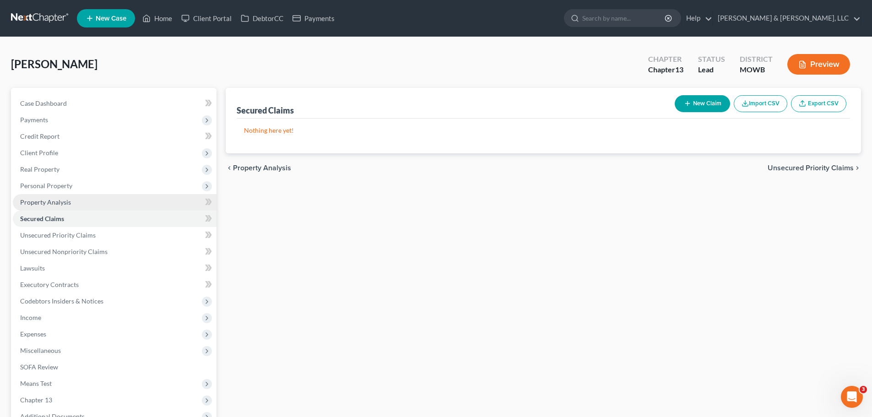
click at [64, 202] on span "Property Analysis" at bounding box center [45, 202] width 51 height 8
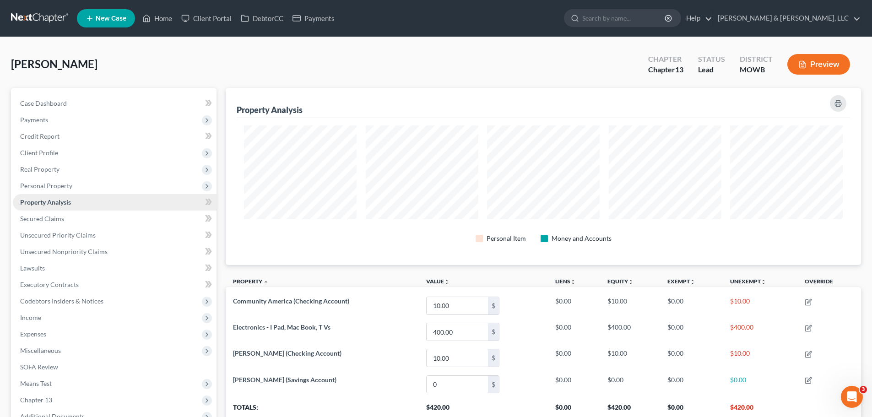
scroll to position [177, 635]
click at [60, 154] on span "Client Profile" at bounding box center [115, 153] width 204 height 16
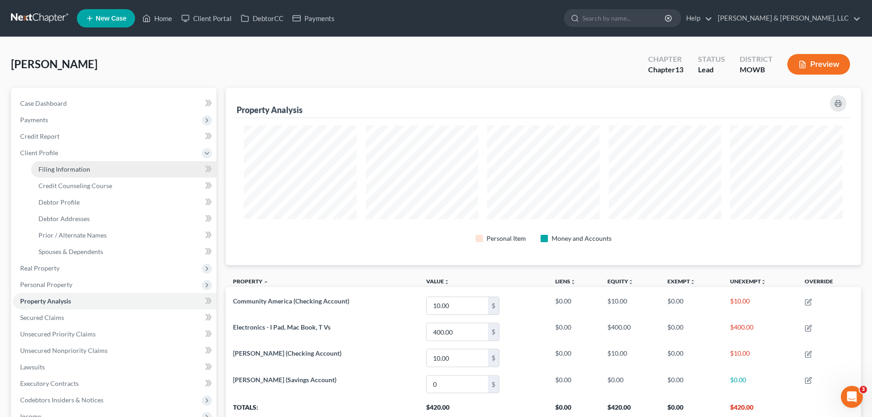
click at [71, 163] on link "Filing Information" at bounding box center [123, 169] width 185 height 16
select select "1"
select select "0"
select select "3"
select select "26"
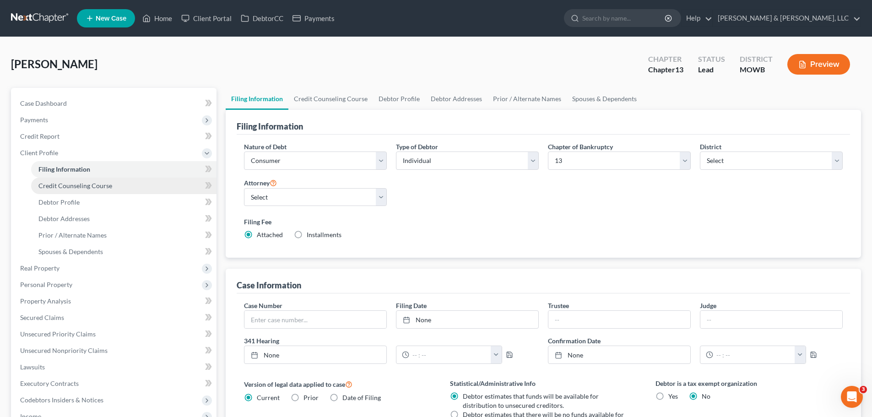
click at [90, 186] on span "Credit Counseling Course" at bounding box center [75, 186] width 74 height 8
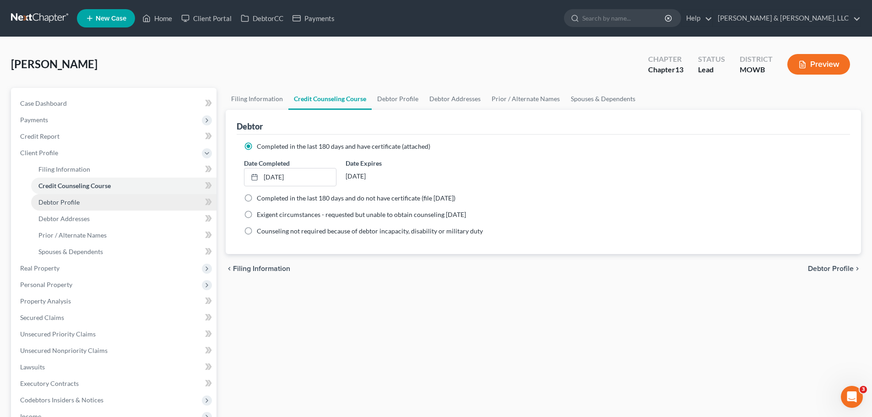
click at [84, 200] on link "Debtor Profile" at bounding box center [123, 202] width 185 height 16
select select "1"
select select "5"
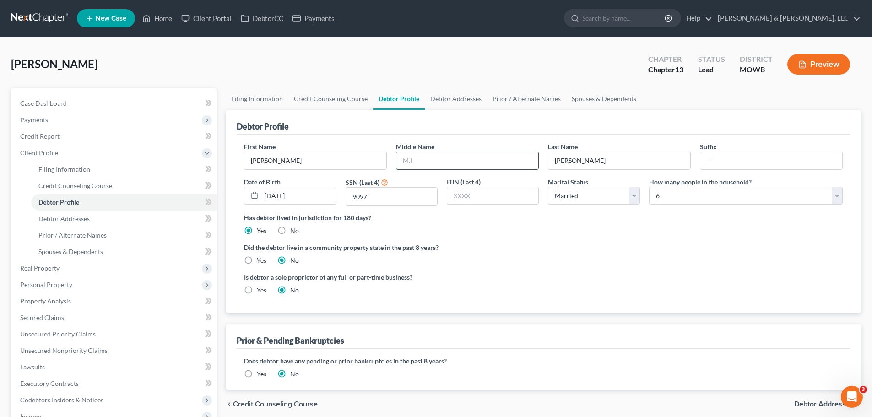
click at [440, 162] on input "text" at bounding box center [467, 160] width 142 height 17
type input "M"
click at [608, 267] on ng-include "First Name Anna Middle Name M Last Name Shadduck Suffix Date of Birth 12/06/198…" at bounding box center [543, 222] width 599 height 160
click at [74, 215] on span "Debtor Addresses" at bounding box center [63, 219] width 51 height 8
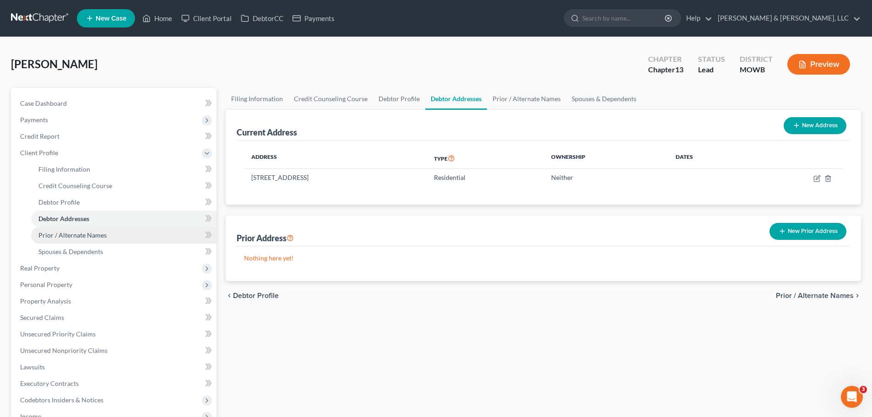
click at [88, 234] on span "Prior / Alternate Names" at bounding box center [72, 235] width 68 height 8
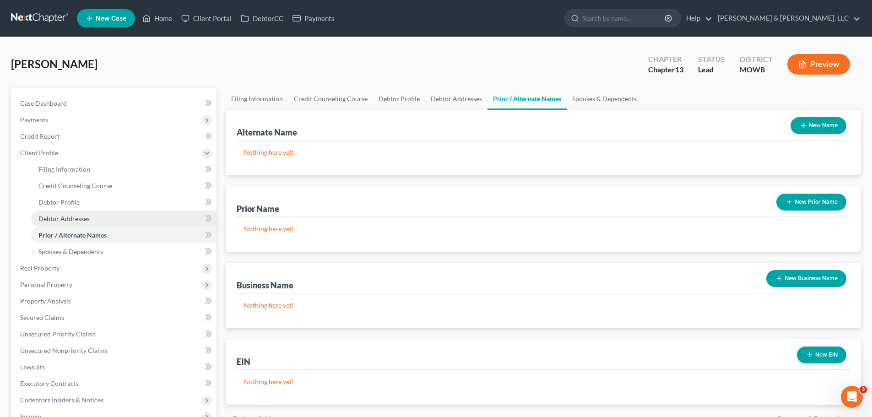
click at [84, 223] on link "Debtor Addresses" at bounding box center [123, 219] width 185 height 16
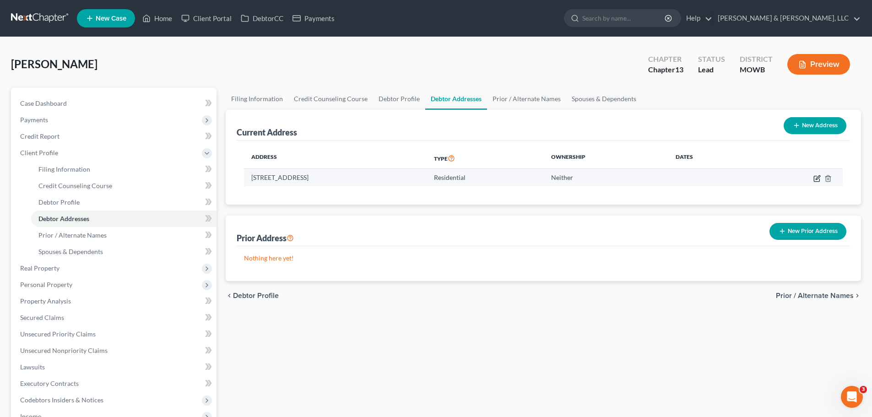
click at [816, 178] on icon "button" at bounding box center [818, 177] width 4 height 4
select select "26"
select select "0"
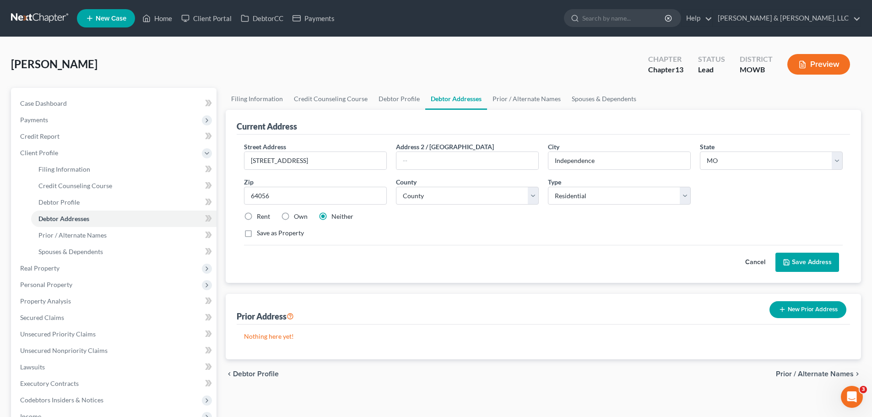
click at [257, 215] on label "Rent" at bounding box center [263, 216] width 13 height 9
click at [261, 215] on input "Rent" at bounding box center [264, 215] width 6 height 6
radio input "true"
click at [803, 262] on button "Save Address" at bounding box center [808, 262] width 64 height 19
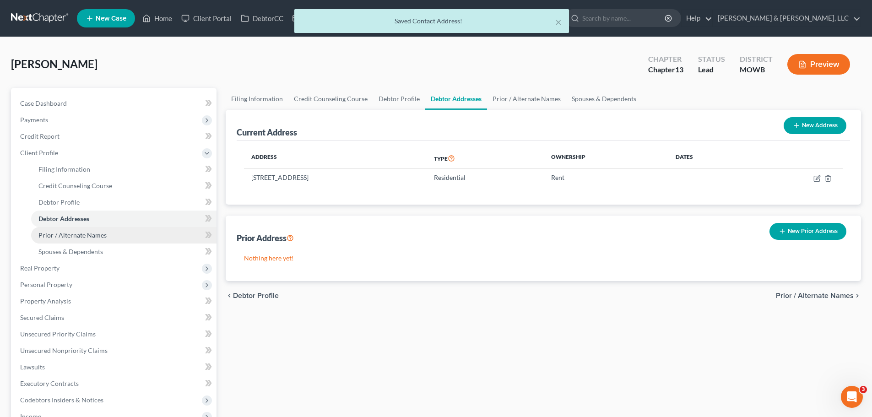
click at [89, 230] on link "Prior / Alternate Names" at bounding box center [123, 235] width 185 height 16
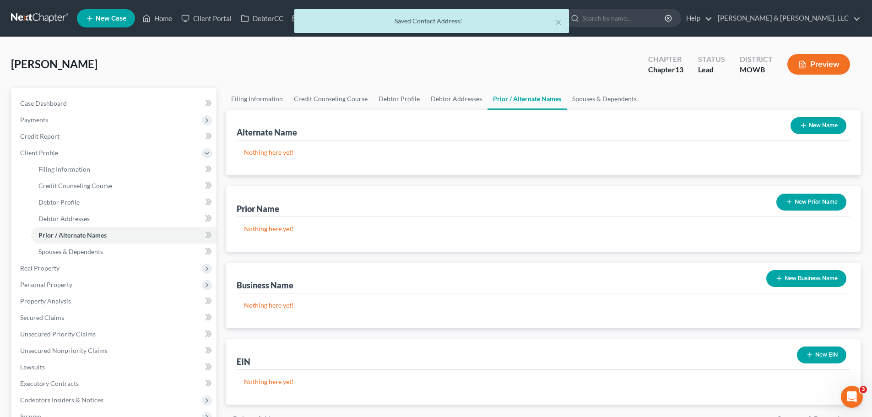
click at [831, 206] on button "New Prior Name" at bounding box center [812, 202] width 70 height 17
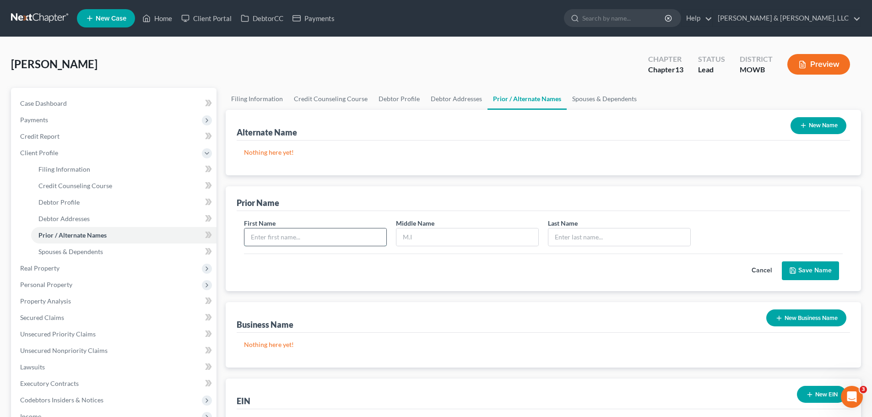
click at [333, 233] on input "text" at bounding box center [315, 236] width 142 height 17
type input "Anna"
type input "Beutler"
click at [805, 265] on button "Save Name" at bounding box center [810, 270] width 57 height 19
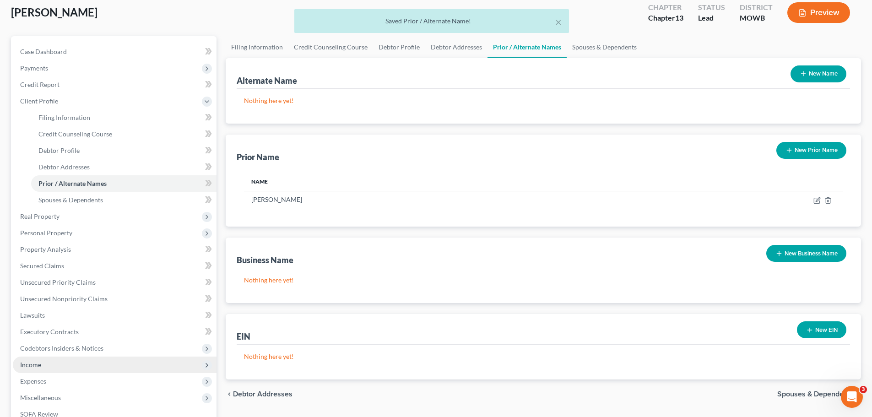
scroll to position [183, 0]
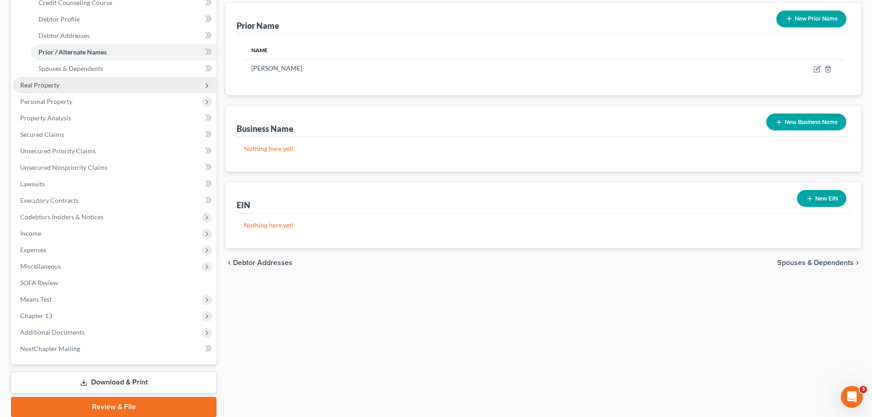
click at [52, 81] on span "Real Property" at bounding box center [39, 85] width 39 height 8
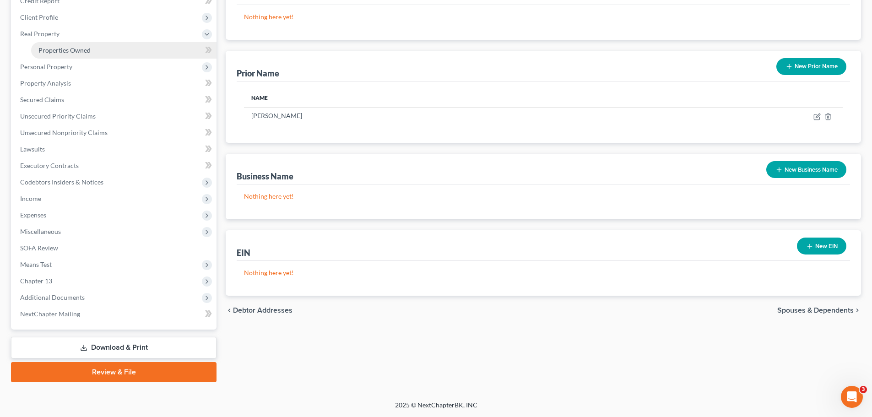
click at [64, 54] on link "Properties Owned" at bounding box center [123, 50] width 185 height 16
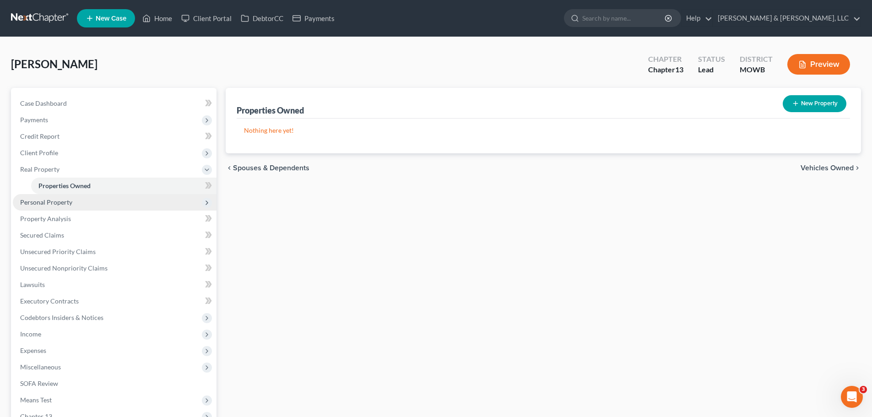
click at [57, 196] on span "Personal Property" at bounding box center [115, 202] width 204 height 16
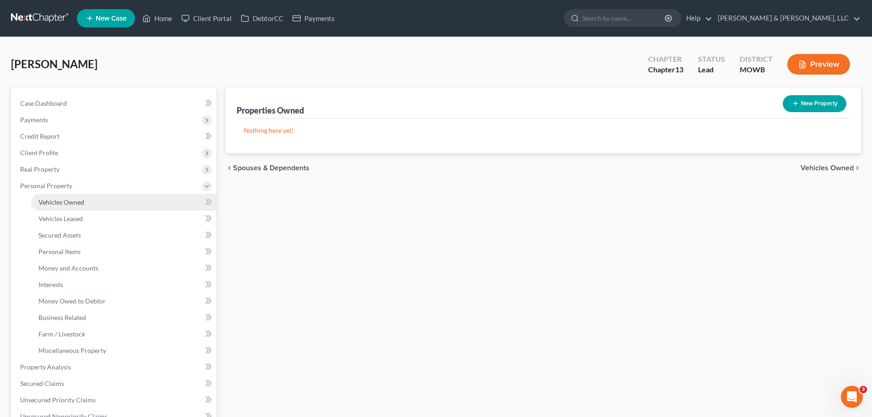
click at [75, 203] on span "Vehicles Owned" at bounding box center [61, 202] width 46 height 8
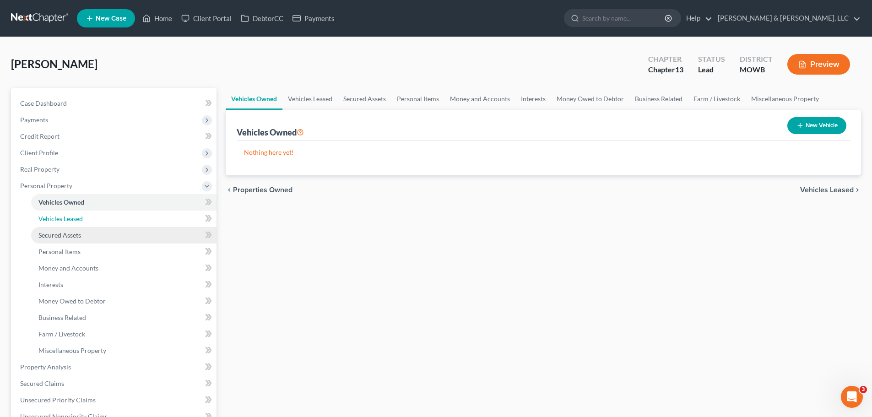
drag, startPoint x: 72, startPoint y: 214, endPoint x: 77, endPoint y: 229, distance: 15.5
click at [72, 215] on span "Vehicles Leased" at bounding box center [60, 219] width 44 height 8
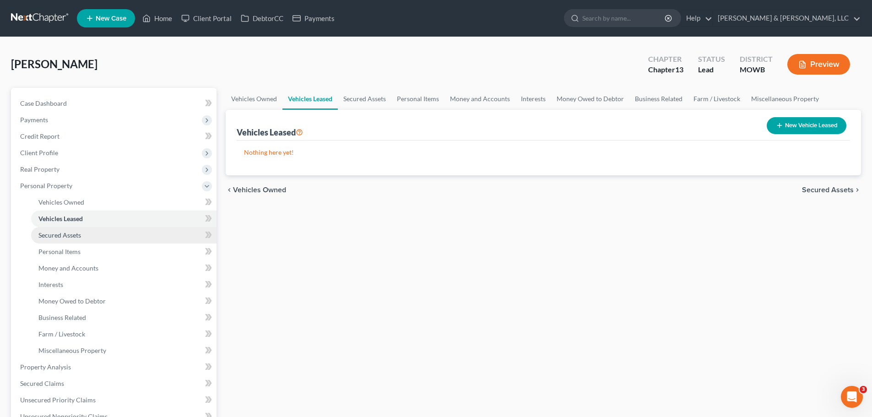
click at [77, 235] on span "Secured Assets" at bounding box center [59, 235] width 43 height 8
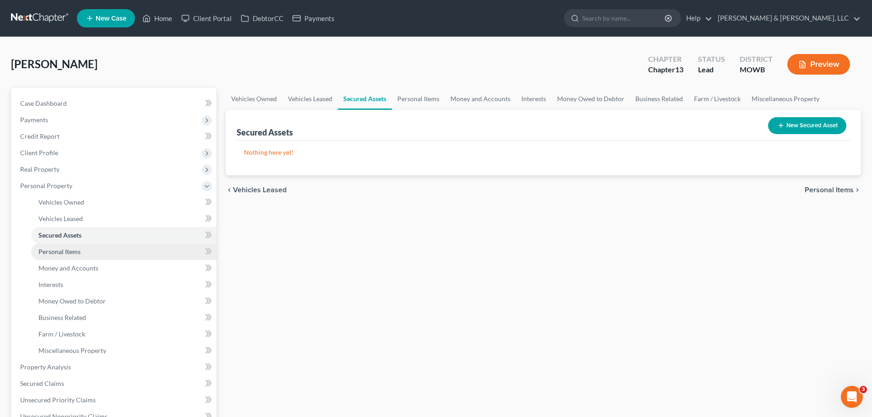
click at [79, 256] on link "Personal Items" at bounding box center [123, 252] width 185 height 16
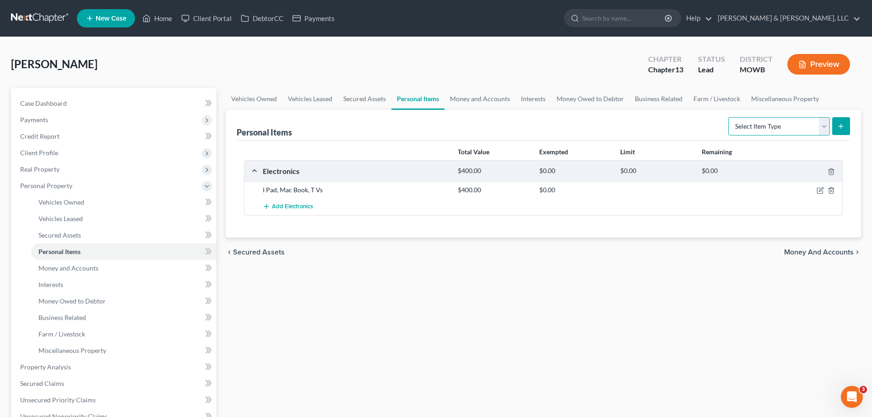
click at [759, 131] on select "Select Item Type Clothing Collectibles Of Value Electronics Firearms Household …" at bounding box center [779, 126] width 102 height 18
select select "clothing"
click at [729, 117] on select "Select Item Type Clothing Collectibles Of Value Electronics Firearms Household …" at bounding box center [779, 126] width 102 height 18
click at [839, 131] on button "submit" at bounding box center [841, 126] width 18 height 18
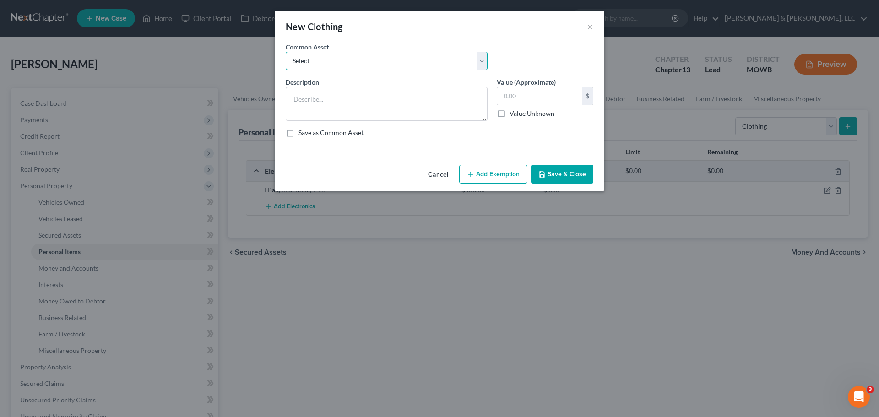
click at [419, 61] on select "Select Clothing & shoes Clothing & shoes" at bounding box center [387, 61] width 202 height 18
select select "0"
click at [286, 52] on select "Select Clothing & shoes Clothing & shoes" at bounding box center [387, 61] width 202 height 18
type textarea "Clothing & shoes"
type input "500.00"
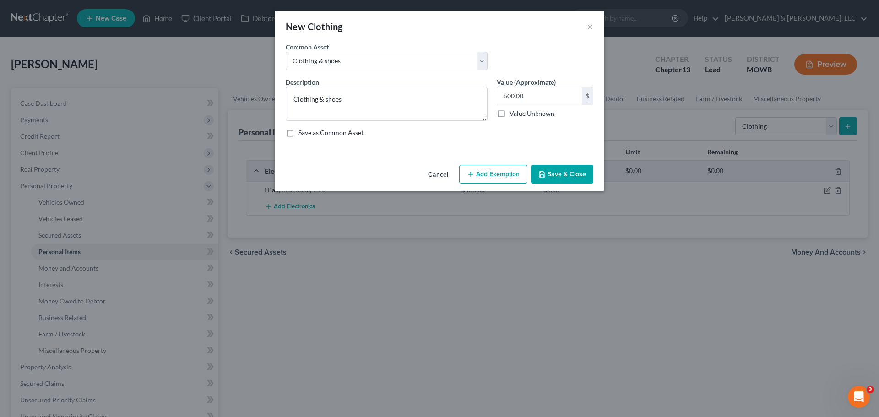
click at [553, 174] on button "Save & Close" at bounding box center [562, 174] width 62 height 19
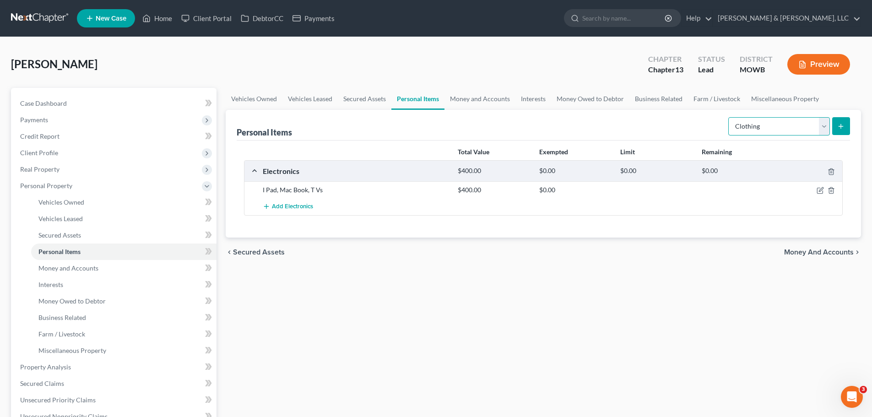
click at [764, 130] on select "Select Item Type Clothing Collectibles Of Value Electronics Firearms Household …" at bounding box center [779, 126] width 102 height 18
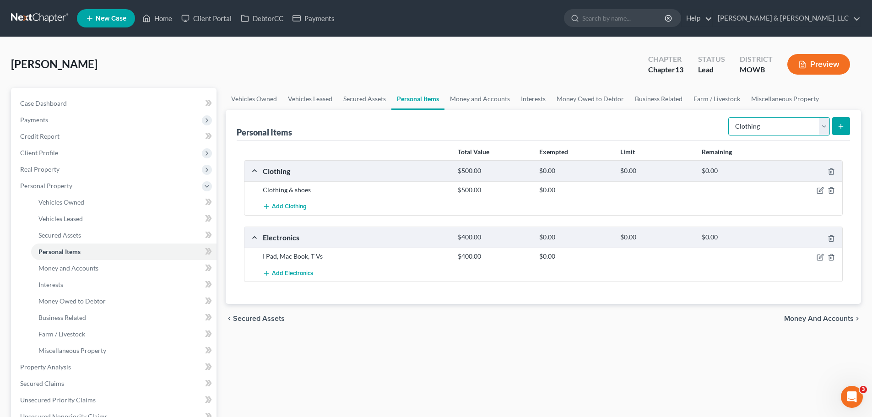
select select "household_goods"
click at [729, 117] on select "Select Item Type Clothing Collectibles Of Value Electronics Firearms Household …" at bounding box center [779, 126] width 102 height 18
click at [835, 127] on button "submit" at bounding box center [841, 126] width 18 height 18
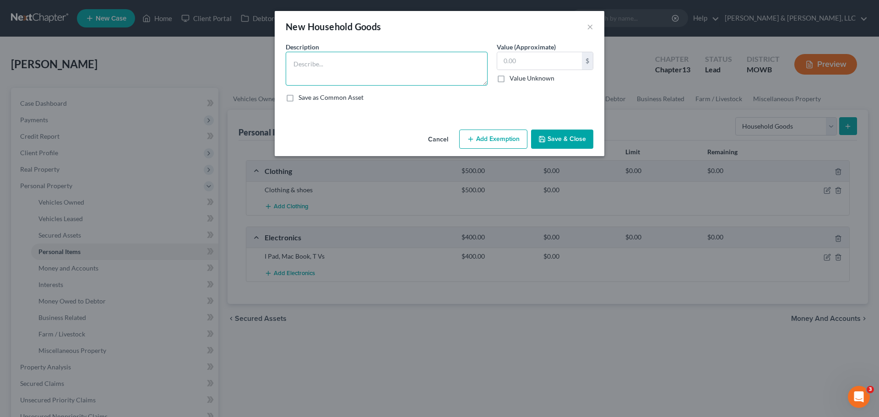
click at [407, 57] on textarea at bounding box center [387, 69] width 202 height 34
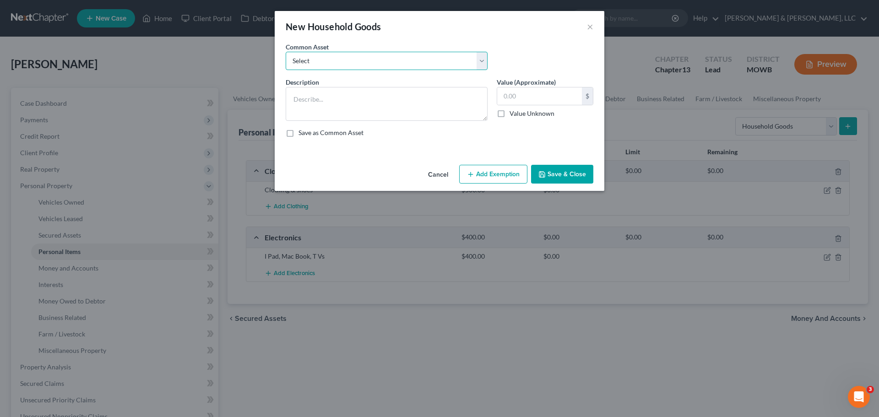
click at [387, 59] on select "Select Furniture, small appliances, basic tools, bedding, towels, knick knacks,…" at bounding box center [387, 61] width 202 height 18
select select "0"
click at [286, 52] on select "Select Furniture, small appliances, basic tools, bedding, towels, knick knacks,…" at bounding box center [387, 61] width 202 height 18
type textarea "Furniture, small appliances, basic tools, bedding, towels, knick knacks, & asso…"
type input "500.00"
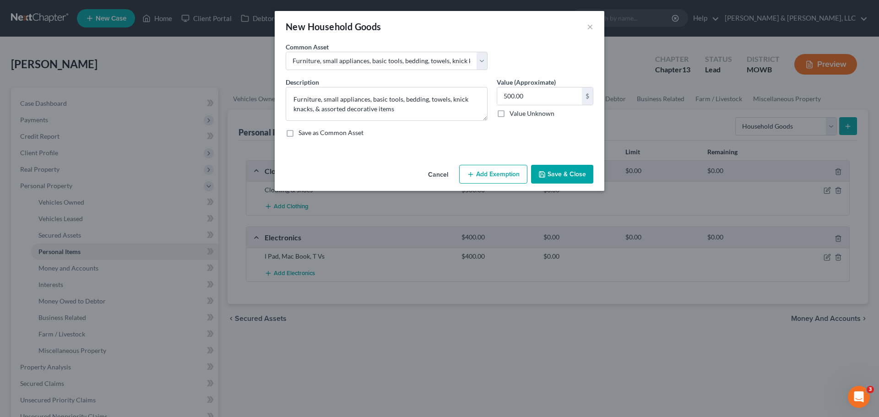
click at [562, 175] on button "Save & Close" at bounding box center [562, 174] width 62 height 19
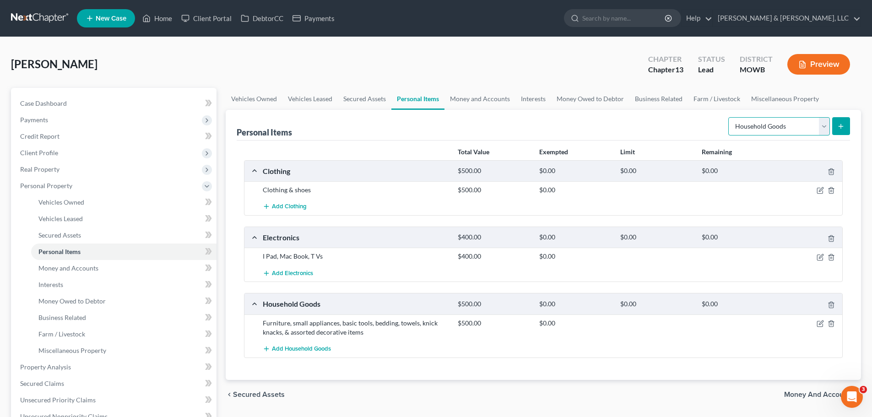
click at [770, 127] on select "Select Item Type Clothing Collectibles Of Value Electronics Firearms Household …" at bounding box center [779, 126] width 102 height 18
select select "jewelry"
click at [729, 117] on select "Select Item Type Clothing Collectibles Of Value Electronics Firearms Household …" at bounding box center [779, 126] width 102 height 18
click at [837, 131] on button "submit" at bounding box center [841, 126] width 18 height 18
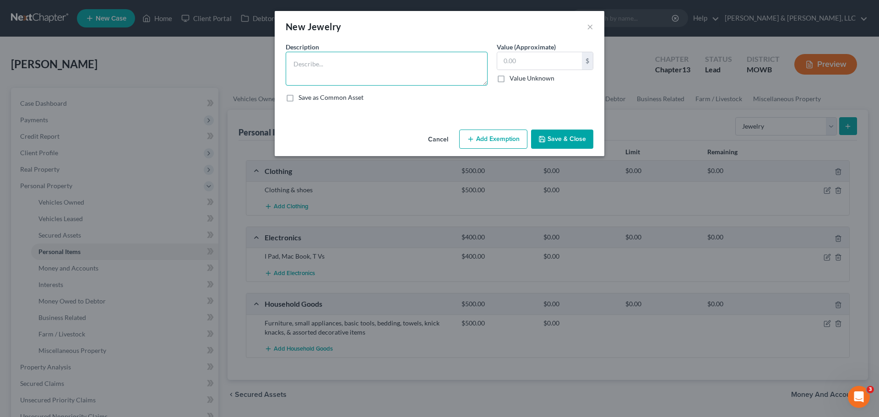
click at [426, 76] on textarea at bounding box center [387, 69] width 202 height 34
type textarea "Jewelry"
click at [556, 66] on input "text" at bounding box center [539, 60] width 85 height 17
type input "100"
click at [568, 139] on button "Save & Close" at bounding box center [562, 139] width 62 height 19
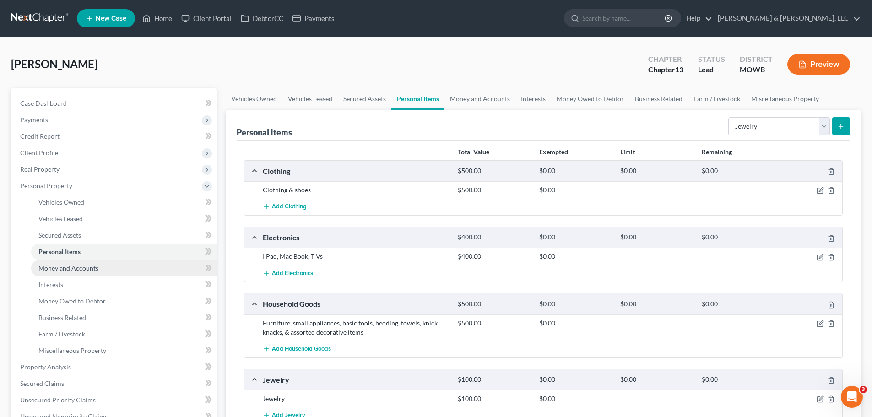
click at [96, 267] on span "Money and Accounts" at bounding box center [68, 268] width 60 height 8
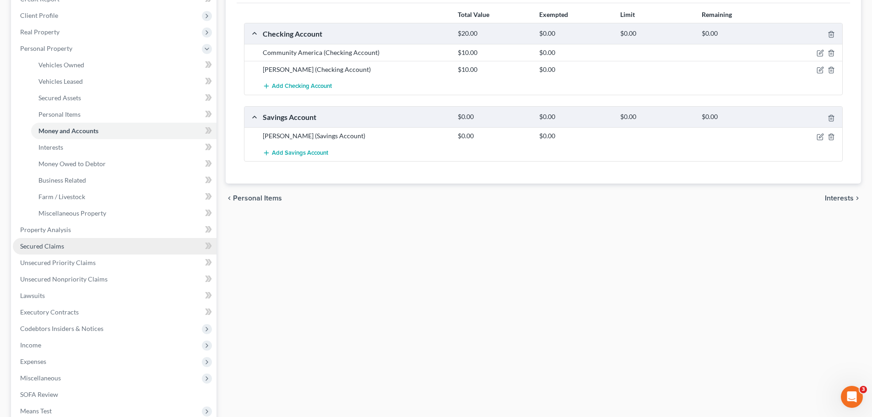
click at [75, 246] on link "Secured Claims" at bounding box center [115, 246] width 204 height 16
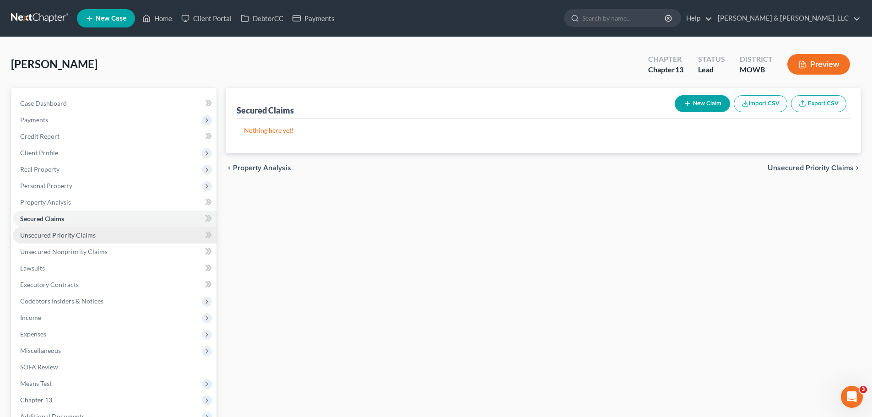
click at [53, 238] on span "Unsecured Priority Claims" at bounding box center [58, 235] width 76 height 8
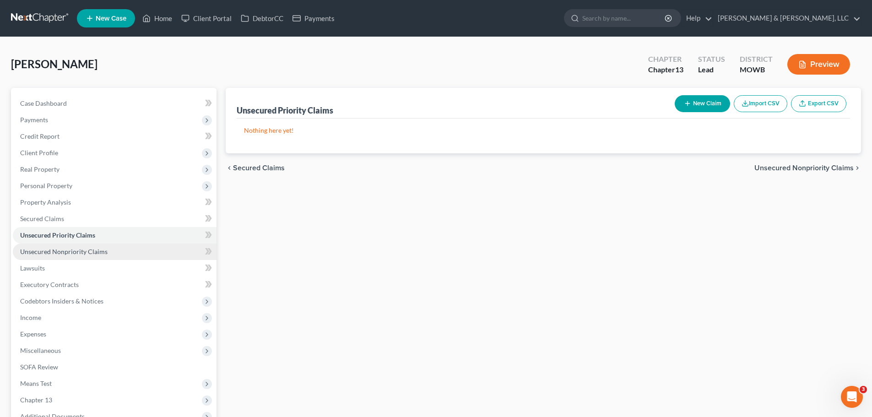
click at [84, 250] on span "Unsecured Nonpriority Claims" at bounding box center [63, 252] width 87 height 8
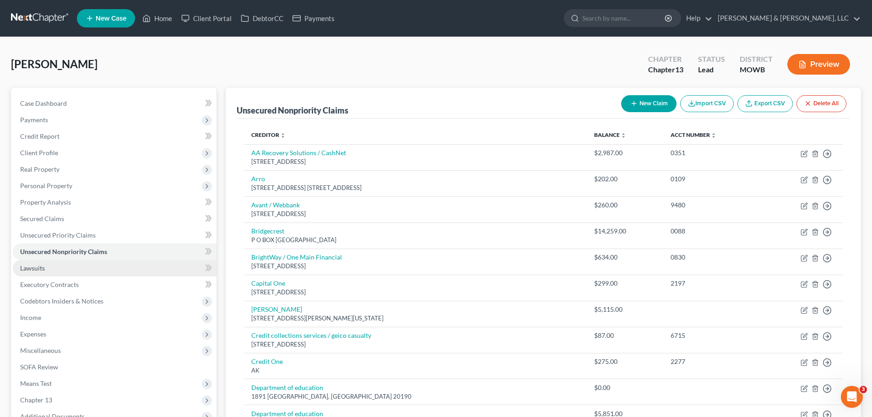
click at [76, 267] on link "Lawsuits" at bounding box center [115, 268] width 204 height 16
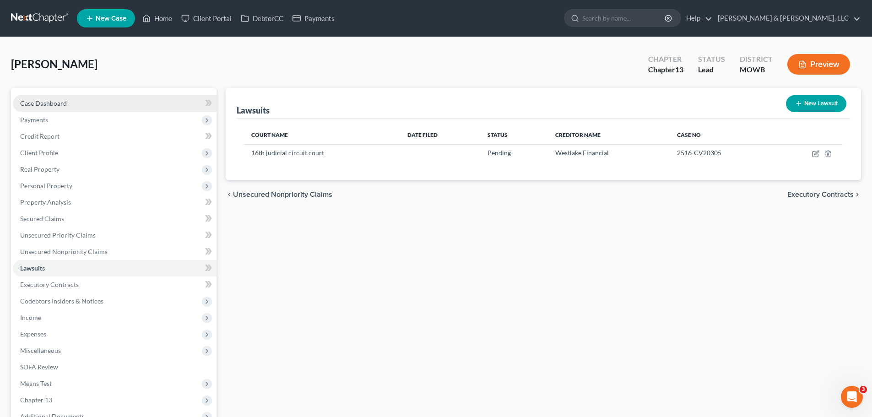
click at [69, 99] on link "Case Dashboard" at bounding box center [115, 103] width 204 height 16
select select "2"
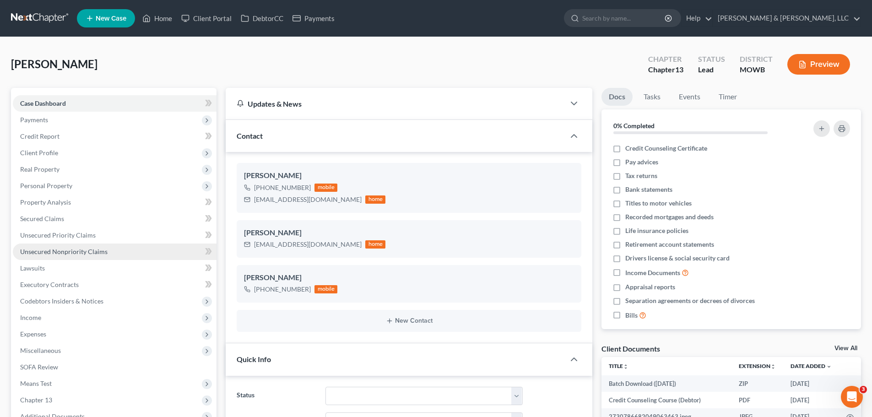
click at [78, 249] on span "Unsecured Nonpriority Claims" at bounding box center [63, 252] width 87 height 8
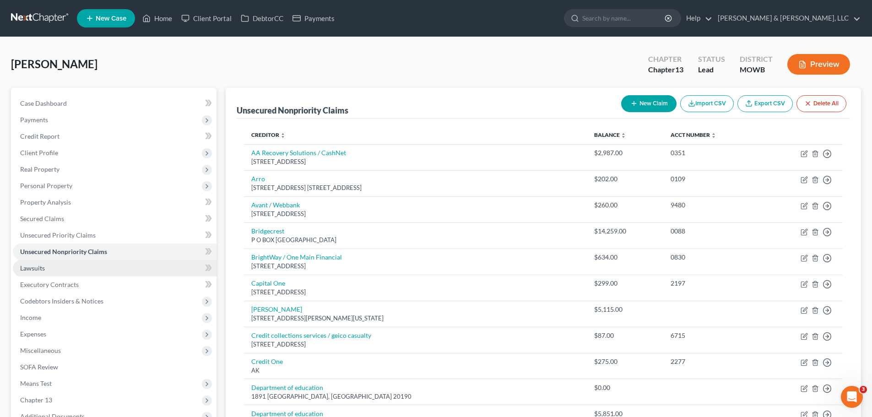
click at [71, 264] on link "Lawsuits" at bounding box center [115, 268] width 204 height 16
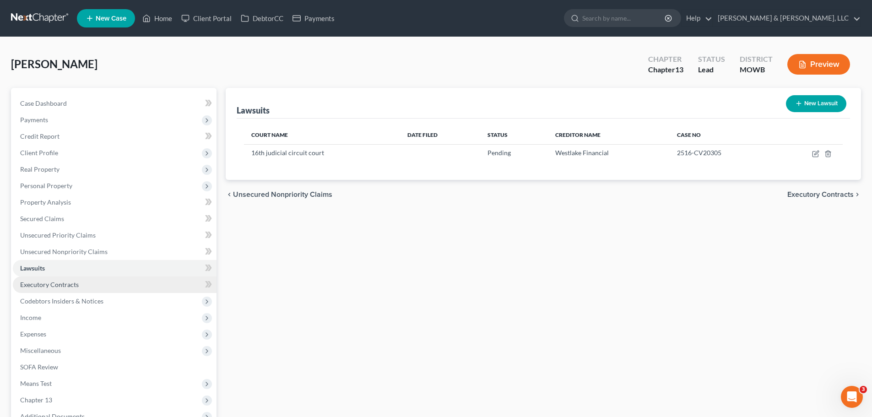
click at [83, 286] on link "Executory Contracts" at bounding box center [115, 285] width 204 height 16
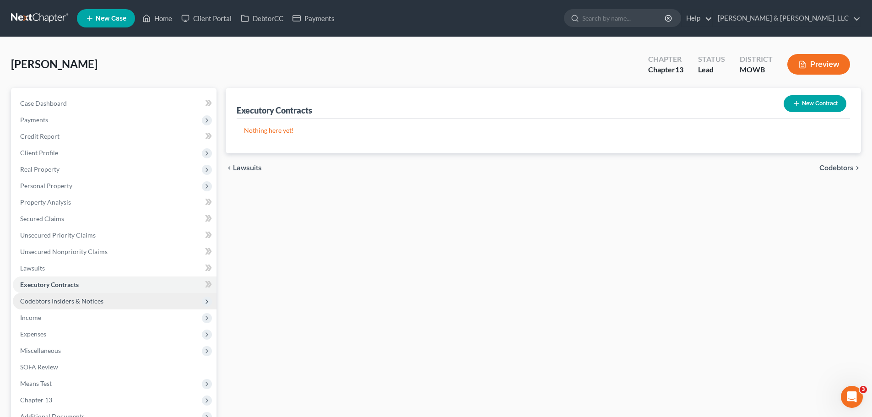
click at [91, 299] on span "Codebtors Insiders & Notices" at bounding box center [61, 301] width 83 height 8
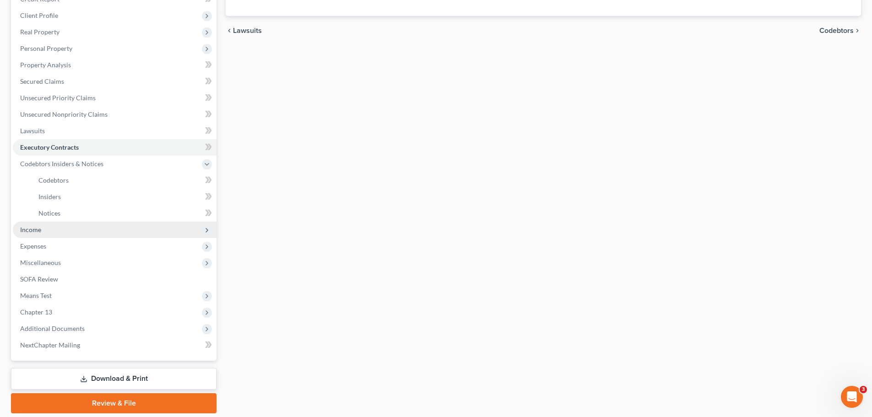
click at [42, 231] on span "Income" at bounding box center [115, 230] width 204 height 16
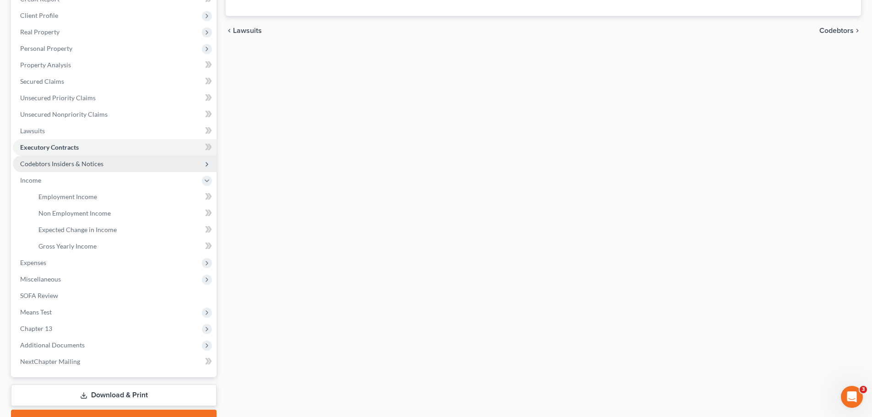
click at [61, 166] on span "Codebtors Insiders & Notices" at bounding box center [61, 164] width 83 height 8
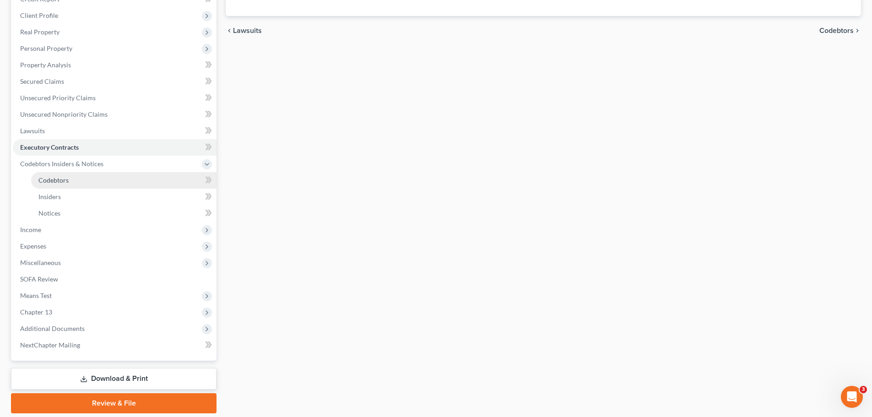
click at [59, 179] on span "Codebtors" at bounding box center [53, 180] width 30 height 8
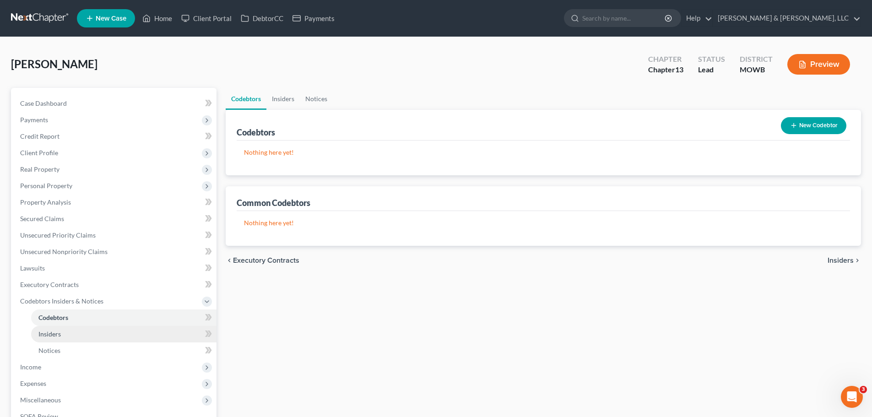
click at [57, 331] on span "Insiders" at bounding box center [49, 334] width 22 height 8
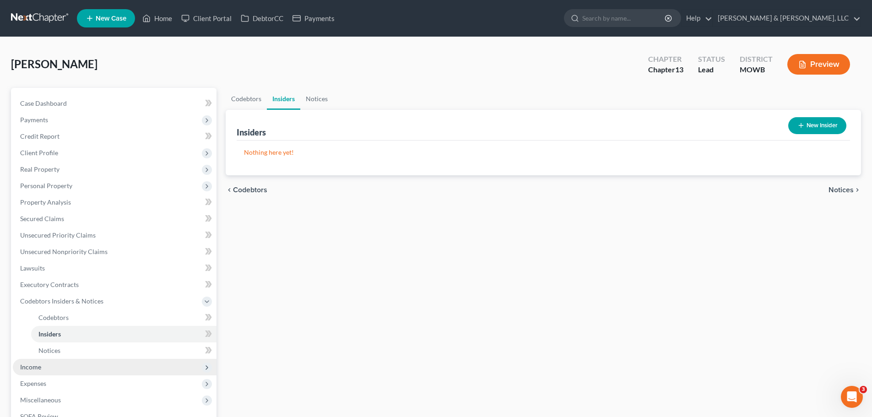
click at [39, 369] on span "Income" at bounding box center [30, 367] width 21 height 8
click at [70, 334] on span "Employment Income" at bounding box center [67, 334] width 59 height 8
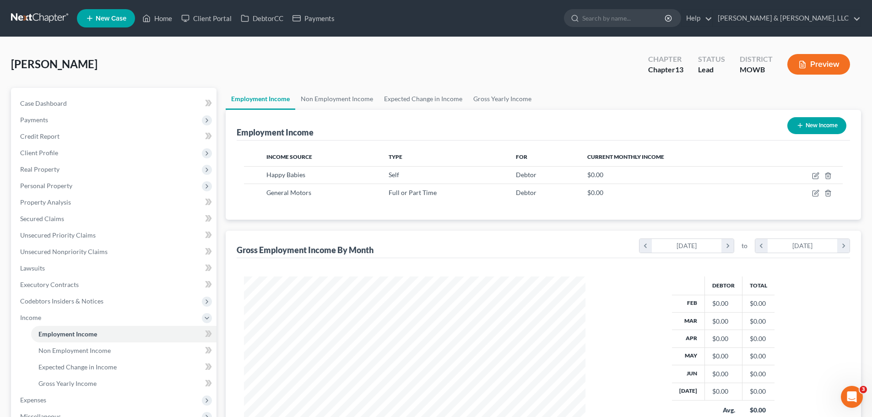
scroll to position [171, 360]
click at [73, 349] on span "Non Employment Income" at bounding box center [74, 351] width 72 height 8
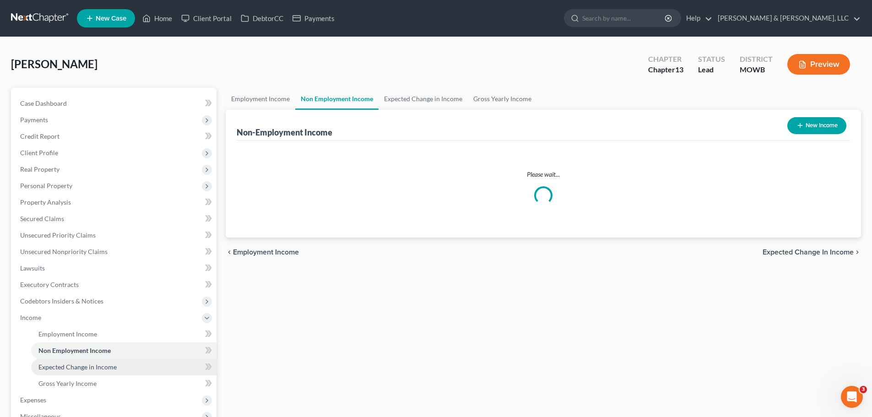
click at [88, 369] on span "Expected Change in Income" at bounding box center [77, 367] width 78 height 8
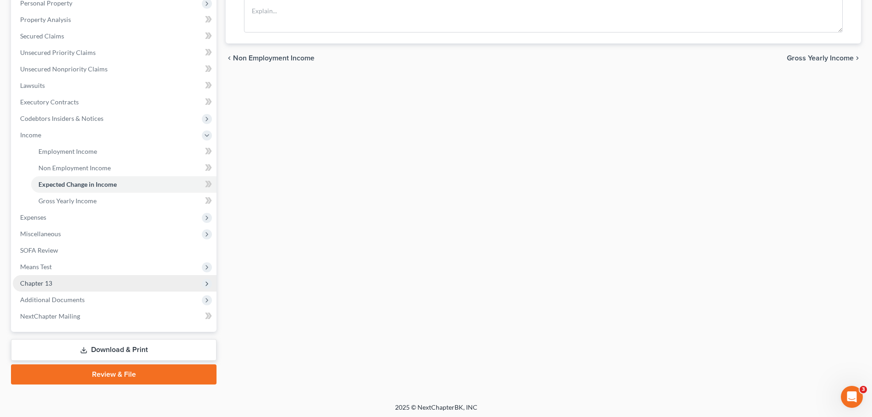
scroll to position [183, 0]
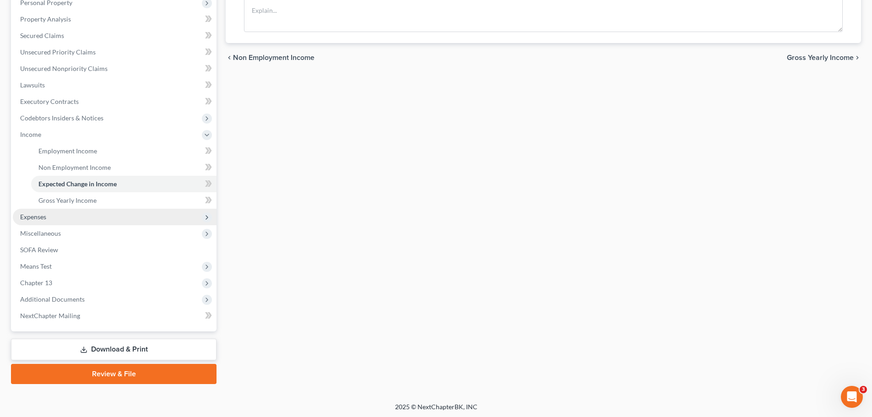
click at [47, 219] on span "Expenses" at bounding box center [115, 217] width 204 height 16
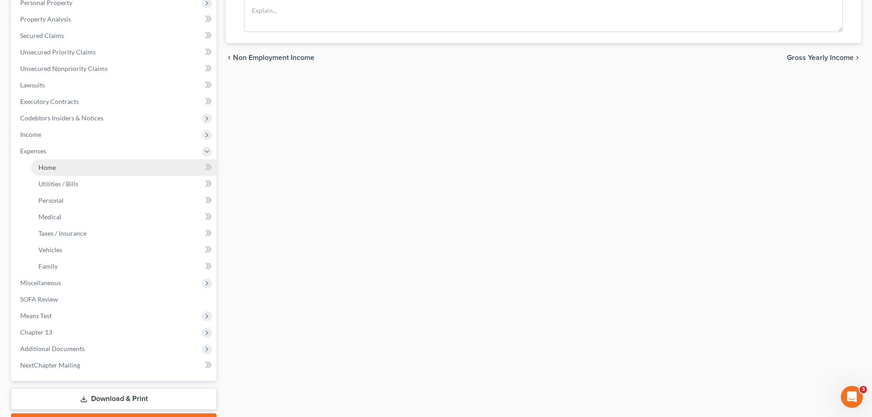
click at [62, 171] on link "Home" at bounding box center [123, 167] width 185 height 16
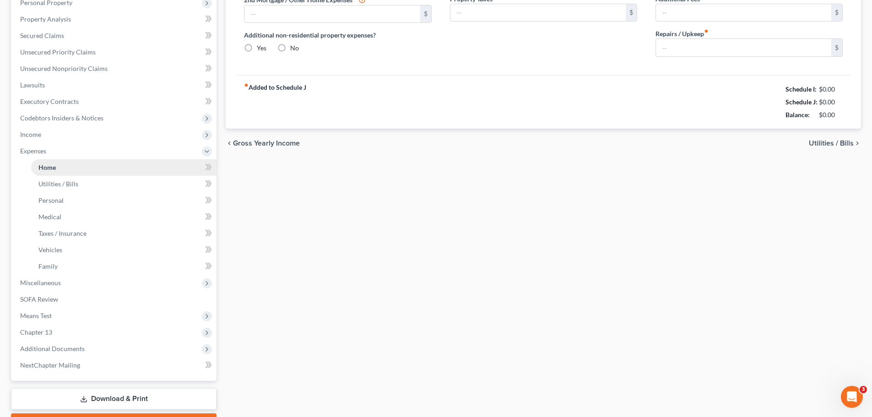
scroll to position [136, 0]
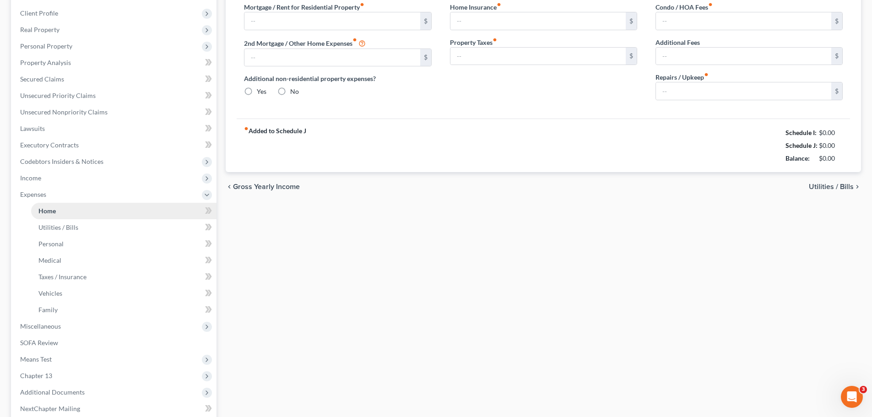
type input "1,000.00"
type input "0.00"
radio input "true"
type input "25.00"
type input "0.00"
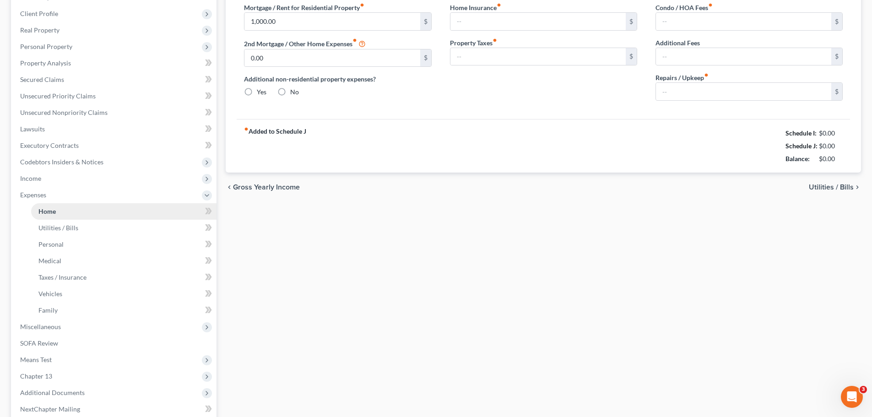
type input "0.00"
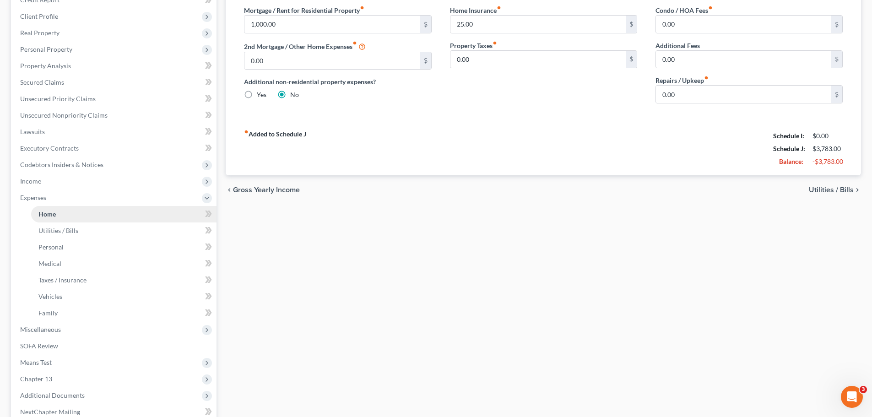
scroll to position [0, 0]
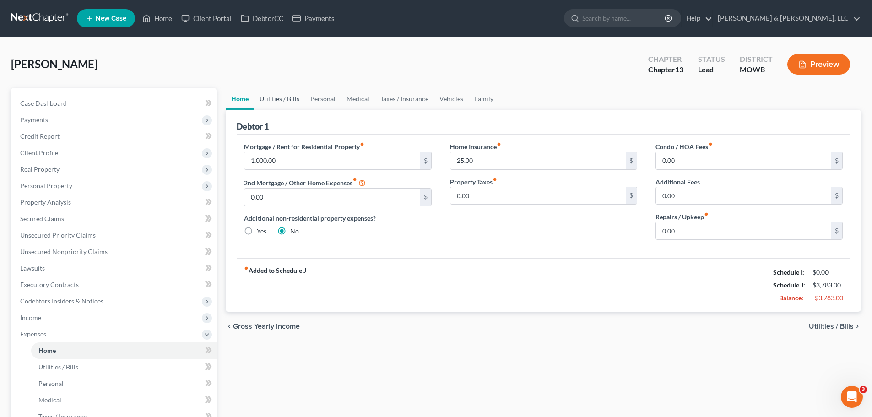
click at [294, 98] on link "Utilities / Bills" at bounding box center [279, 99] width 51 height 22
